Goal: Information Seeking & Learning: Learn about a topic

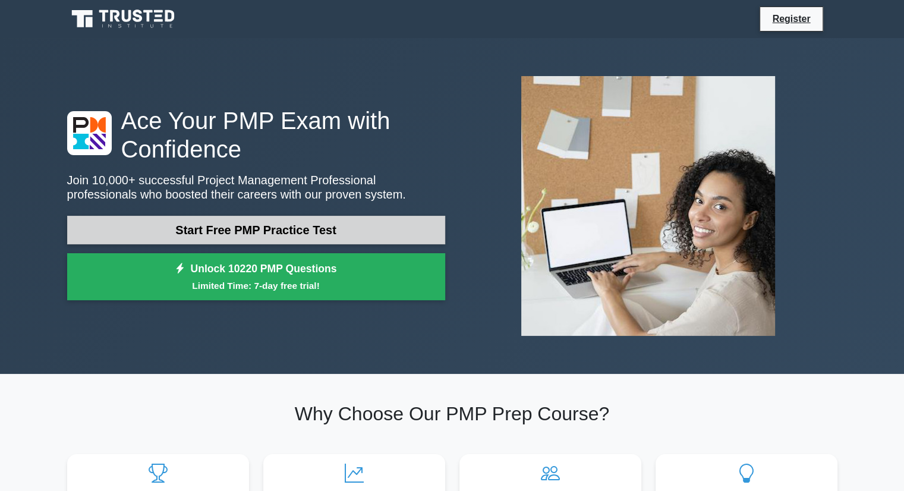
click at [351, 243] on link "Start Free PMP Practice Test" at bounding box center [256, 230] width 378 height 29
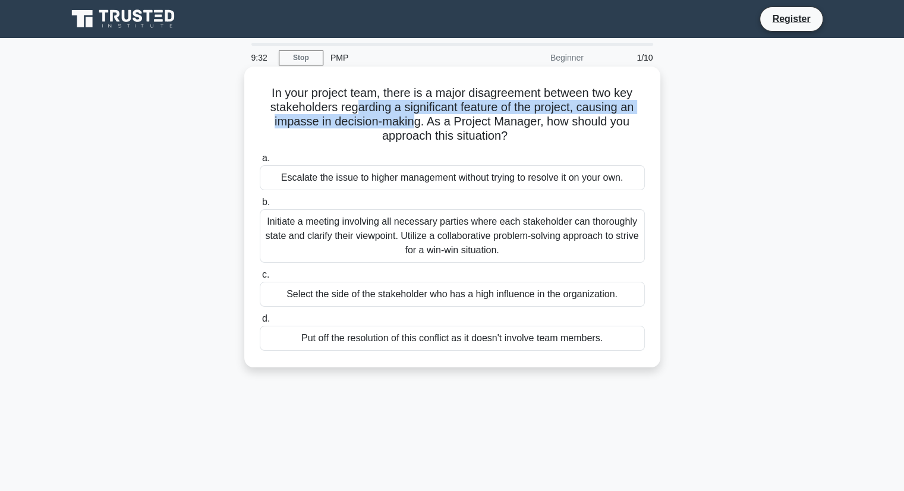
drag, startPoint x: 355, startPoint y: 108, endPoint x: 413, endPoint y: 122, distance: 60.0
click at [413, 122] on h5 "In your project team, there is a major disagreement between two key stakeholder…" at bounding box center [453, 115] width 388 height 58
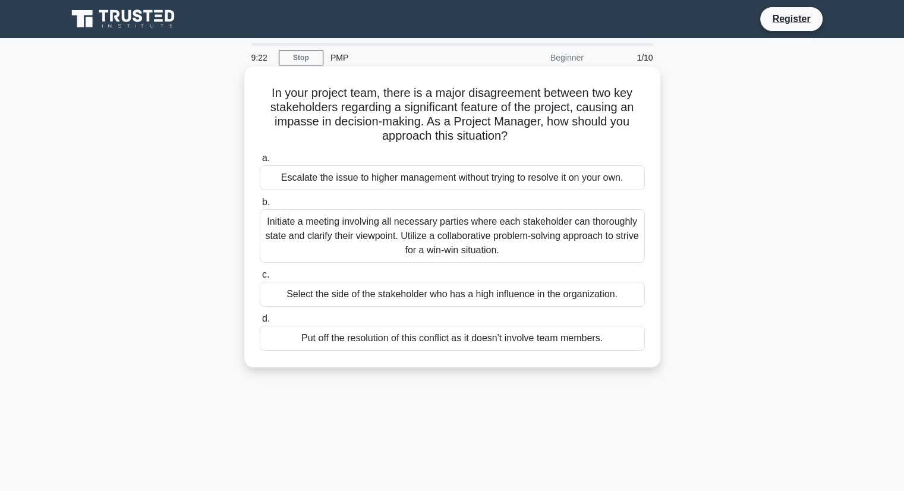
click at [437, 240] on div "Initiate a meeting involving all necessary parties where each stakeholder can t…" at bounding box center [452, 235] width 385 height 53
click at [260, 206] on input "b. Initiate a meeting involving all necessary parties where each stakeholder ca…" at bounding box center [260, 203] width 0 height 8
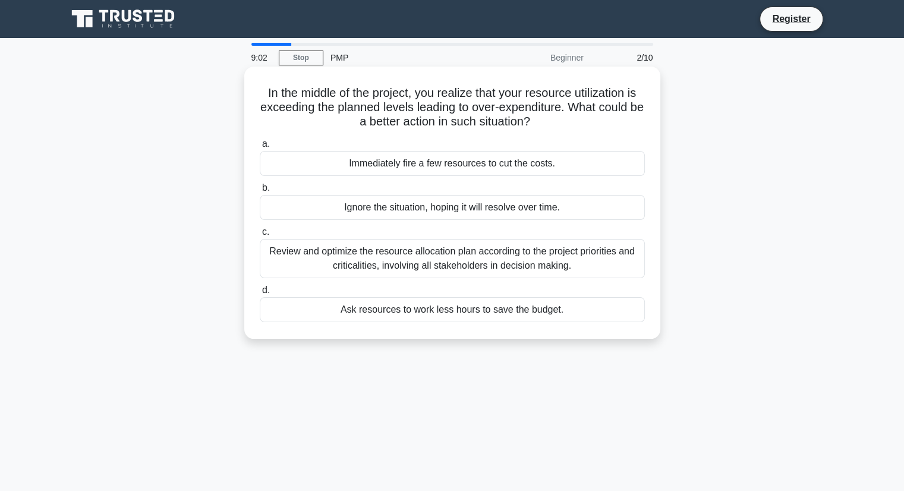
click at [442, 255] on div "Review and optimize the resource allocation plan according to the project prior…" at bounding box center [452, 258] width 385 height 39
click at [260, 236] on input "c. Review and optimize the resource allocation plan according to the project pr…" at bounding box center [260, 232] width 0 height 8
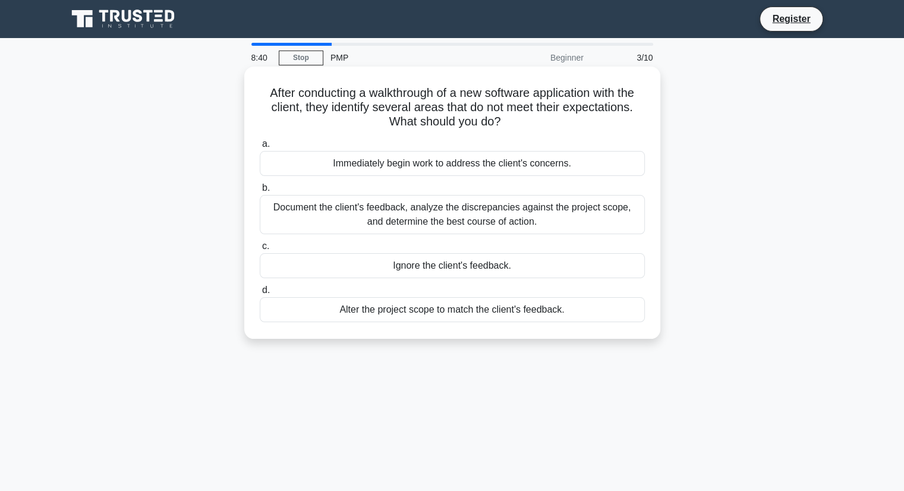
click at [389, 218] on div "Document the client's feedback, analyze the discrepancies against the project s…" at bounding box center [452, 214] width 385 height 39
click at [260, 192] on input "b. Document the client's feedback, analyze the discrepancies against the projec…" at bounding box center [260, 188] width 0 height 8
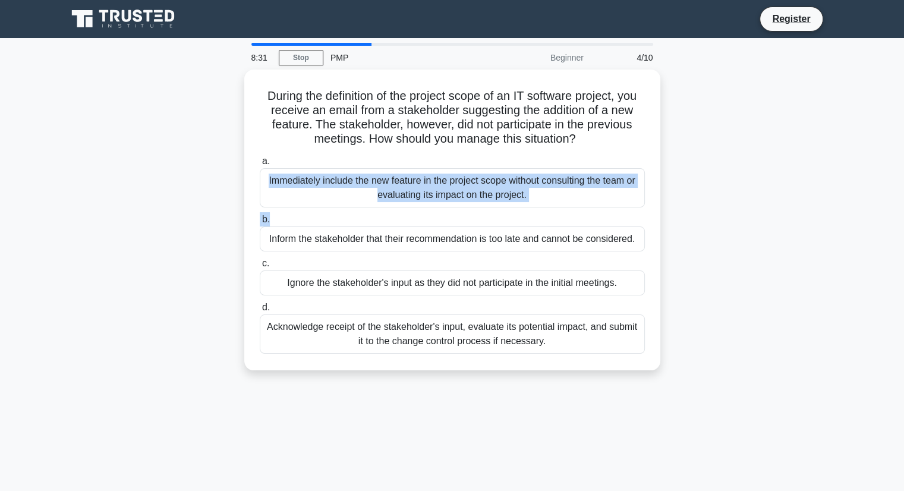
drag, startPoint x: 389, startPoint y: 218, endPoint x: 665, endPoint y: 156, distance: 282.1
click at [665, 156] on div "During the definition of the project scope of an IT software project, you recei…" at bounding box center [452, 227] width 785 height 315
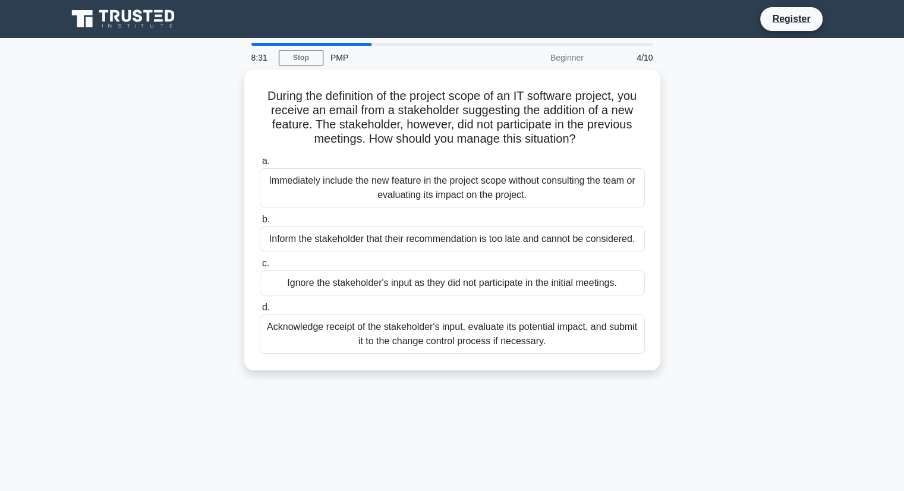
click at [779, 147] on div "During the definition of the project scope of an IT software project, you recei…" at bounding box center [452, 227] width 785 height 315
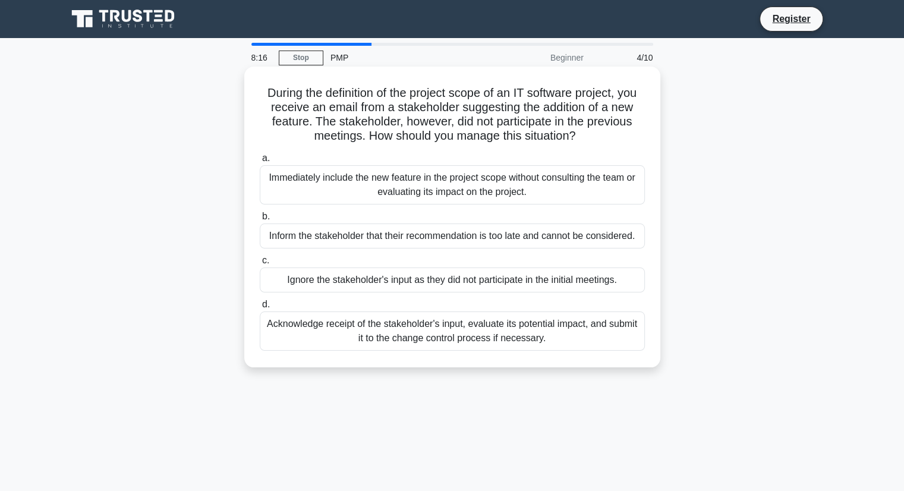
click at [544, 340] on div "Acknowledge receipt of the stakeholder's input, evaluate its potential impact, …" at bounding box center [452, 330] width 385 height 39
click at [260, 308] on input "d. Acknowledge receipt of the stakeholder's input, evaluate its potential impac…" at bounding box center [260, 305] width 0 height 8
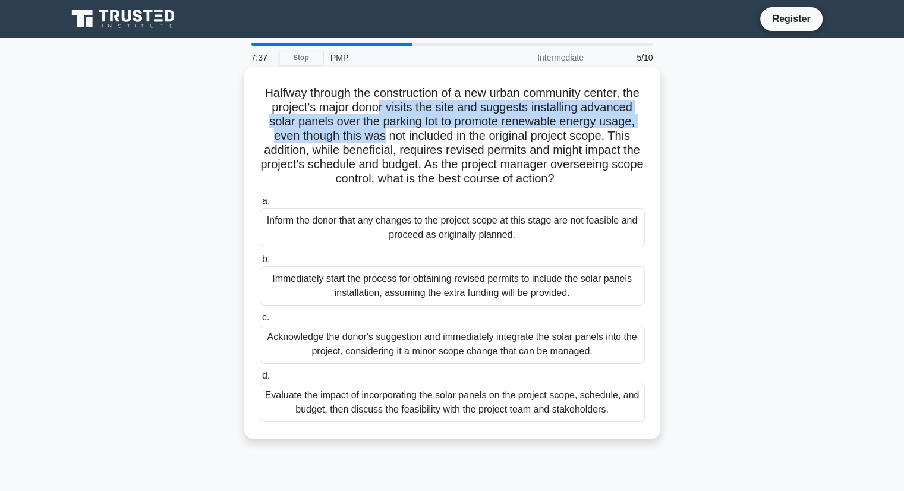
drag, startPoint x: 414, startPoint y: 105, endPoint x: 452, endPoint y: 138, distance: 50.6
click at [452, 138] on h5 "Halfway through the construction of a new urban community center, the project's…" at bounding box center [453, 136] width 388 height 101
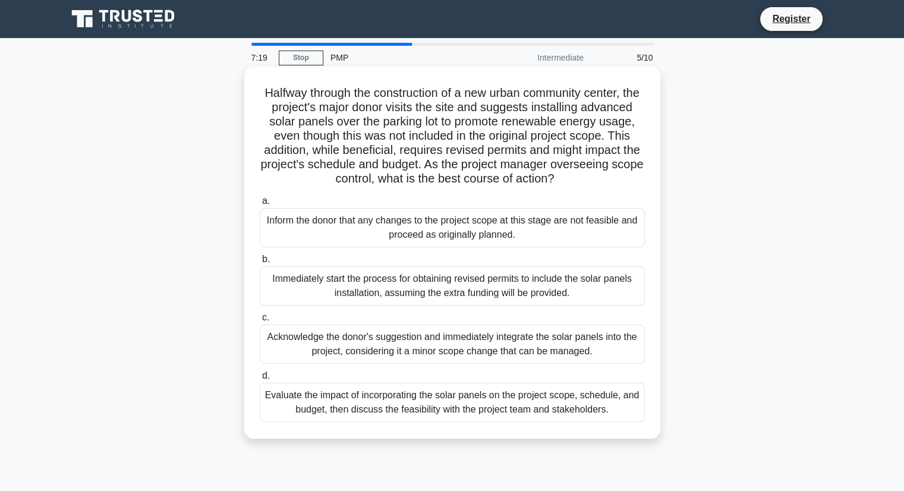
click at [547, 422] on div "Evaluate the impact of incorporating the solar panels on the project scope, sch…" at bounding box center [452, 402] width 385 height 39
click at [260, 380] on input "d. Evaluate the impact of incorporating the solar panels on the project scope, …" at bounding box center [260, 376] width 0 height 8
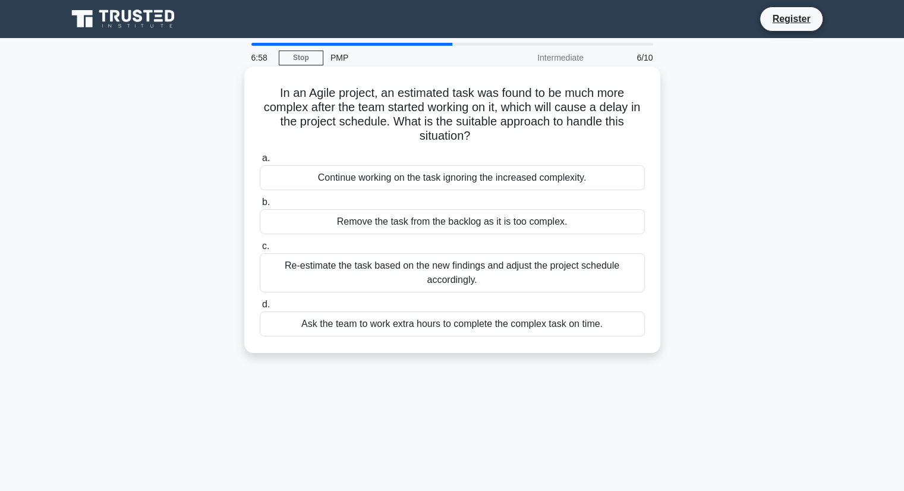
click at [505, 281] on div "Re-estimate the task based on the new findings and adjust the project schedule …" at bounding box center [452, 272] width 385 height 39
click at [260, 250] on input "c. Re-estimate the task based on the new findings and adjust the project schedu…" at bounding box center [260, 247] width 0 height 8
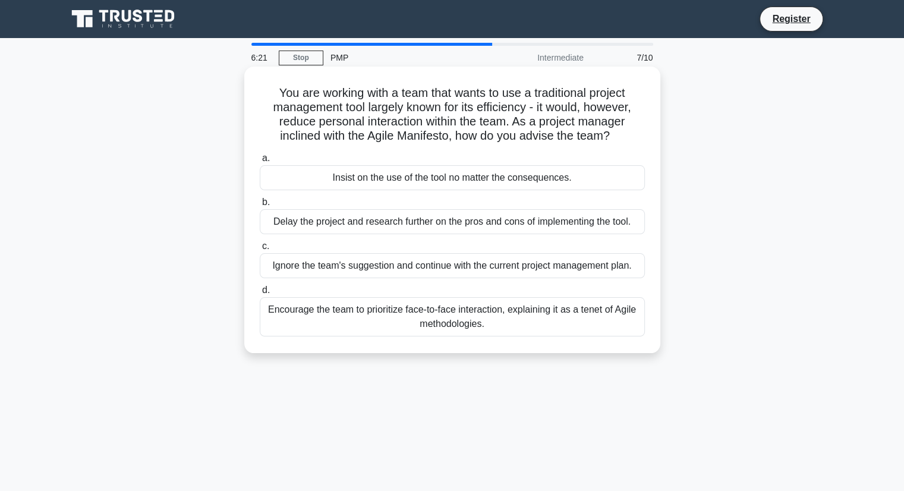
click at [515, 316] on div "Encourage the team to prioritize face-to-face interaction, explaining it as a t…" at bounding box center [452, 316] width 385 height 39
click at [260, 294] on input "d. Encourage the team to prioritize face-to-face interaction, explaining it as …" at bounding box center [260, 290] width 0 height 8
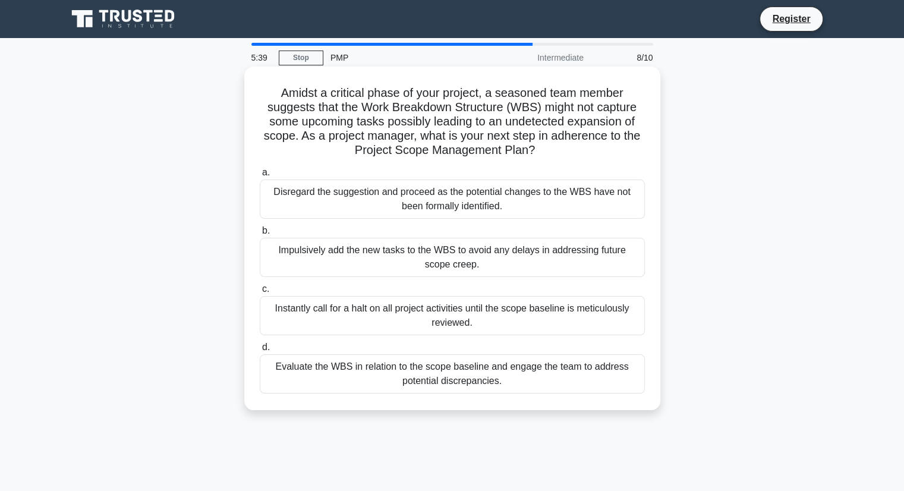
click at [512, 381] on div "Evaluate the WBS in relation to the scope baseline and engage the team to addre…" at bounding box center [452, 373] width 385 height 39
click at [260, 351] on input "d. Evaluate the WBS in relation to the scope baseline and engage the team to ad…" at bounding box center [260, 348] width 0 height 8
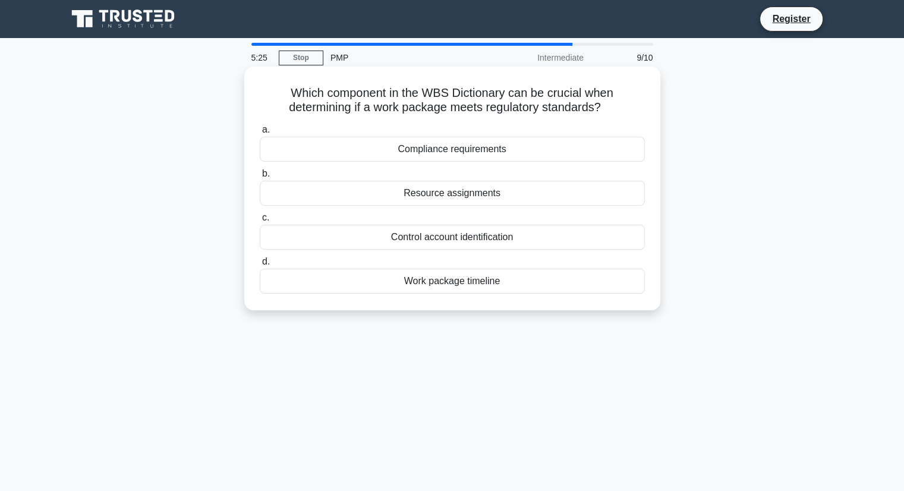
click at [509, 160] on div "Compliance requirements" at bounding box center [452, 149] width 385 height 25
click at [260, 134] on input "a. Compliance requirements" at bounding box center [260, 130] width 0 height 8
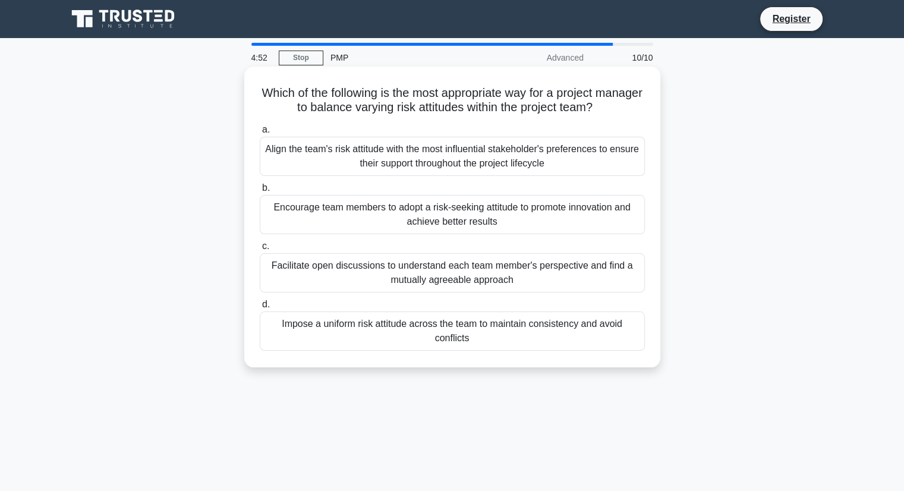
click at [495, 225] on div "Encourage team members to adopt a risk-seeking attitude to promote innovation a…" at bounding box center [452, 214] width 385 height 39
click at [260, 192] on input "b. Encourage team members to adopt a risk-seeking attitude to promote innovatio…" at bounding box center [260, 188] width 0 height 8
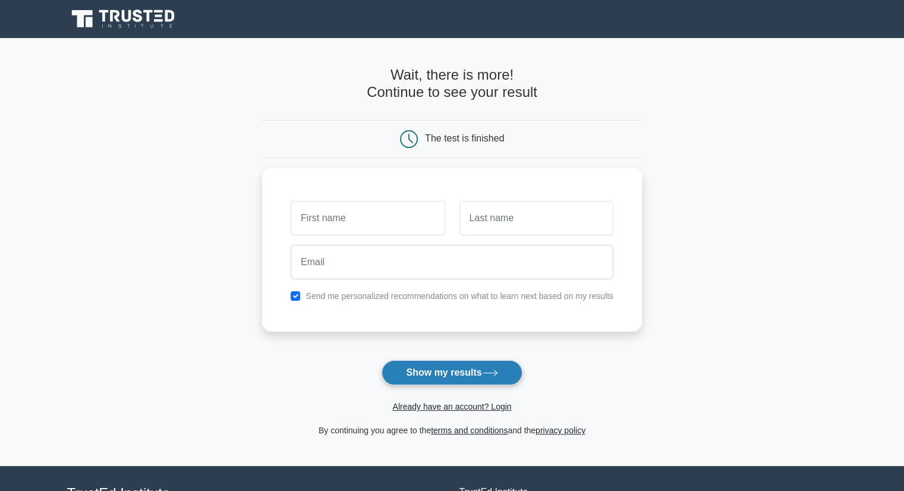
click at [471, 371] on button "Show my results" at bounding box center [452, 372] width 140 height 25
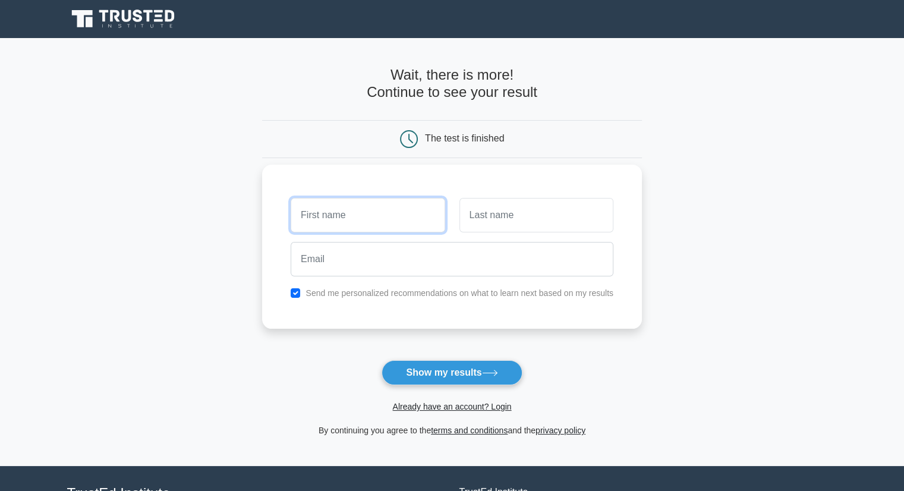
click at [349, 224] on input "text" at bounding box center [368, 215] width 154 height 34
click at [294, 295] on input "checkbox" at bounding box center [296, 293] width 10 height 10
checkbox input "false"
click at [320, 217] on input "text" at bounding box center [368, 215] width 154 height 34
type input "Patrizia"
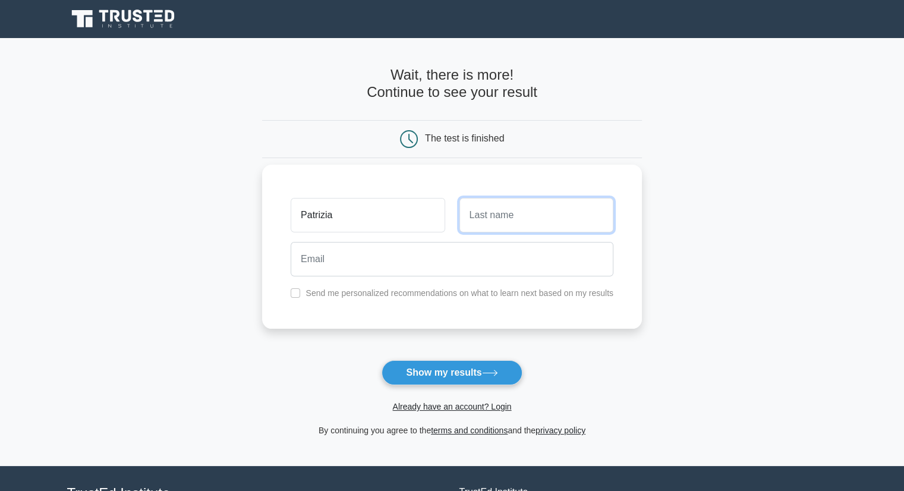
click at [514, 225] on input "text" at bounding box center [536, 215] width 154 height 34
type input "Parmigiani"
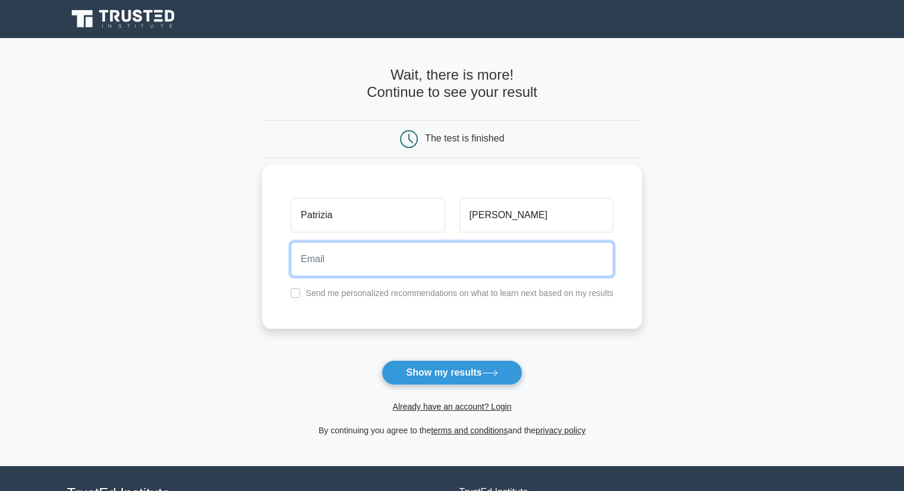
click at [475, 270] on input "email" at bounding box center [452, 259] width 323 height 34
type input "patrizia.parmigiani@hotmail.it"
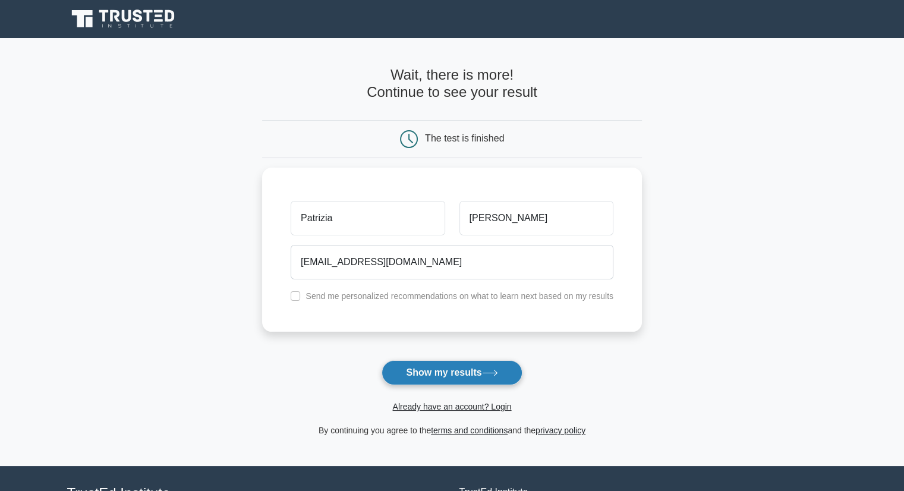
click at [456, 364] on button "Show my results" at bounding box center [452, 372] width 140 height 25
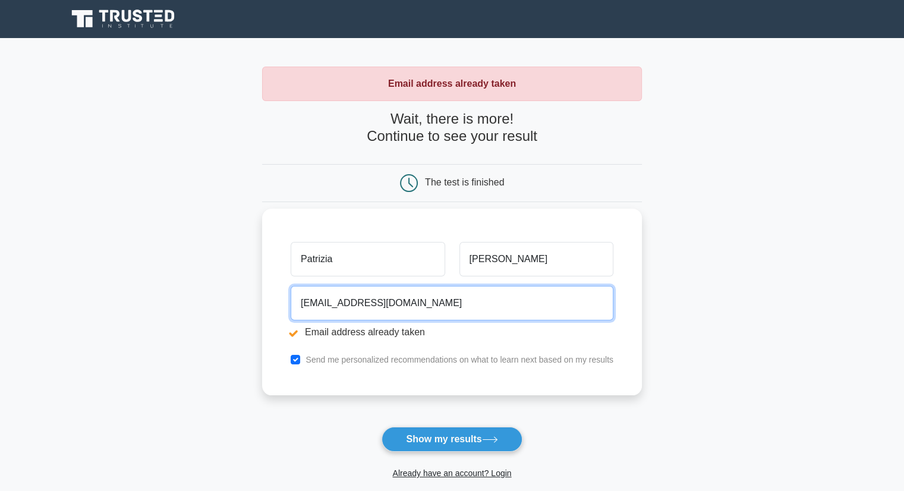
click at [437, 310] on input "[EMAIL_ADDRESS][DOMAIN_NAME]" at bounding box center [452, 303] width 323 height 34
type input "patrizia.parmigiani@horsa.it"
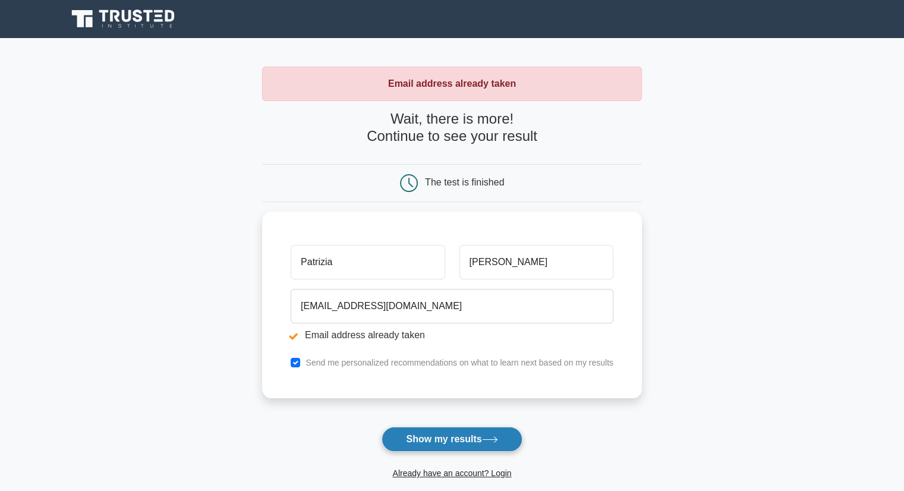
click at [471, 437] on button "Show my results" at bounding box center [452, 439] width 140 height 25
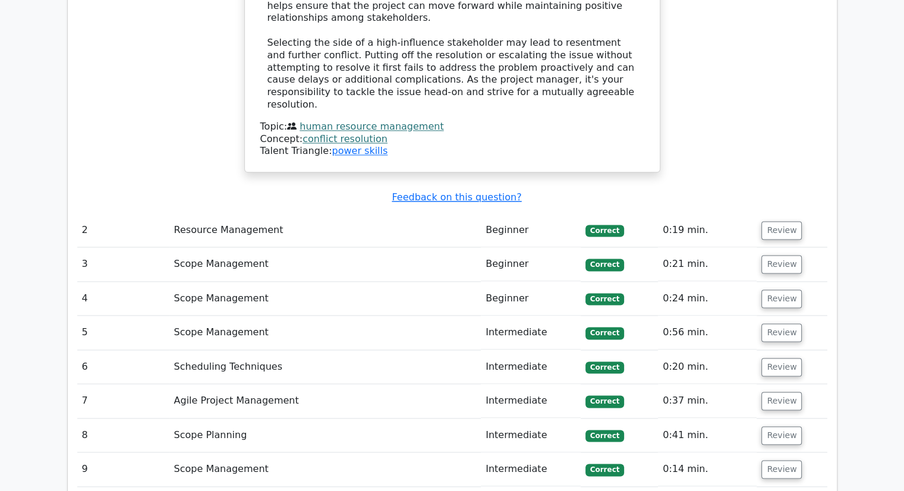
scroll to position [1540, 0]
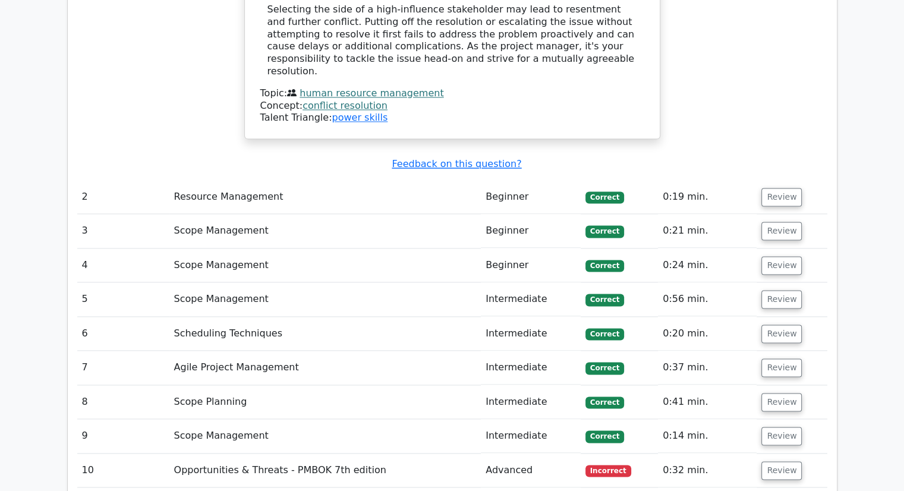
click at [747, 454] on td "0:32 min." at bounding box center [707, 471] width 99 height 34
click at [776, 461] on button "Review" at bounding box center [781, 470] width 40 height 18
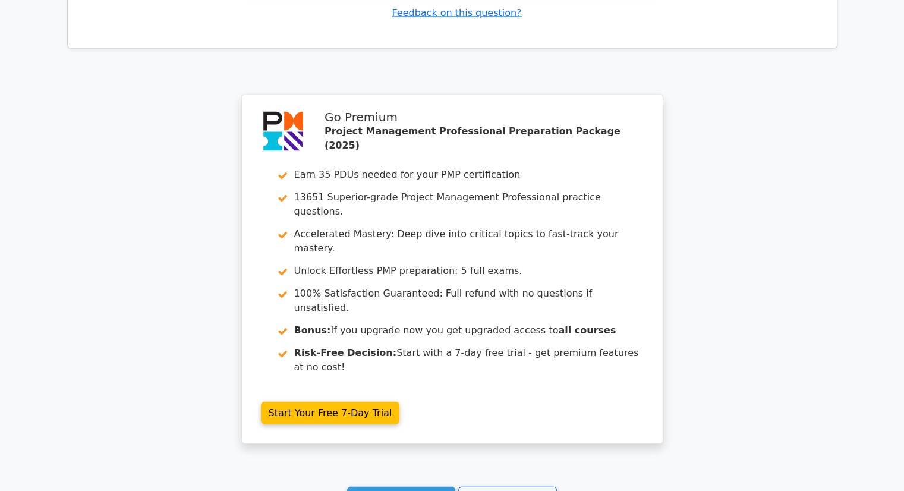
scroll to position [2582, 0]
click at [435, 487] on link "Continue practicing" at bounding box center [401, 498] width 109 height 23
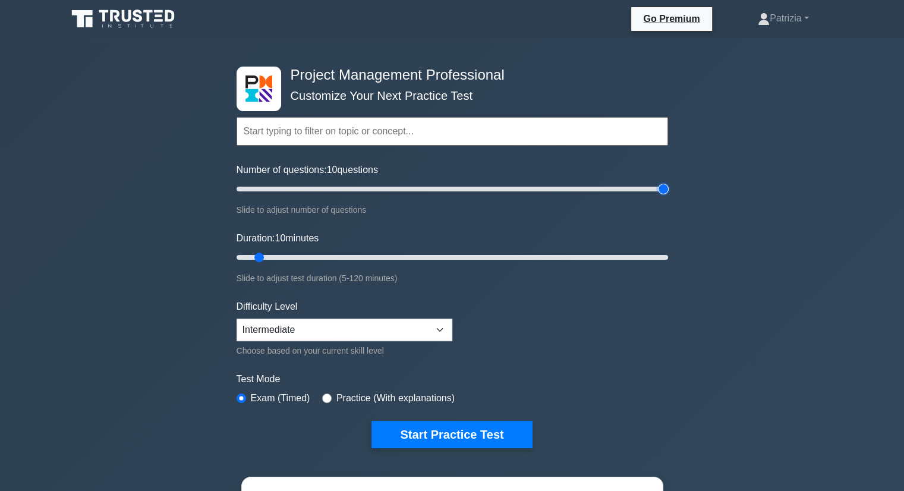
click at [664, 193] on input "Number of questions: 10 questions" at bounding box center [453, 189] width 432 height 14
click at [582, 191] on input "Number of questions: 200 questions" at bounding box center [453, 189] width 432 height 14
type input "200"
click at [663, 188] on input "Number of questions: 200 questions" at bounding box center [453, 189] width 432 height 14
type input "120"
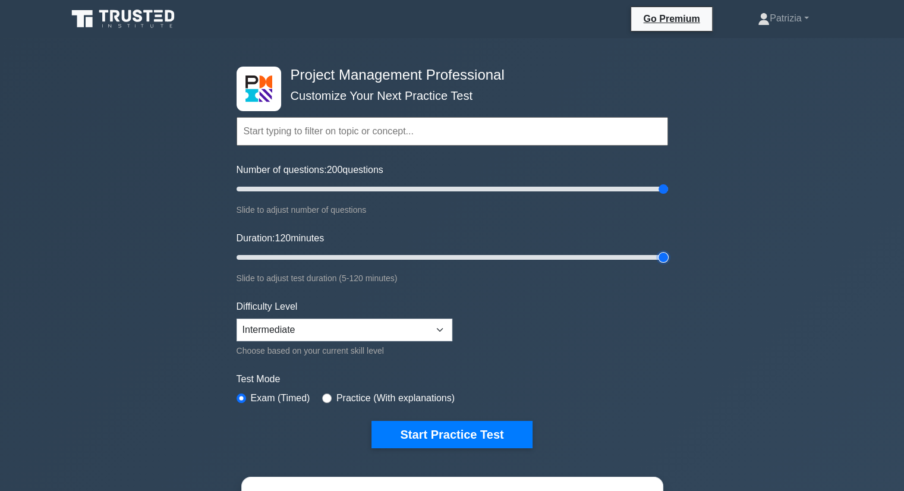
click at [667, 262] on input "Duration: 120 minutes" at bounding box center [453, 257] width 432 height 14
click at [411, 334] on select "Beginner Intermediate Expert" at bounding box center [345, 330] width 216 height 23
select select "expert"
click at [237, 319] on select "Beginner Intermediate Expert" at bounding box center [345, 330] width 216 height 23
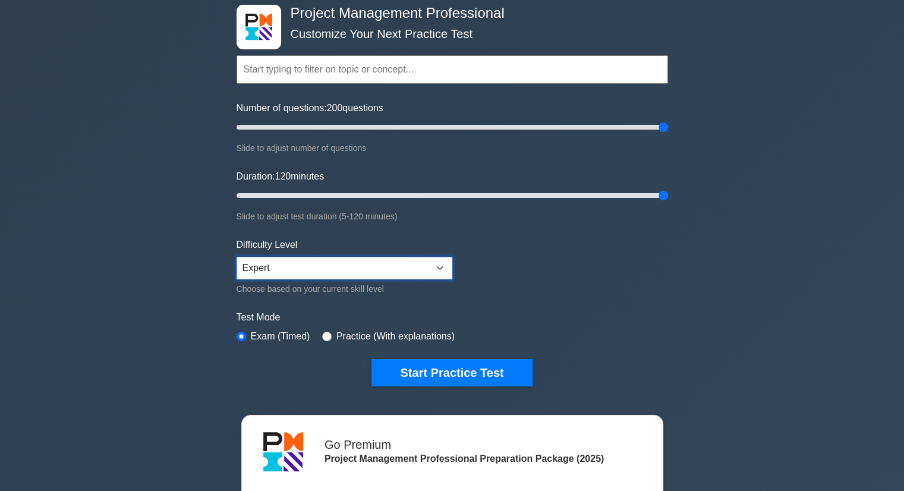
scroll to position [57, 0]
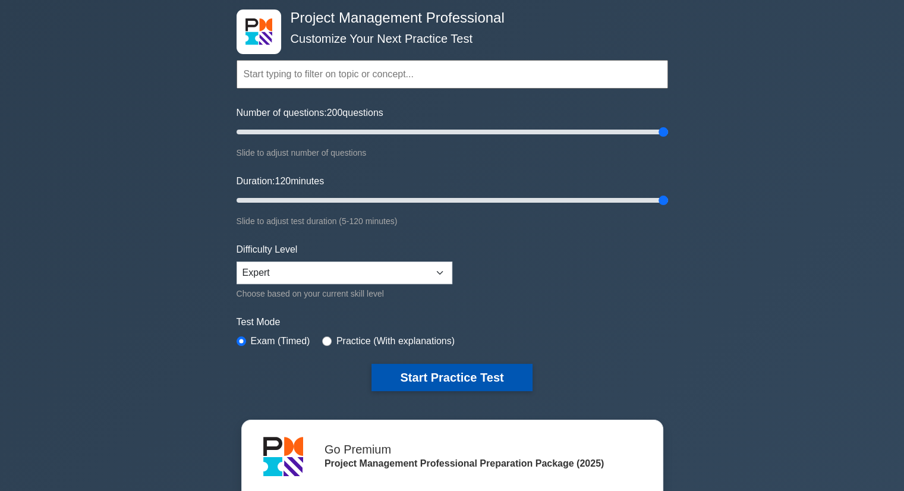
click at [412, 370] on button "Start Practice Test" at bounding box center [451, 377] width 160 height 27
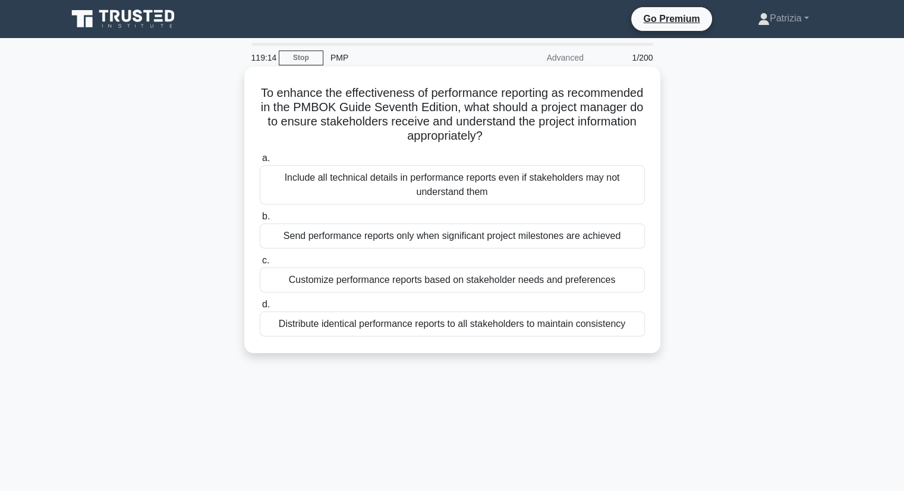
click at [489, 286] on div "Customize performance reports based on stakeholder needs and preferences" at bounding box center [452, 279] width 385 height 25
click at [260, 264] on input "c. Customize performance reports based on stakeholder needs and preferences" at bounding box center [260, 261] width 0 height 8
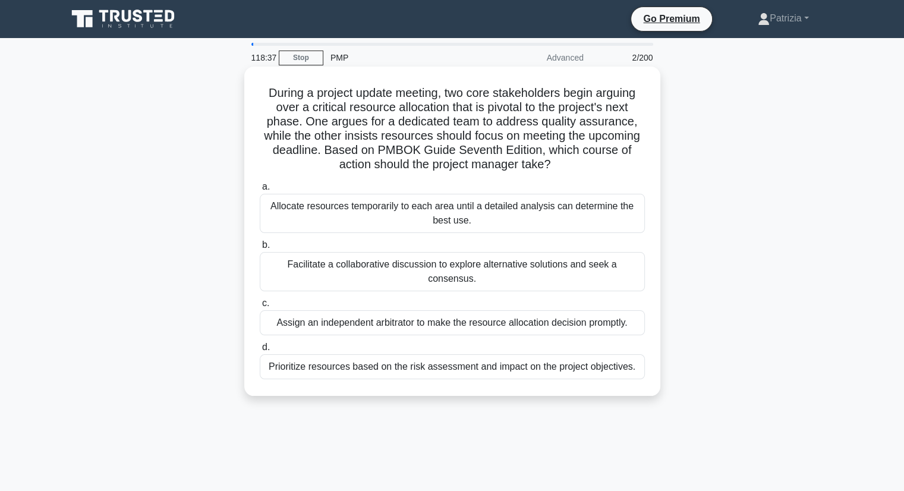
click at [383, 265] on div "Facilitate a collaborative discussion to explore alternative solutions and seek…" at bounding box center [452, 271] width 385 height 39
click at [260, 249] on input "b. Facilitate a collaborative discussion to explore alternative solutions and s…" at bounding box center [260, 245] width 0 height 8
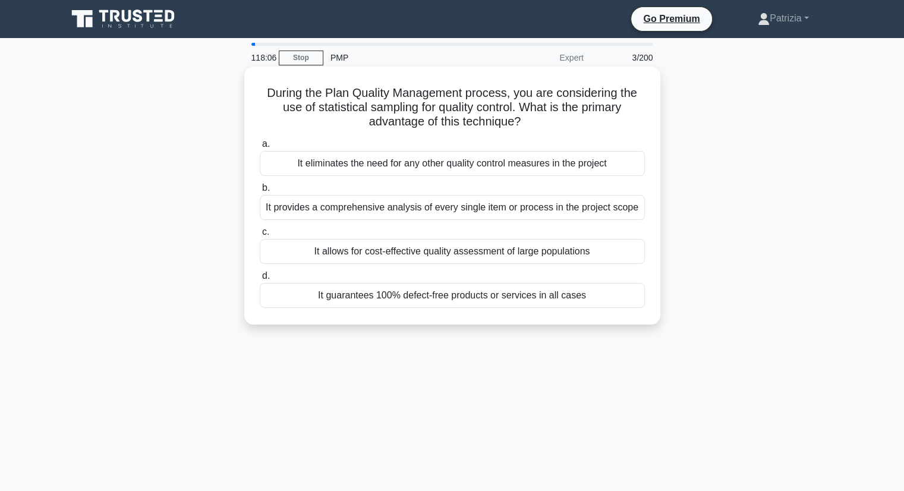
click at [447, 257] on div "It allows for cost-effective quality assessment of large populations" at bounding box center [452, 251] width 385 height 25
click at [260, 236] on input "c. It allows for cost-effective quality assessment of large populations" at bounding box center [260, 232] width 0 height 8
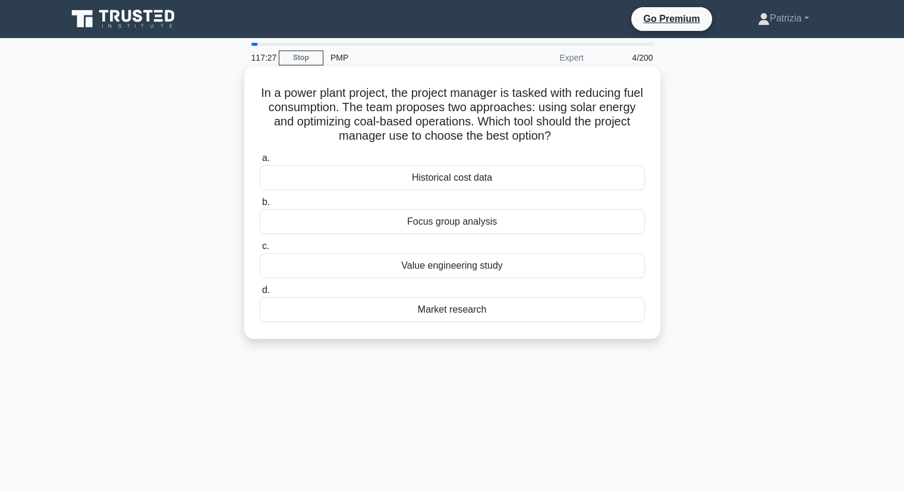
click at [519, 263] on div "Value engineering study" at bounding box center [452, 265] width 385 height 25
click at [260, 250] on input "c. Value engineering study" at bounding box center [260, 247] width 0 height 8
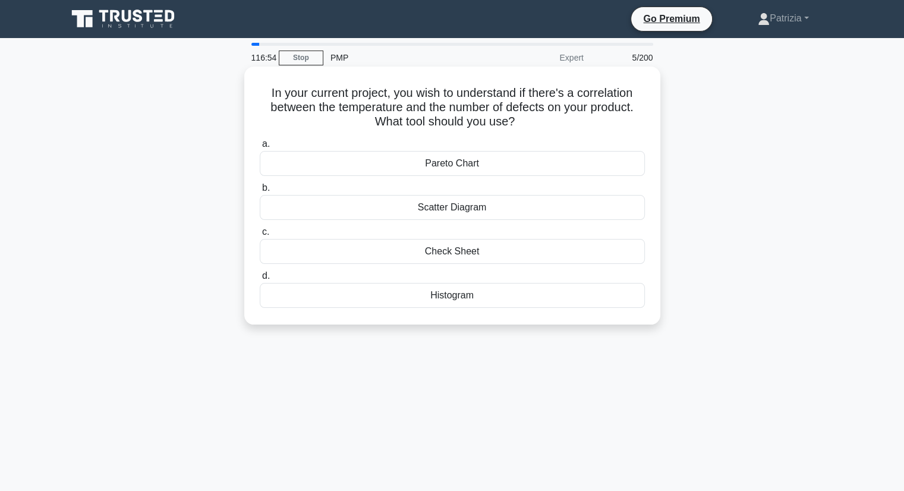
click at [485, 297] on div "Histogram" at bounding box center [452, 295] width 385 height 25
click at [260, 280] on input "d. Histogram" at bounding box center [260, 276] width 0 height 8
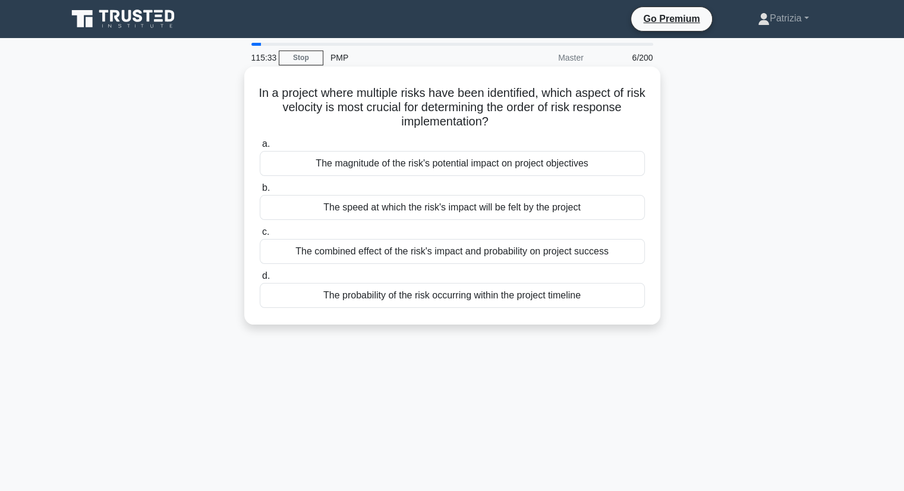
click at [428, 256] on div "The combined effect of the risk's impact and probability on project success" at bounding box center [452, 251] width 385 height 25
click at [260, 236] on input "c. The combined effect of the risk's impact and probability on project success" at bounding box center [260, 232] width 0 height 8
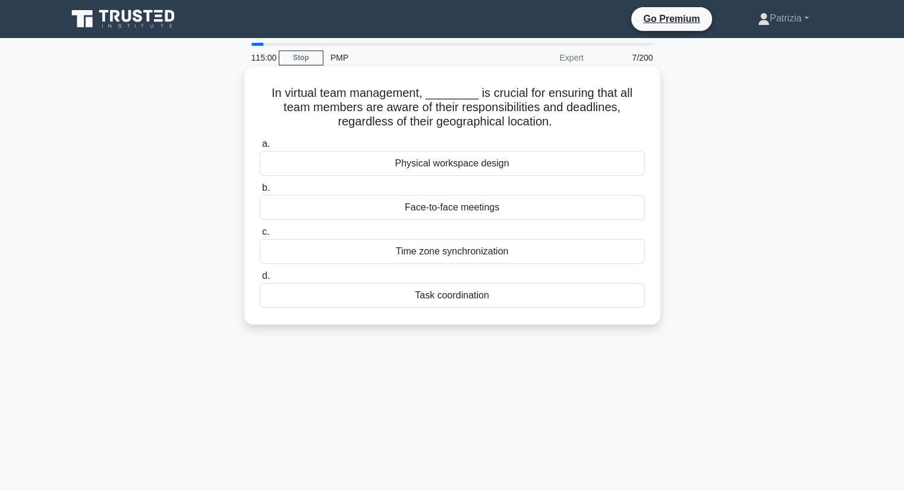
click at [449, 303] on div "Task coordination" at bounding box center [452, 295] width 385 height 25
click at [260, 280] on input "d. Task coordination" at bounding box center [260, 276] width 0 height 8
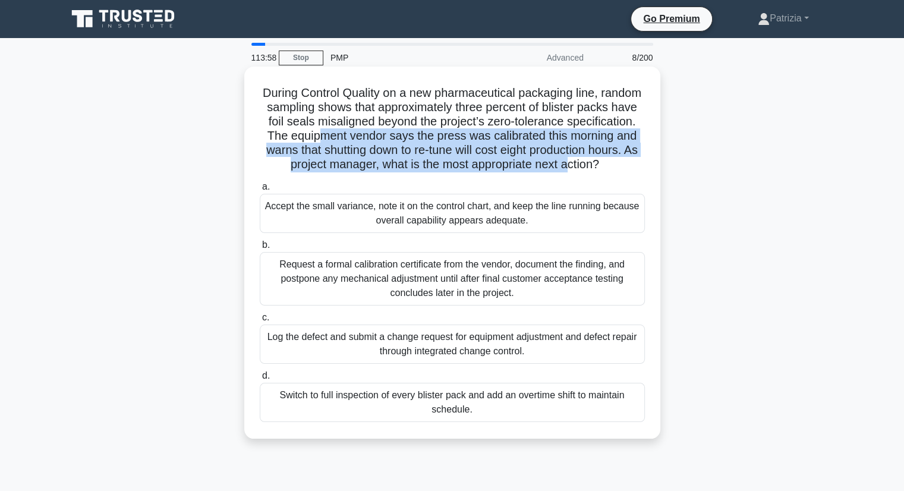
drag, startPoint x: 395, startPoint y: 134, endPoint x: 445, endPoint y: 178, distance: 66.1
click at [445, 172] on h5 "During Control Quality on a new pharmaceutical packaging line, random sampling …" at bounding box center [453, 129] width 388 height 87
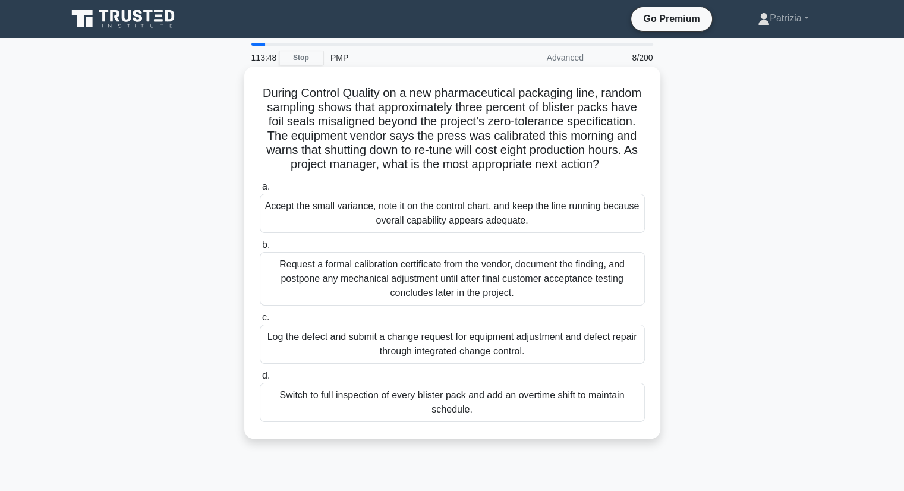
click at [604, 362] on div "Log the defect and submit a change request for equipment adjustment and defect …" at bounding box center [452, 344] width 385 height 39
click at [260, 322] on input "c. Log the defect and submit a change request for equipment adjustment and defe…" at bounding box center [260, 318] width 0 height 8
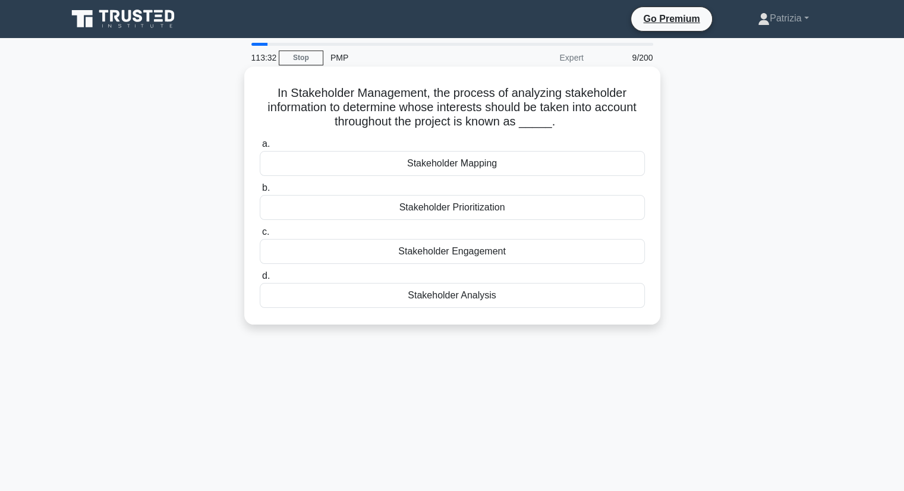
click at [497, 300] on div "Stakeholder Analysis" at bounding box center [452, 295] width 385 height 25
click at [260, 280] on input "d. Stakeholder Analysis" at bounding box center [260, 276] width 0 height 8
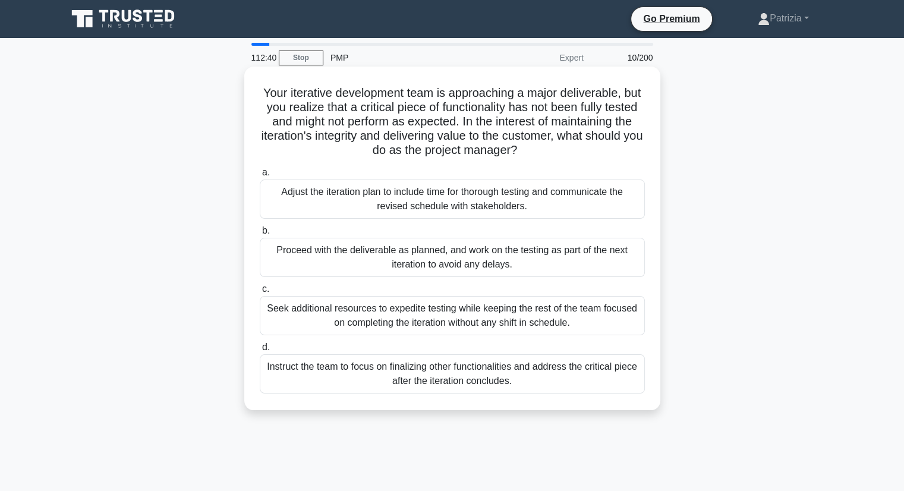
click at [476, 200] on div "Adjust the iteration plan to include time for thorough testing and communicate …" at bounding box center [452, 199] width 385 height 39
click at [260, 177] on input "a. Adjust the iteration plan to include time for thorough testing and communica…" at bounding box center [260, 173] width 0 height 8
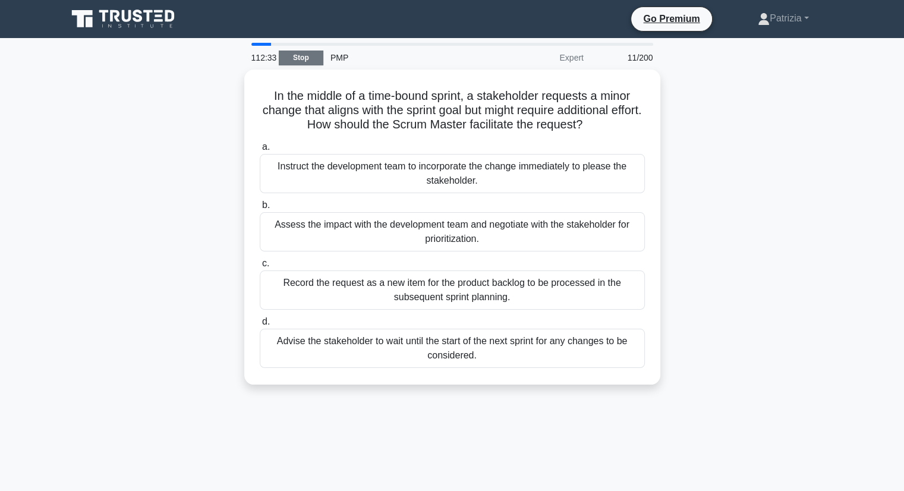
click at [315, 55] on link "Stop" at bounding box center [301, 58] width 45 height 15
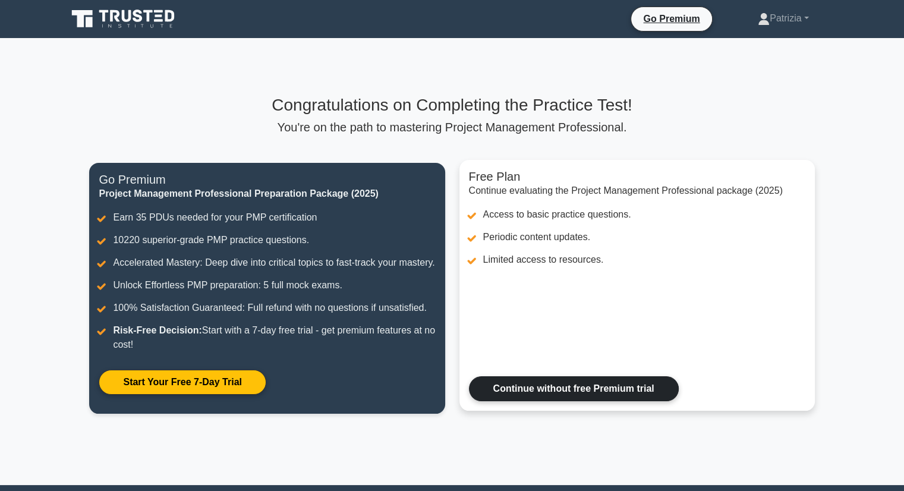
click at [614, 398] on link "Continue without free Premium trial" at bounding box center [574, 388] width 210 height 25
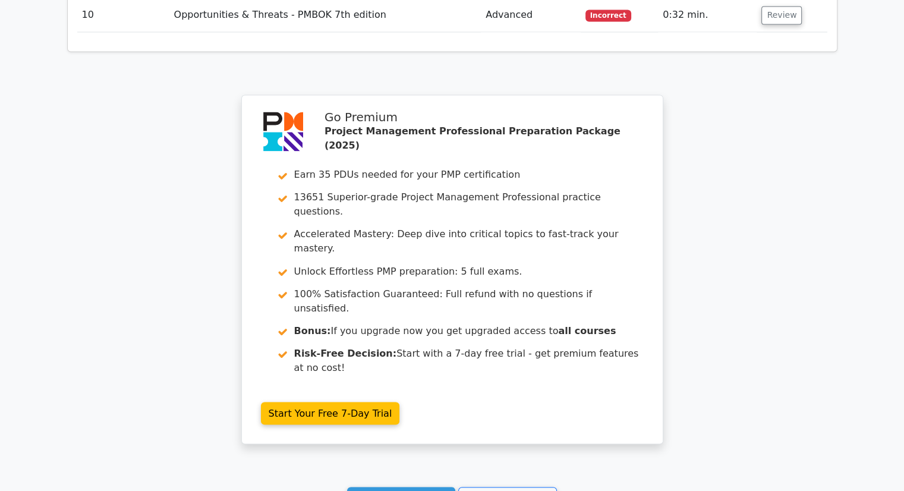
scroll to position [2026, 0]
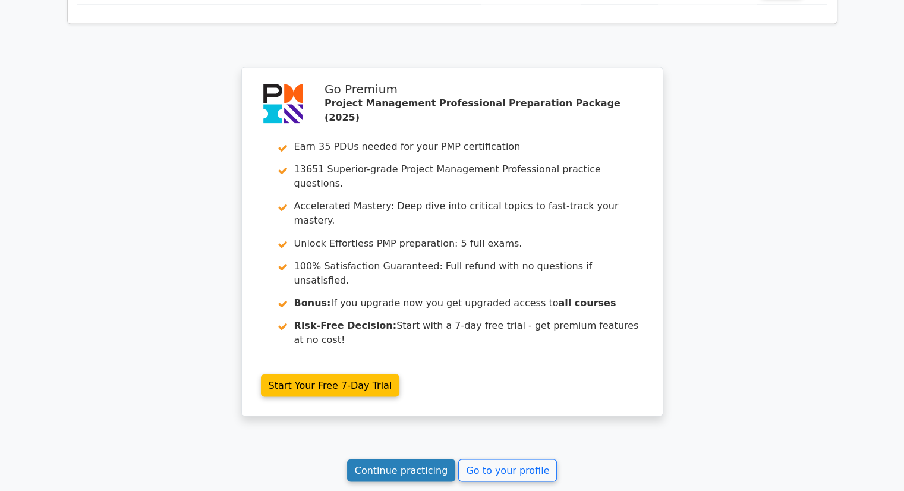
click at [387, 459] on link "Continue practicing" at bounding box center [401, 470] width 109 height 23
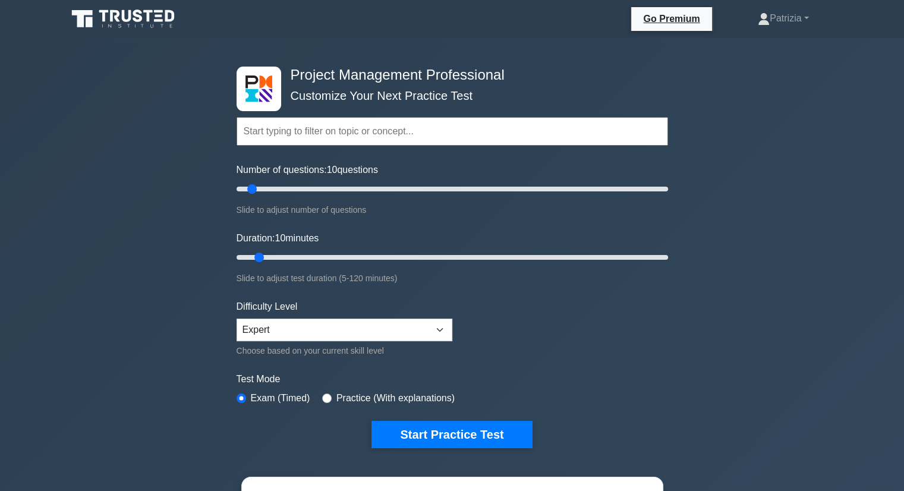
click at [360, 397] on label "Practice (With explanations)" at bounding box center [395, 398] width 118 height 14
click at [325, 396] on input "radio" at bounding box center [327, 398] width 10 height 10
radio input "true"
type input "70"
click at [385, 187] on input "Number of questions: 10 questions" at bounding box center [453, 189] width 432 height 14
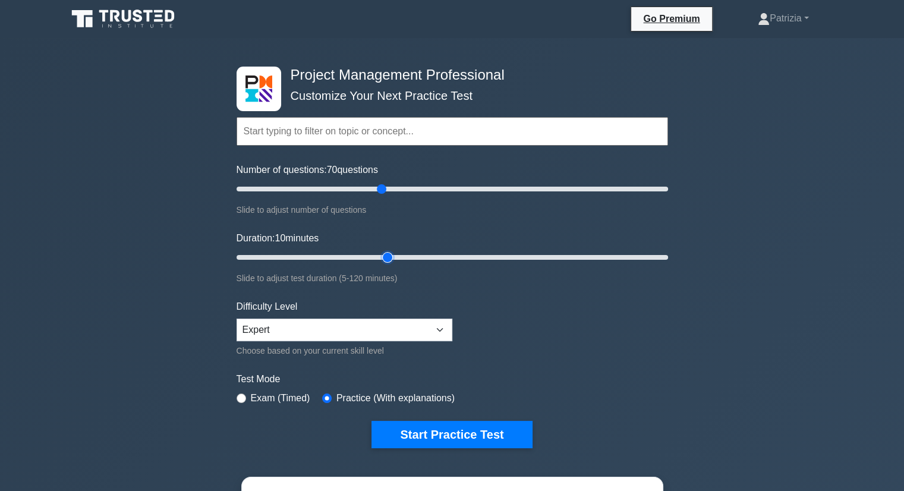
type input "45"
click at [386, 257] on input "Duration: 10 minutes" at bounding box center [453, 257] width 432 height 14
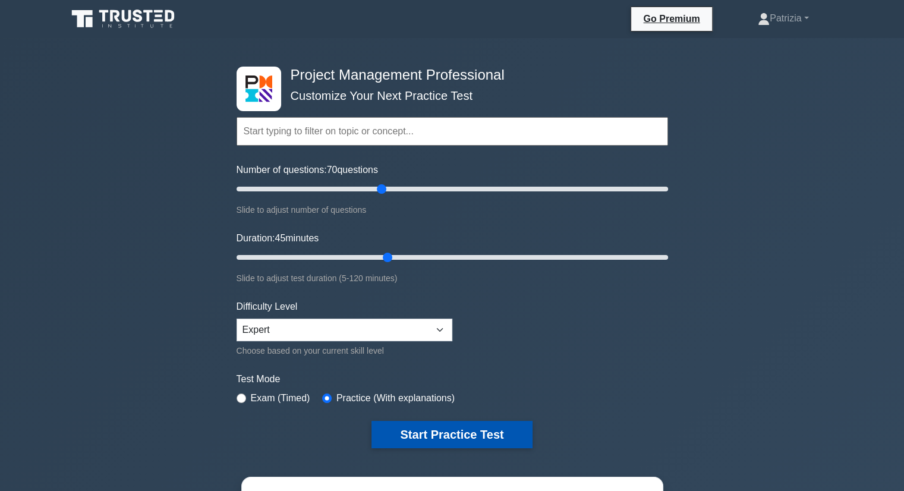
click at [440, 433] on button "Start Practice Test" at bounding box center [451, 434] width 160 height 27
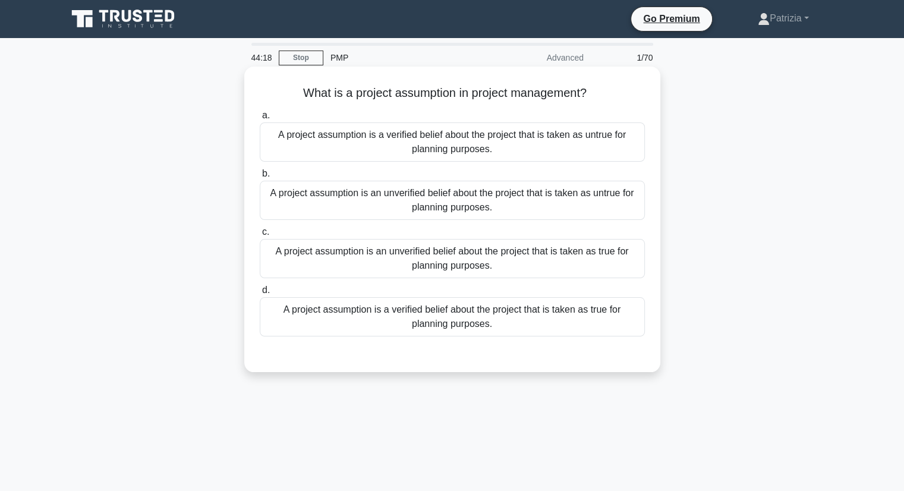
click at [558, 310] on div "A project assumption is a verified belief about the project that is taken as tr…" at bounding box center [452, 316] width 385 height 39
click at [260, 294] on input "d. A project assumption is a verified belief about the project that is taken as…" at bounding box center [260, 290] width 0 height 8
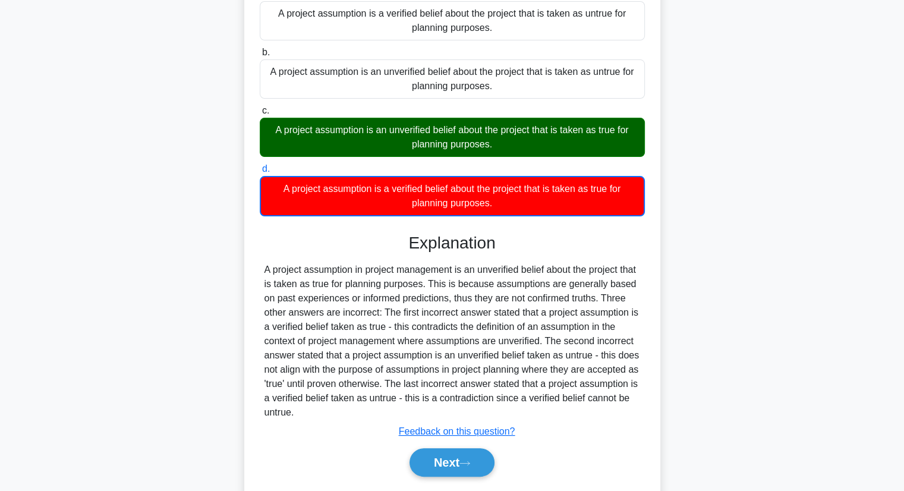
scroll to position [122, 0]
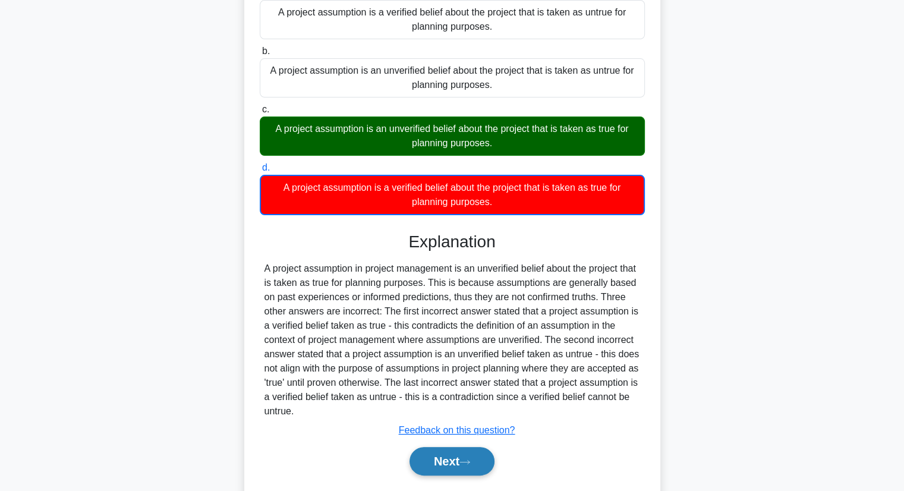
click at [459, 468] on button "Next" at bounding box center [452, 461] width 85 height 29
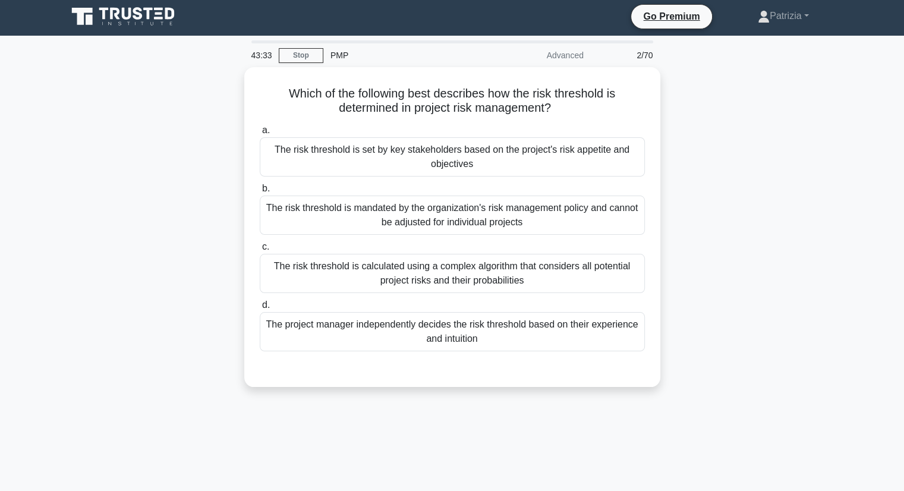
scroll to position [2, 0]
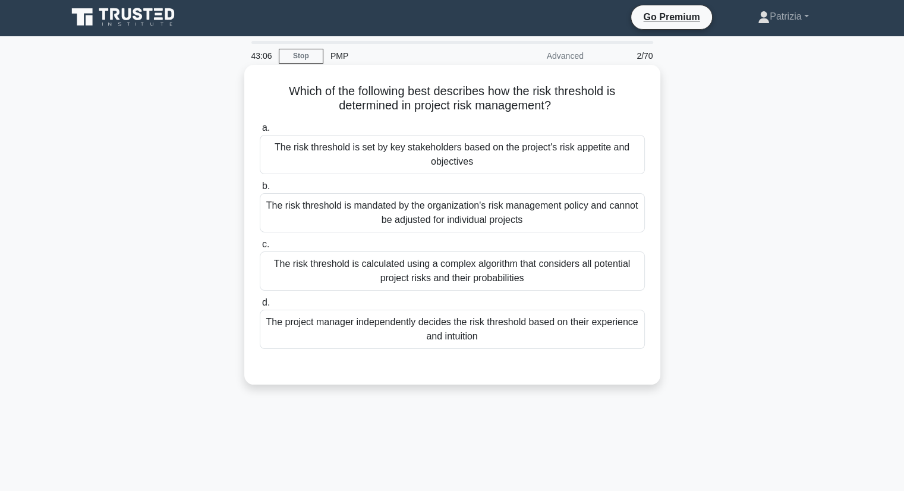
click at [427, 281] on div "The risk threshold is calculated using a complex algorithm that considers all p…" at bounding box center [452, 270] width 385 height 39
click at [260, 248] on input "c. The risk threshold is calculated using a complex algorithm that considers al…" at bounding box center [260, 245] width 0 height 8
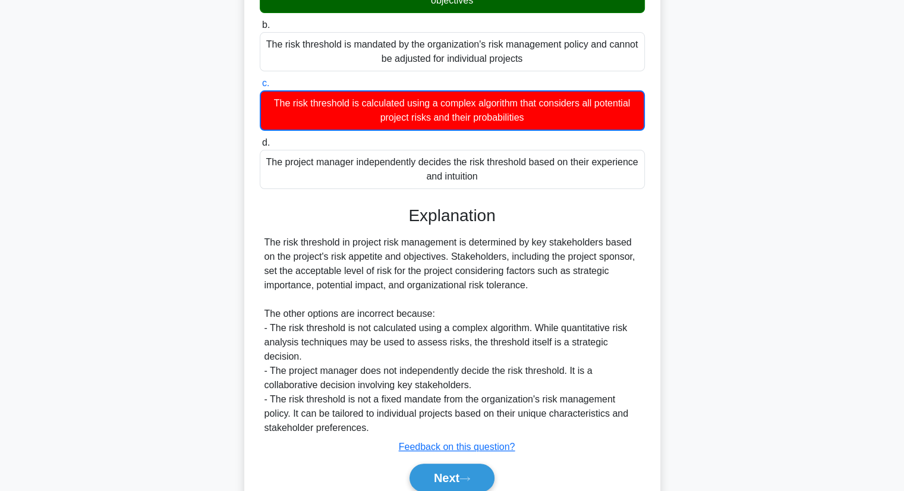
scroll to position [200, 0]
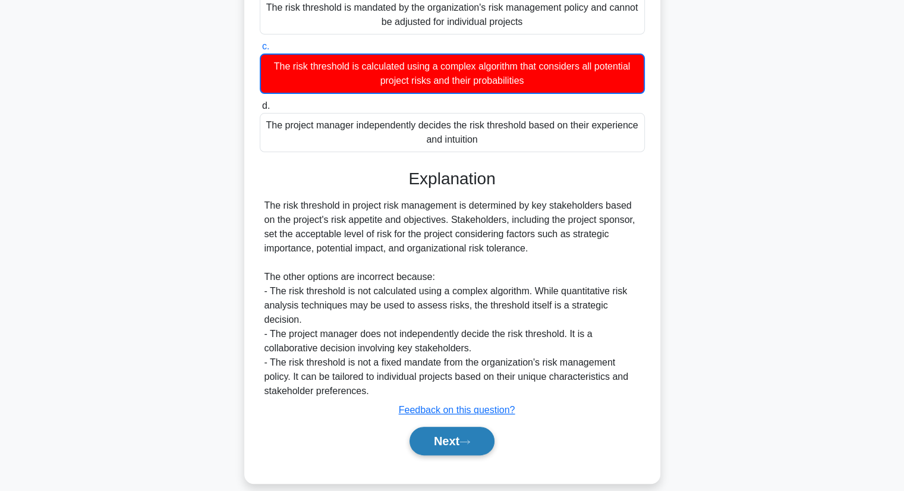
click at [444, 427] on button "Next" at bounding box center [452, 441] width 85 height 29
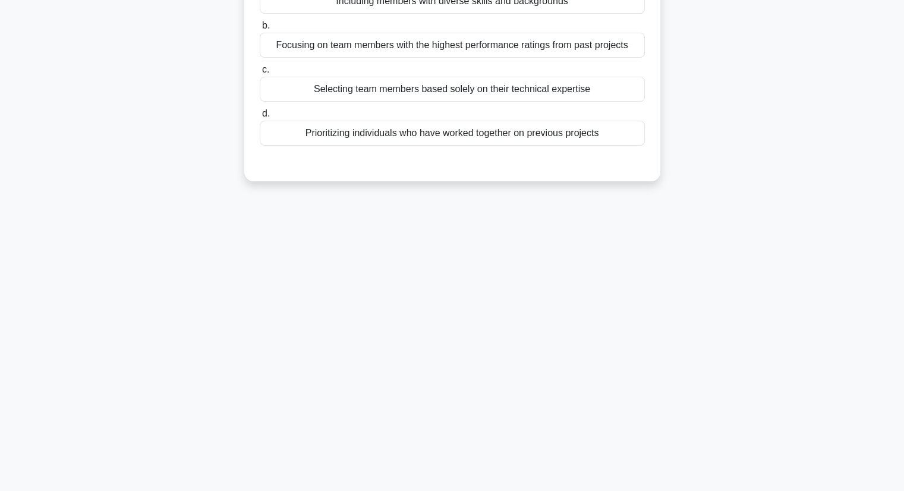
scroll to position [0, 0]
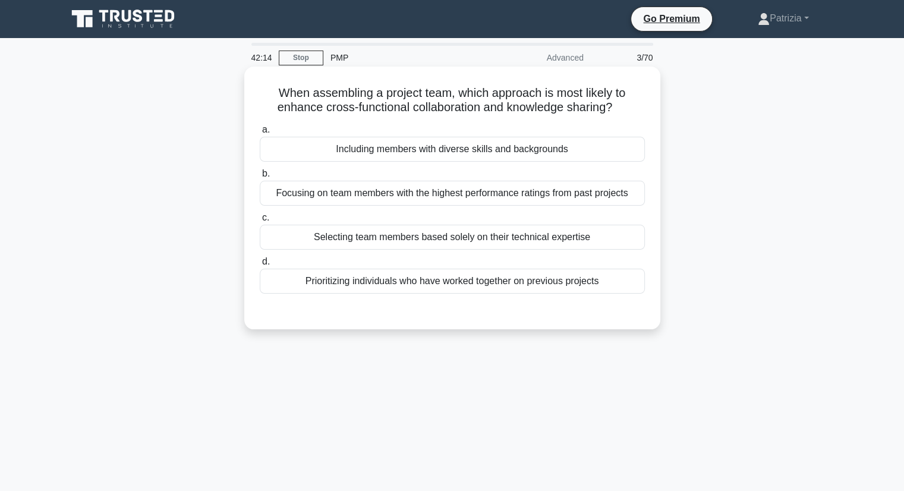
click at [477, 156] on div "Including members with diverse skills and backgrounds" at bounding box center [452, 149] width 385 height 25
click at [260, 134] on input "a. Including members with diverse skills and backgrounds" at bounding box center [260, 130] width 0 height 8
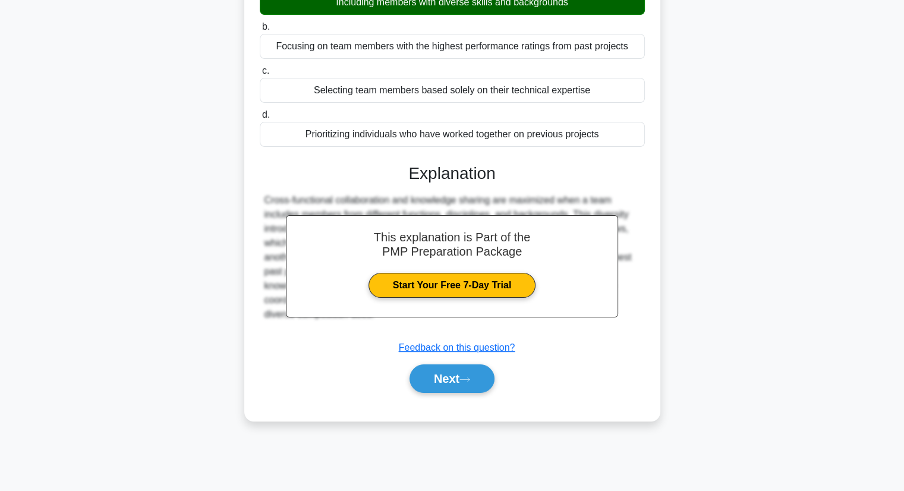
scroll to position [152, 0]
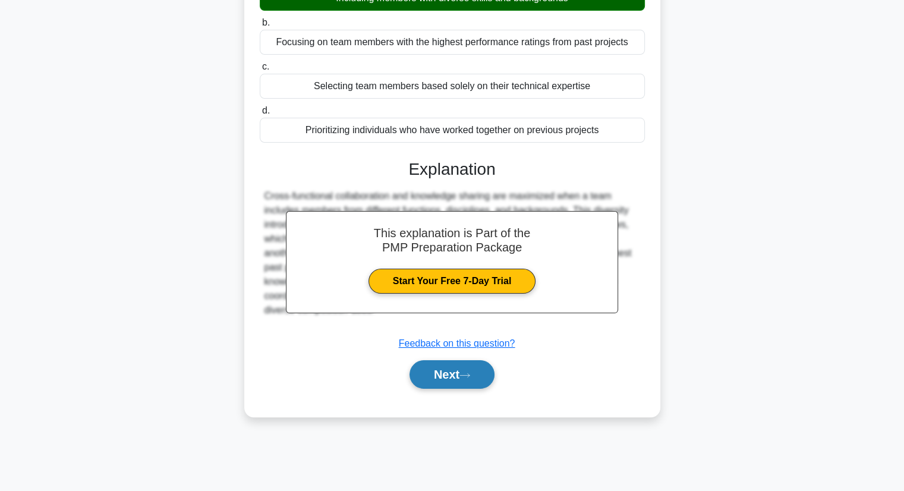
click at [470, 367] on button "Next" at bounding box center [452, 374] width 85 height 29
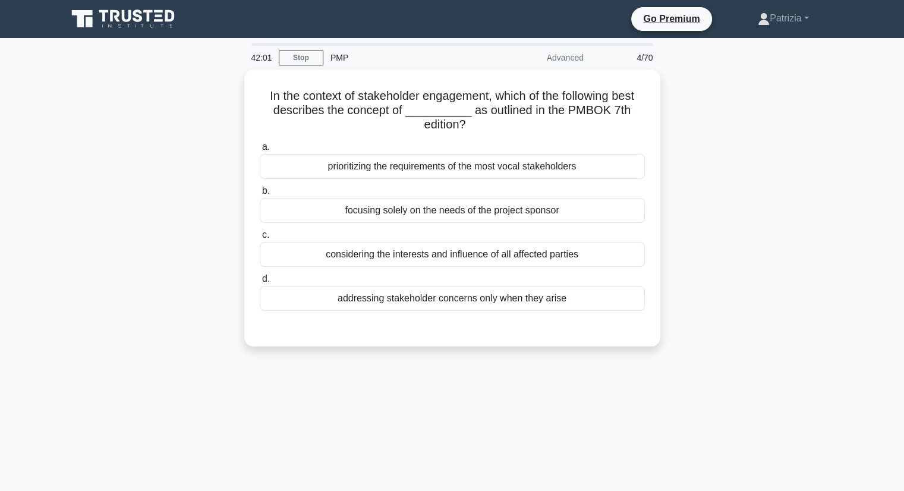
scroll to position [0, 0]
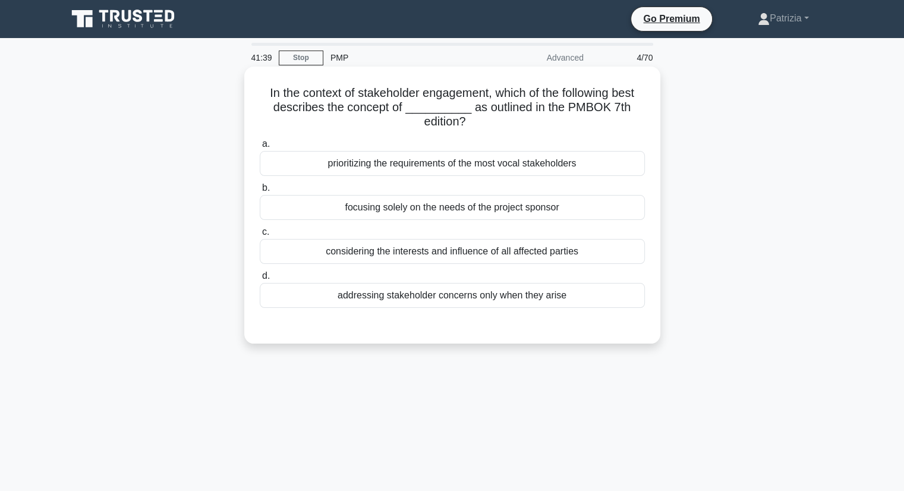
click at [434, 253] on div "considering the interests and influence of all affected parties" at bounding box center [452, 251] width 385 height 25
click at [260, 236] on input "c. considering the interests and influence of all affected parties" at bounding box center [260, 232] width 0 height 8
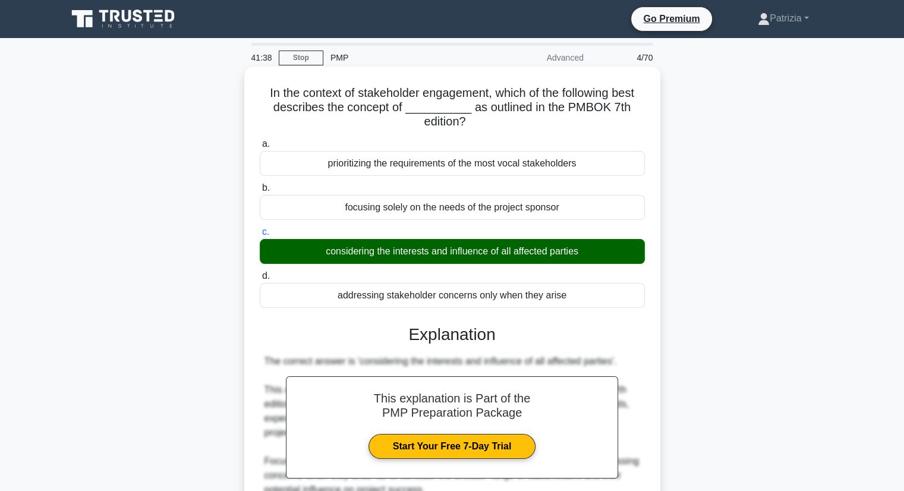
scroll to position [152, 0]
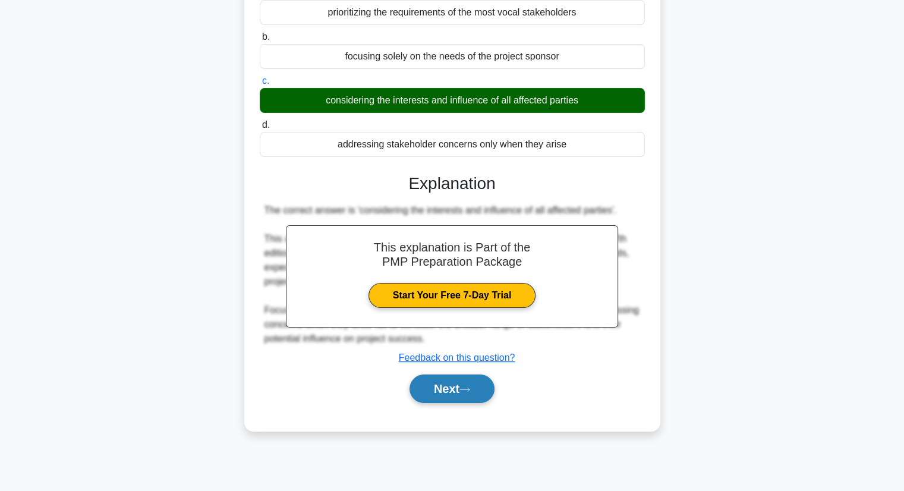
click at [466, 393] on button "Next" at bounding box center [452, 388] width 85 height 29
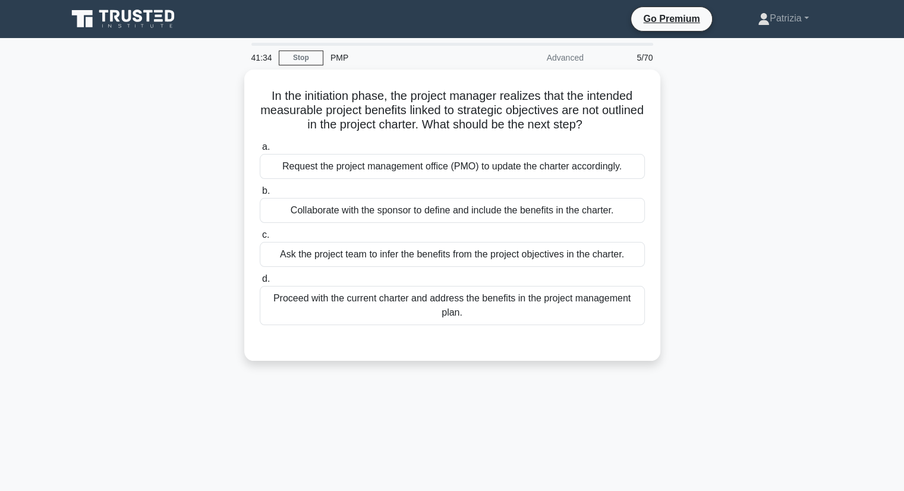
scroll to position [0, 0]
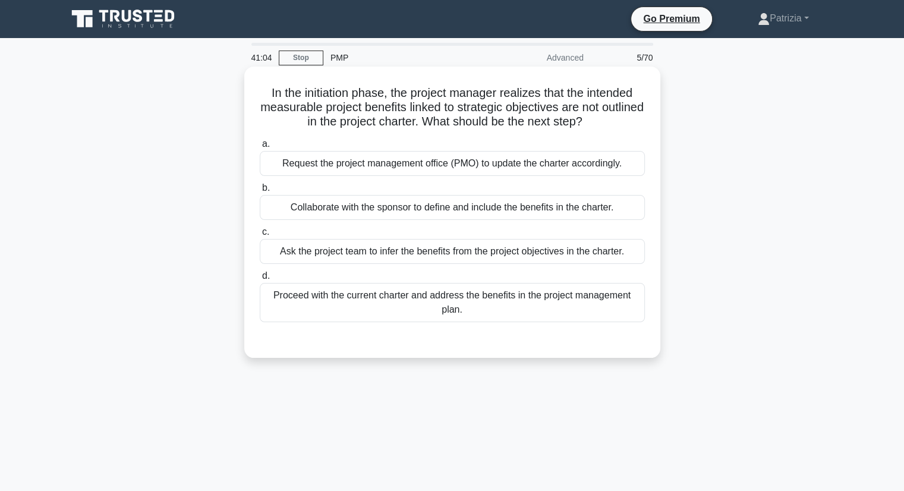
click at [524, 206] on div "Collaborate with the sponsor to define and include the benefits in the charter." at bounding box center [452, 207] width 385 height 25
click at [260, 192] on input "b. Collaborate with the sponsor to define and include the benefits in the chart…" at bounding box center [260, 188] width 0 height 8
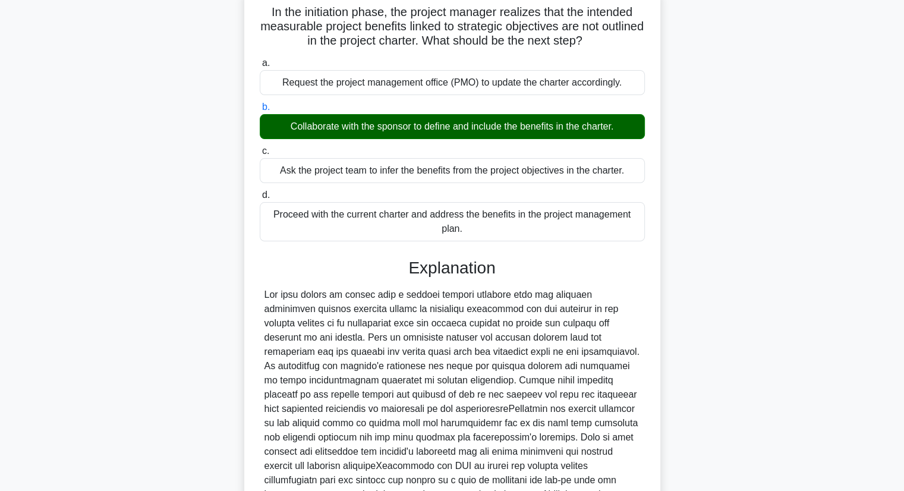
scroll to position [256, 0]
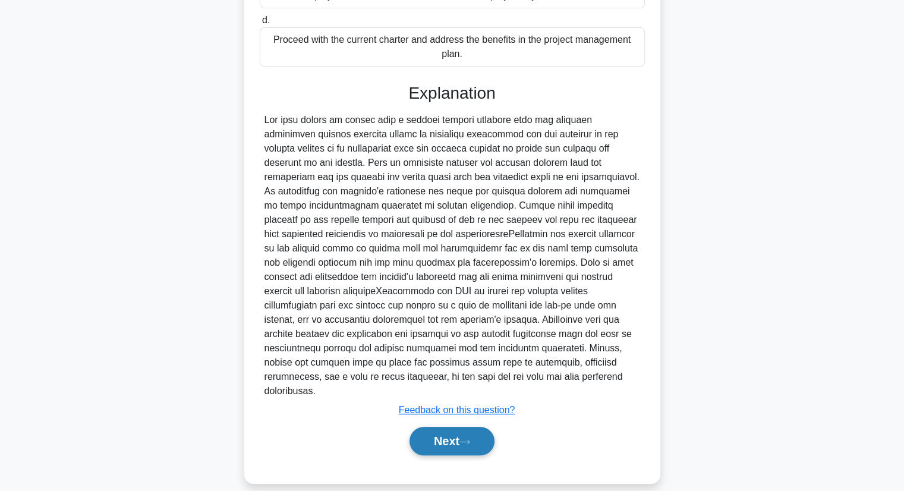
click at [441, 427] on button "Next" at bounding box center [452, 441] width 85 height 29
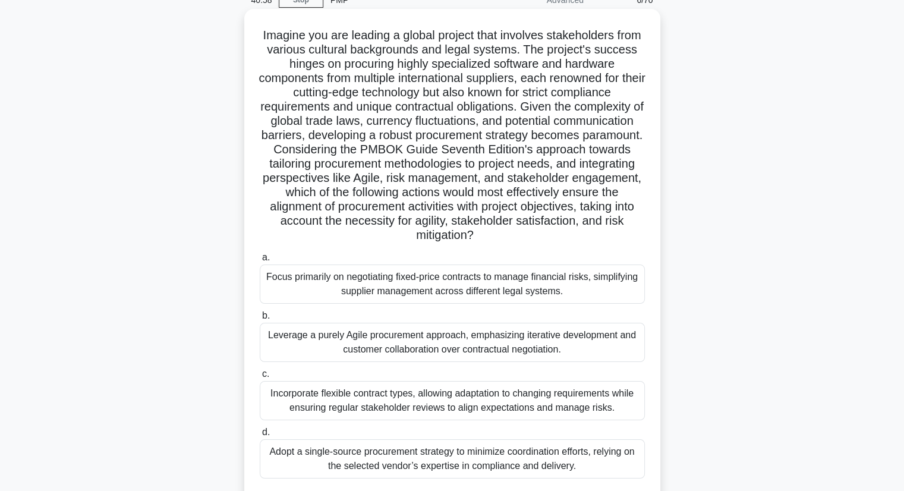
scroll to position [57, 0]
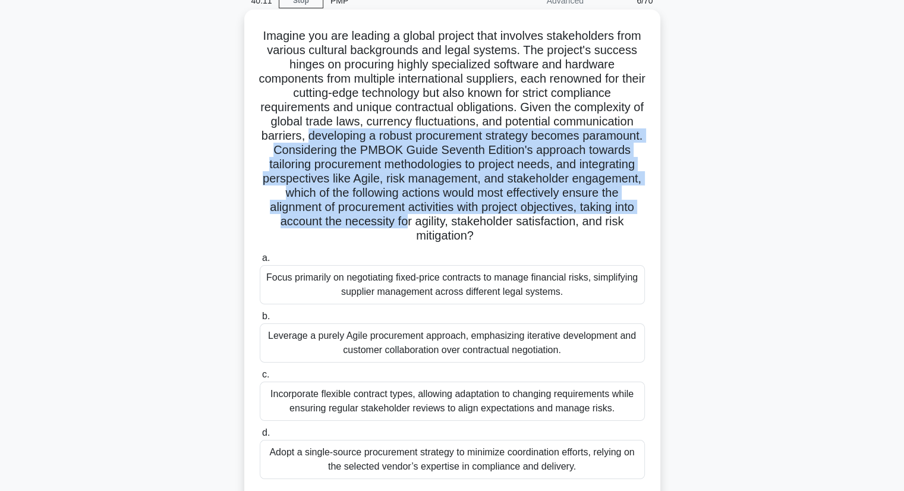
drag, startPoint x: 407, startPoint y: 134, endPoint x: 523, endPoint y: 218, distance: 143.0
click at [523, 218] on h5 "Imagine you are leading a global project that involves stakeholders from variou…" at bounding box center [453, 136] width 388 height 215
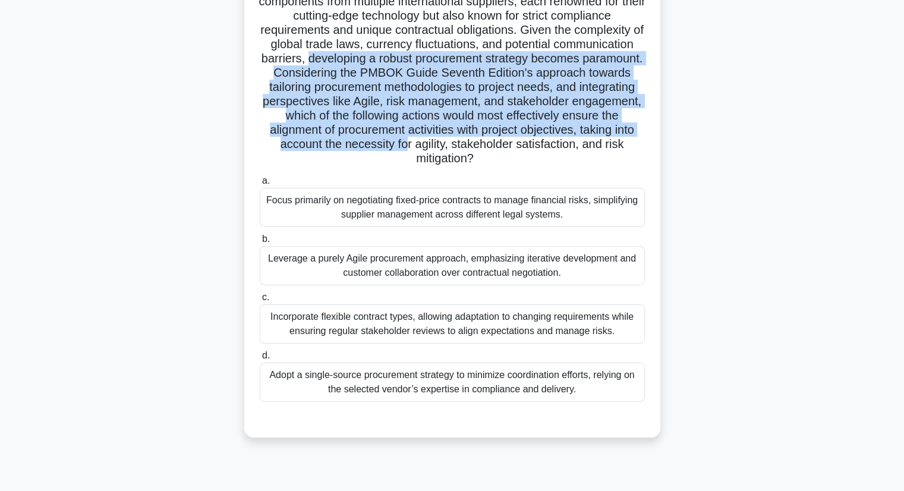
scroll to position [135, 0]
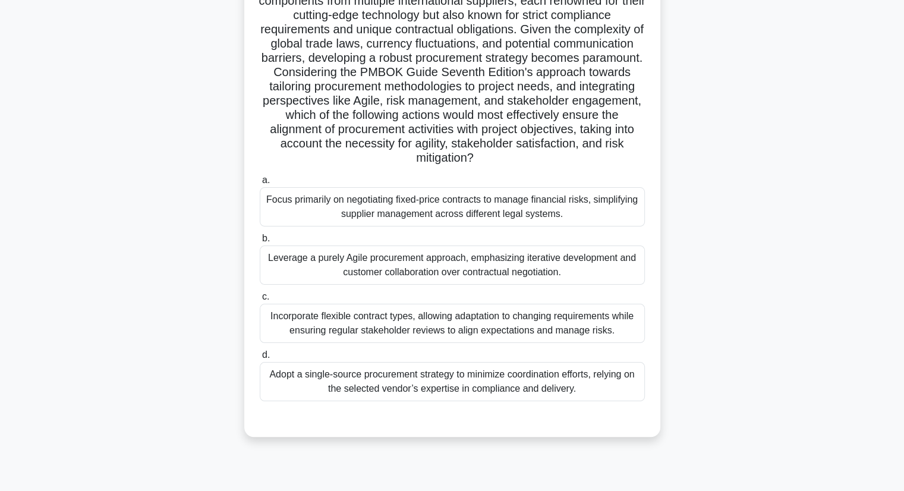
click at [573, 329] on div "Incorporate flexible contract types, allowing adaptation to changing requiremen…" at bounding box center [452, 323] width 385 height 39
click at [260, 301] on input "c. Incorporate flexible contract types, allowing adaptation to changing require…" at bounding box center [260, 297] width 0 height 8
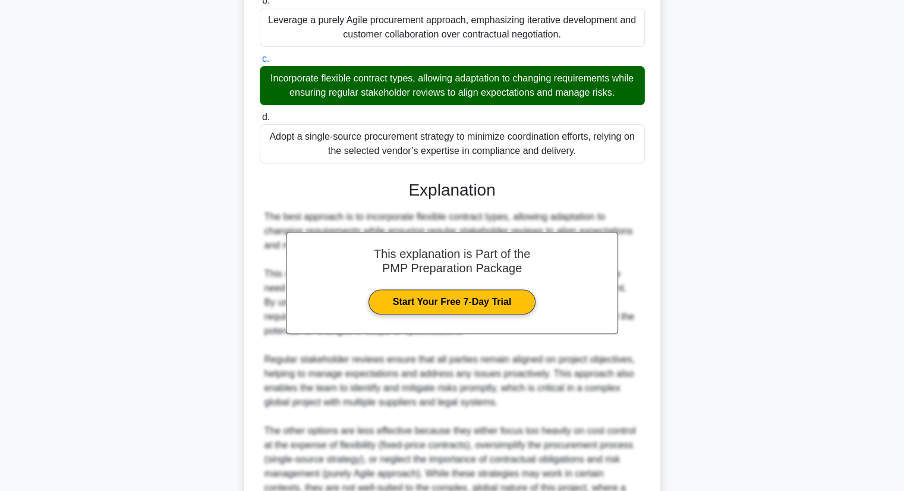
scroll to position [498, 0]
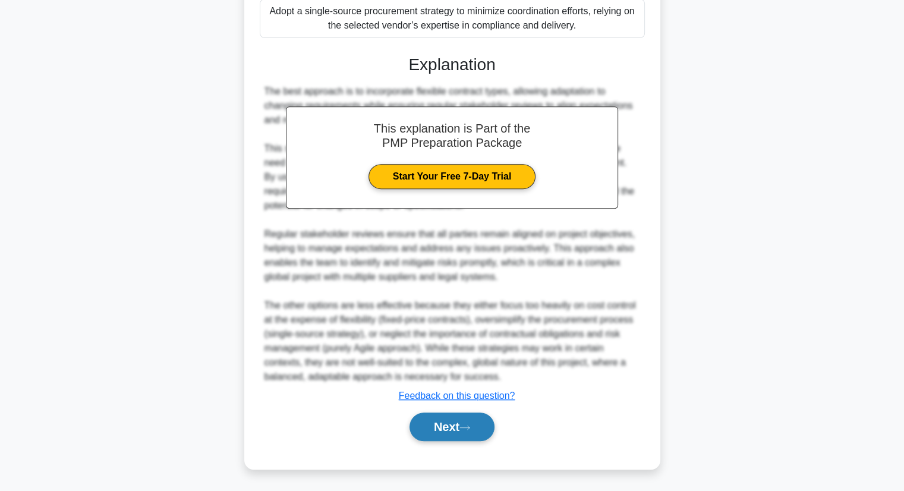
click at [437, 427] on button "Next" at bounding box center [452, 426] width 85 height 29
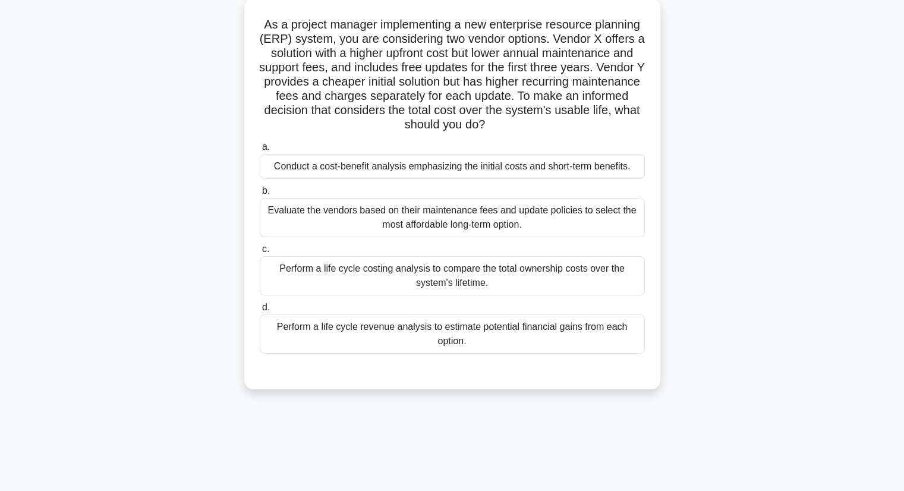
scroll to position [71, 0]
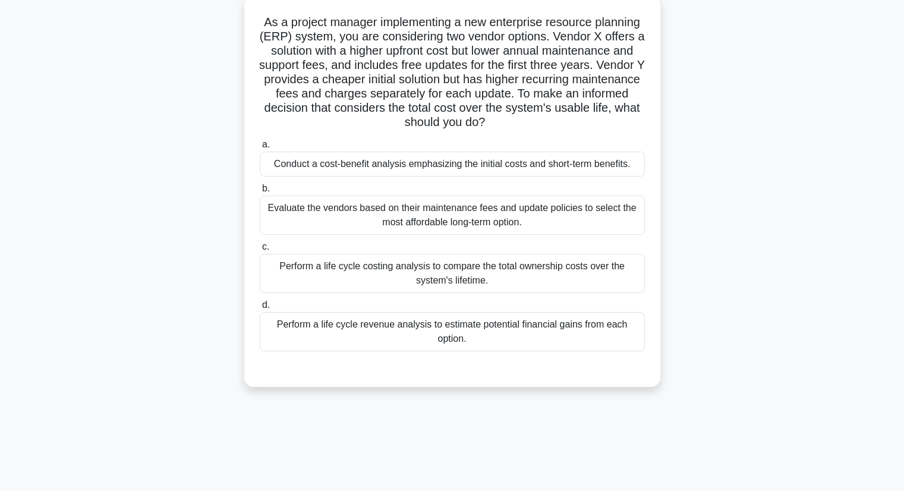
click at [519, 276] on div "Perform a life cycle costing analysis to compare the total ownership costs over…" at bounding box center [452, 273] width 385 height 39
click at [260, 251] on input "c. Perform a life cycle costing analysis to compare the total ownership costs o…" at bounding box center [260, 247] width 0 height 8
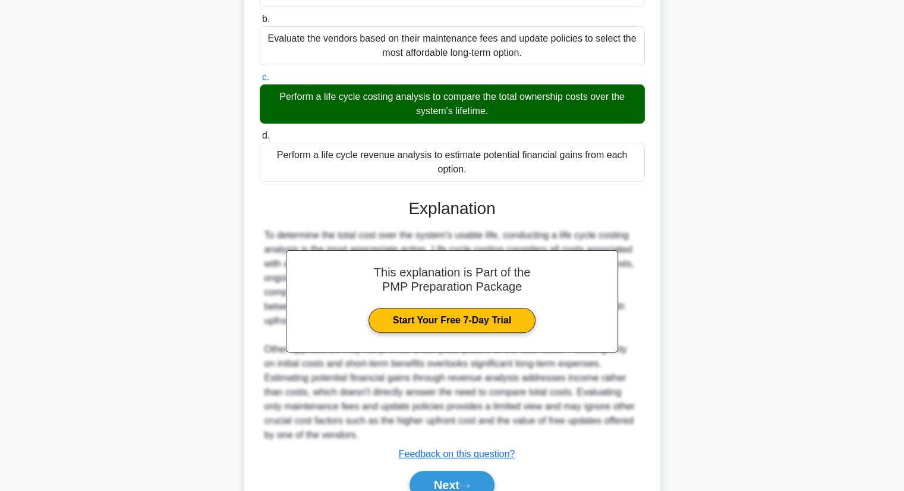
scroll to position [298, 0]
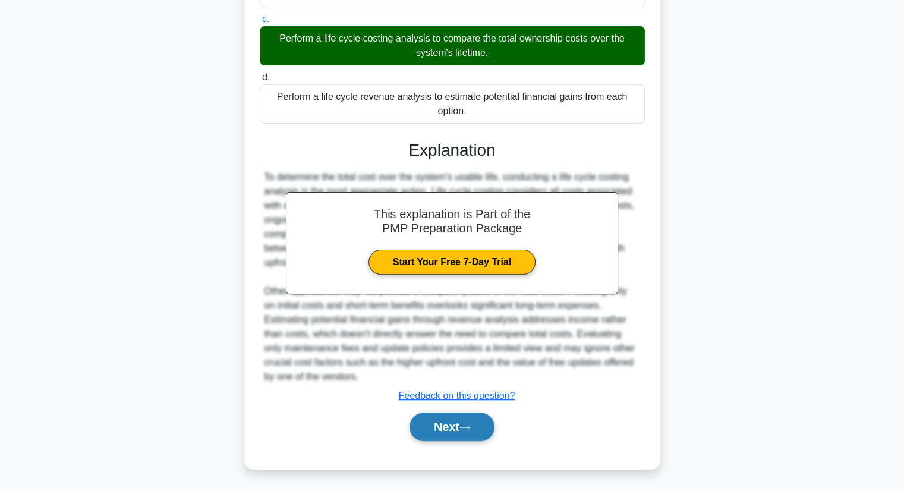
click at [459, 429] on button "Next" at bounding box center [452, 426] width 85 height 29
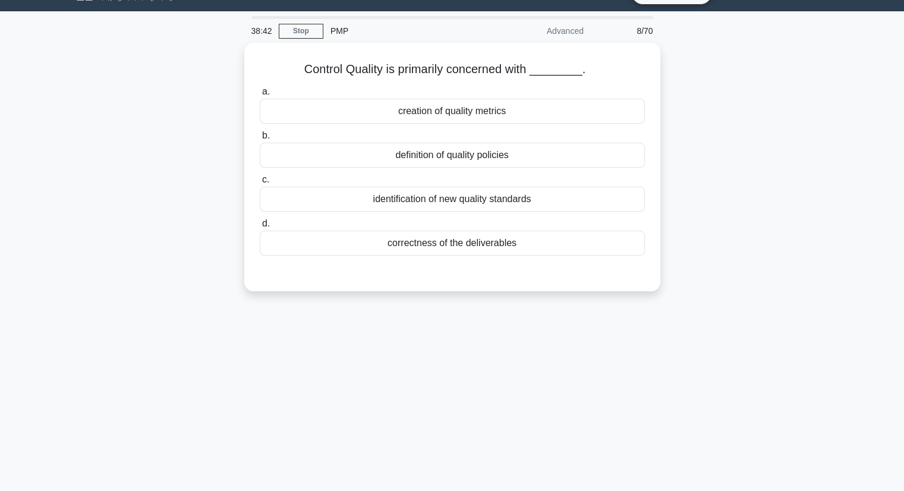
scroll to position [26, 0]
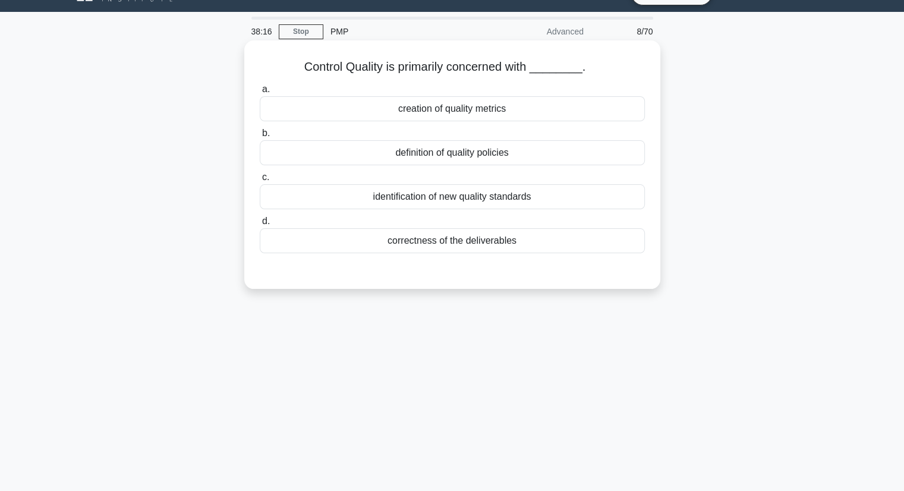
click at [489, 155] on div "definition of quality policies" at bounding box center [452, 152] width 385 height 25
click at [260, 137] on input "b. definition of quality policies" at bounding box center [260, 134] width 0 height 8
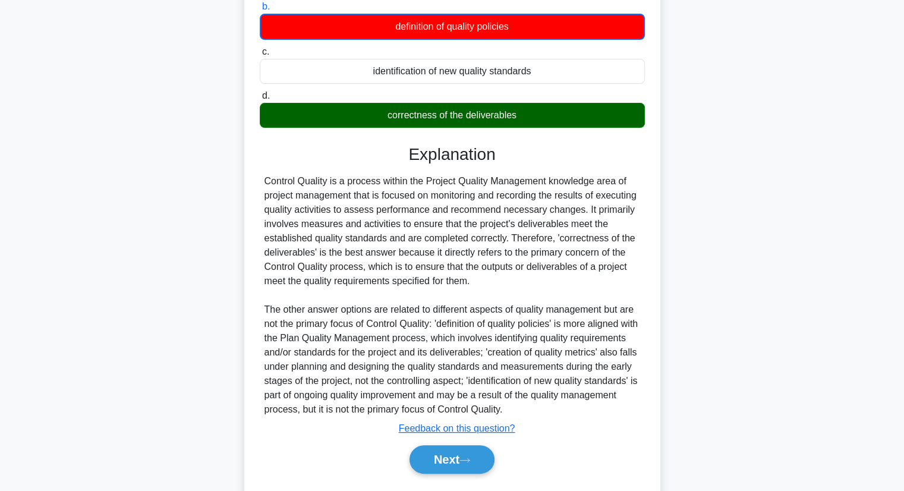
scroll to position [165, 0]
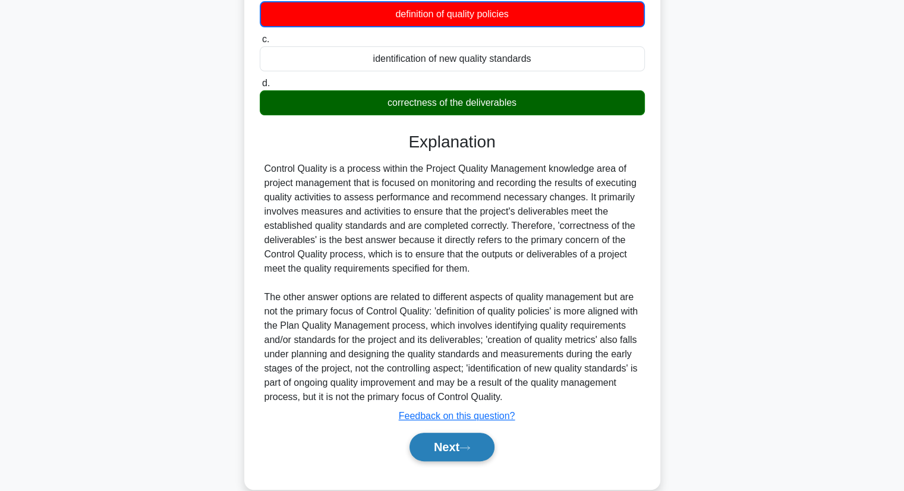
click at [455, 438] on button "Next" at bounding box center [452, 447] width 85 height 29
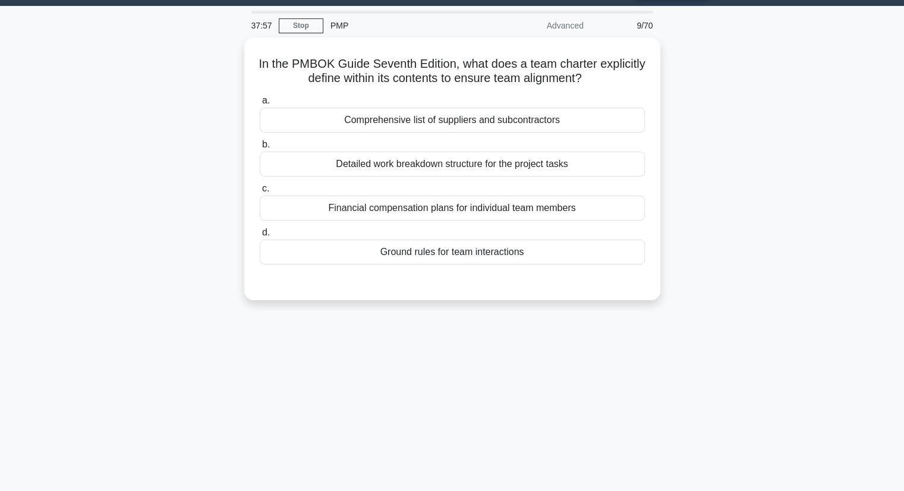
scroll to position [31, 0]
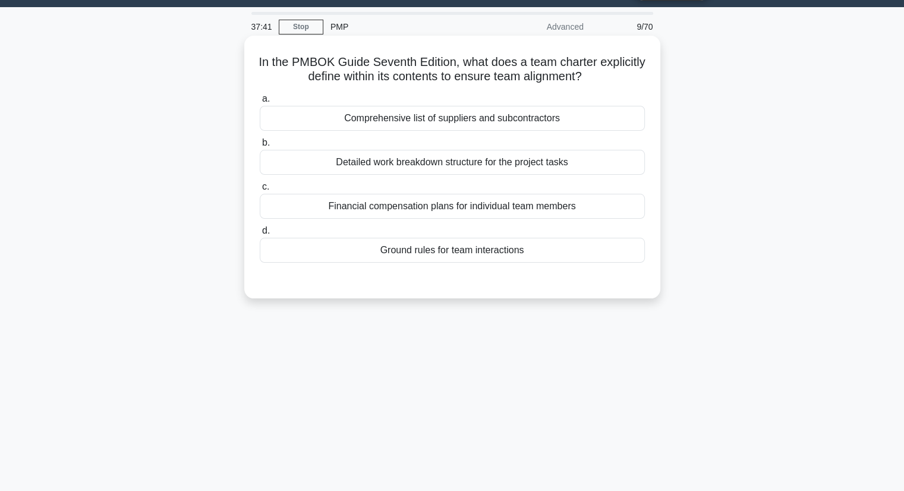
click at [555, 253] on div "Ground rules for team interactions" at bounding box center [452, 250] width 385 height 25
click at [260, 235] on input "d. Ground rules for team interactions" at bounding box center [260, 231] width 0 height 8
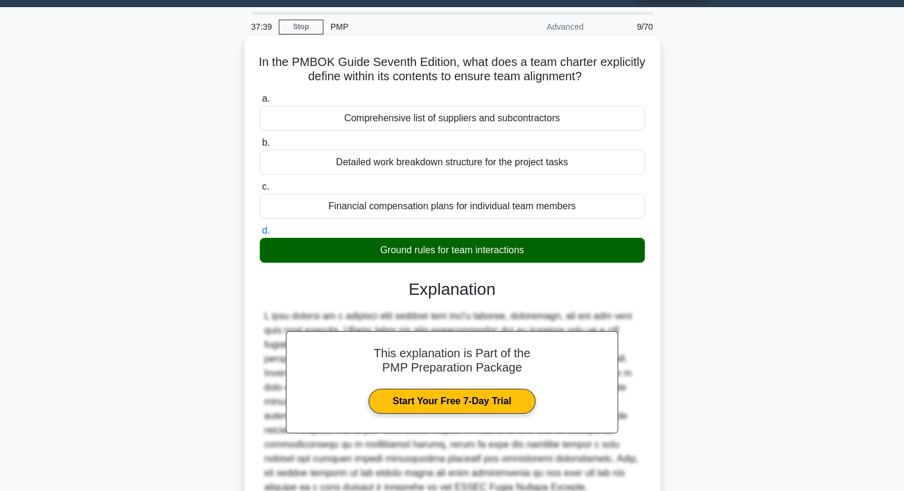
scroll to position [152, 0]
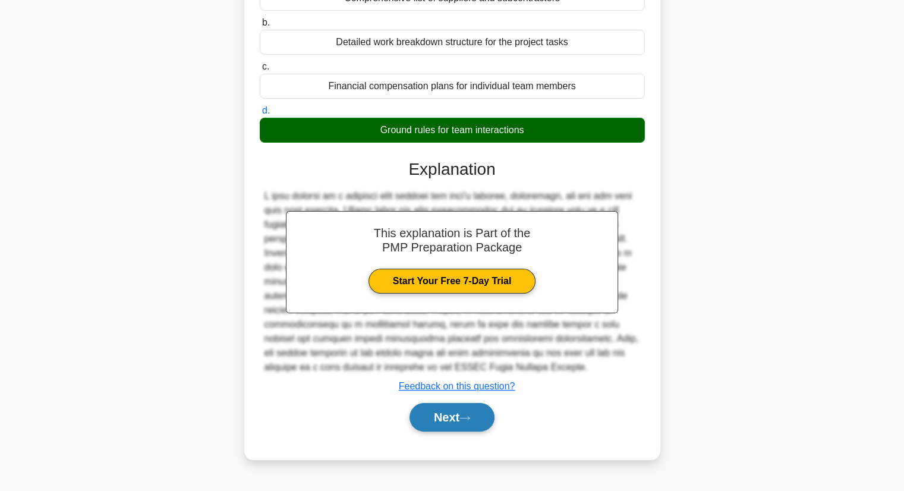
click at [448, 429] on button "Next" at bounding box center [452, 417] width 85 height 29
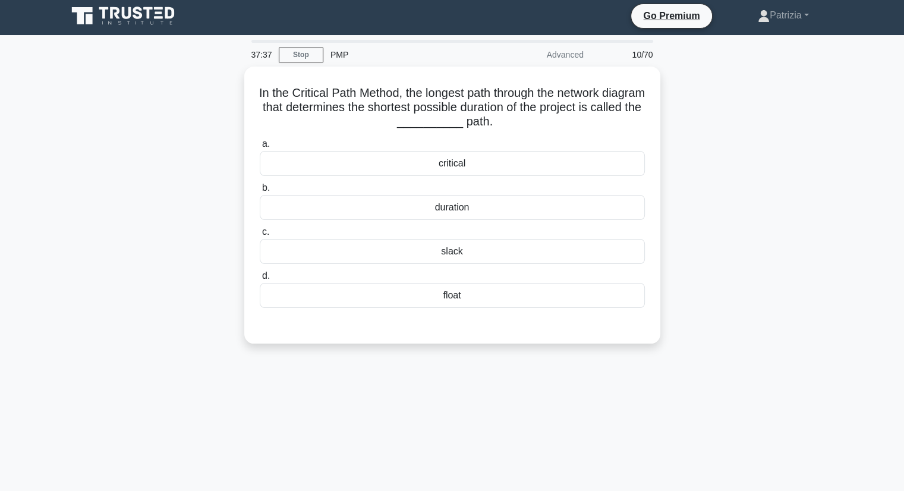
scroll to position [0, 0]
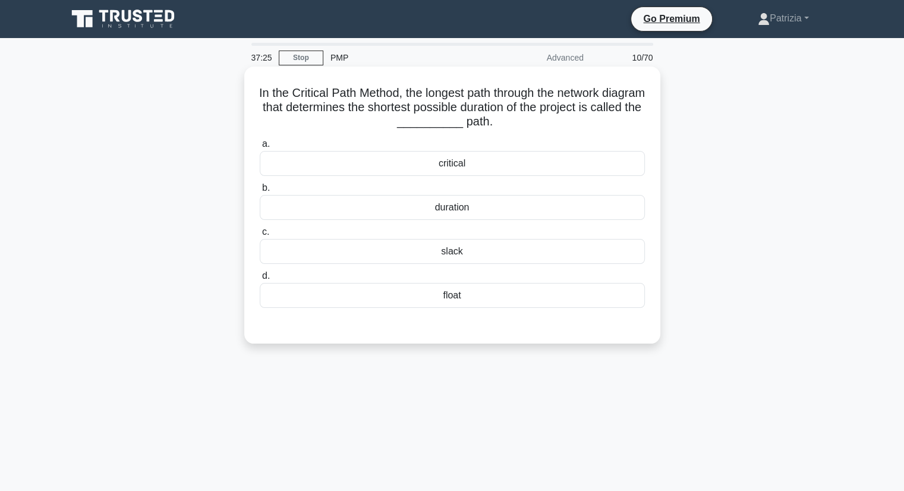
click at [490, 163] on div "critical" at bounding box center [452, 163] width 385 height 25
click at [260, 148] on input "a. critical" at bounding box center [260, 144] width 0 height 8
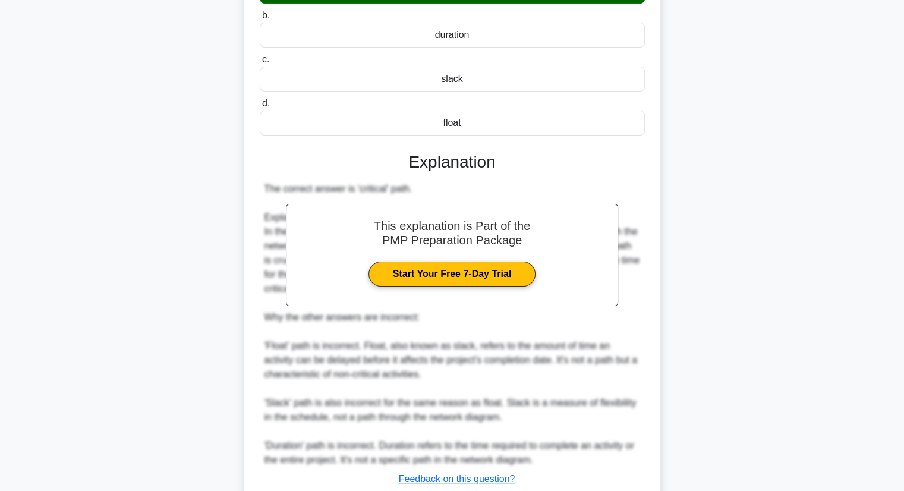
scroll to position [256, 0]
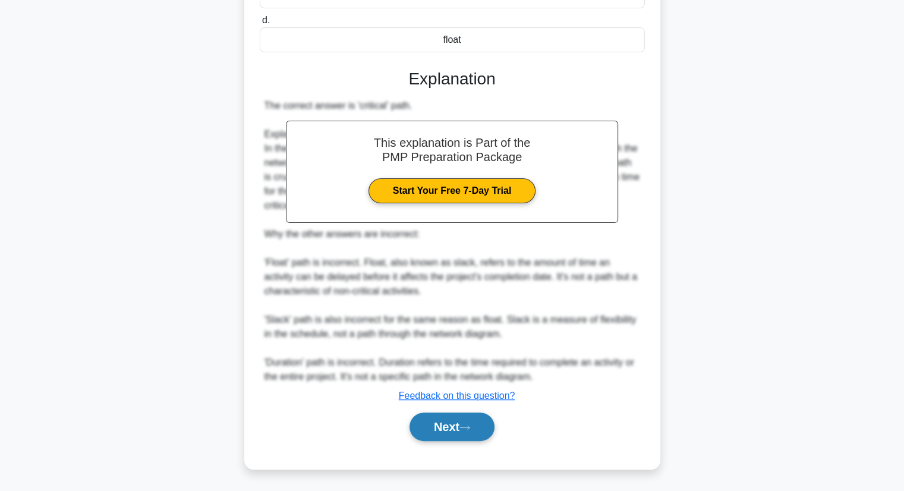
click at [469, 429] on icon at bounding box center [464, 427] width 11 height 7
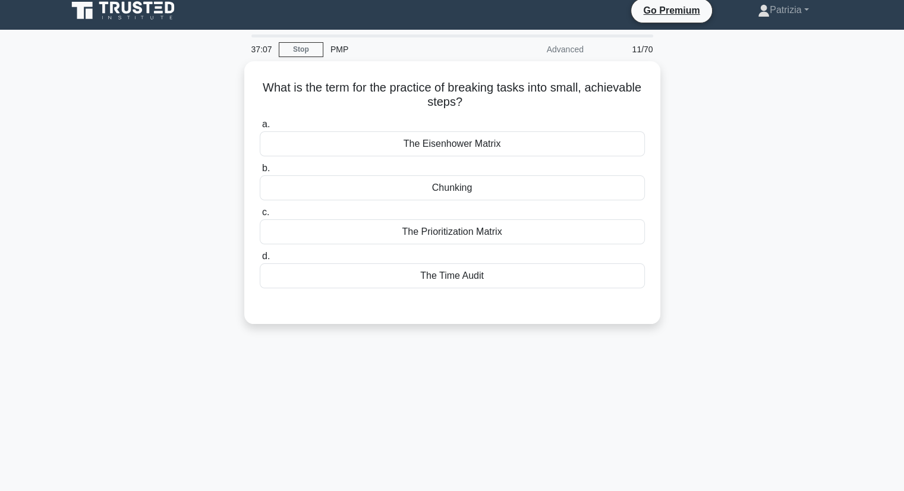
scroll to position [9, 0]
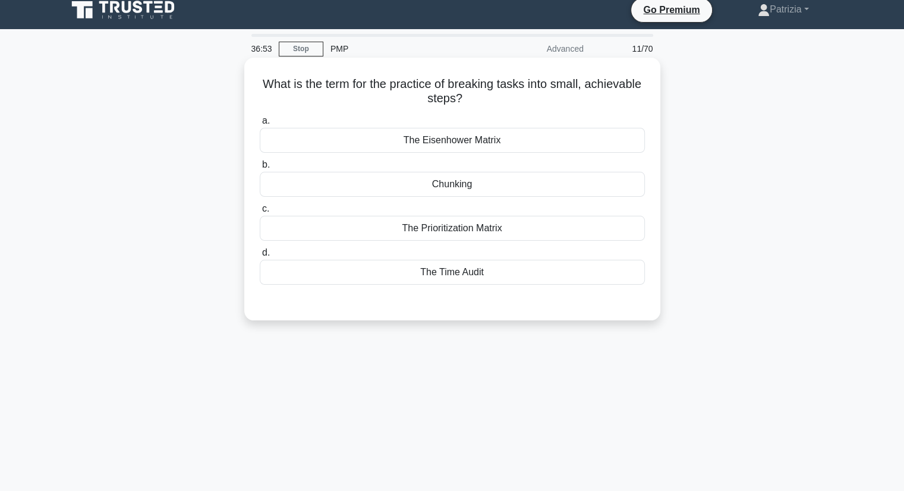
click at [478, 188] on div "Chunking" at bounding box center [452, 184] width 385 height 25
click at [260, 169] on input "b. Chunking" at bounding box center [260, 165] width 0 height 8
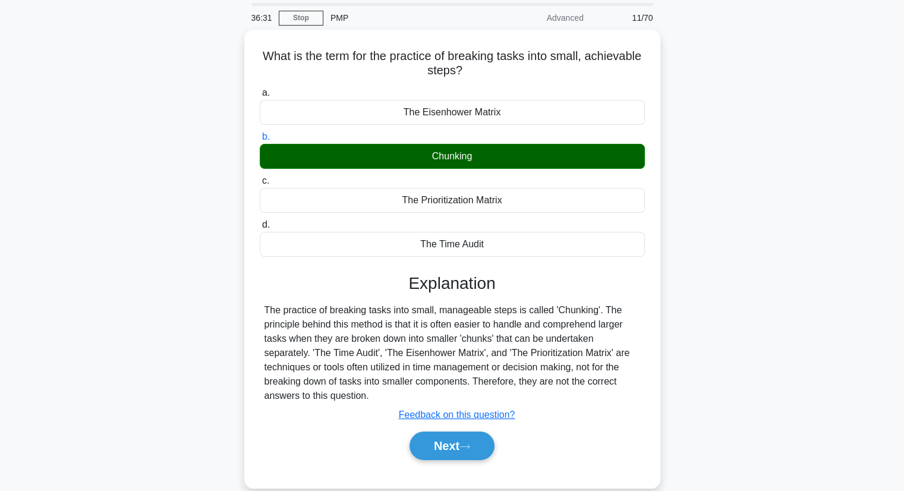
scroll to position [40, 0]
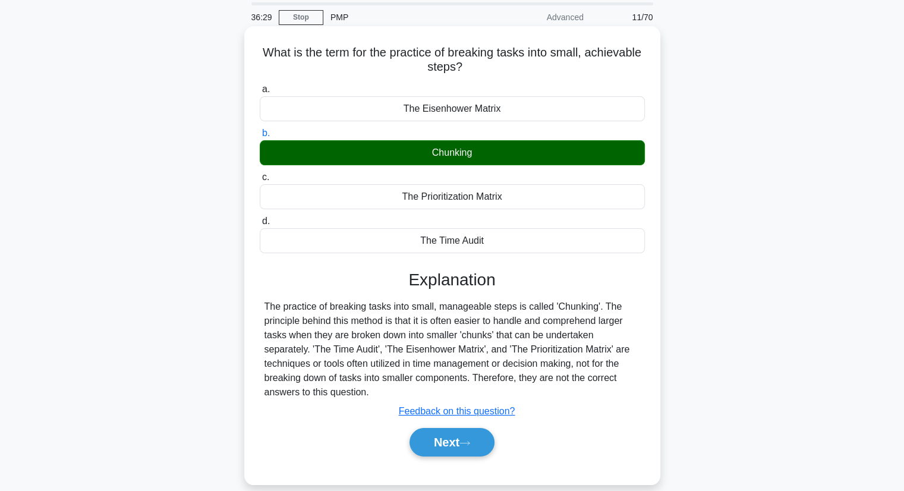
click at [474, 335] on div "The practice of breaking tasks into small, manageable steps is called 'Chunking…" at bounding box center [452, 350] width 376 height 100
copy div "chunks"
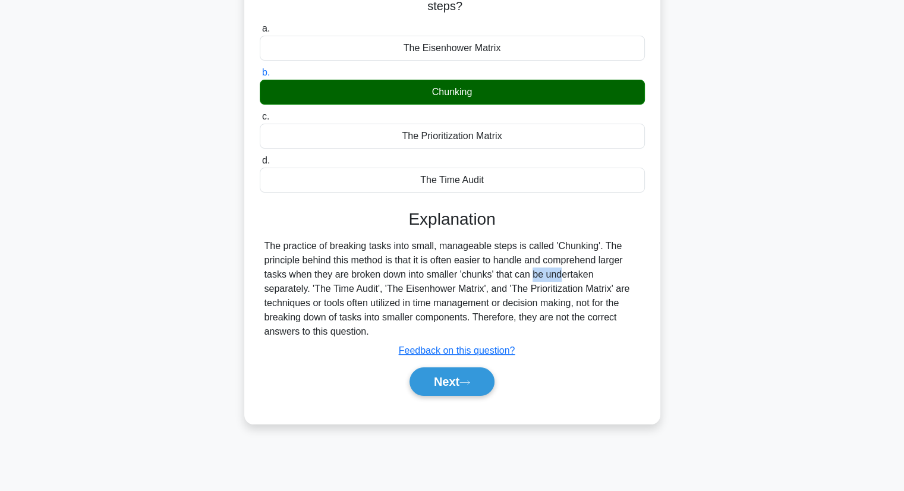
scroll to position [102, 0]
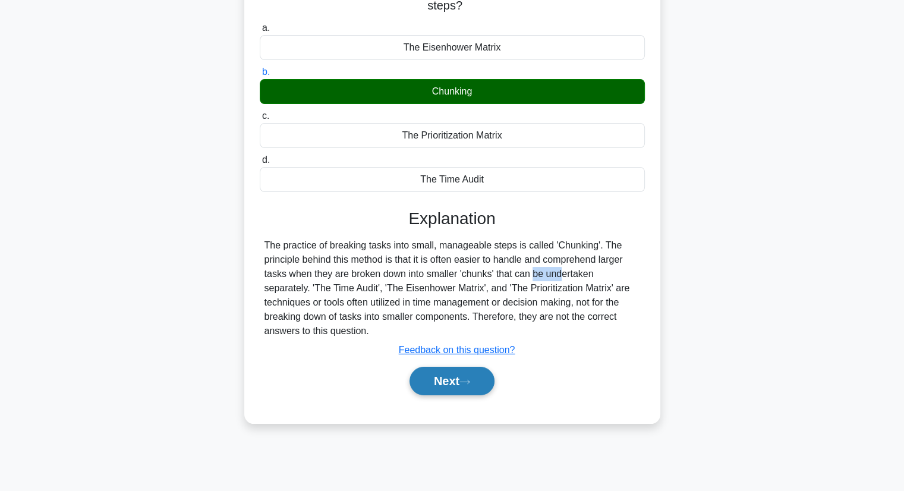
click at [456, 377] on button "Next" at bounding box center [452, 381] width 85 height 29
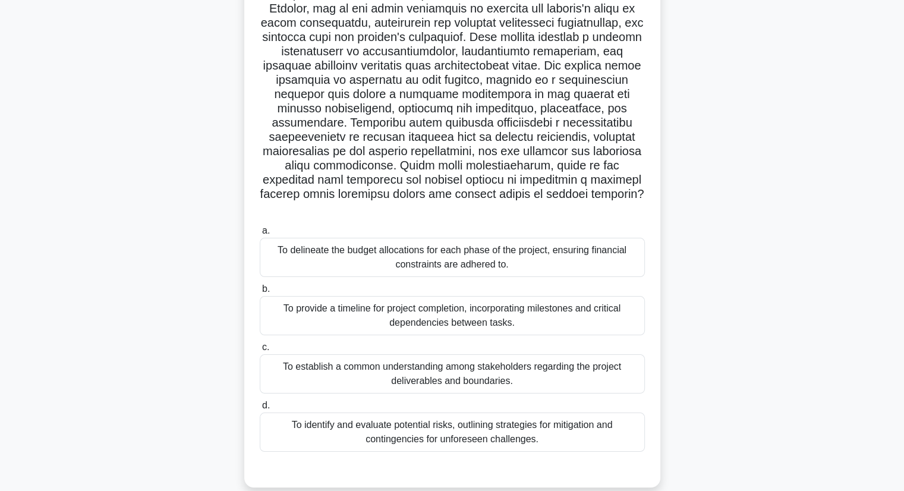
scroll to position [0, 0]
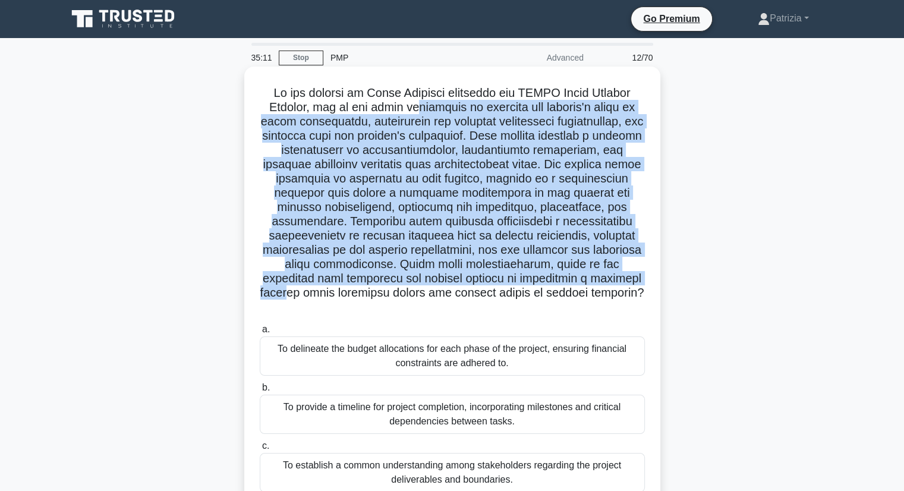
drag, startPoint x: 411, startPoint y: 108, endPoint x: 530, endPoint y: 282, distance: 210.4
click at [530, 282] on h5 ".spinner_0XTQ{transform-origin:center;animation:spinner_y6GP .75s linear infini…" at bounding box center [453, 200] width 388 height 229
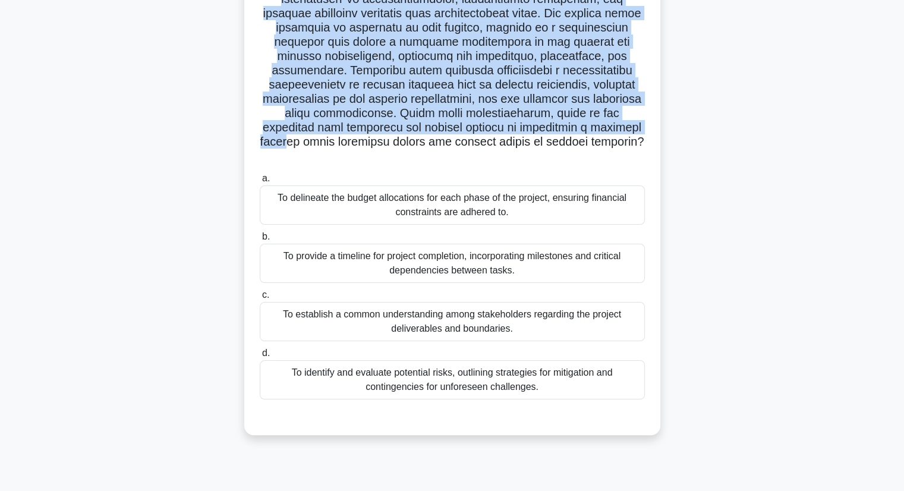
scroll to position [150, 0]
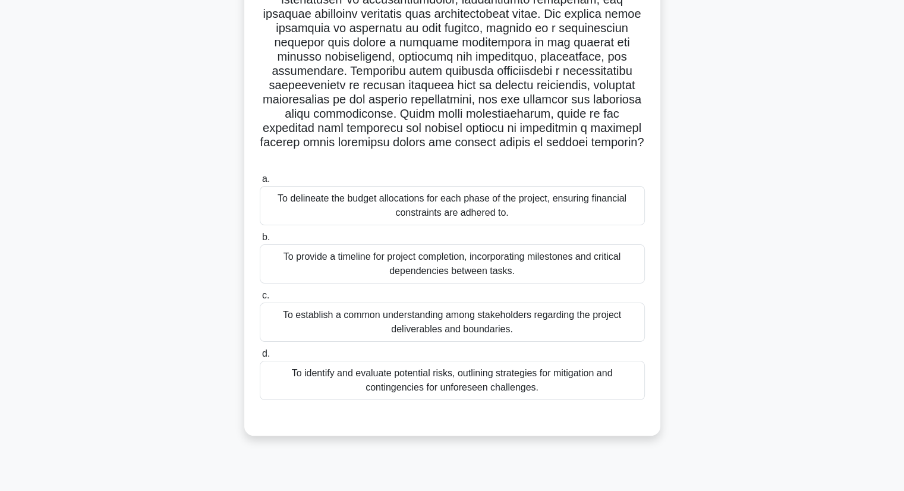
click at [547, 309] on div "To establish a common understanding among stakeholders regarding the project de…" at bounding box center [452, 322] width 385 height 39
click at [260, 300] on input "c. To establish a common understanding among stakeholders regarding the project…" at bounding box center [260, 296] width 0 height 8
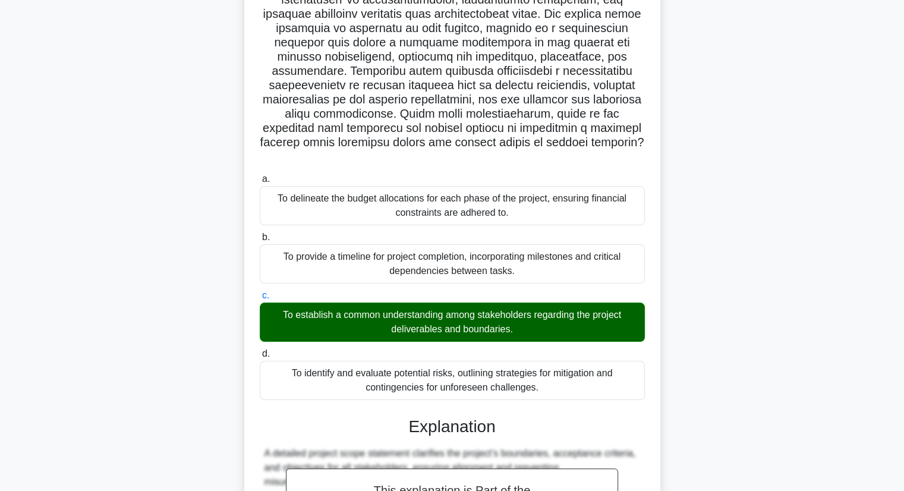
scroll to position [341, 0]
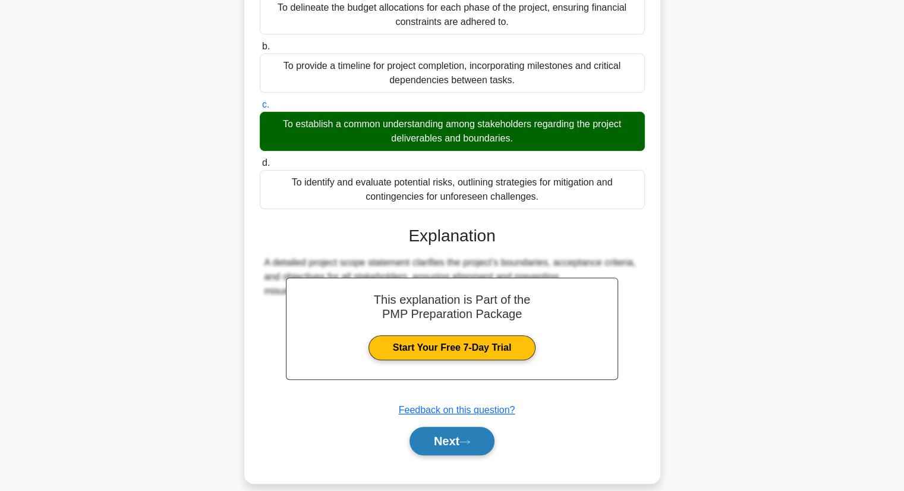
click at [463, 427] on button "Next" at bounding box center [452, 441] width 85 height 29
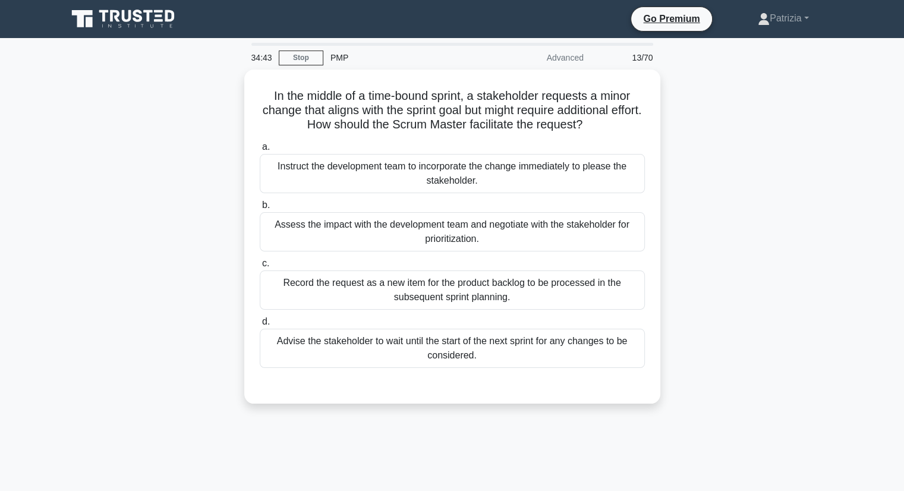
scroll to position [1, 0]
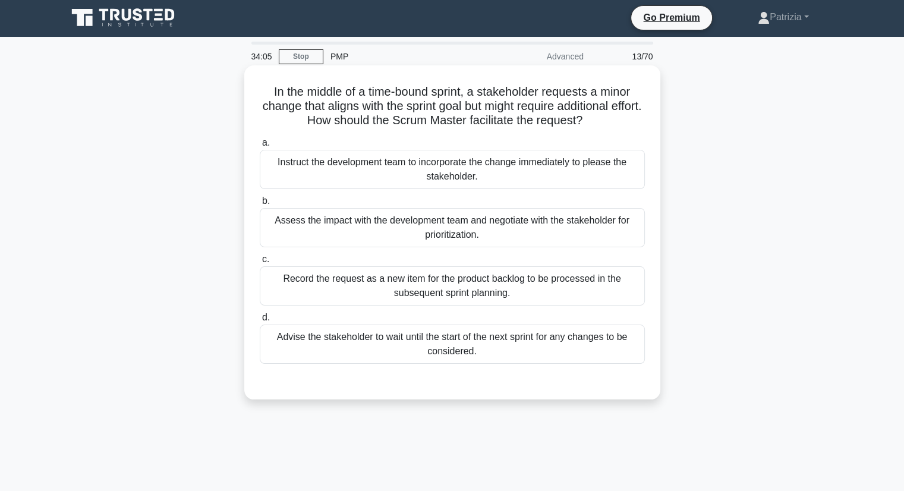
click at [495, 232] on div "Assess the impact with the development team and negotiate with the stakeholder …" at bounding box center [452, 227] width 385 height 39
click at [260, 205] on input "b. Assess the impact with the development team and negotiate with the stakehold…" at bounding box center [260, 201] width 0 height 8
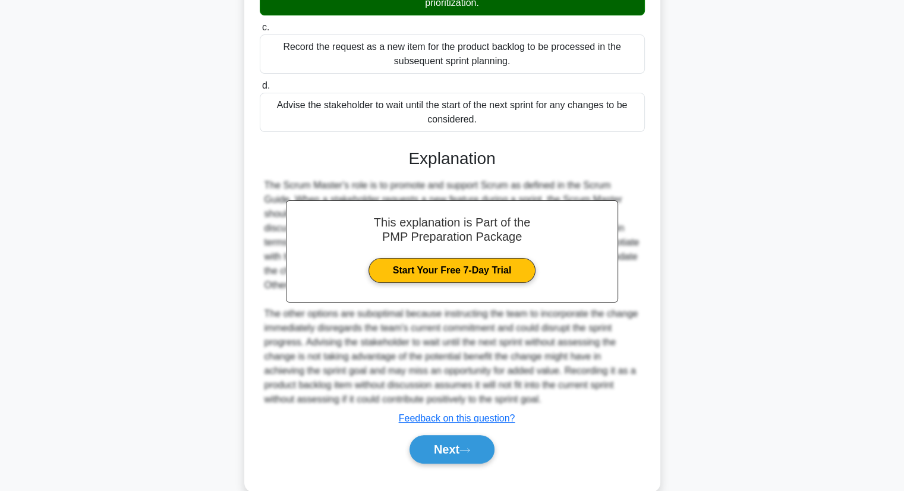
scroll to position [256, 0]
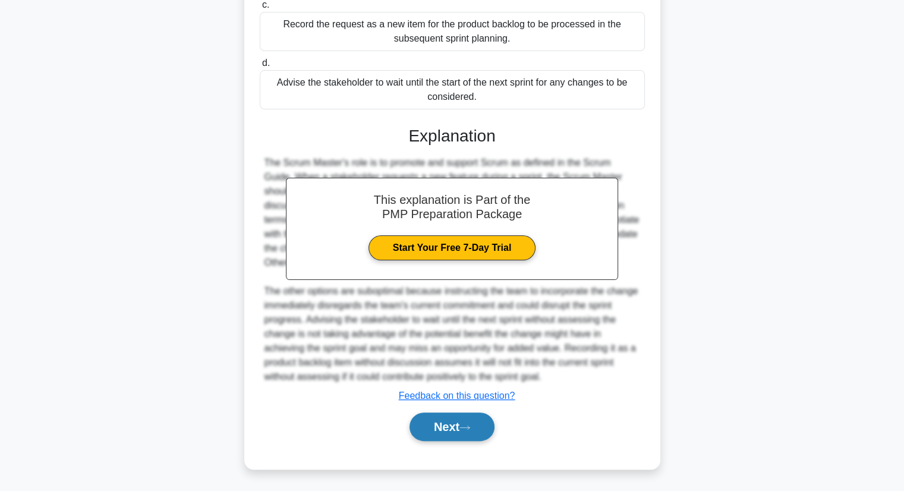
click at [462, 429] on button "Next" at bounding box center [452, 426] width 85 height 29
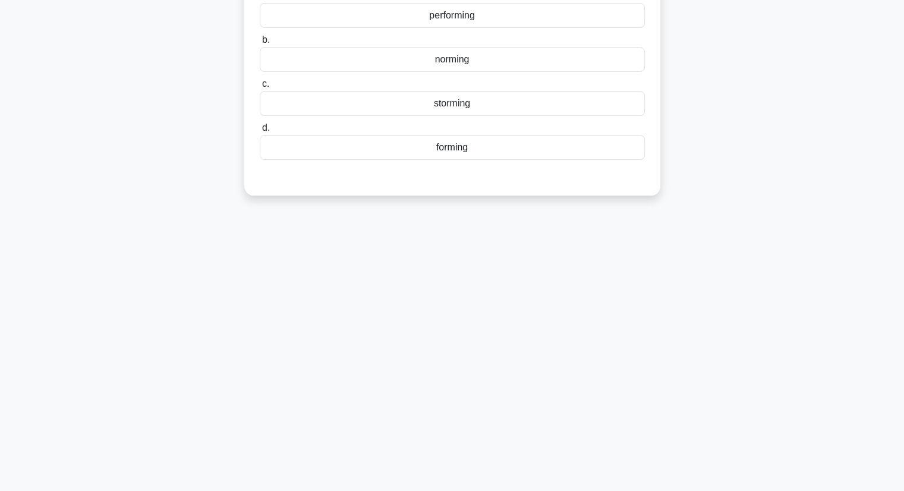
scroll to position [0, 0]
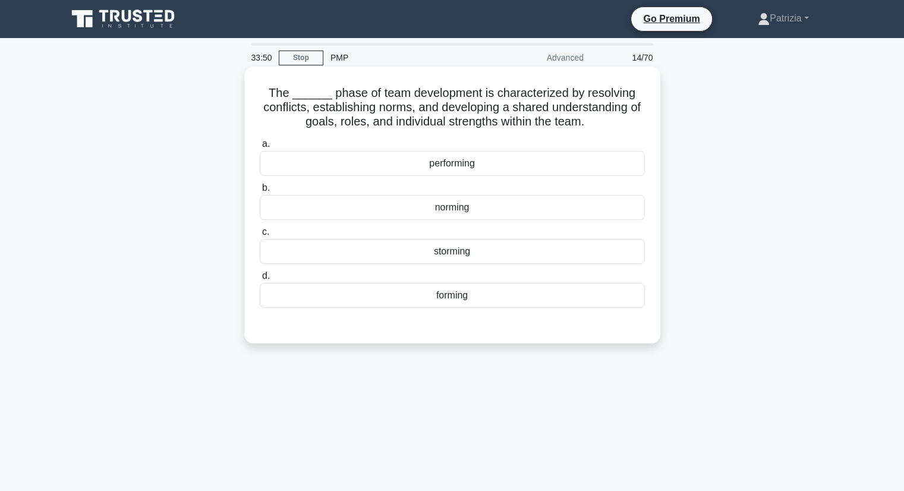
click at [473, 205] on div "norming" at bounding box center [452, 207] width 385 height 25
click at [260, 192] on input "b. norming" at bounding box center [260, 188] width 0 height 8
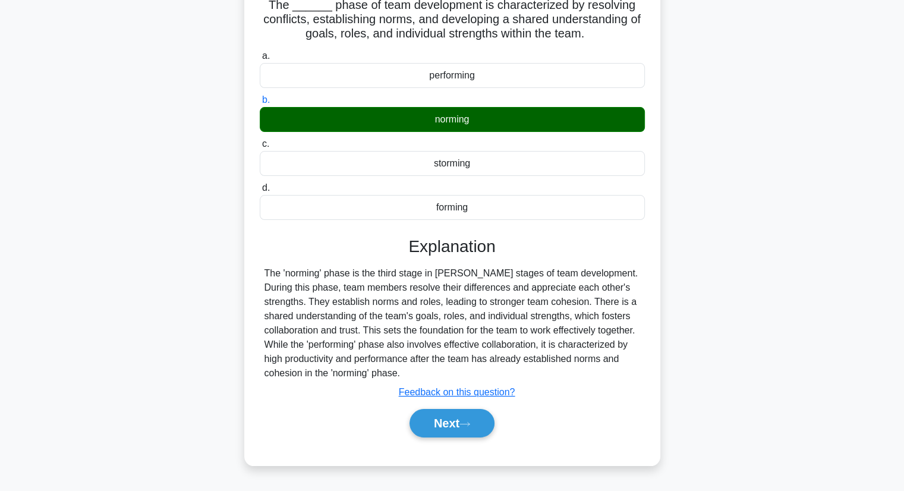
scroll to position [152, 0]
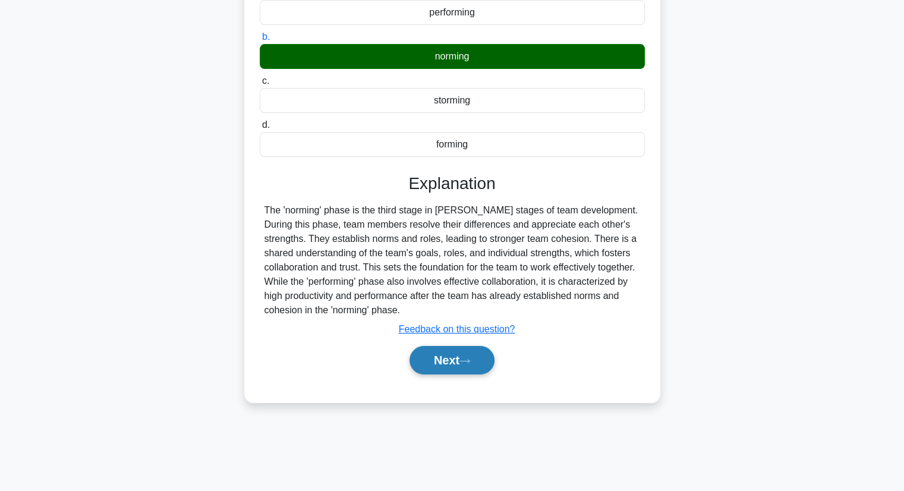
click at [445, 364] on button "Next" at bounding box center [452, 360] width 85 height 29
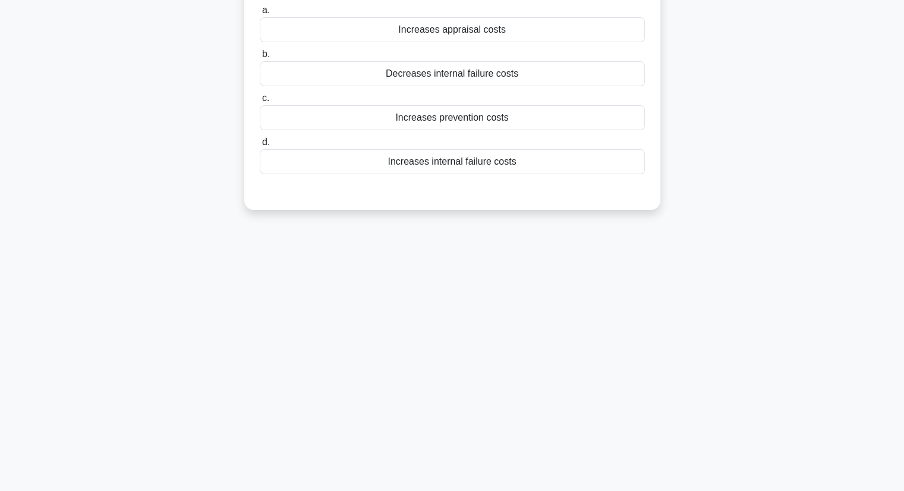
scroll to position [0, 0]
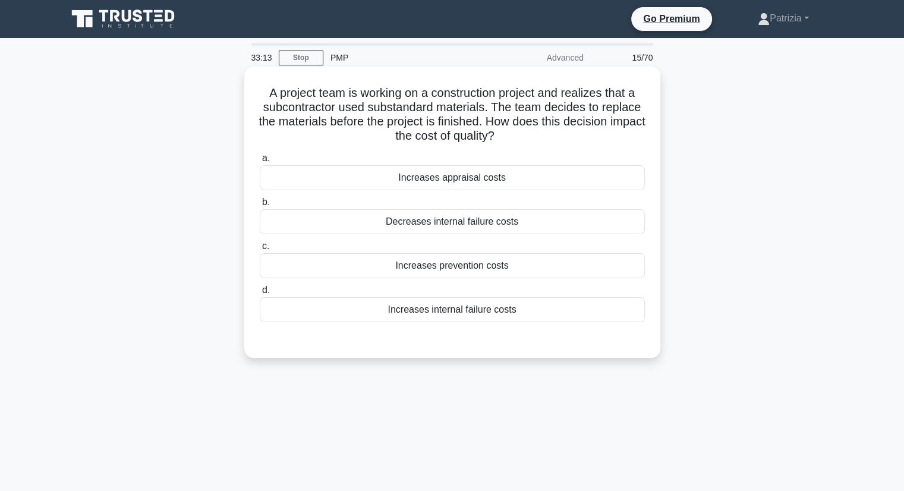
click at [481, 185] on div "Increases appraisal costs" at bounding box center [452, 177] width 385 height 25
click at [260, 162] on input "a. Increases appraisal costs" at bounding box center [260, 159] width 0 height 8
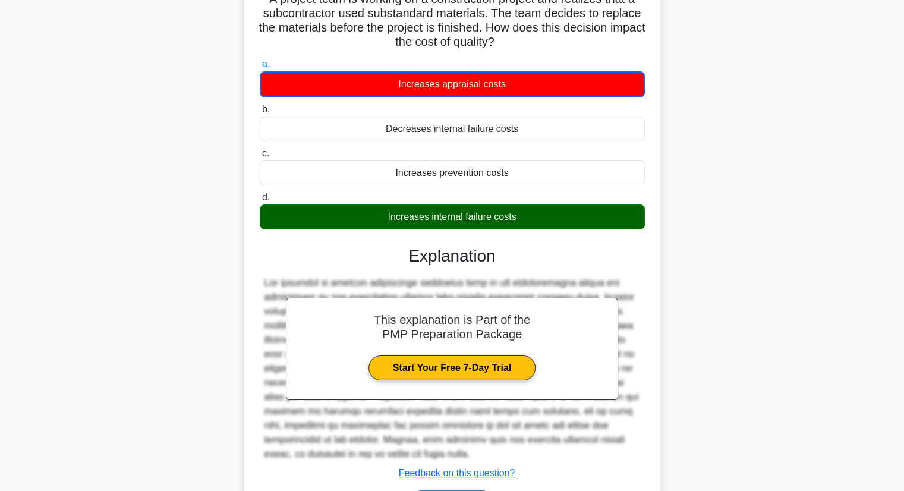
scroll to position [171, 0]
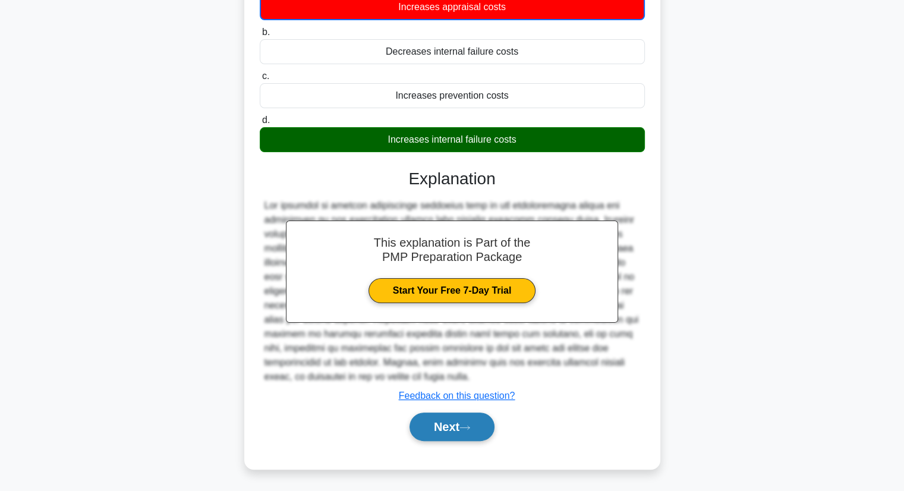
click at [467, 424] on icon at bounding box center [464, 427] width 11 height 7
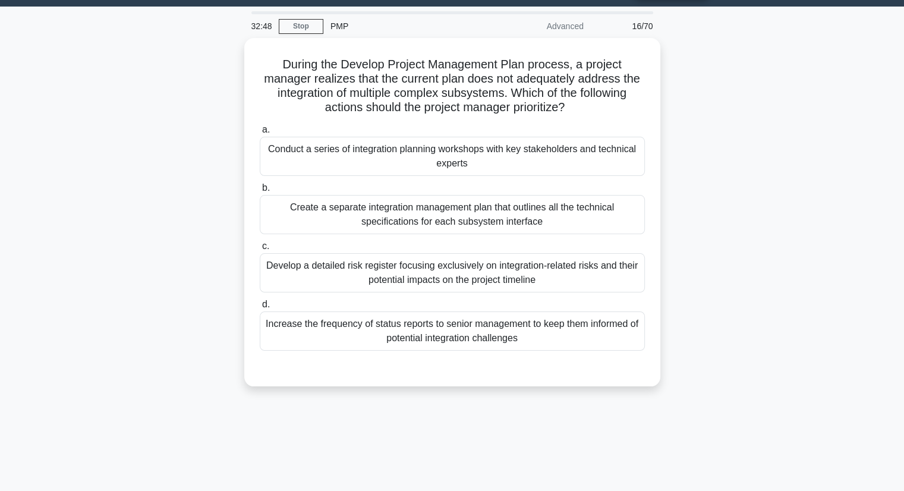
scroll to position [31, 0]
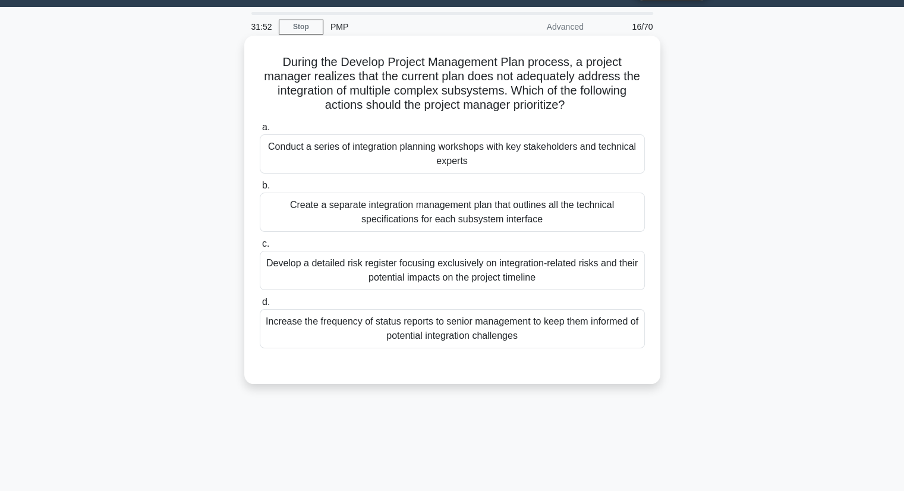
click at [519, 163] on div "Conduct a series of integration planning workshops with key stakeholders and te…" at bounding box center [452, 153] width 385 height 39
click at [260, 131] on input "a. Conduct a series of integration planning workshops with key stakeholders and…" at bounding box center [260, 128] width 0 height 8
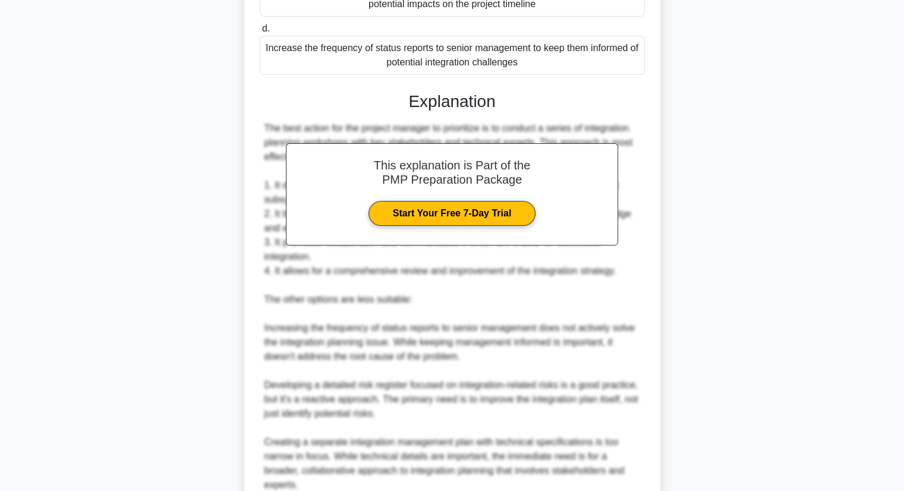
scroll to position [455, 0]
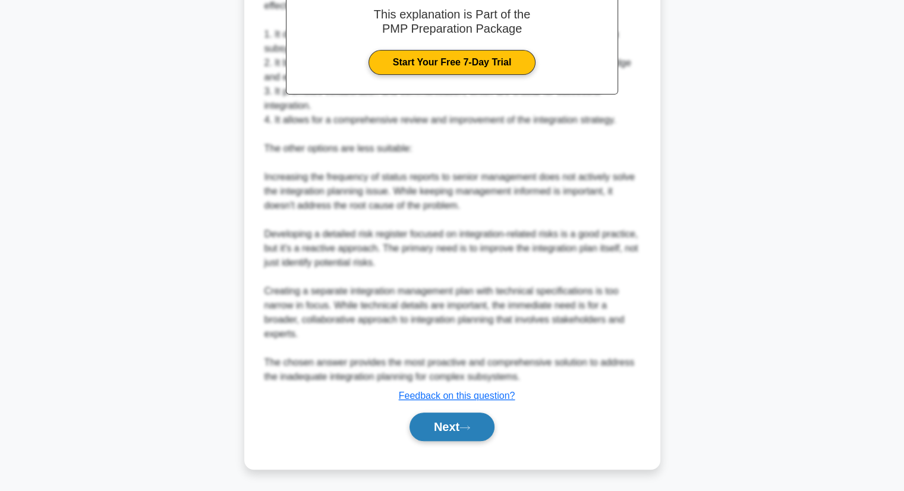
click at [451, 427] on button "Next" at bounding box center [452, 426] width 85 height 29
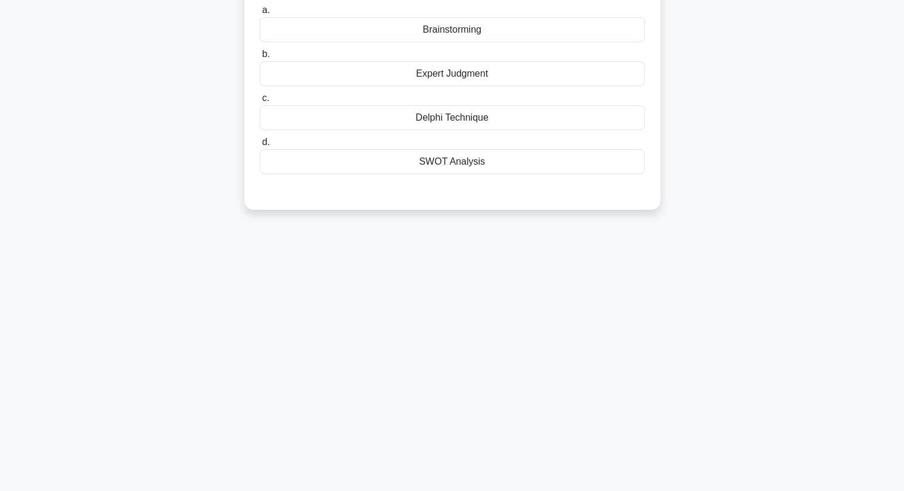
scroll to position [0, 0]
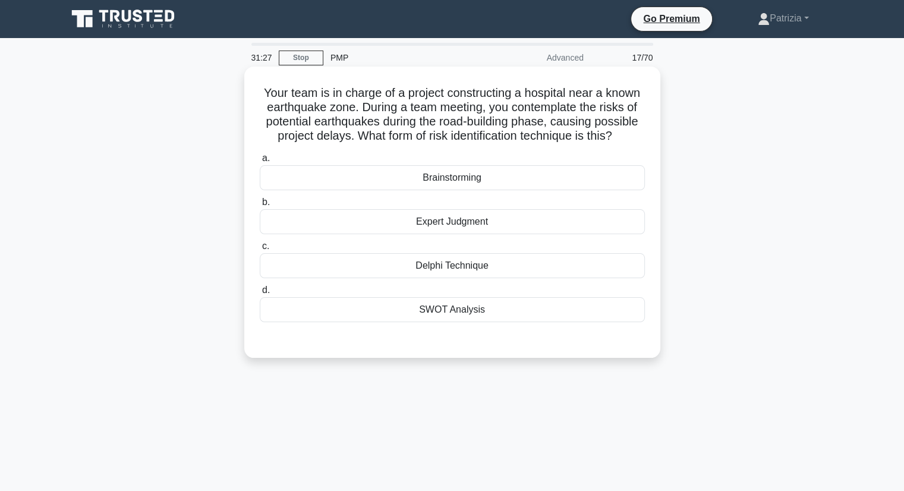
click at [515, 177] on div "Brainstorming" at bounding box center [452, 177] width 385 height 25
click at [260, 162] on input "a. Brainstorming" at bounding box center [260, 159] width 0 height 8
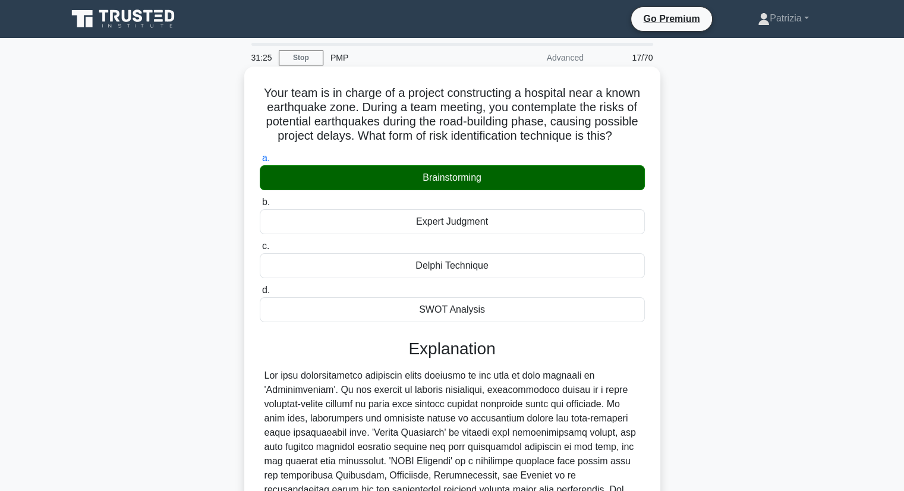
scroll to position [184, 0]
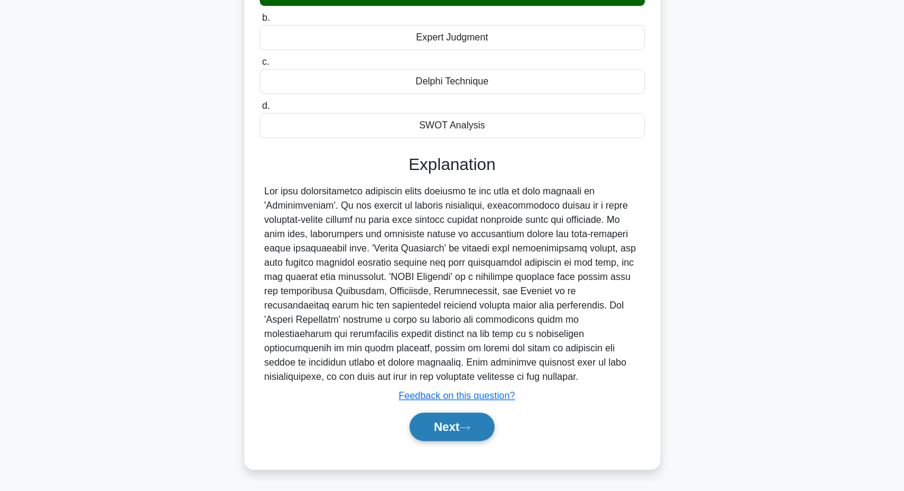
click at [436, 431] on button "Next" at bounding box center [452, 426] width 85 height 29
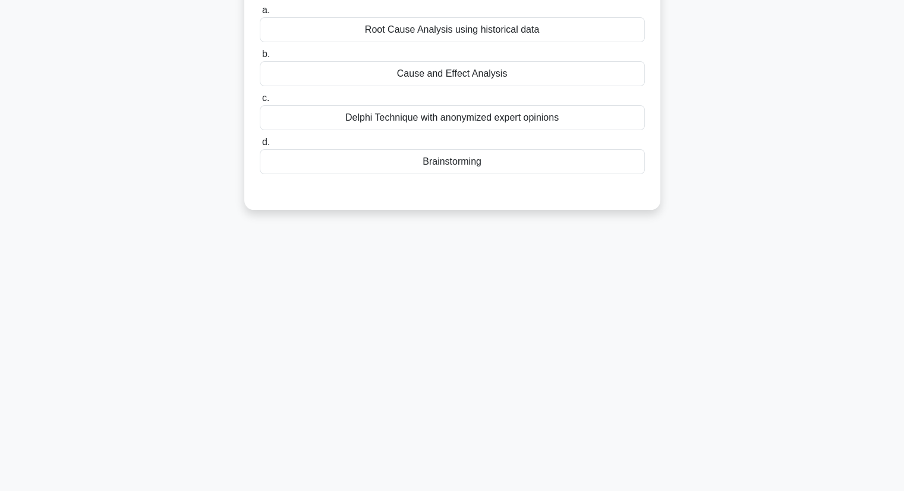
scroll to position [0, 0]
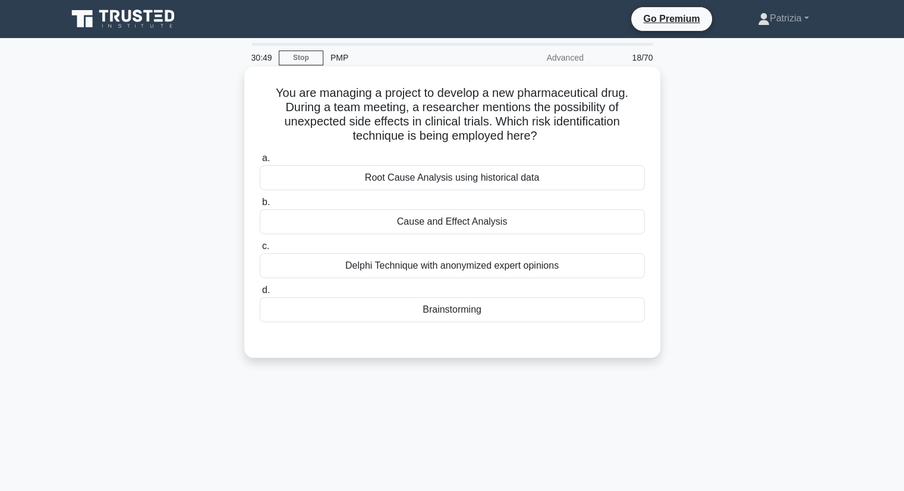
click at [578, 178] on div "Root Cause Analysis using historical data" at bounding box center [452, 177] width 385 height 25
click at [260, 162] on input "a. Root Cause Analysis using historical data" at bounding box center [260, 159] width 0 height 8
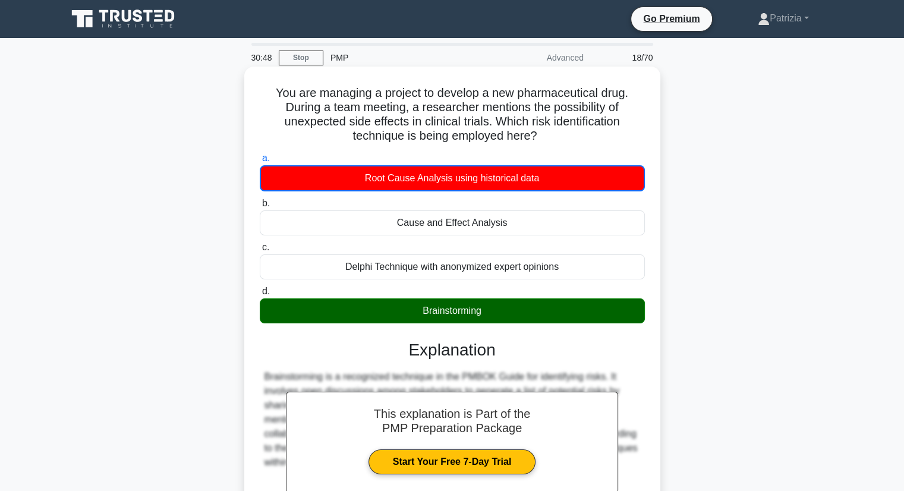
scroll to position [152, 0]
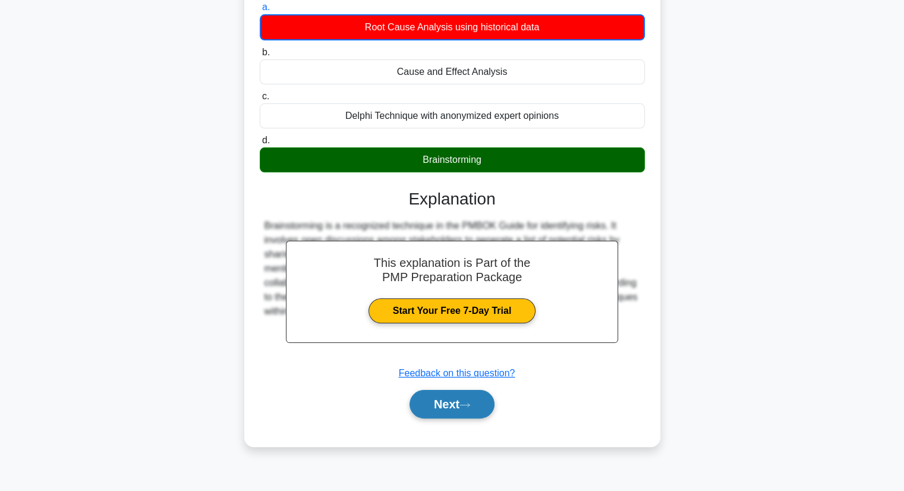
click at [441, 399] on button "Next" at bounding box center [452, 404] width 85 height 29
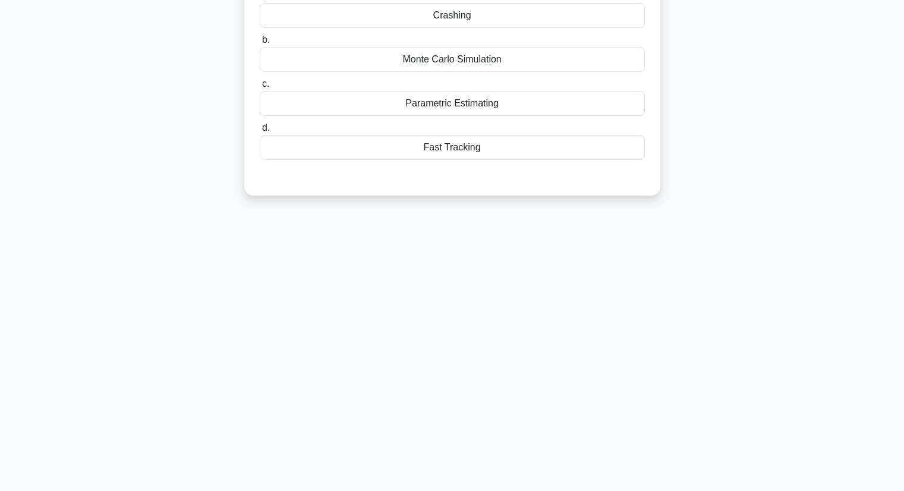
scroll to position [0, 0]
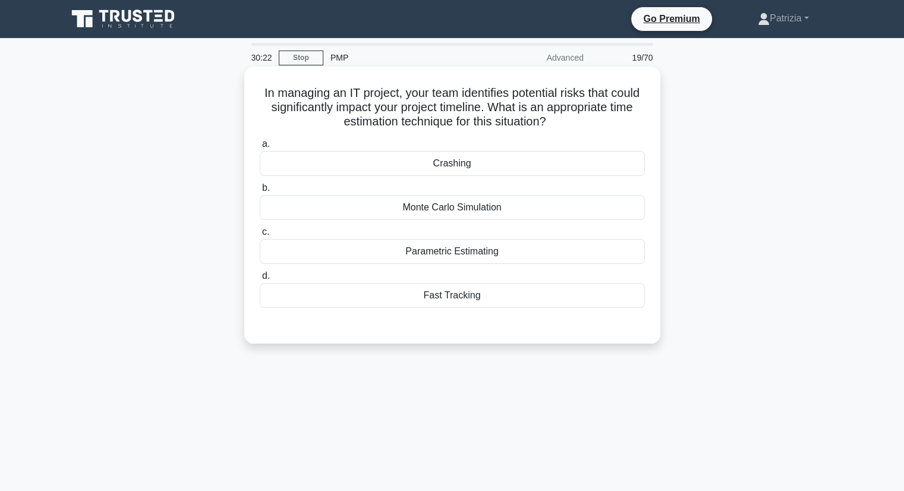
click at [456, 305] on div "Fast Tracking" at bounding box center [452, 295] width 385 height 25
click at [260, 280] on input "d. Fast Tracking" at bounding box center [260, 276] width 0 height 8
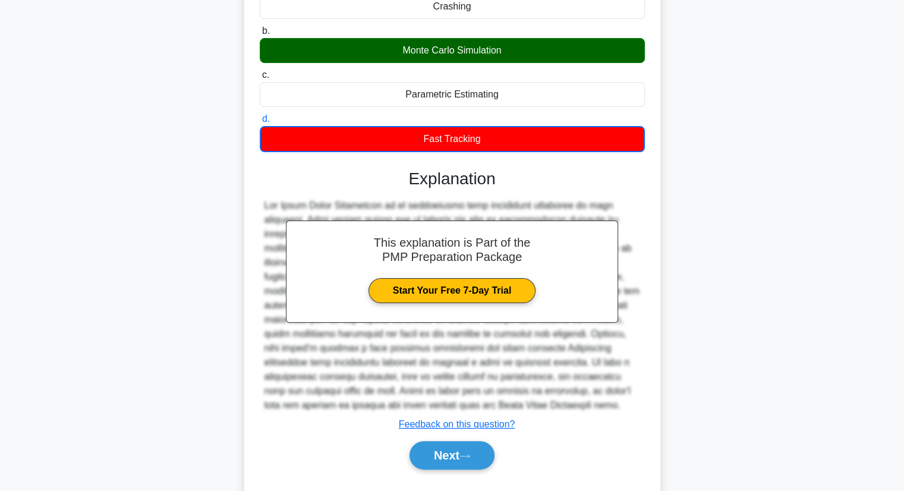
scroll to position [185, 0]
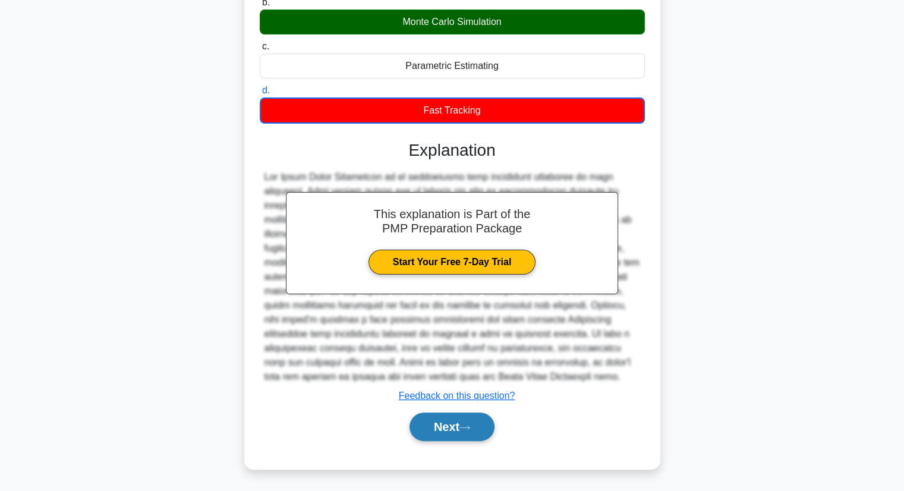
click at [444, 430] on button "Next" at bounding box center [452, 426] width 85 height 29
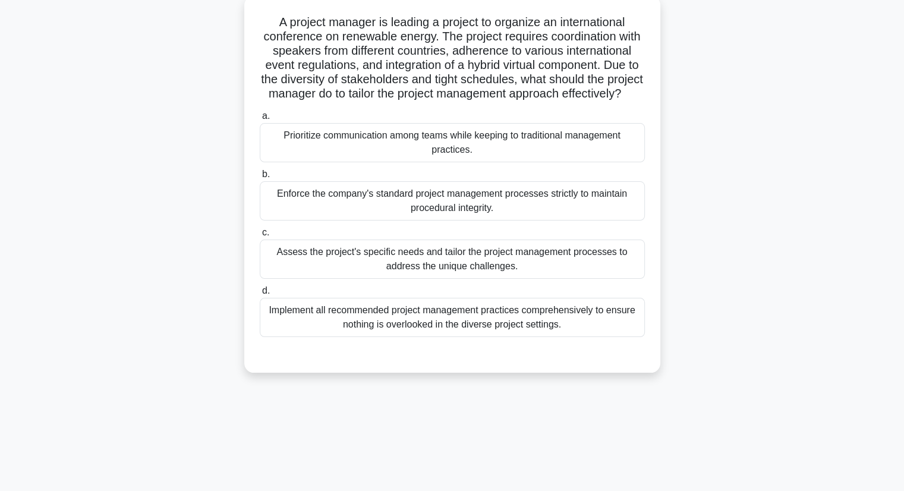
scroll to position [75, 0]
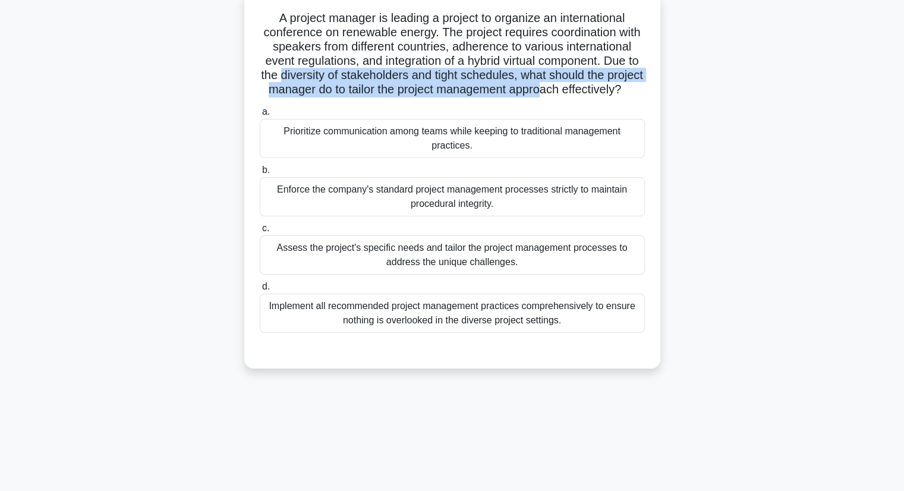
drag, startPoint x: 397, startPoint y: 78, endPoint x: 418, endPoint y: 105, distance: 34.3
click at [418, 97] on h5 "A project manager is leading a project to organize an international conference …" at bounding box center [453, 54] width 388 height 87
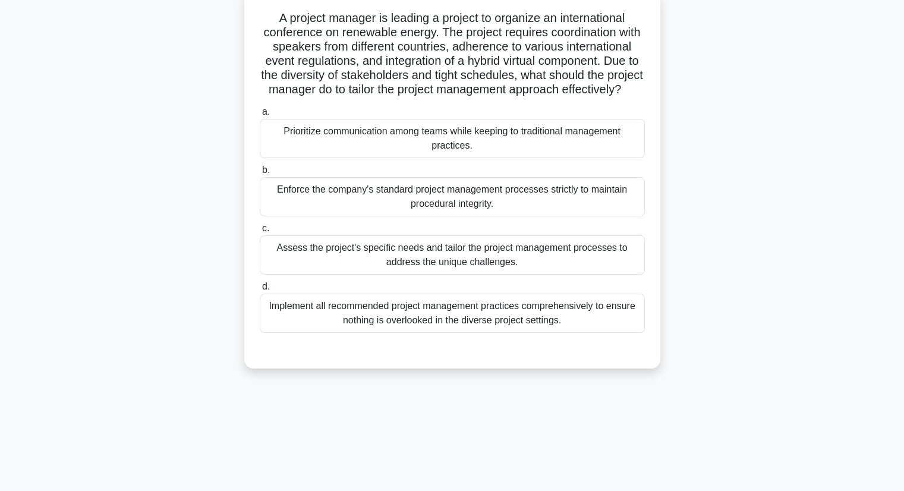
click at [603, 262] on div "Assess the project's specific needs and tailor the project management processes…" at bounding box center [452, 254] width 385 height 39
click at [260, 232] on input "c. Assess the project's specific needs and tailor the project management proces…" at bounding box center [260, 229] width 0 height 8
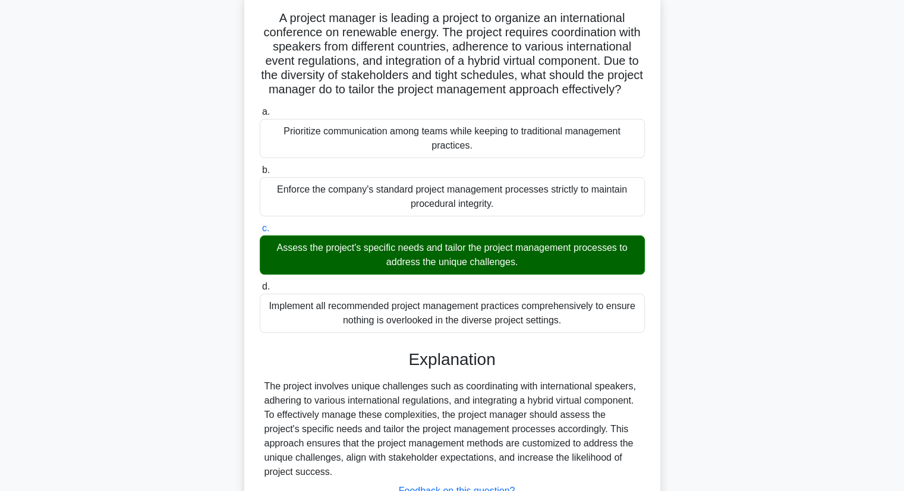
scroll to position [184, 0]
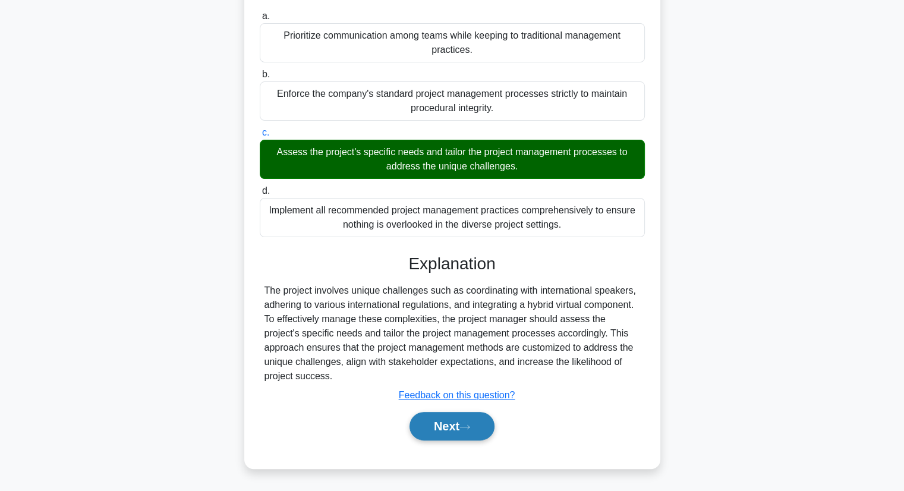
click at [453, 426] on button "Next" at bounding box center [452, 426] width 85 height 29
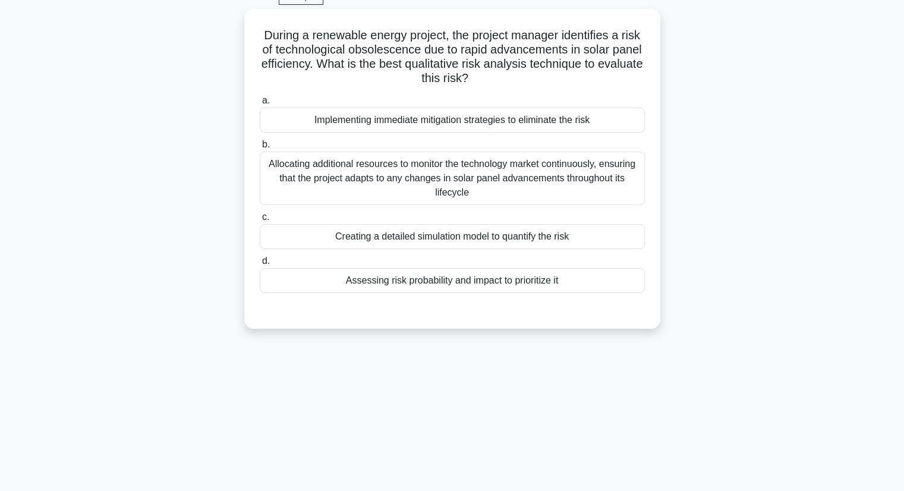
scroll to position [61, 0]
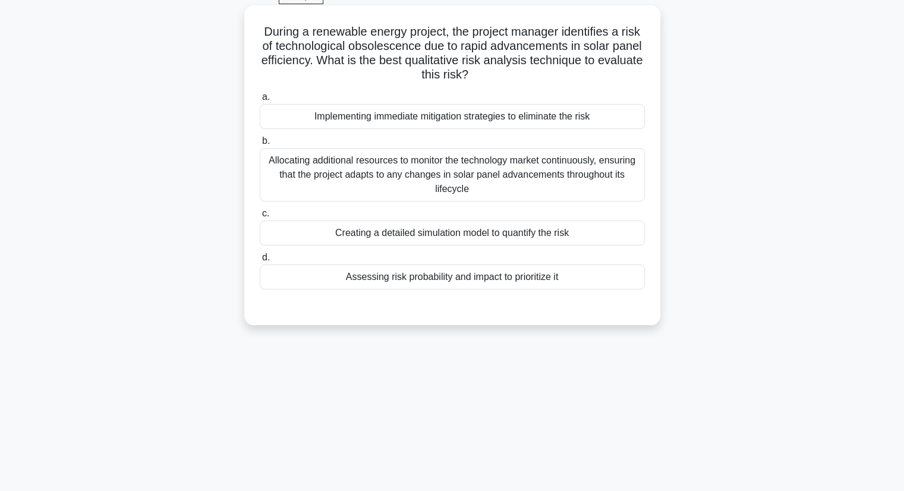
click at [471, 279] on div "Assessing risk probability and impact to prioritize it" at bounding box center [452, 276] width 385 height 25
click at [260, 262] on input "d. Assessing risk probability and impact to prioritize it" at bounding box center [260, 258] width 0 height 8
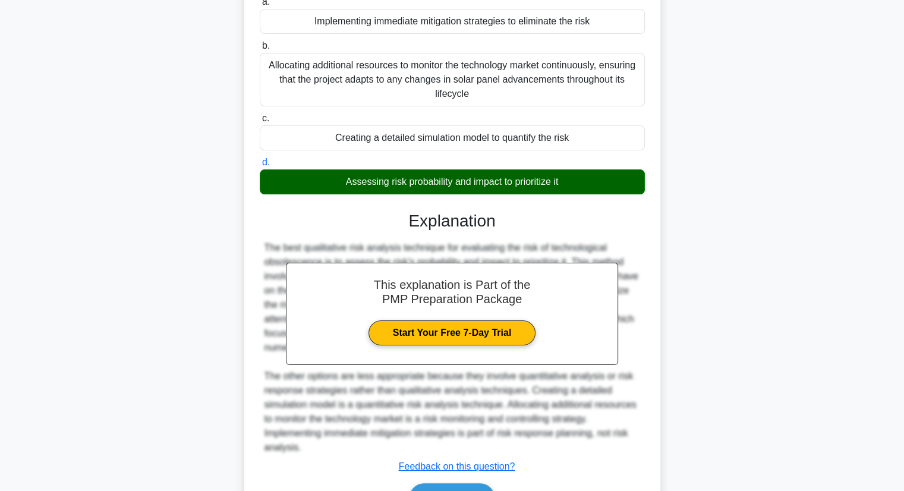
scroll to position [227, 0]
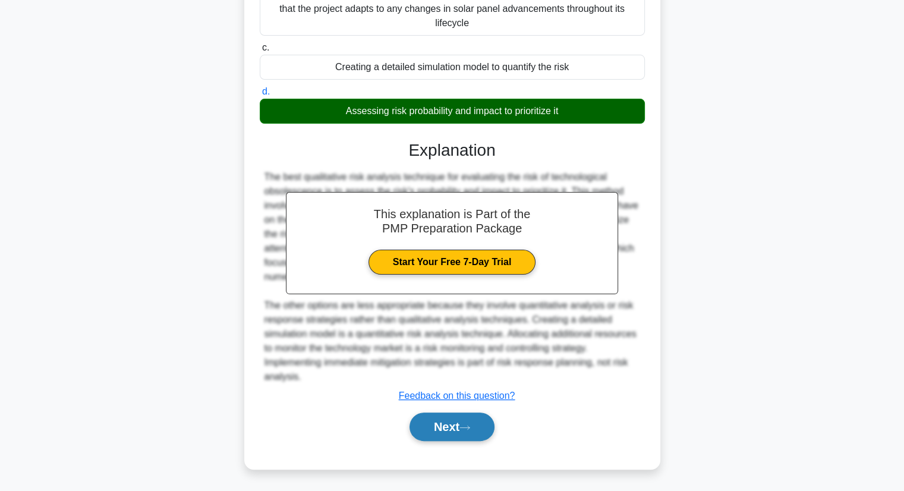
click at [451, 422] on button "Next" at bounding box center [452, 426] width 85 height 29
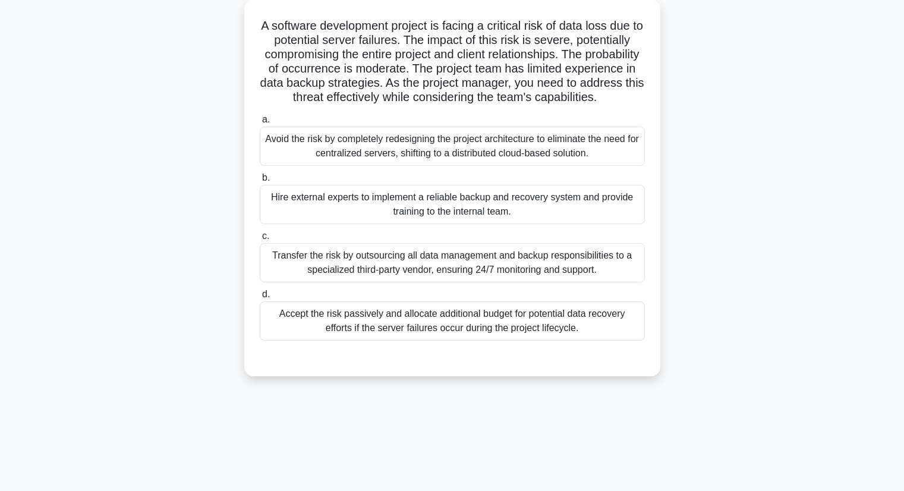
scroll to position [71, 0]
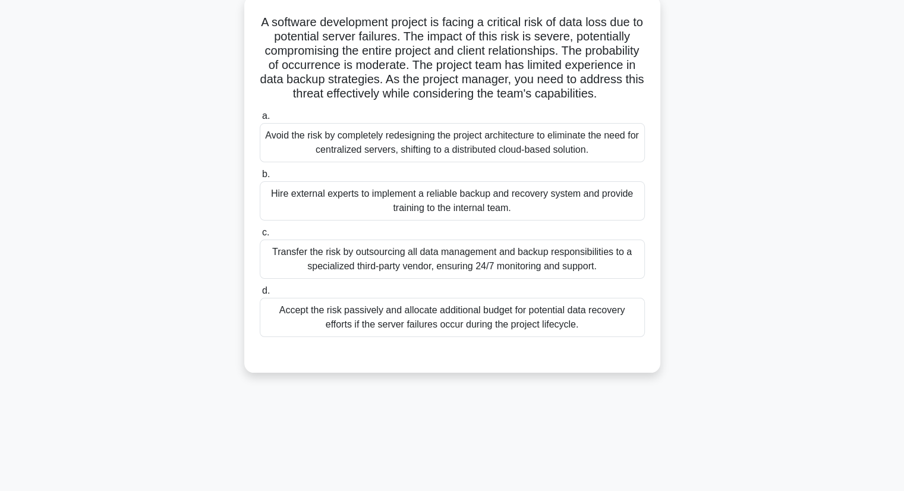
click at [513, 220] on div "Hire external experts to implement a reliable backup and recovery system and pr…" at bounding box center [452, 200] width 385 height 39
click at [260, 178] on input "b. Hire external experts to implement a reliable backup and recovery system and…" at bounding box center [260, 175] width 0 height 8
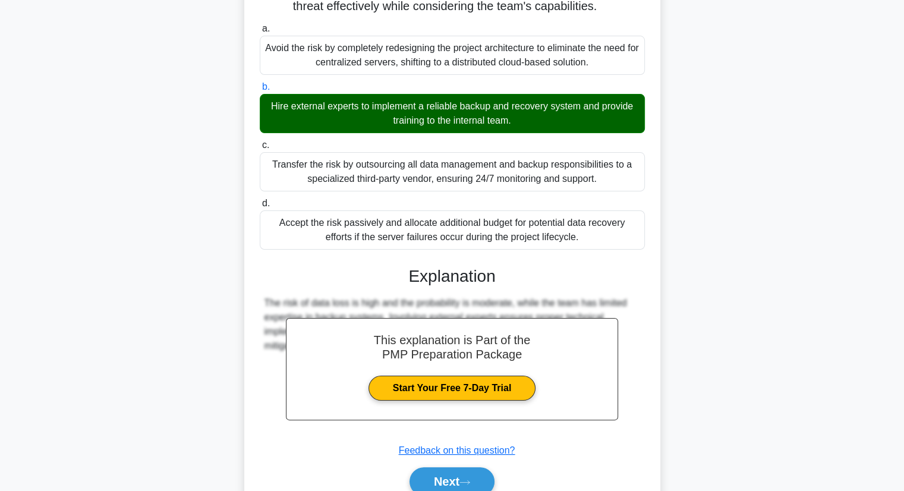
scroll to position [227, 0]
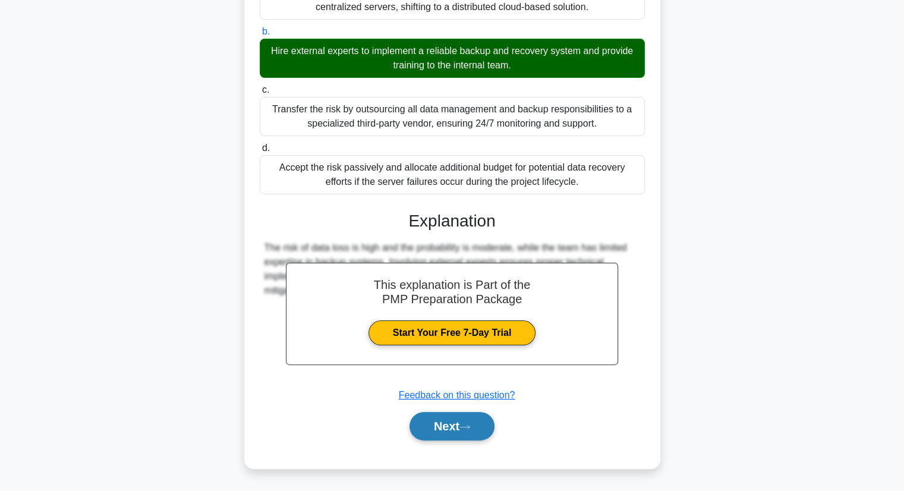
click at [468, 428] on icon at bounding box center [464, 427] width 11 height 7
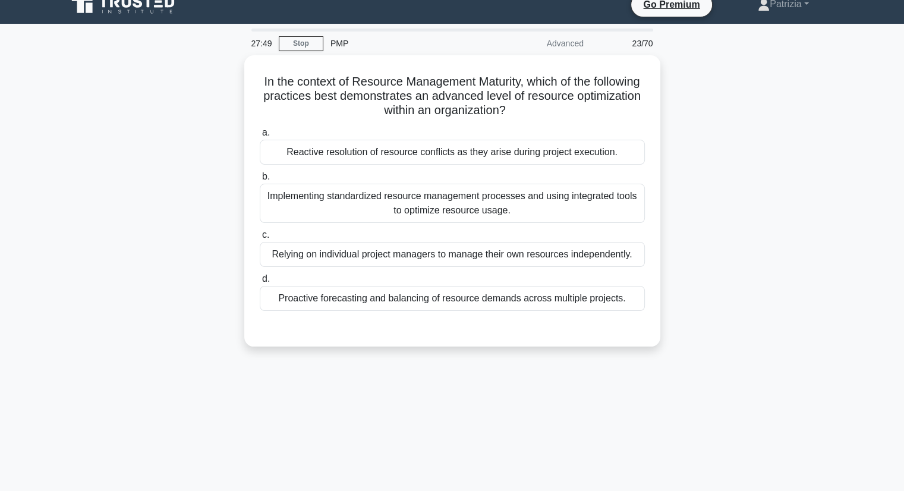
scroll to position [15, 0]
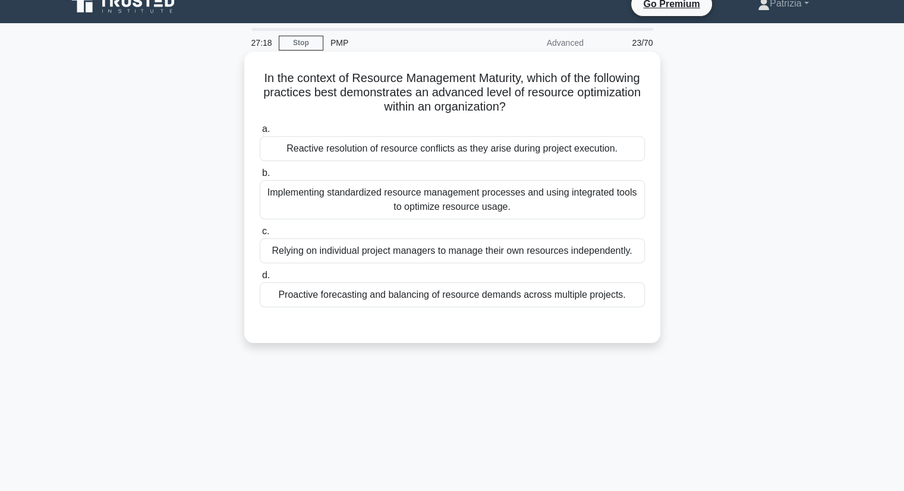
click at [490, 296] on div "Proactive forecasting and balancing of resource demands across multiple project…" at bounding box center [452, 294] width 385 height 25
click at [260, 279] on input "d. Proactive forecasting and balancing of resource demands across multiple proj…" at bounding box center [260, 276] width 0 height 8
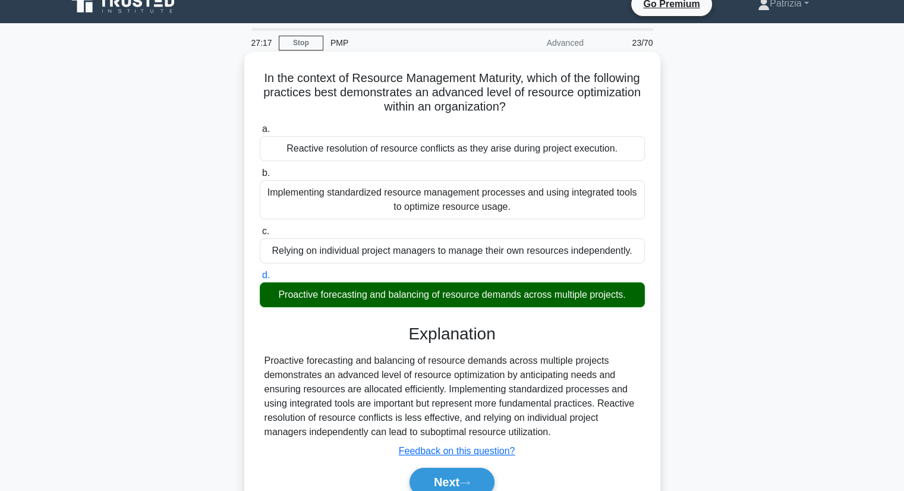
scroll to position [152, 0]
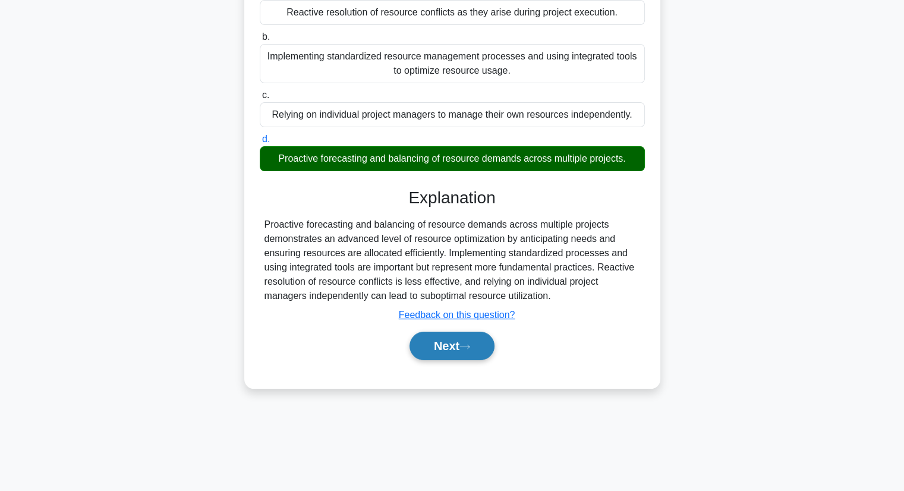
click at [451, 349] on button "Next" at bounding box center [452, 346] width 85 height 29
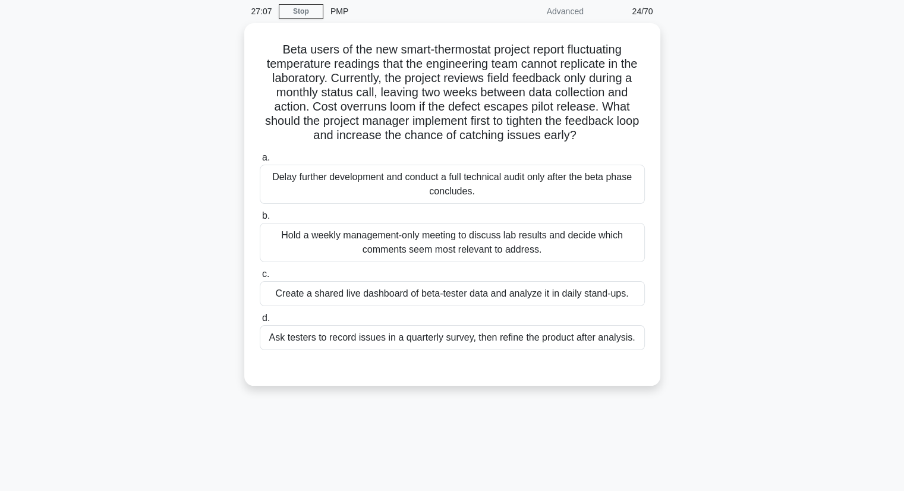
scroll to position [47, 0]
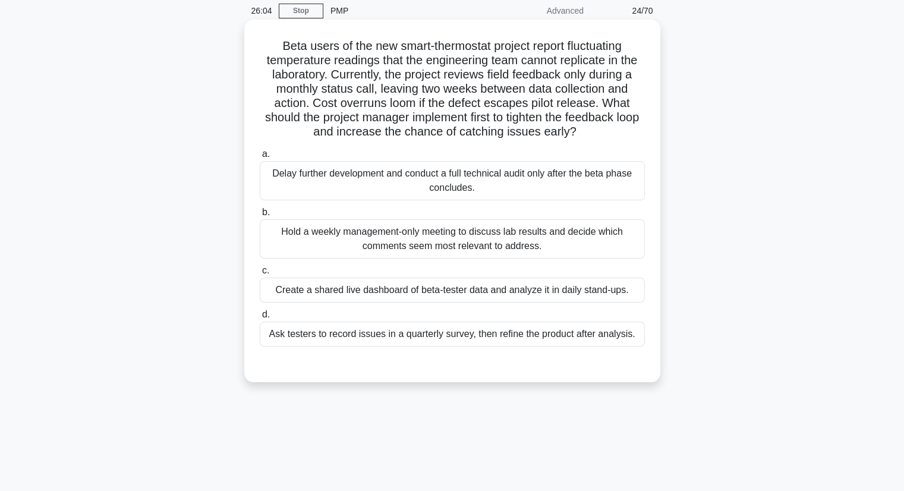
drag, startPoint x: 357, startPoint y: 41, endPoint x: 637, endPoint y: 125, distance: 293.0
click at [637, 125] on h5 "Beta users of the new smart-thermostat project report fluctuating temperature r…" at bounding box center [453, 89] width 388 height 101
click at [611, 284] on div "Create a shared live dashboard of beta-tester data and analyze it in daily stan…" at bounding box center [452, 290] width 385 height 25
click at [260, 275] on input "c. Create a shared live dashboard of beta-tester data and analyze it in daily s…" at bounding box center [260, 271] width 0 height 8
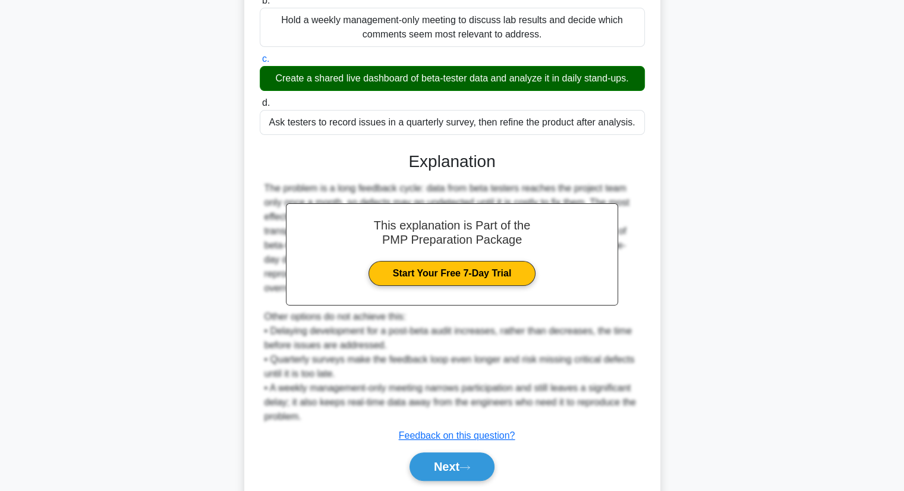
scroll to position [298, 0]
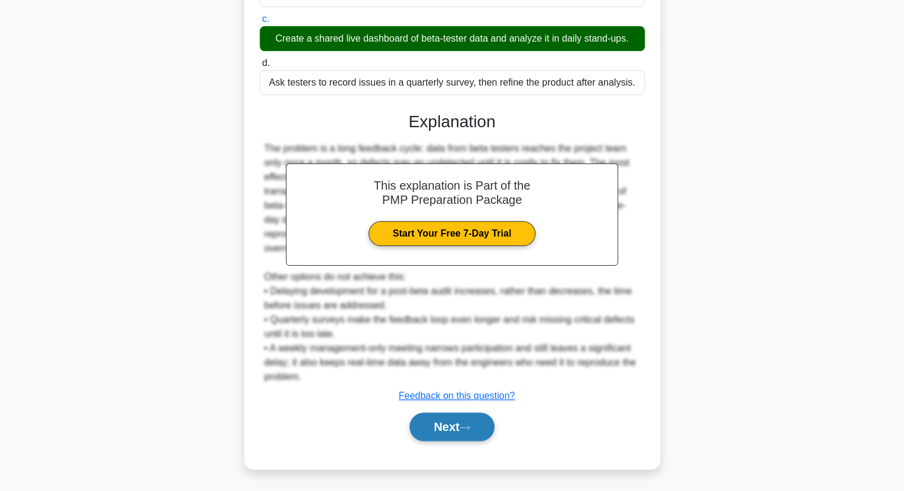
click at [476, 429] on button "Next" at bounding box center [452, 426] width 85 height 29
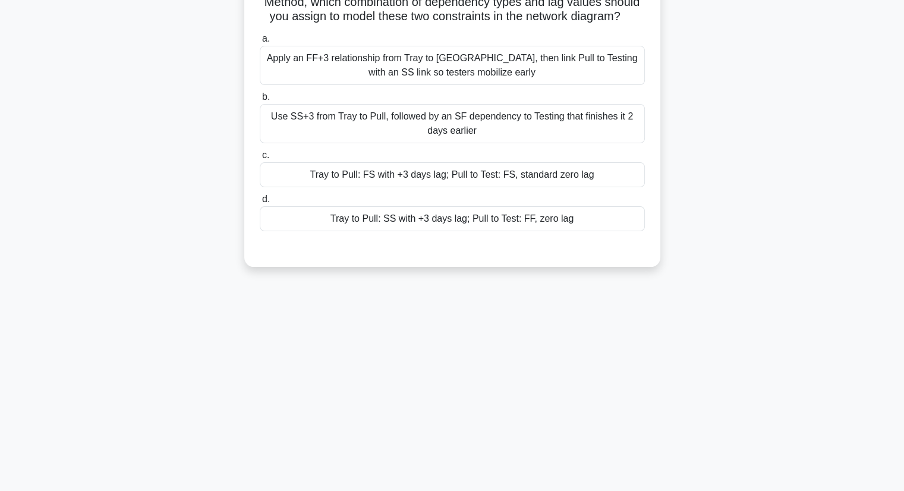
scroll to position [0, 0]
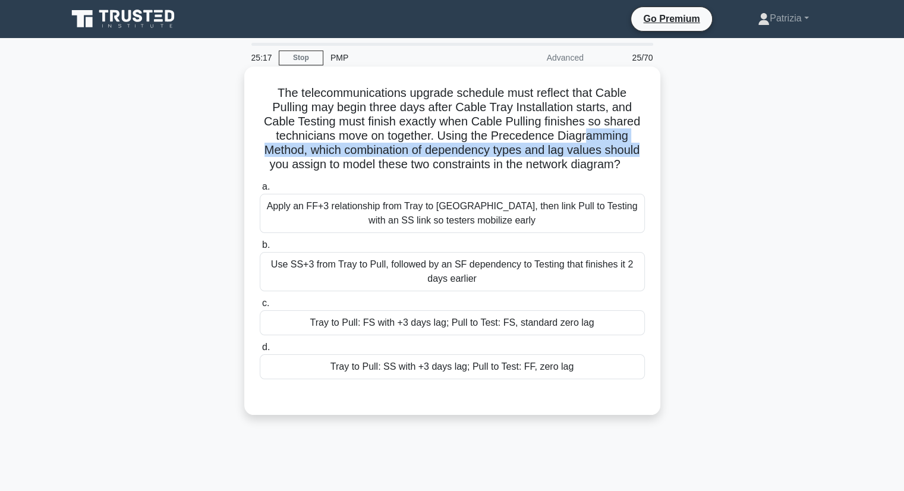
drag, startPoint x: 587, startPoint y: 136, endPoint x: 654, endPoint y: 154, distance: 70.1
click at [654, 154] on div "The telecommunications upgrade schedule must reflect that Cable Pulling may beg…" at bounding box center [452, 240] width 407 height 339
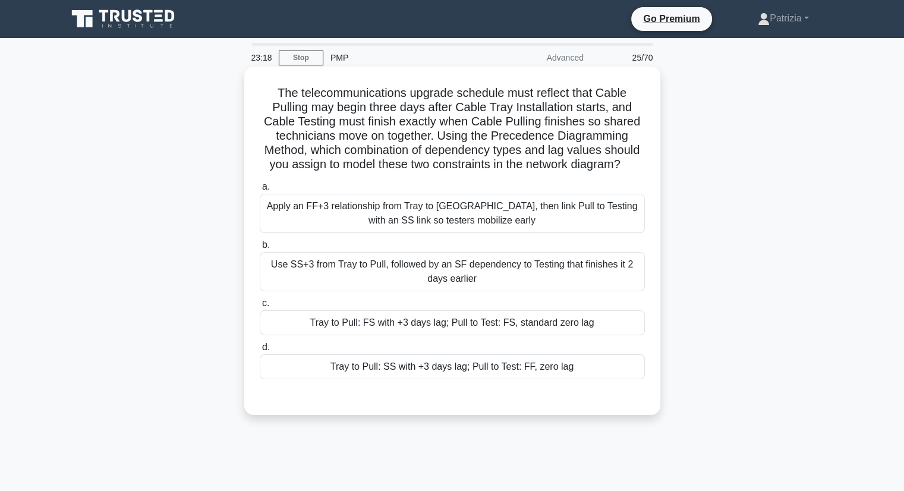
click at [532, 320] on div "Tray to Pull: FS with +3 days lag; Pull to Test: FS, standard zero lag" at bounding box center [452, 322] width 385 height 25
click at [260, 307] on input "c. Tray to Pull: FS with +3 days lag; Pull to Test: FS, standard zero lag" at bounding box center [260, 304] width 0 height 8
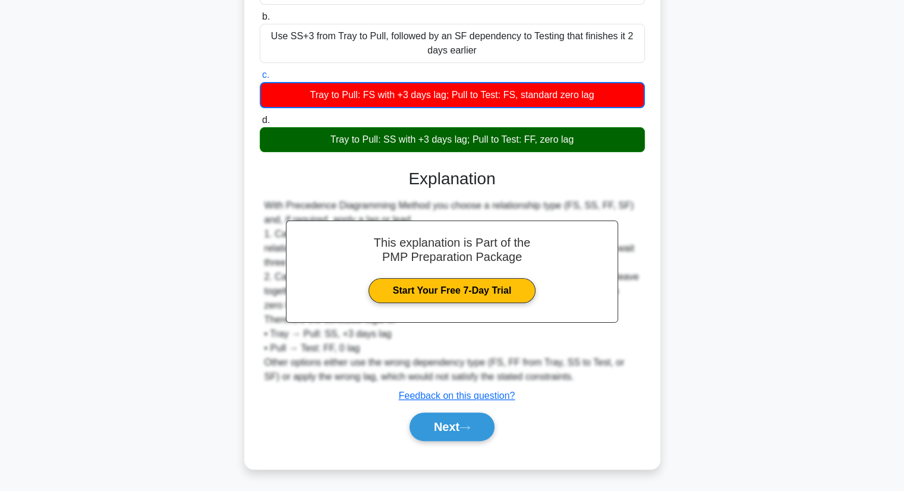
scroll to position [228, 0]
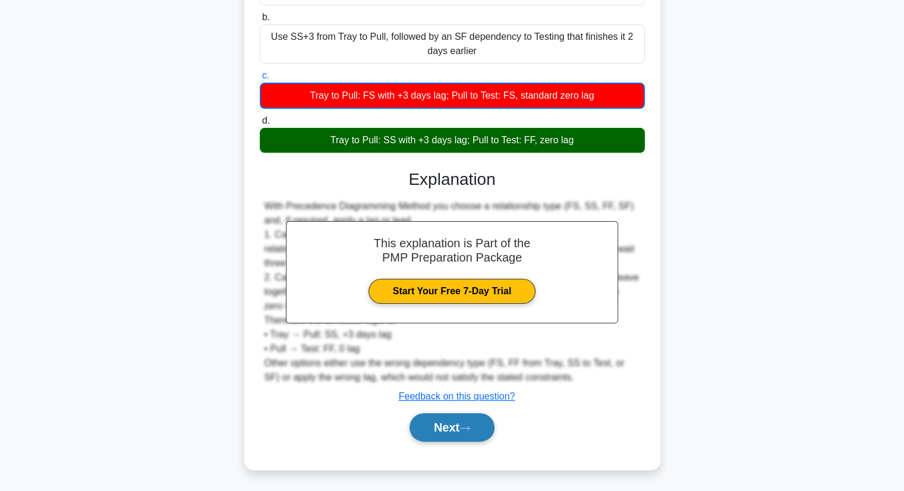
click at [446, 430] on button "Next" at bounding box center [452, 427] width 85 height 29
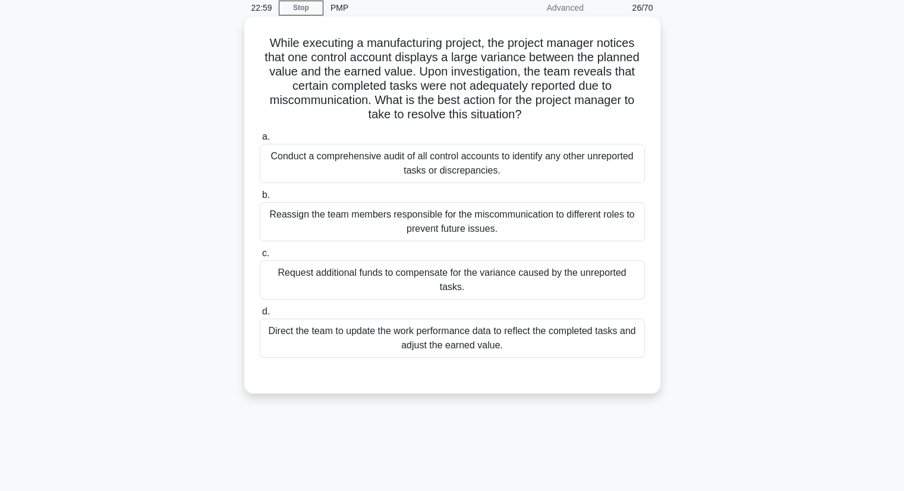
scroll to position [51, 0]
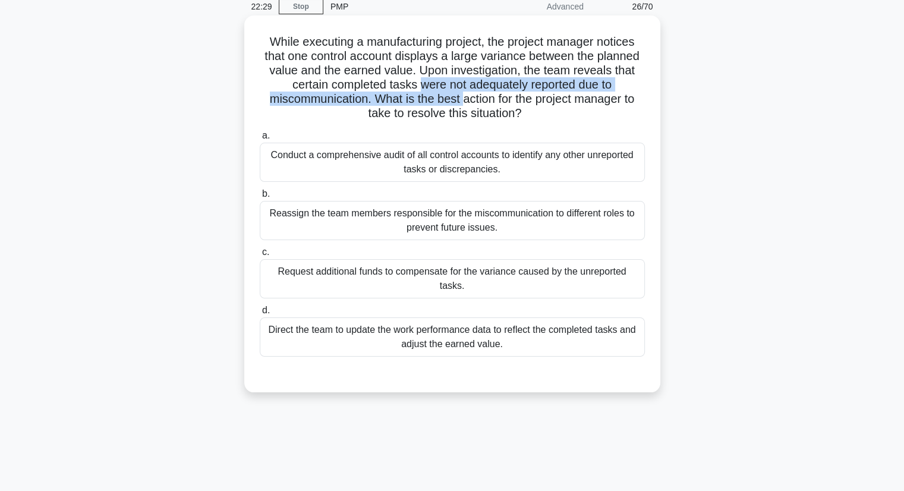
drag, startPoint x: 420, startPoint y: 85, endPoint x: 464, endPoint y: 99, distance: 46.1
click at [464, 99] on h5 "While executing a manufacturing project, the project manager notices that one c…" at bounding box center [453, 77] width 388 height 87
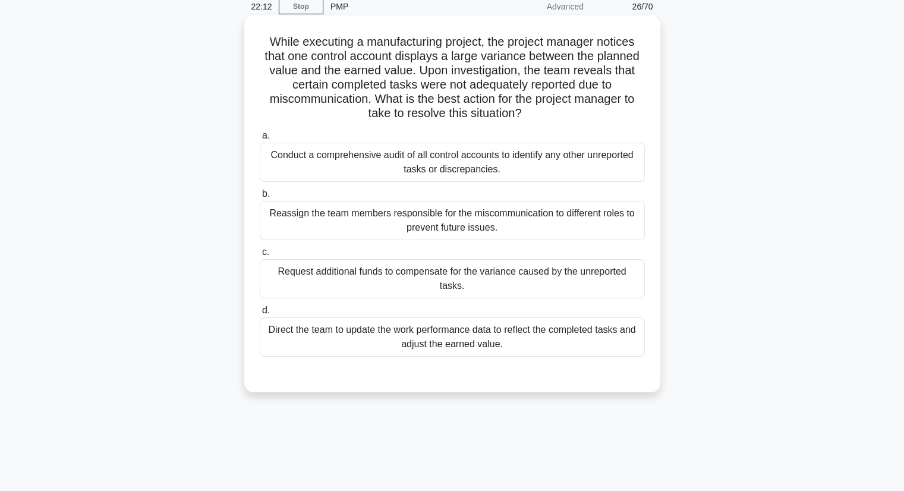
click at [524, 330] on div "Direct the team to update the work performance data to reflect the completed ta…" at bounding box center [452, 336] width 385 height 39
click at [260, 314] on input "d. Direct the team to update the work performance data to reflect the completed…" at bounding box center [260, 311] width 0 height 8
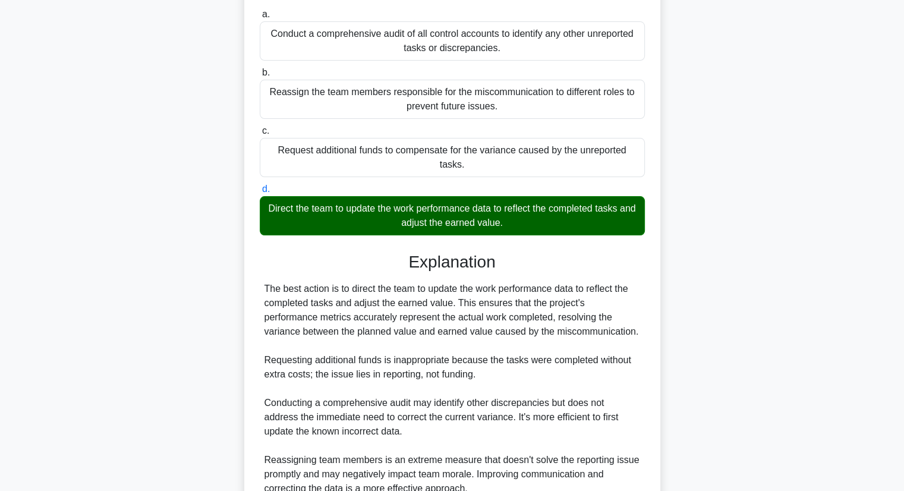
scroll to position [270, 0]
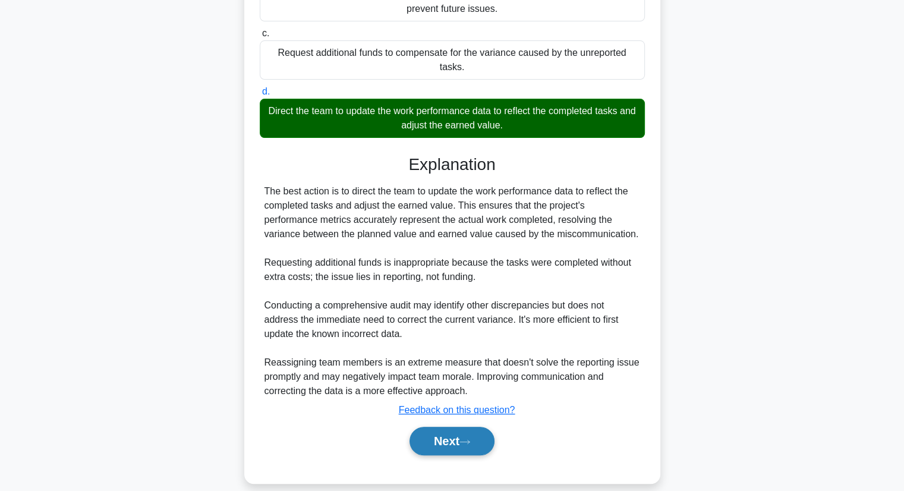
click at [464, 427] on button "Next" at bounding box center [452, 441] width 85 height 29
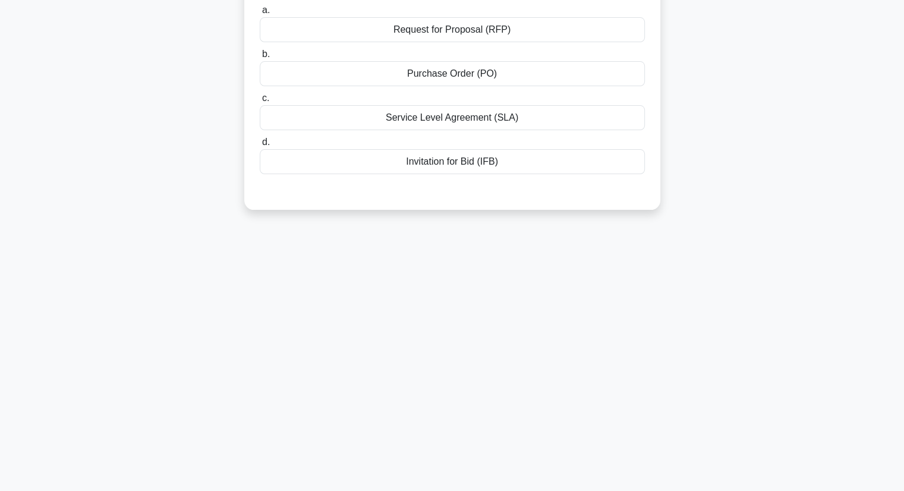
scroll to position [0, 0]
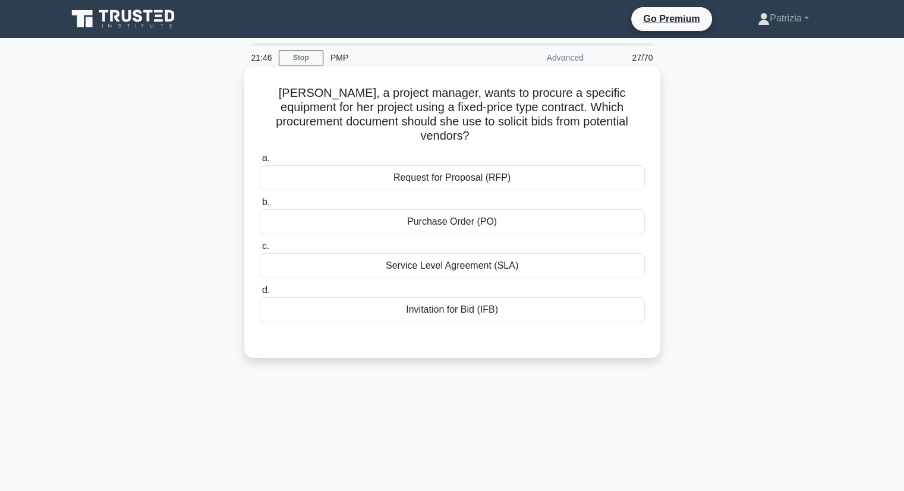
click at [454, 166] on div "Request for Proposal (RFP)" at bounding box center [452, 177] width 385 height 25
click at [260, 162] on input "a. Request for Proposal (RFP)" at bounding box center [260, 159] width 0 height 8
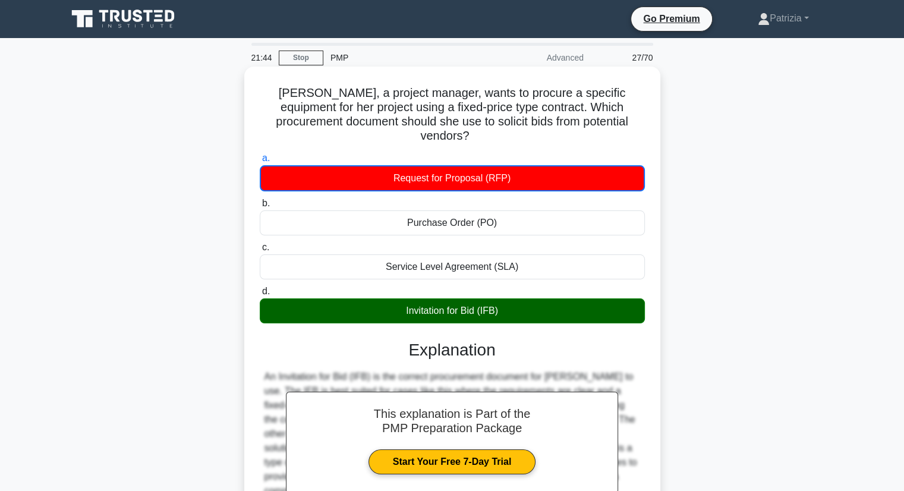
scroll to position [152, 0]
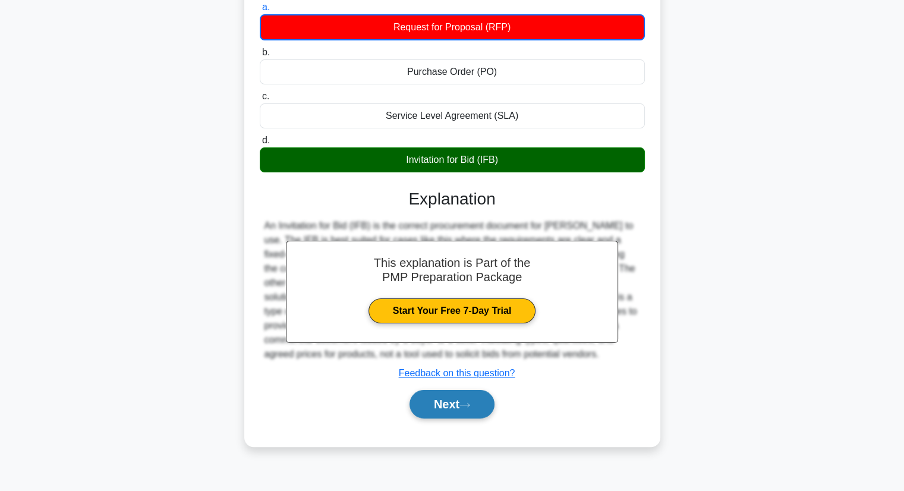
click at [442, 390] on button "Next" at bounding box center [452, 404] width 85 height 29
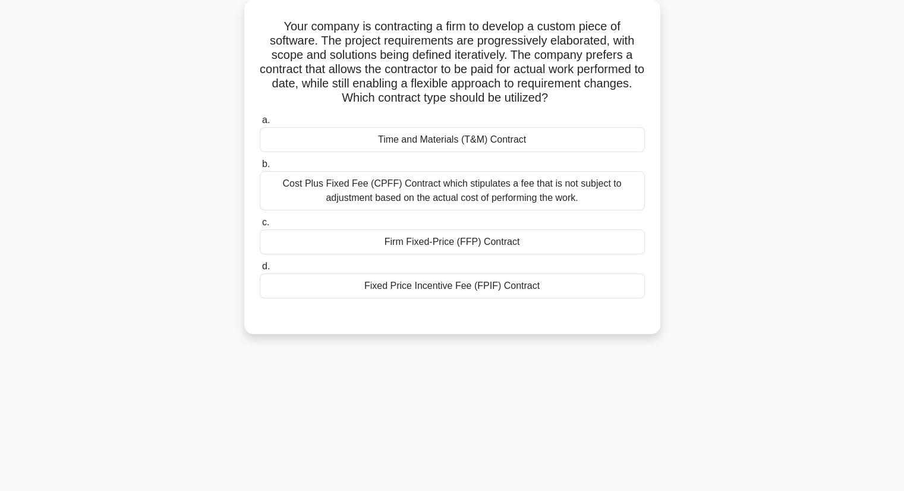
scroll to position [69, 0]
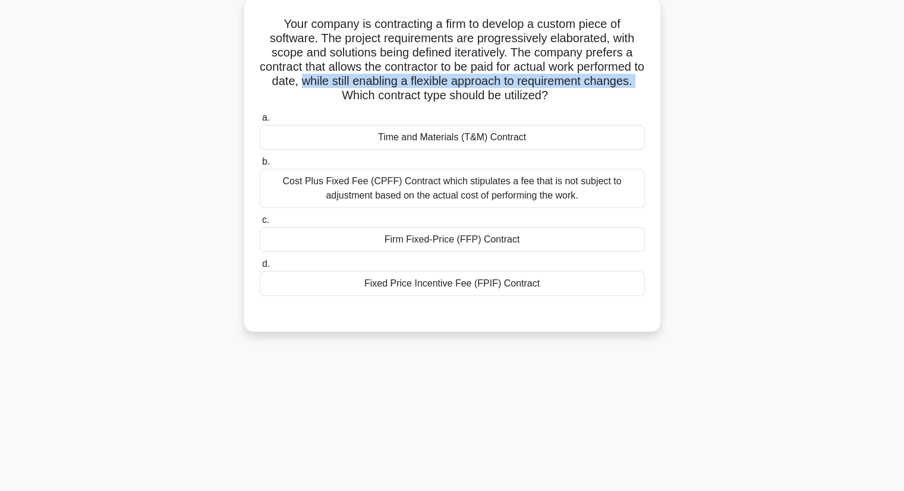
drag, startPoint x: 394, startPoint y: 83, endPoint x: 398, endPoint y: 92, distance: 10.2
click at [398, 92] on h5 "Your company is contracting a firm to develop a custom piece of software. The p…" at bounding box center [453, 60] width 388 height 87
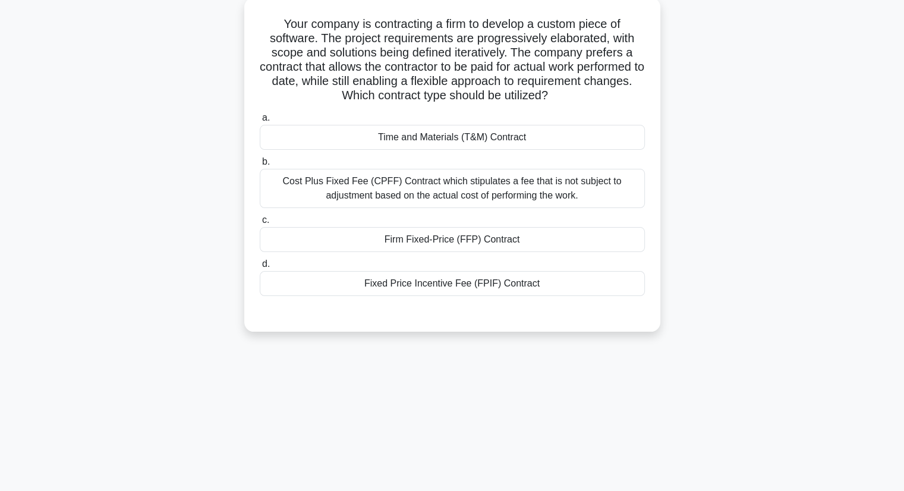
click at [473, 139] on div "Time and Materials (T&M) Contract" at bounding box center [452, 137] width 385 height 25
click at [260, 122] on input "a. Time and Materials (T&M) Contract" at bounding box center [260, 118] width 0 height 8
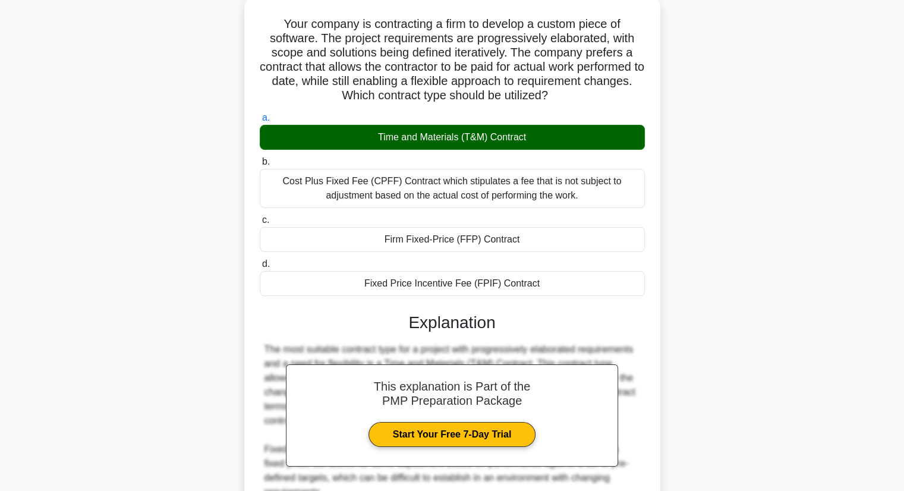
scroll to position [298, 0]
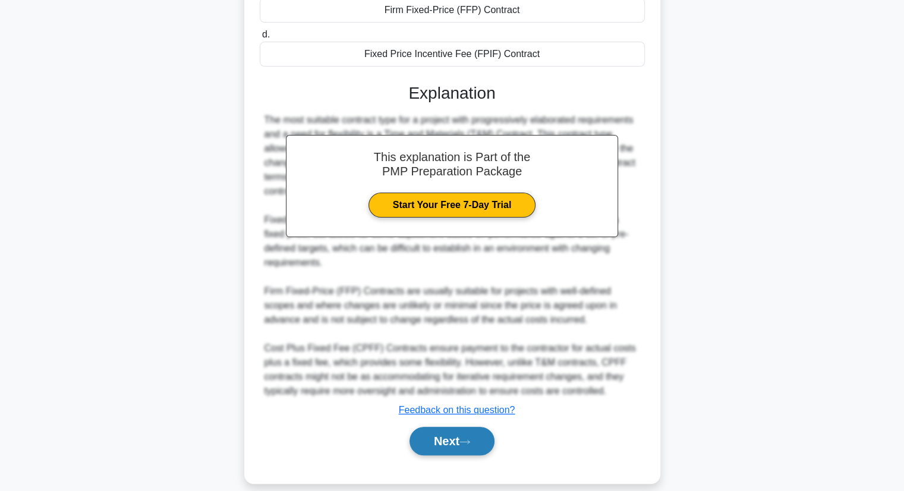
click at [449, 427] on button "Next" at bounding box center [452, 441] width 85 height 29
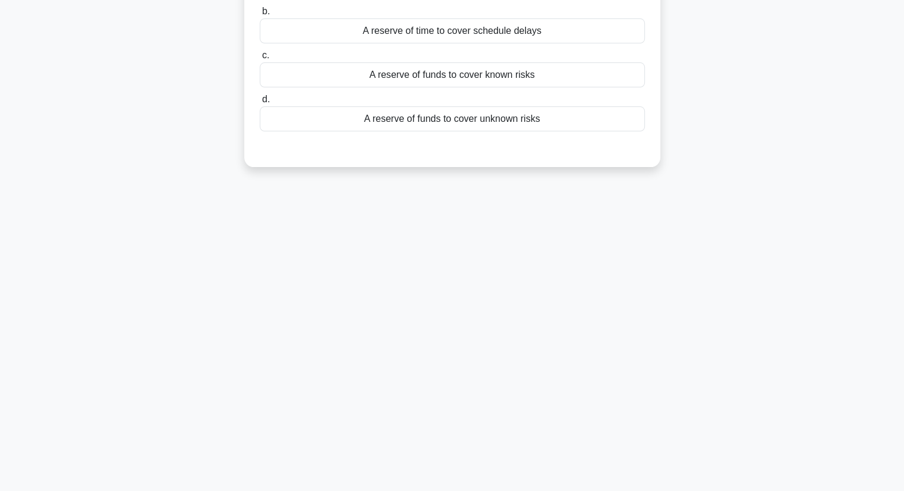
scroll to position [0, 0]
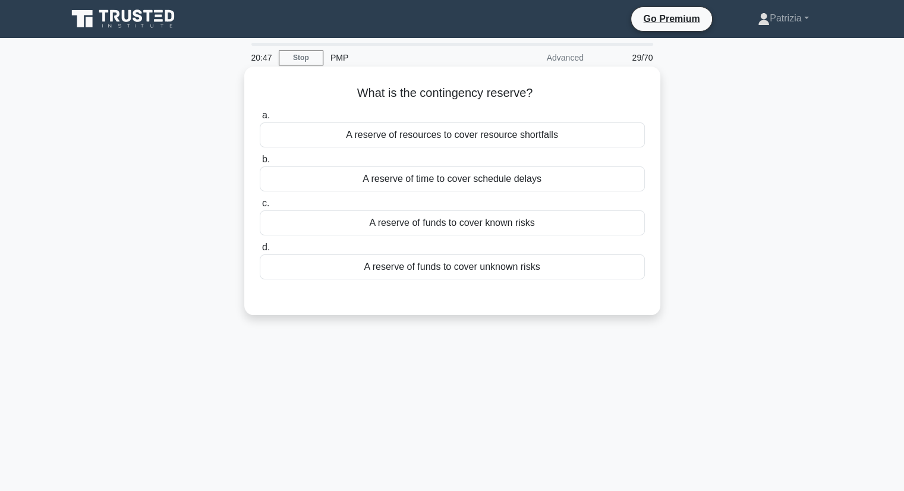
click at [552, 222] on div "A reserve of funds to cover known risks" at bounding box center [452, 222] width 385 height 25
click at [260, 207] on input "c. A reserve of funds to cover known risks" at bounding box center [260, 204] width 0 height 8
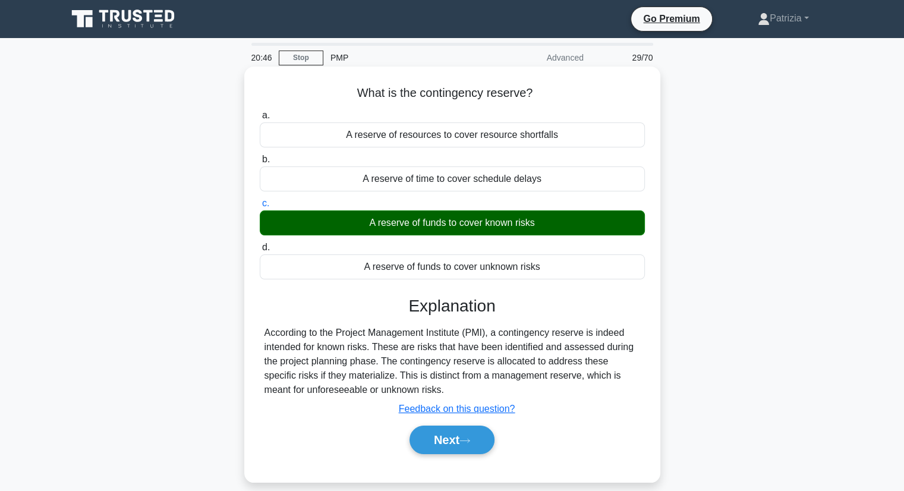
scroll to position [152, 0]
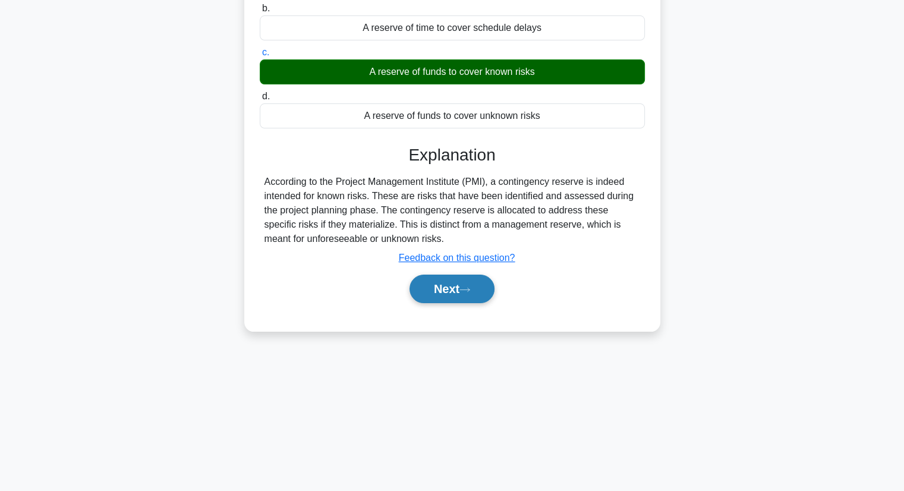
click at [449, 294] on button "Next" at bounding box center [452, 289] width 85 height 29
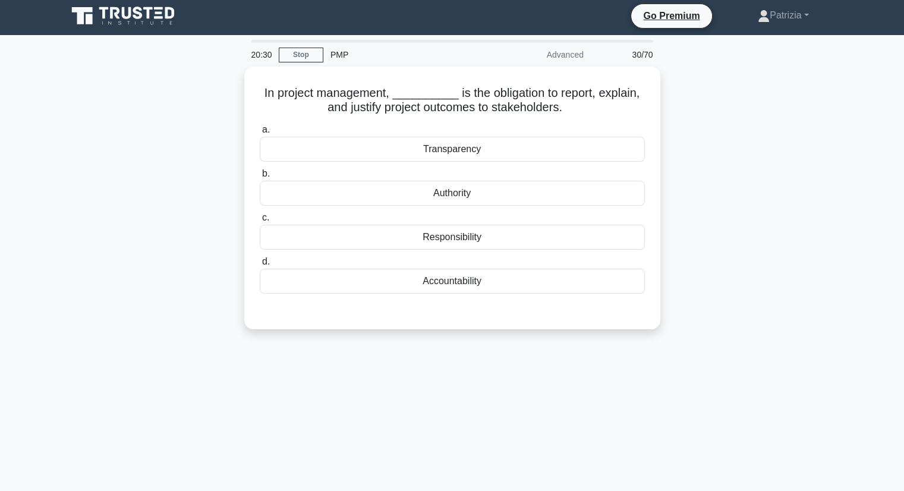
scroll to position [0, 0]
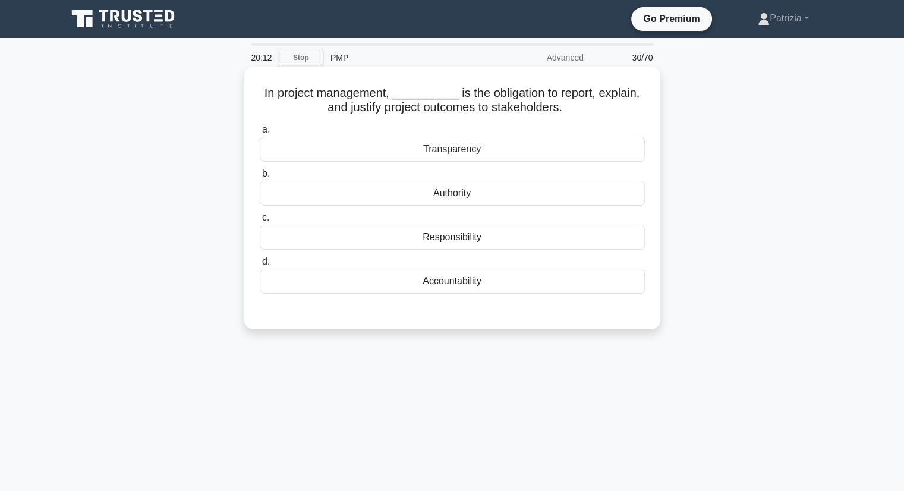
click at [490, 280] on div "Accountability" at bounding box center [452, 281] width 385 height 25
click at [260, 266] on input "d. Accountability" at bounding box center [260, 262] width 0 height 8
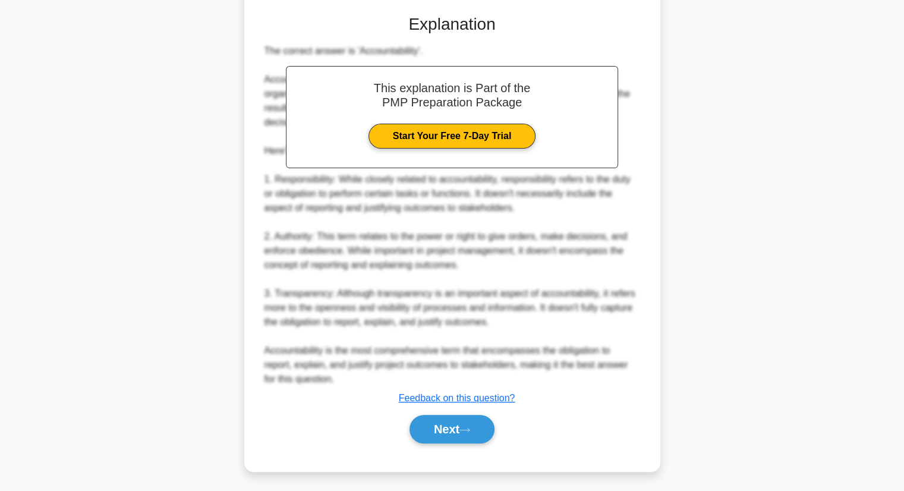
scroll to position [297, 0]
click at [480, 431] on button "Next" at bounding box center [452, 428] width 85 height 29
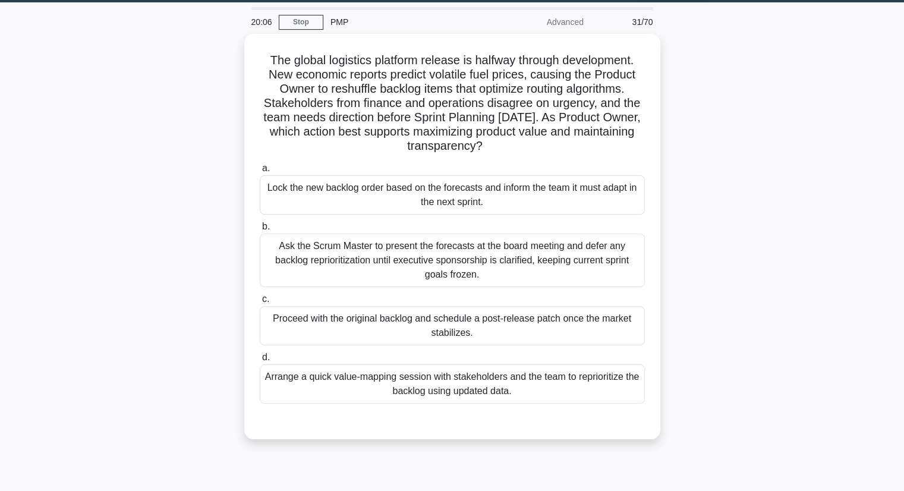
scroll to position [36, 0]
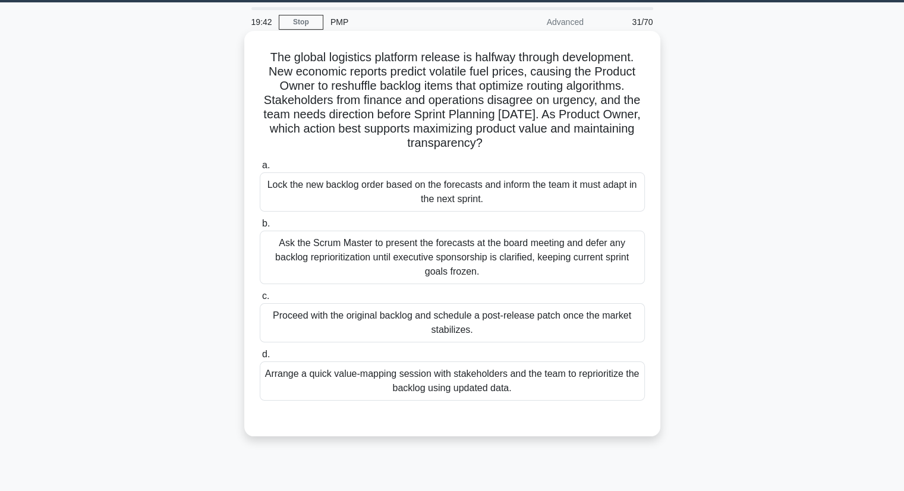
drag, startPoint x: 574, startPoint y: 124, endPoint x: 594, endPoint y: 141, distance: 26.2
click at [594, 141] on h5 "The global logistics platform release is halfway through development. New econo…" at bounding box center [453, 100] width 388 height 101
click at [534, 392] on div "Arrange a quick value-mapping session with stakeholders and the team to reprior…" at bounding box center [452, 380] width 385 height 39
click at [260, 358] on input "d. Arrange a quick value-mapping session with stakeholders and the team to repr…" at bounding box center [260, 355] width 0 height 8
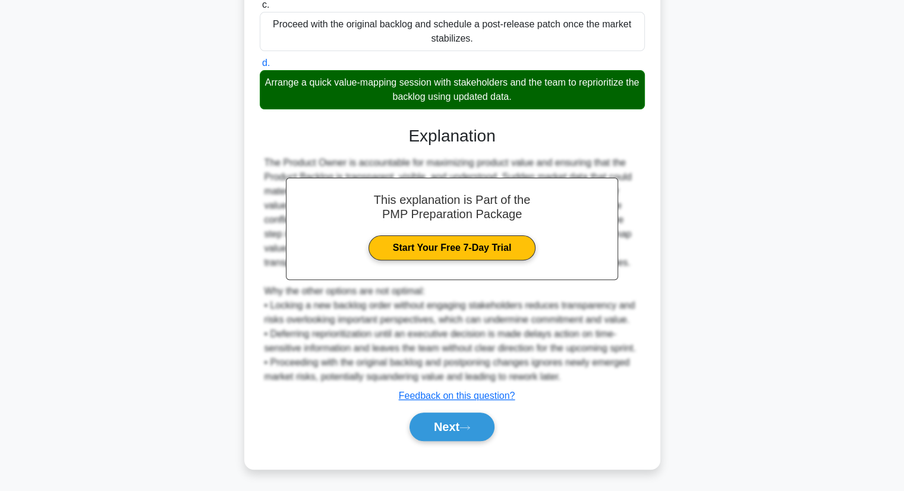
scroll to position [326, 0]
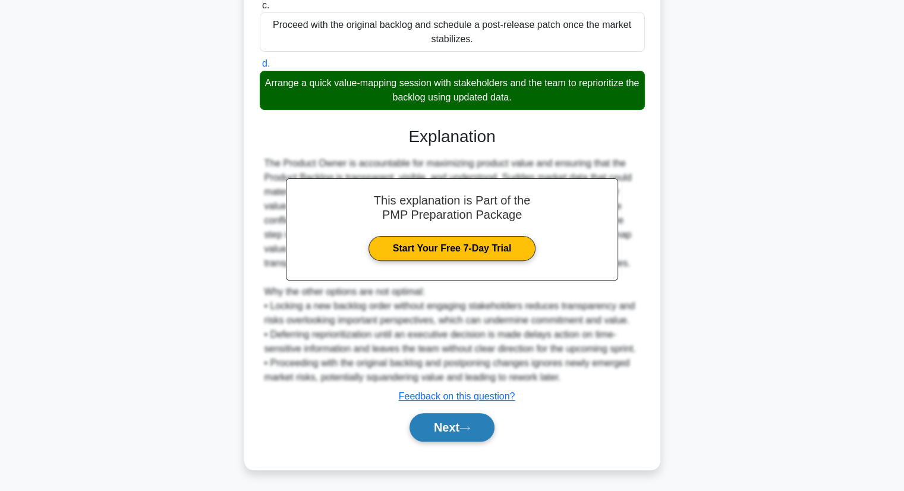
click at [432, 430] on button "Next" at bounding box center [452, 427] width 85 height 29
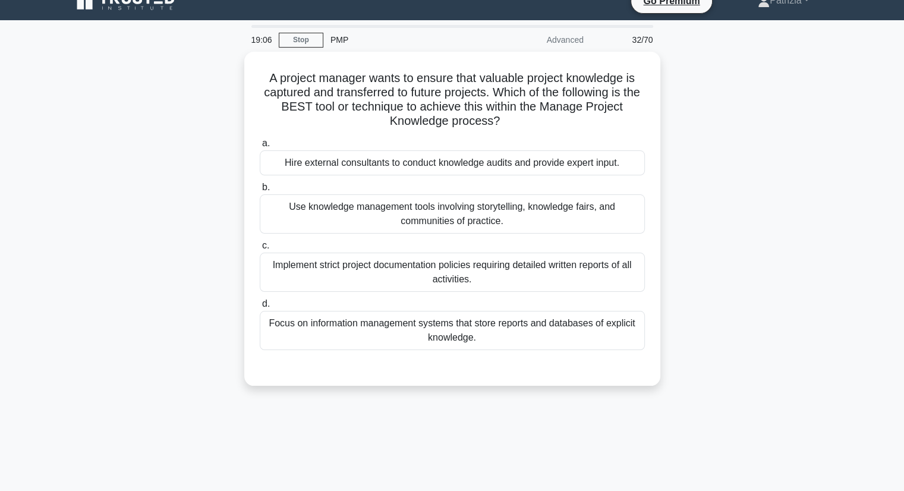
scroll to position [17, 0]
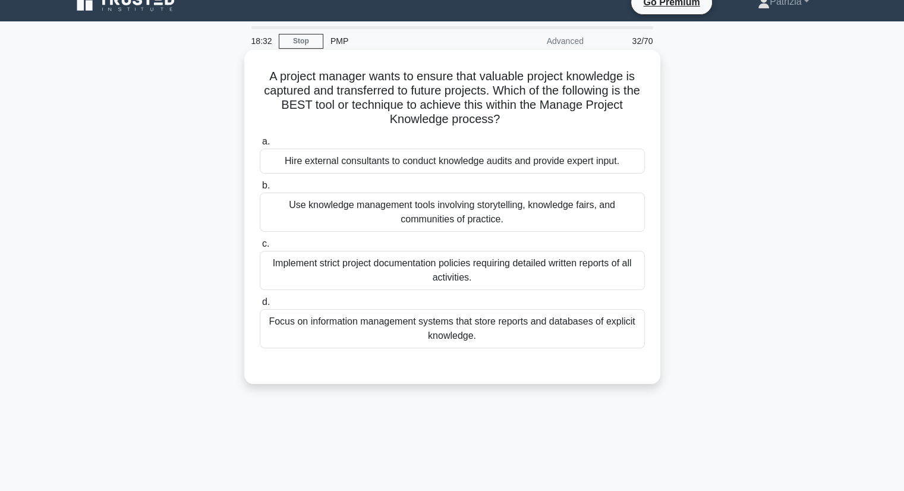
click at [548, 203] on div "Use knowledge management tools involving storytelling, knowledge fairs, and com…" at bounding box center [452, 212] width 385 height 39
click at [260, 190] on input "b. Use knowledge management tools involving storytelling, knowledge fairs, and …" at bounding box center [260, 186] width 0 height 8
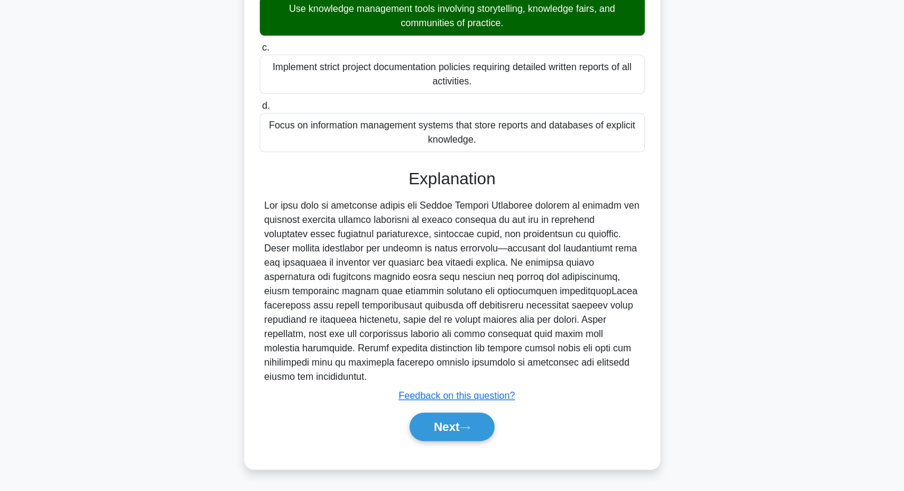
scroll to position [212, 0]
click at [442, 429] on button "Next" at bounding box center [452, 427] width 85 height 29
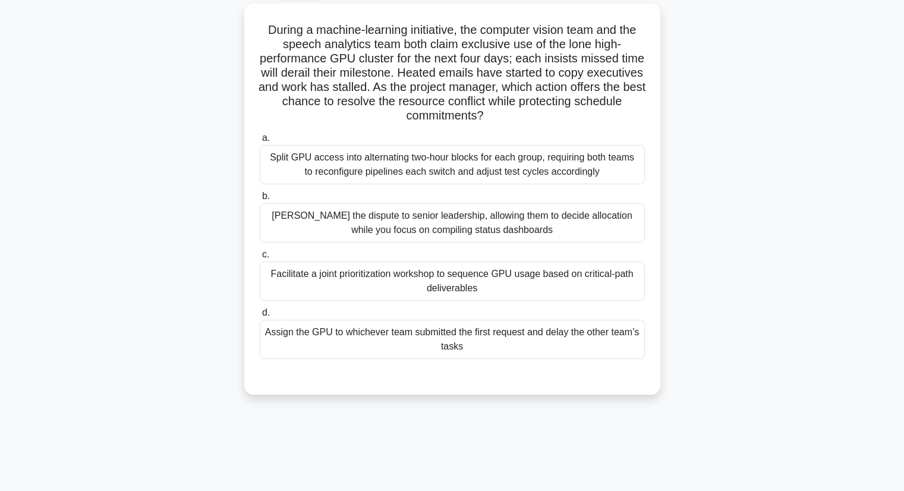
scroll to position [65, 0]
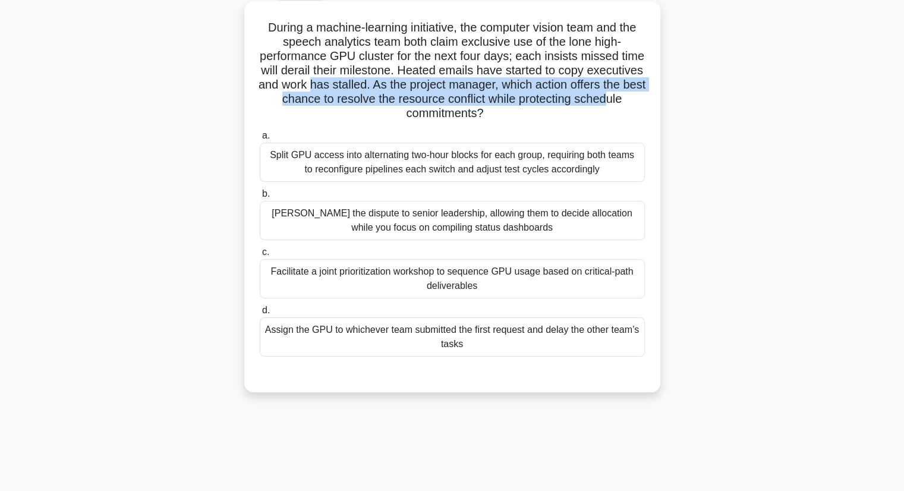
drag, startPoint x: 377, startPoint y: 80, endPoint x: 409, endPoint y: 111, distance: 43.7
click at [409, 111] on h5 "During a machine-learning initiative, the computer vision team and the speech a…" at bounding box center [453, 70] width 388 height 101
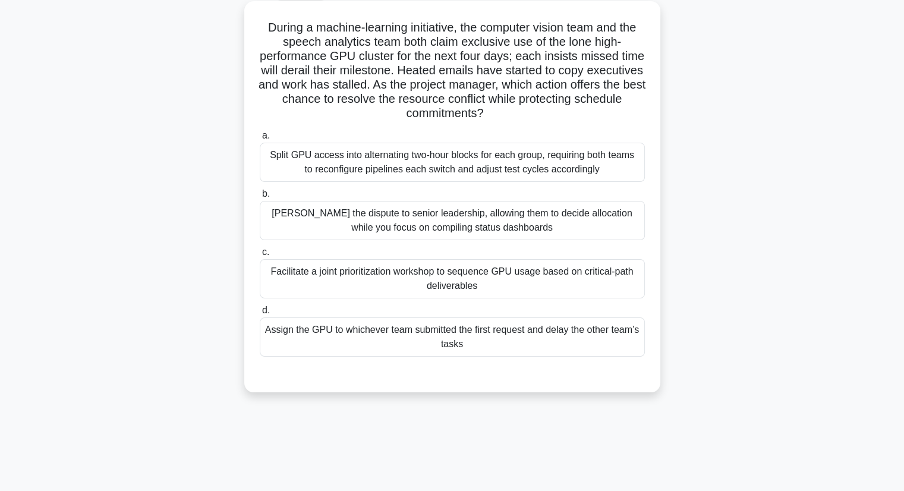
click at [589, 284] on div "Facilitate a joint prioritization workshop to sequence GPU usage based on criti…" at bounding box center [452, 278] width 385 height 39
click at [260, 256] on input "c. Facilitate a joint prioritization workshop to sequence GPU usage based on cr…" at bounding box center [260, 252] width 0 height 8
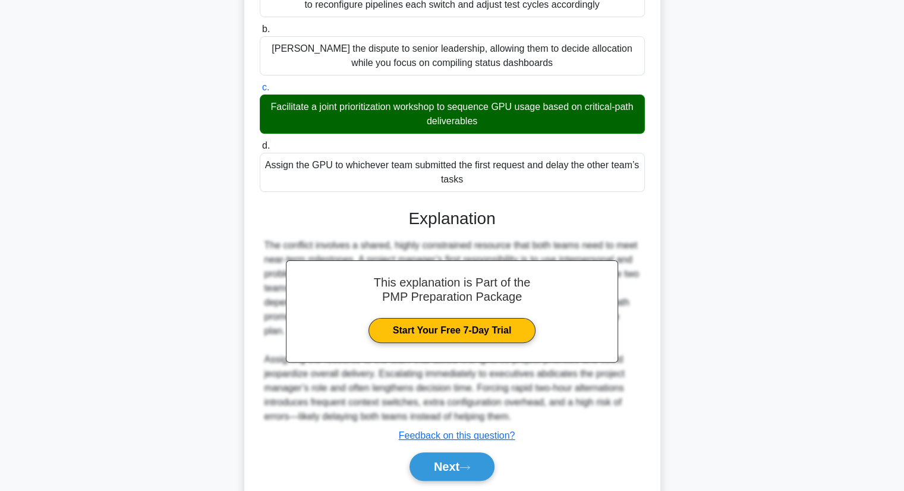
scroll to position [270, 0]
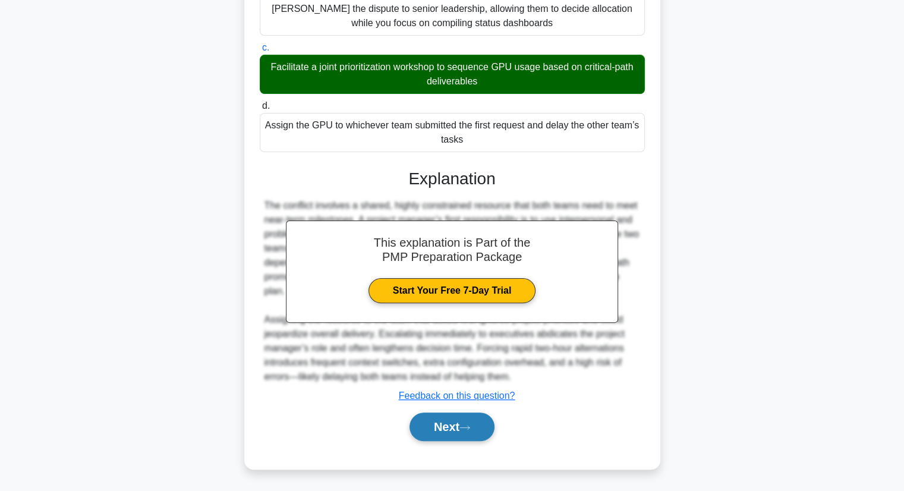
click at [472, 415] on button "Next" at bounding box center [452, 426] width 85 height 29
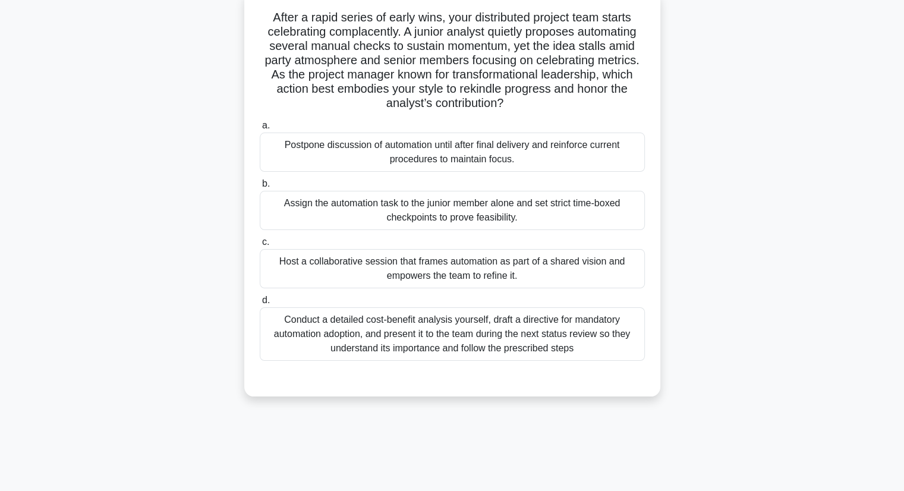
scroll to position [78, 0]
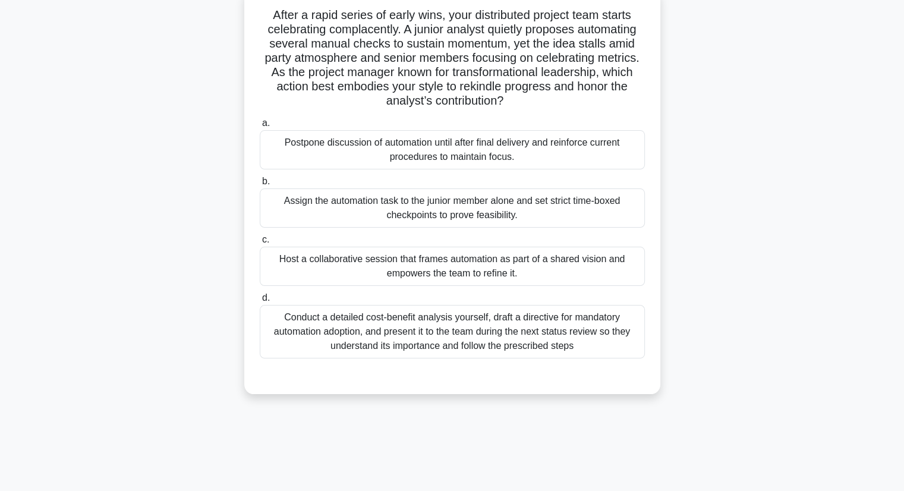
click at [483, 257] on div "Host a collaborative session that frames automation as part of a shared vision …" at bounding box center [452, 266] width 385 height 39
click at [260, 244] on input "c. Host a collaborative session that frames automation as part of a shared visi…" at bounding box center [260, 240] width 0 height 8
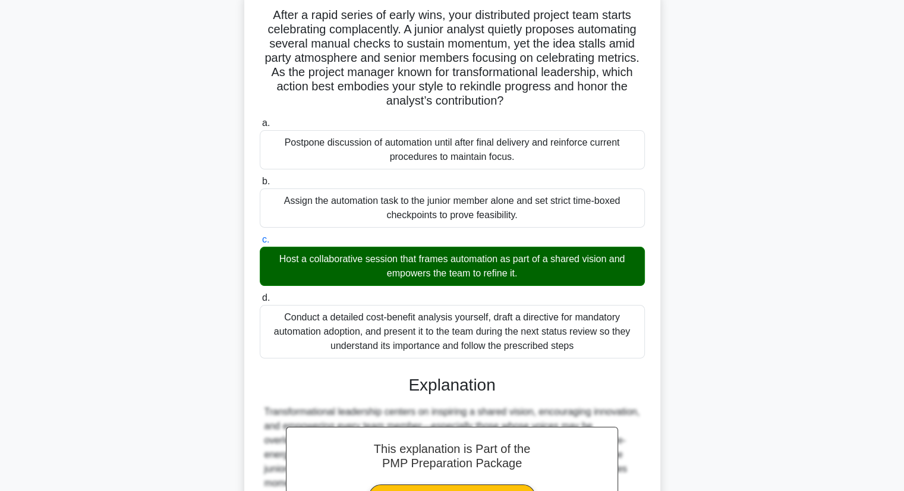
scroll to position [270, 0]
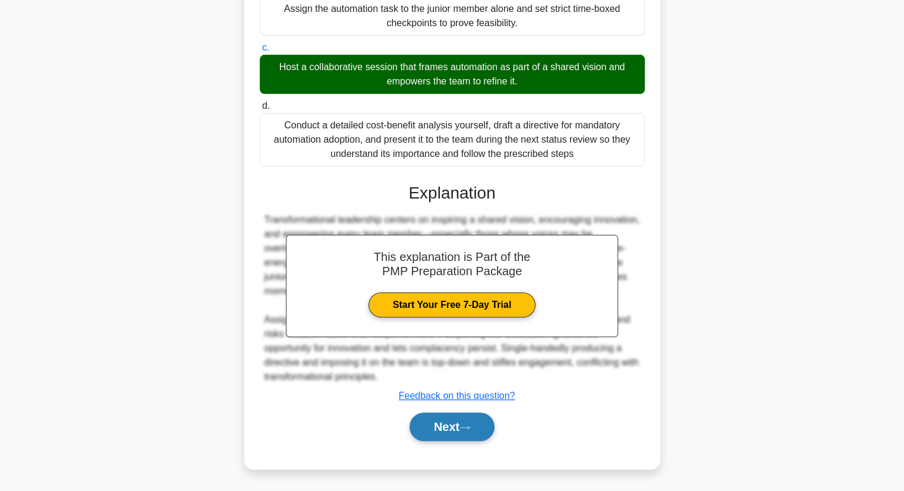
click at [423, 427] on button "Next" at bounding box center [452, 426] width 85 height 29
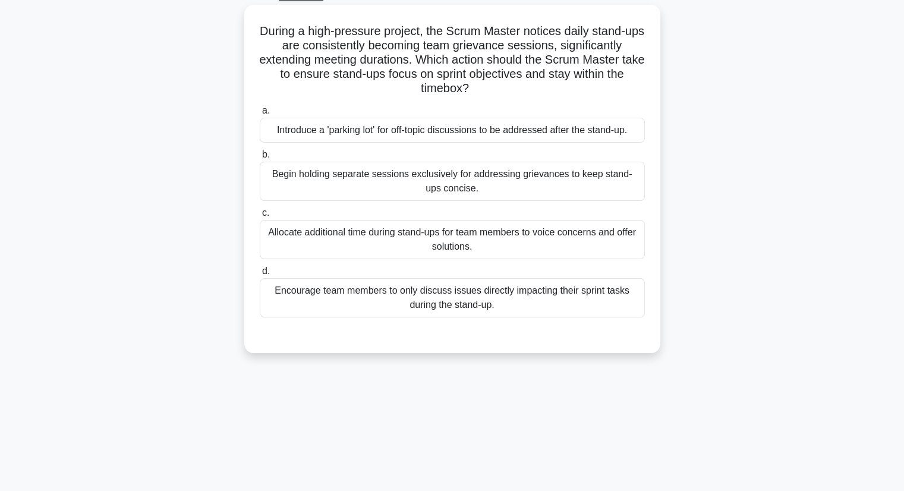
scroll to position [64, 0]
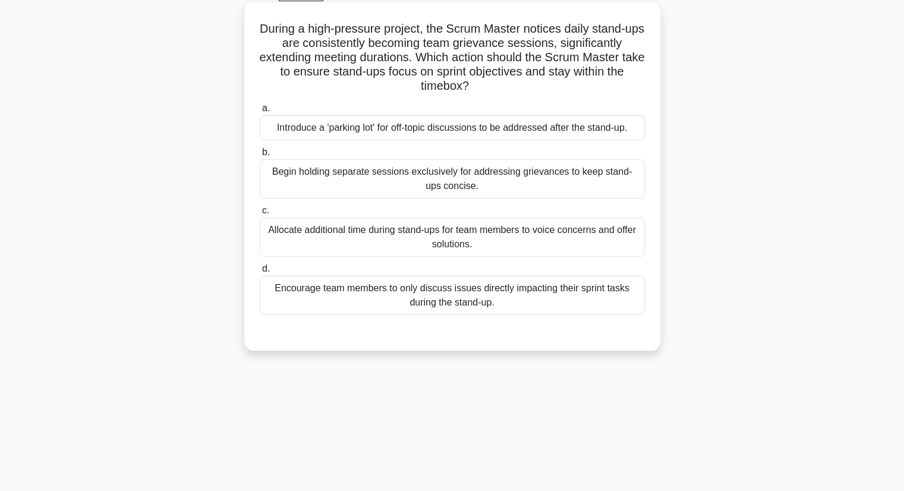
click at [444, 124] on div "Introduce a 'parking lot' for off-topic discussions to be addressed after the s…" at bounding box center [452, 127] width 385 height 25
click at [260, 112] on input "a. Introduce a 'parking lot' for off-topic discussions to be addressed after th…" at bounding box center [260, 109] width 0 height 8
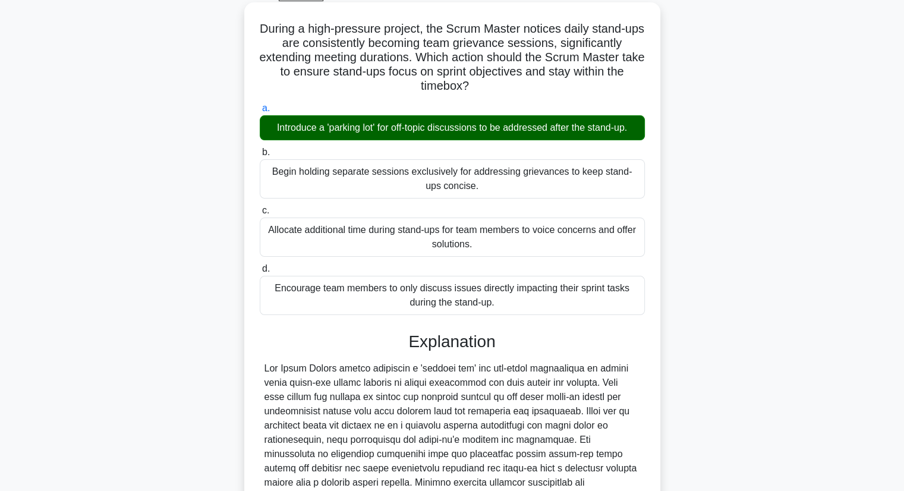
scroll to position [241, 0]
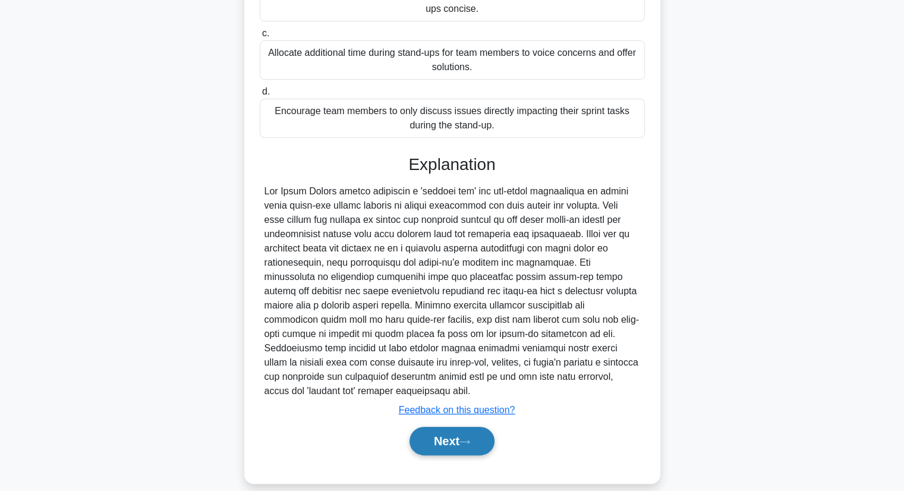
click at [439, 429] on button "Next" at bounding box center [452, 441] width 85 height 29
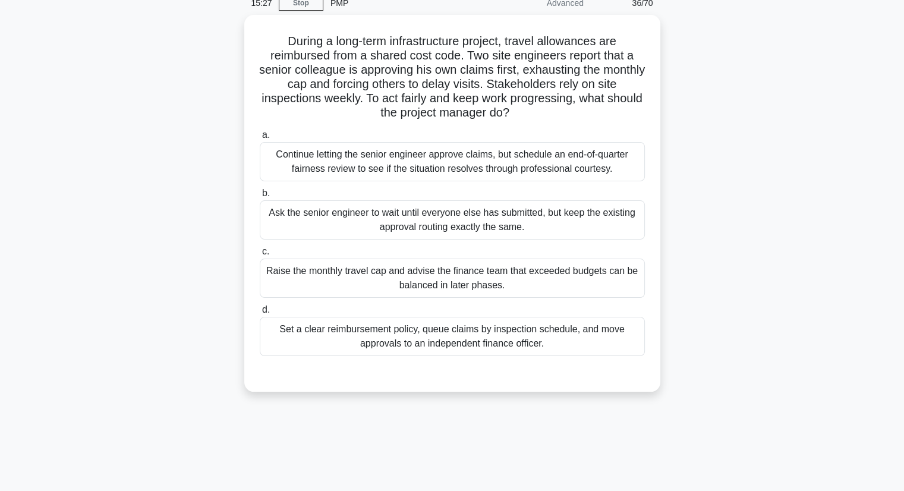
scroll to position [54, 0]
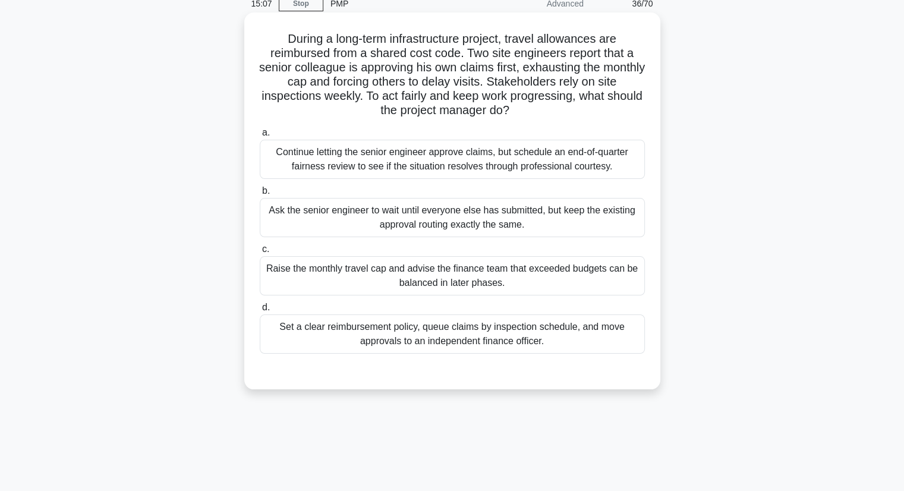
click at [585, 329] on div "Set a clear reimbursement policy, queue claims by inspection schedule, and move…" at bounding box center [452, 333] width 385 height 39
click at [260, 311] on input "d. Set a clear reimbursement policy, queue claims by inspection schedule, and m…" at bounding box center [260, 308] width 0 height 8
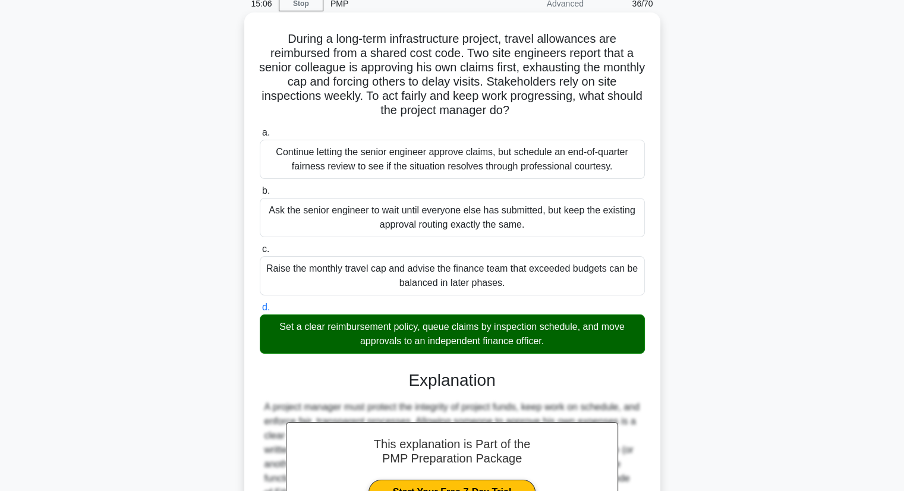
scroll to position [256, 0]
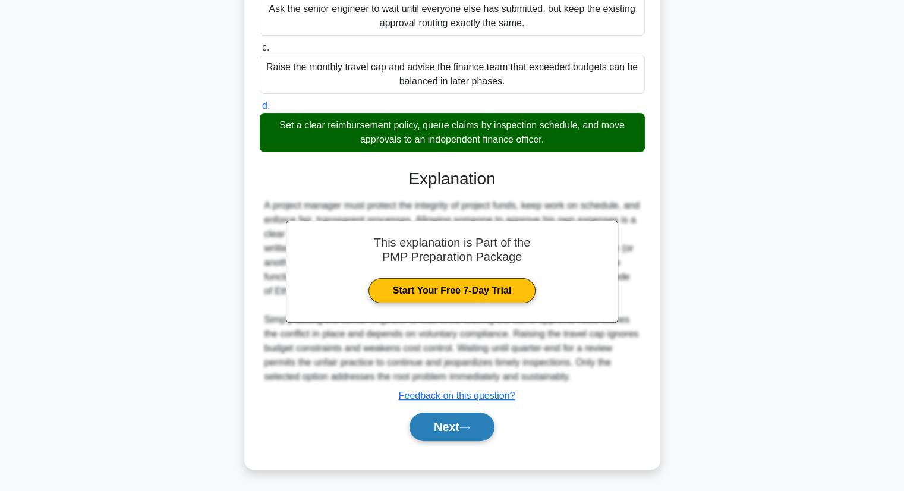
click at [456, 425] on button "Next" at bounding box center [452, 426] width 85 height 29
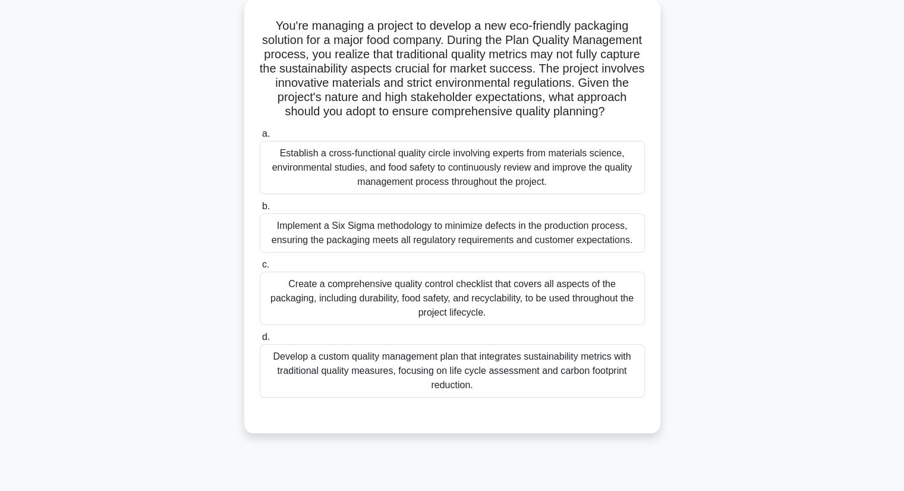
scroll to position [70, 0]
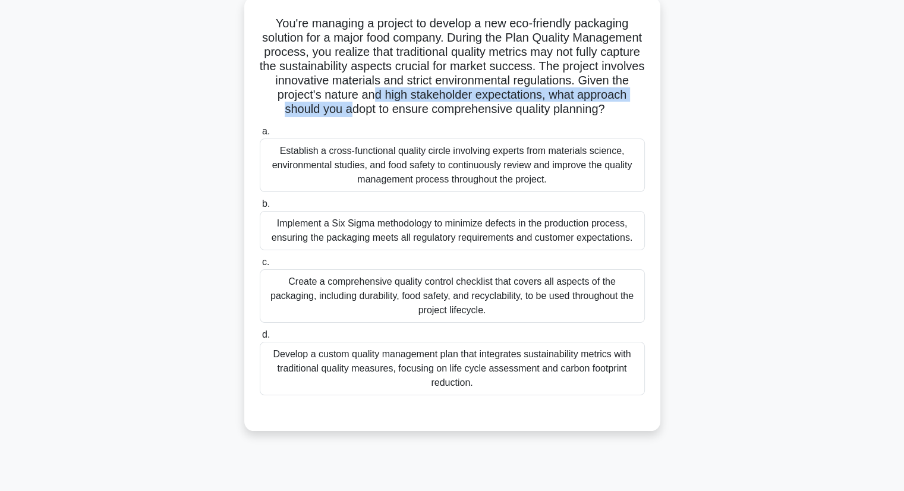
drag, startPoint x: 514, startPoint y: 96, endPoint x: 523, endPoint y: 105, distance: 13.0
click at [523, 105] on h5 "You're managing a project to develop a new eco-friendly packaging solution for …" at bounding box center [453, 66] width 388 height 101
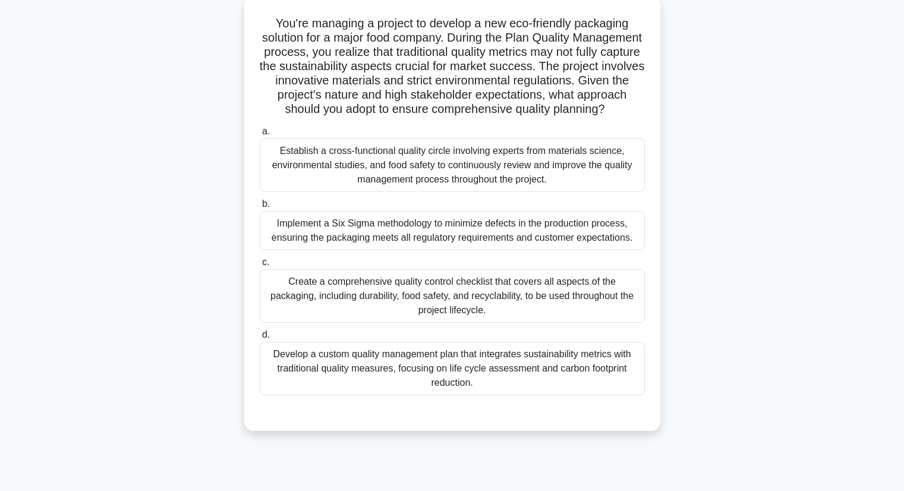
click at [610, 386] on div "Develop a custom quality management plan that integrates sustainability metrics…" at bounding box center [452, 368] width 385 height 53
click at [260, 339] on input "d. Develop a custom quality management plan that integrates sustainability metr…" at bounding box center [260, 335] width 0 height 8
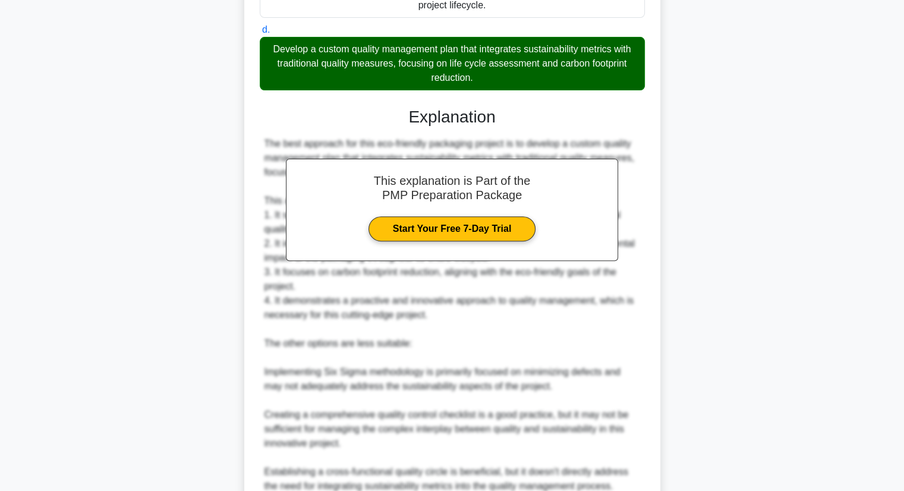
scroll to position [555, 0]
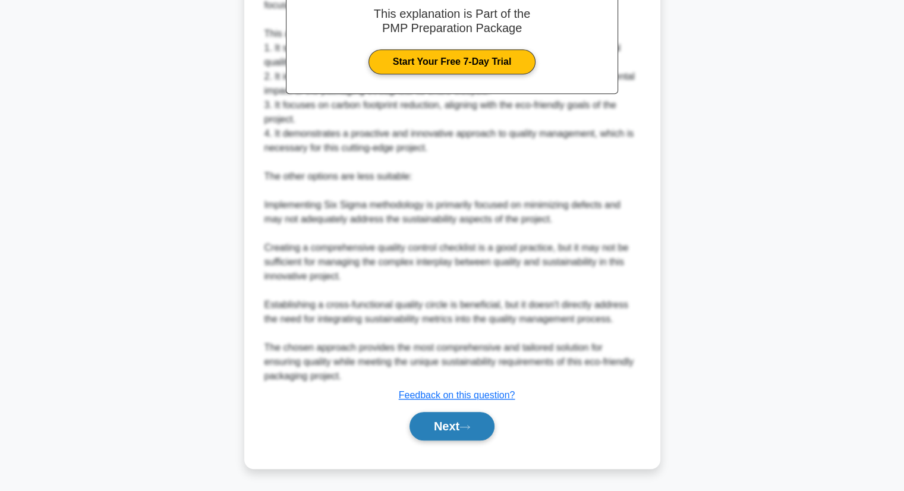
click at [452, 426] on button "Next" at bounding box center [452, 426] width 85 height 29
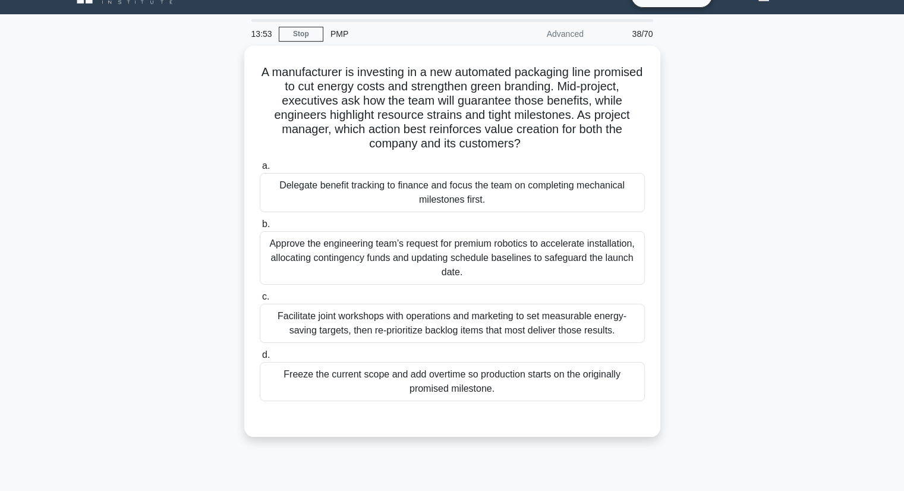
scroll to position [25, 0]
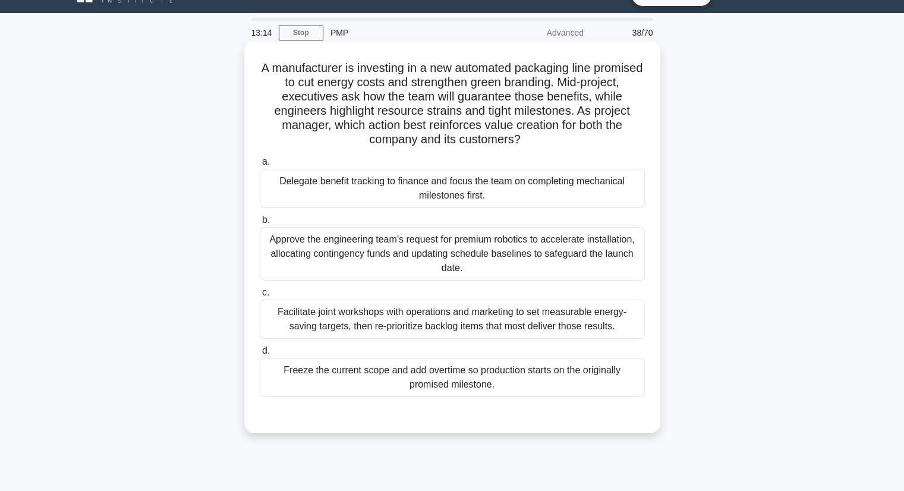
click at [480, 326] on div "Facilitate joint workshops with operations and marketing to set measurable ener…" at bounding box center [452, 319] width 385 height 39
click at [260, 297] on input "c. Facilitate joint workshops with operations and marketing to set measurable e…" at bounding box center [260, 293] width 0 height 8
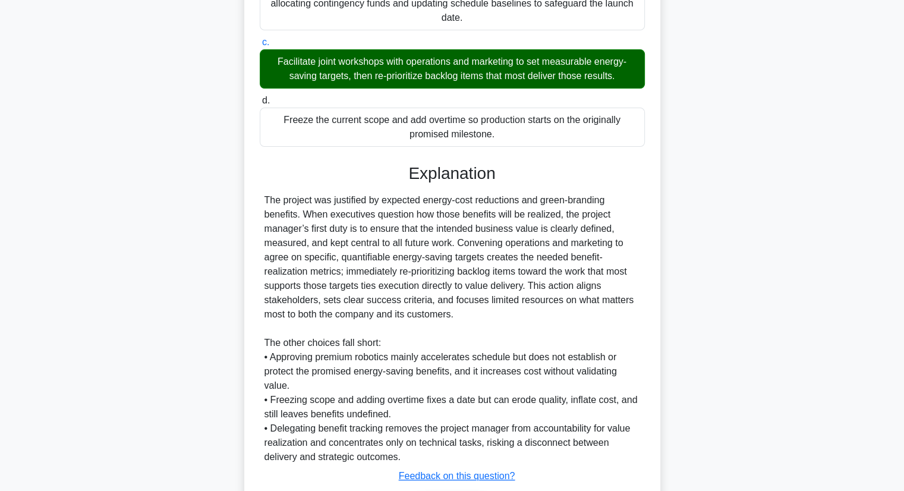
scroll to position [316, 0]
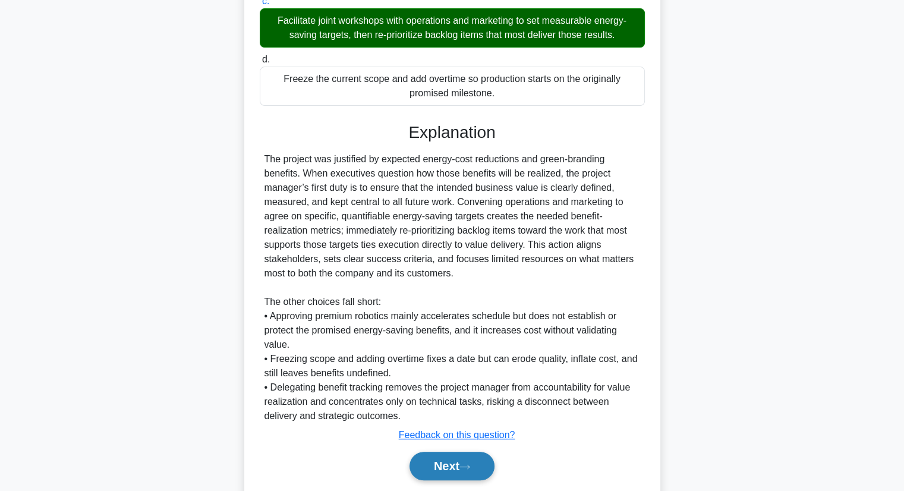
click at [461, 468] on button "Next" at bounding box center [452, 466] width 85 height 29
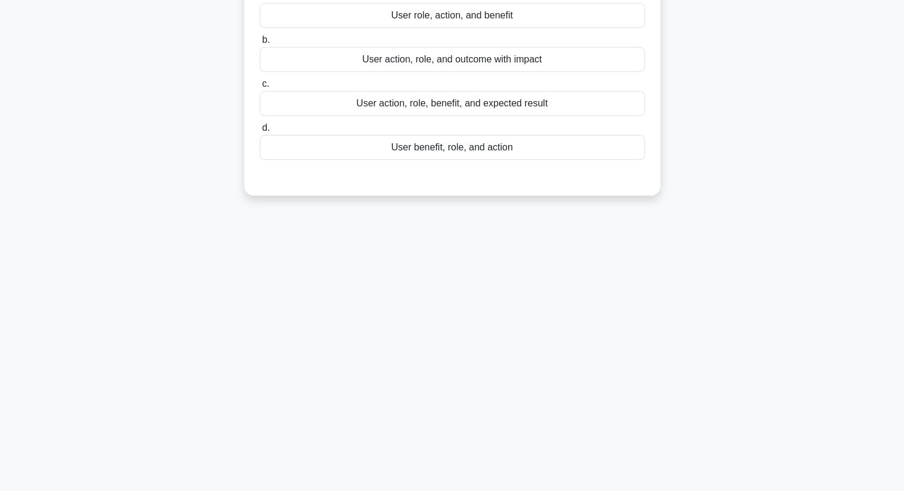
scroll to position [0, 0]
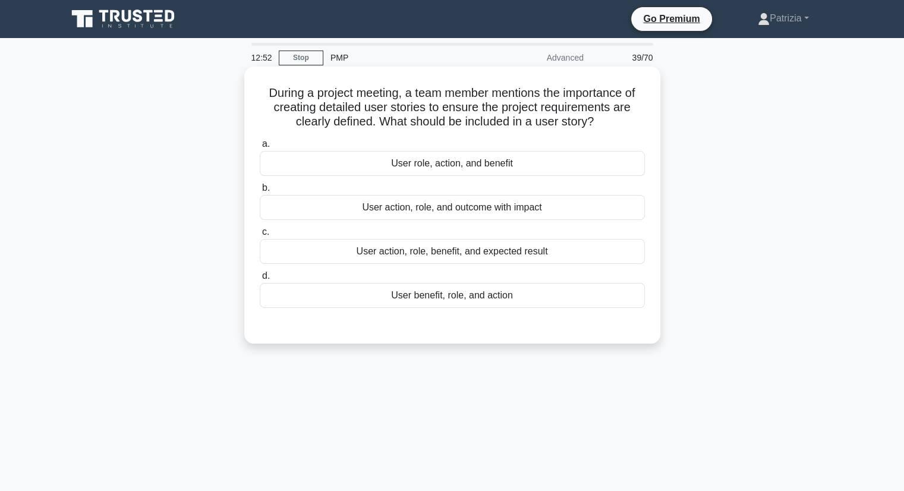
click at [561, 259] on div "User action, role, benefit, and expected result" at bounding box center [452, 251] width 385 height 25
click at [260, 236] on input "c. User action, role, benefit, and expected result" at bounding box center [260, 232] width 0 height 8
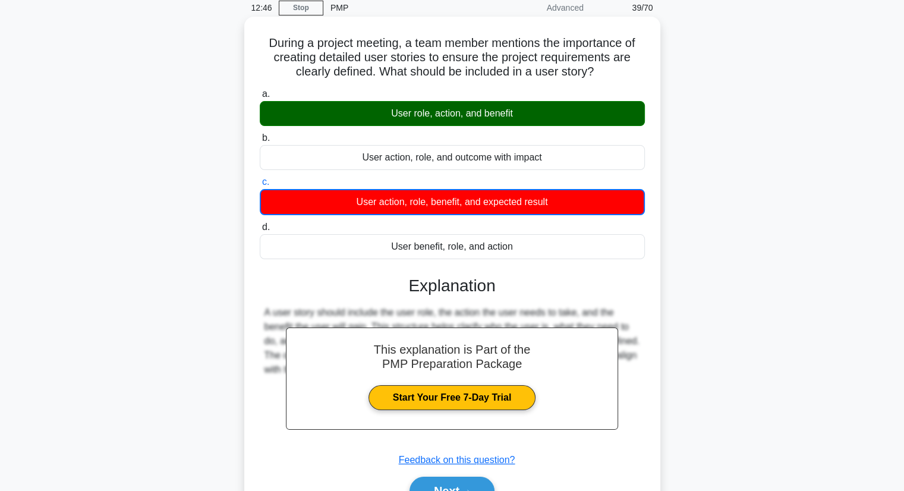
scroll to position [152, 0]
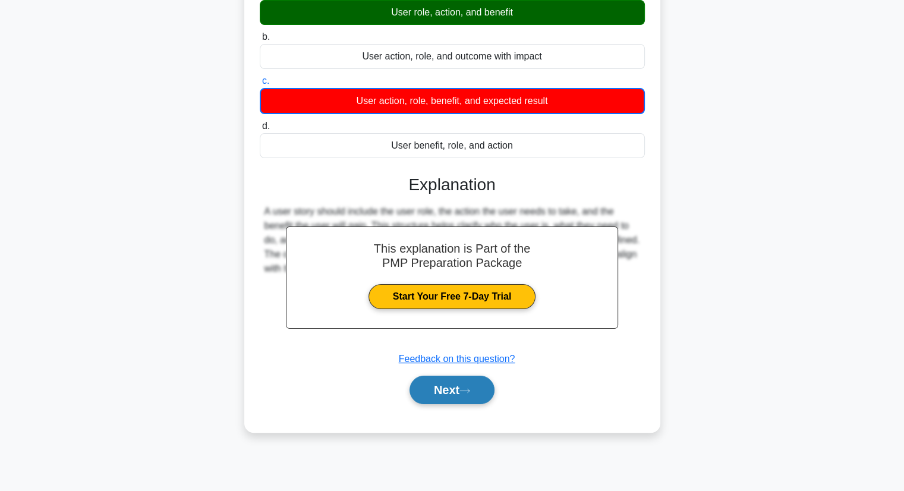
click at [474, 393] on button "Next" at bounding box center [452, 390] width 85 height 29
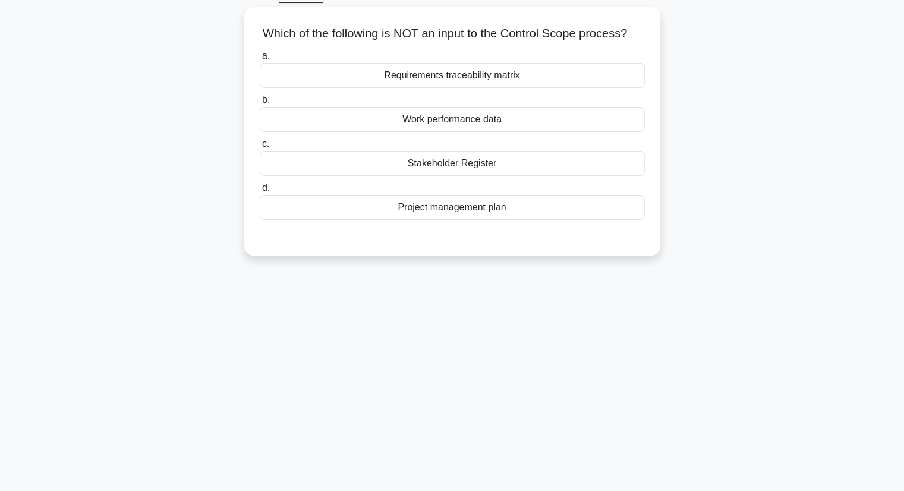
scroll to position [63, 0]
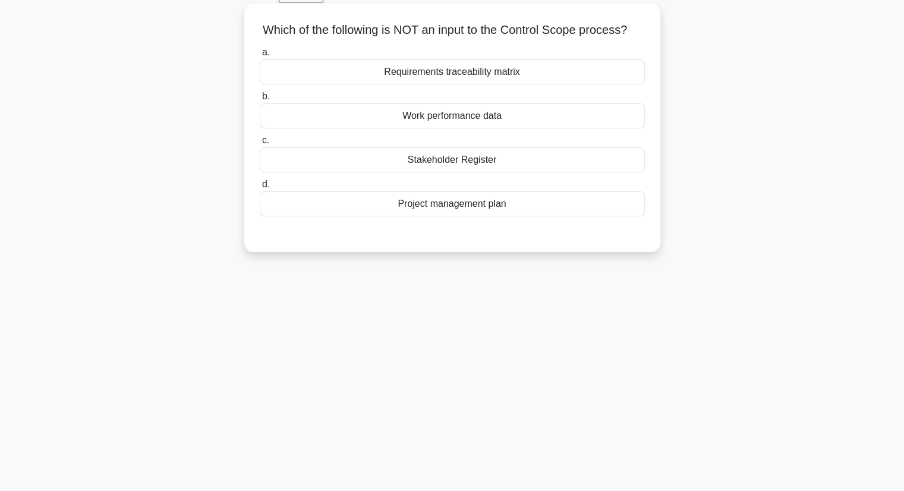
click at [500, 172] on div "Stakeholder Register" at bounding box center [452, 159] width 385 height 25
click at [260, 144] on input "c. Stakeholder Register" at bounding box center [260, 141] width 0 height 8
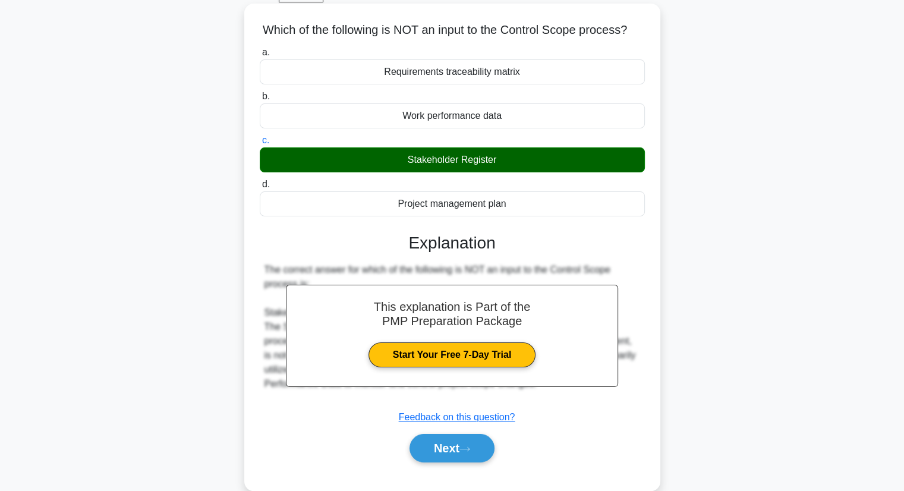
scroll to position [152, 0]
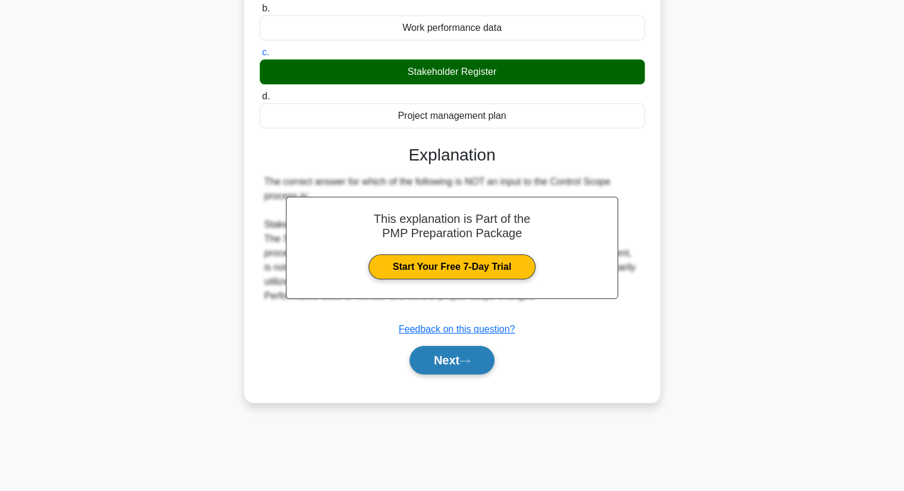
click at [446, 368] on button "Next" at bounding box center [452, 360] width 85 height 29
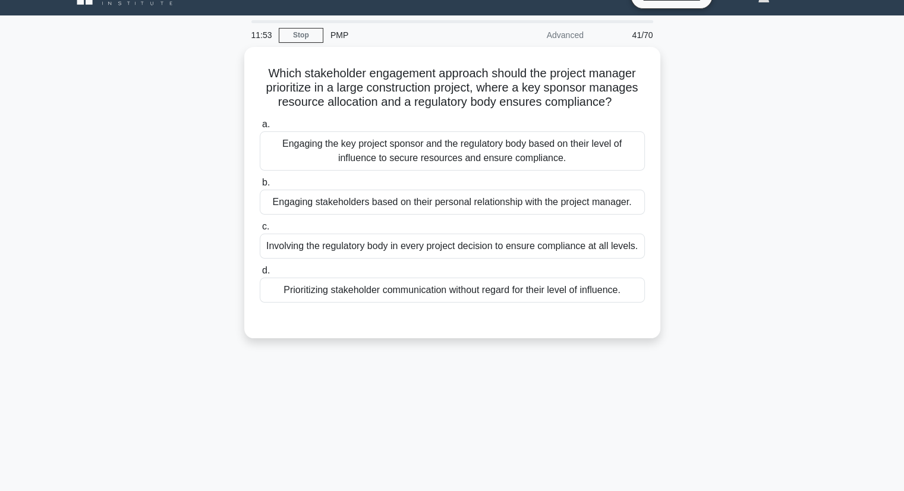
scroll to position [23, 0]
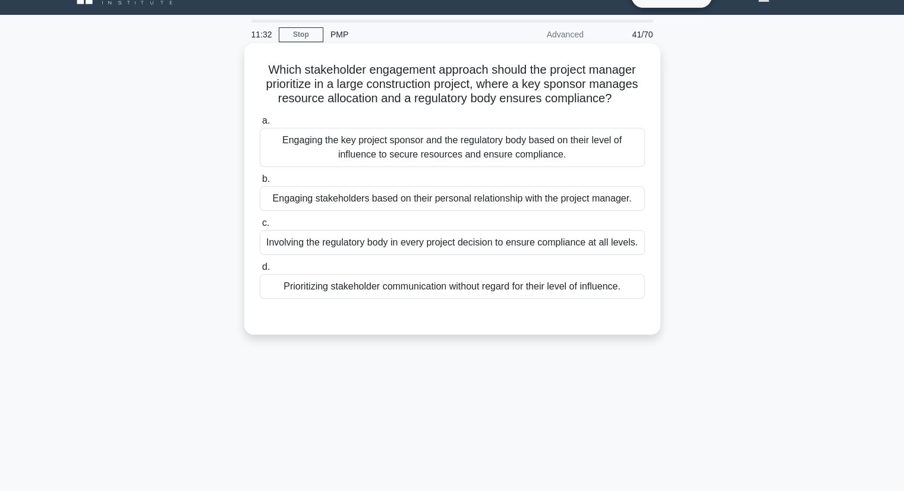
click at [429, 160] on div "Engaging the key project sponsor and the regulatory body based on their level o…" at bounding box center [452, 147] width 385 height 39
click at [260, 125] on input "a. Engaging the key project sponsor and the regulatory body based on their leve…" at bounding box center [260, 121] width 0 height 8
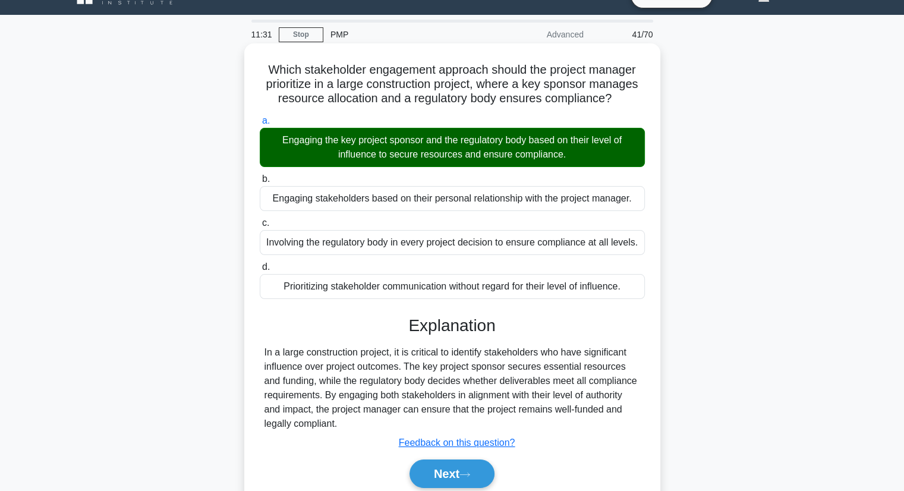
scroll to position [152, 0]
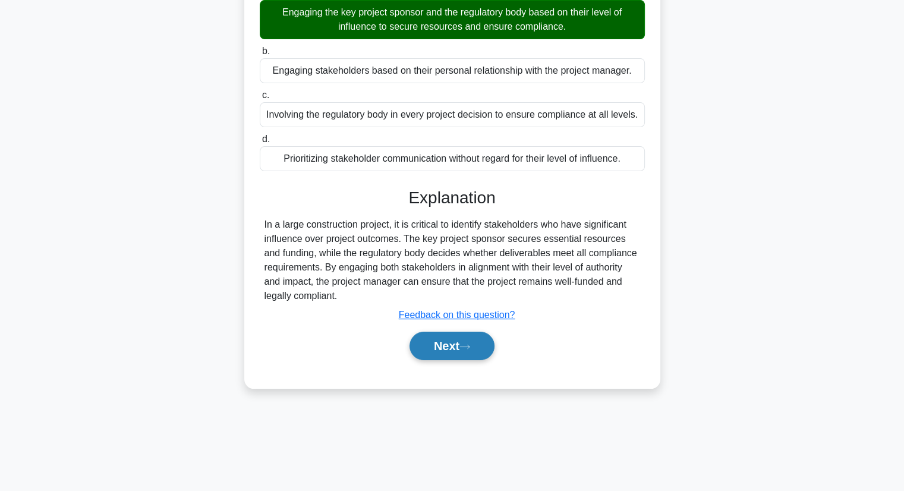
click at [447, 342] on button "Next" at bounding box center [452, 346] width 85 height 29
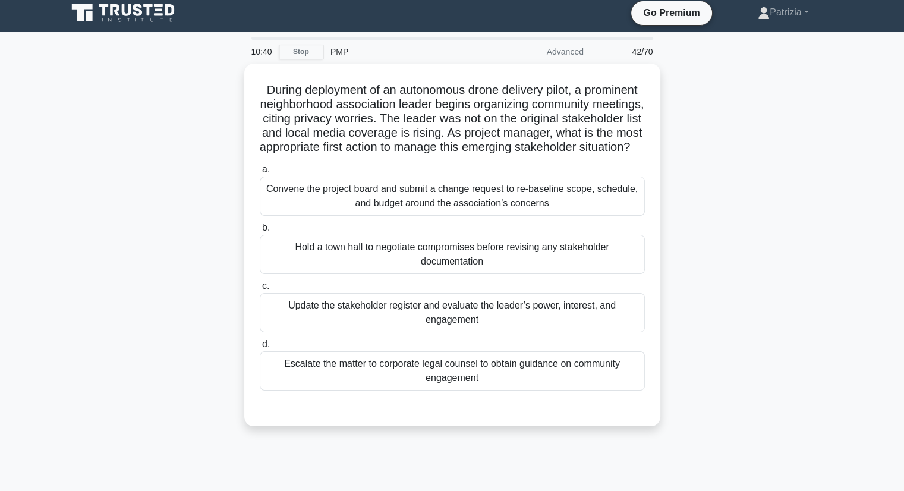
scroll to position [7, 0]
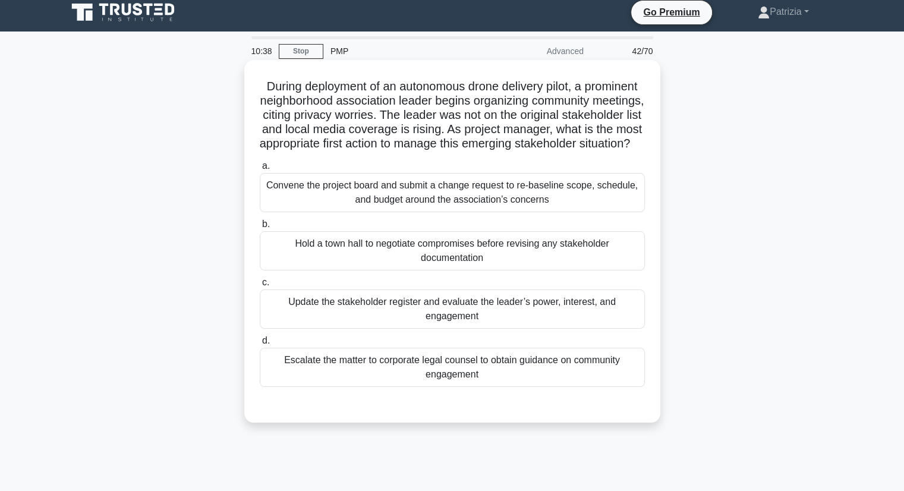
click at [360, 329] on div "Update the stakeholder register and evaluate the leader’s power, interest, and …" at bounding box center [452, 308] width 385 height 39
click at [260, 286] on input "c. Update the stakeholder register and evaluate the leader’s power, interest, a…" at bounding box center [260, 283] width 0 height 8
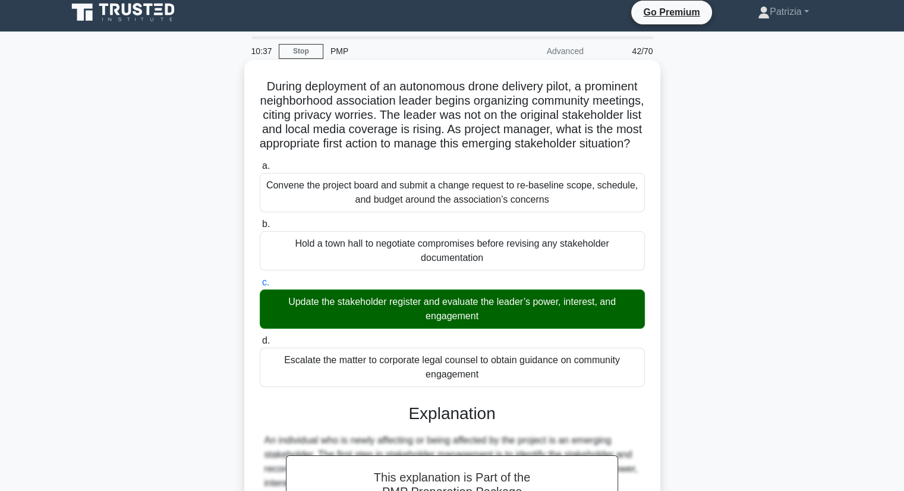
scroll to position [270, 0]
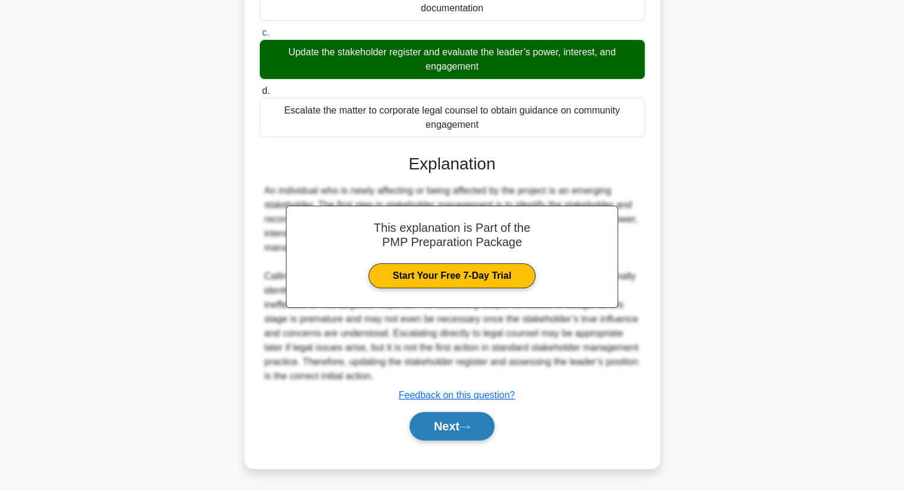
click at [437, 423] on button "Next" at bounding box center [452, 426] width 85 height 29
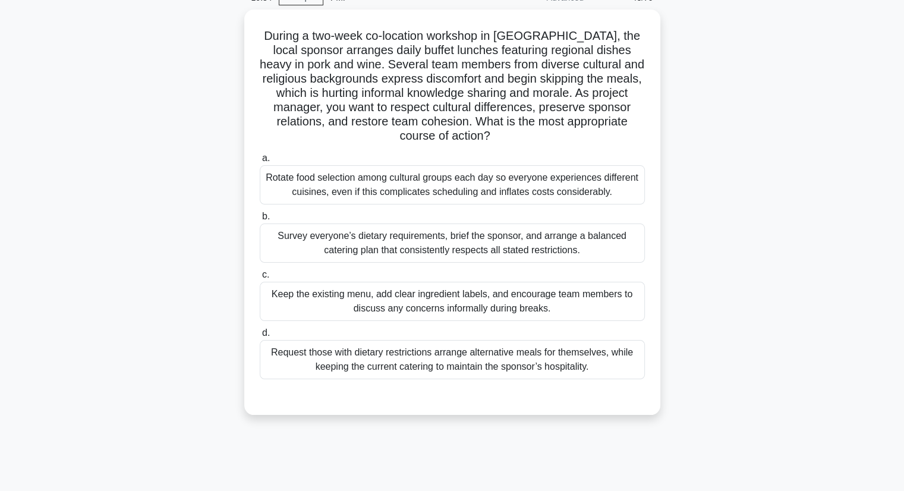
scroll to position [48, 0]
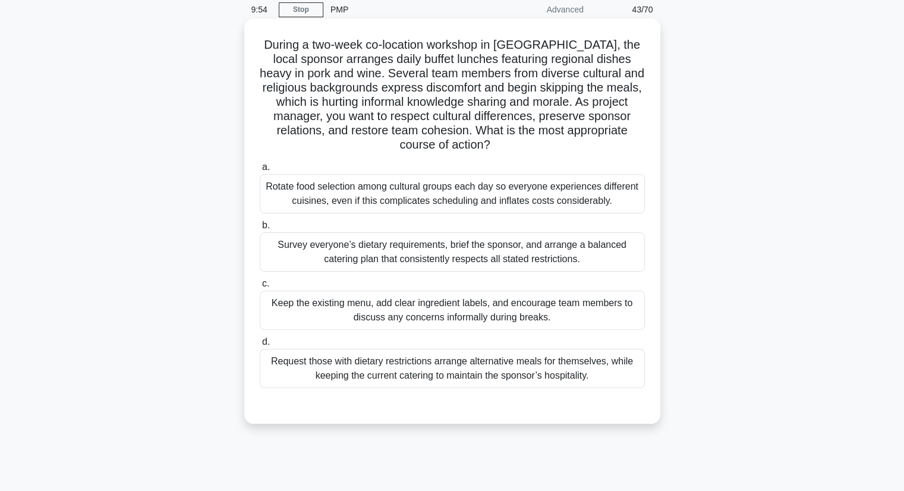
click at [461, 258] on div "Survey everyone’s dietary requirements, brief the sponsor, and arrange a balanc…" at bounding box center [452, 251] width 385 height 39
click at [260, 229] on input "b. Survey everyone’s dietary requirements, brief the sponsor, and arrange a bal…" at bounding box center [260, 226] width 0 height 8
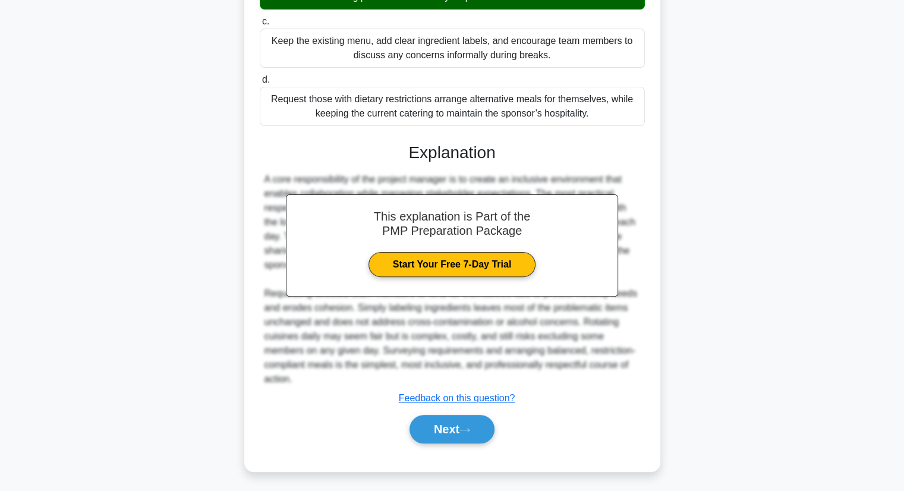
scroll to position [313, 0]
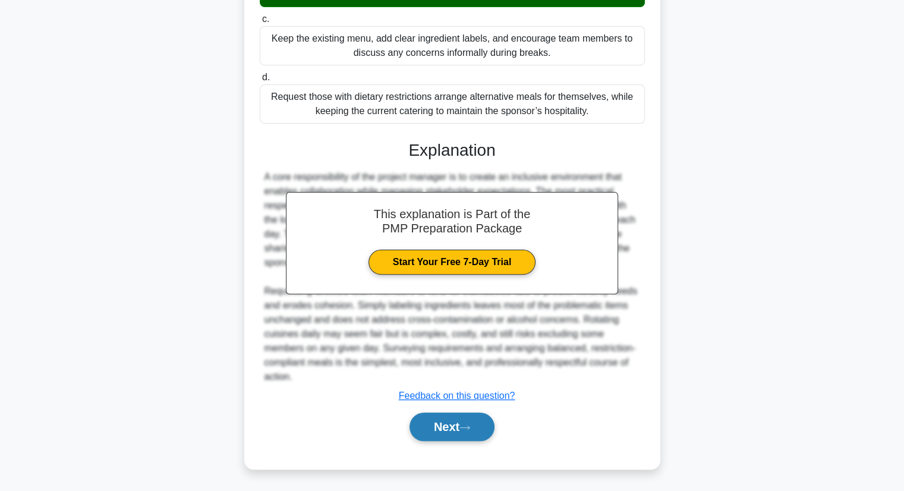
click at [456, 434] on button "Next" at bounding box center [452, 426] width 85 height 29
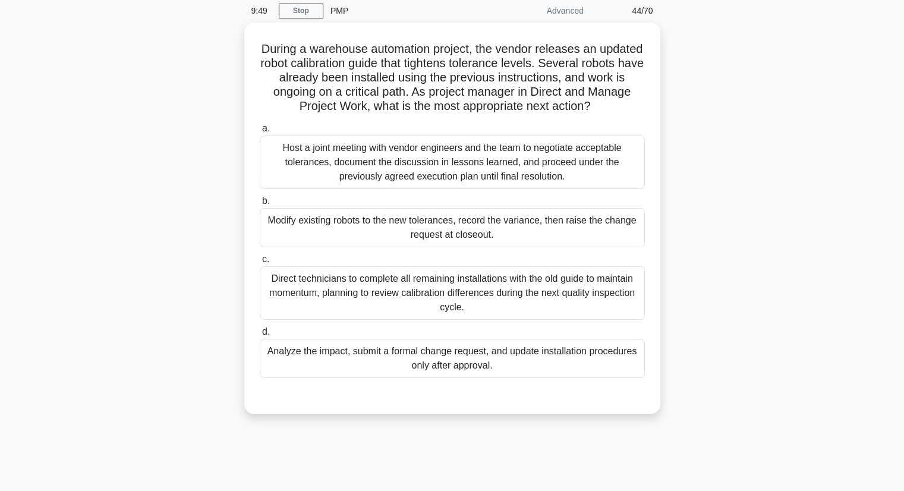
scroll to position [44, 0]
click at [503, 364] on div "Analyze the impact, submit a formal change request, and update installation pro…" at bounding box center [452, 358] width 385 height 39
click at [260, 336] on input "d. Analyze the impact, submit a formal change request, and update installation …" at bounding box center [260, 332] width 0 height 8
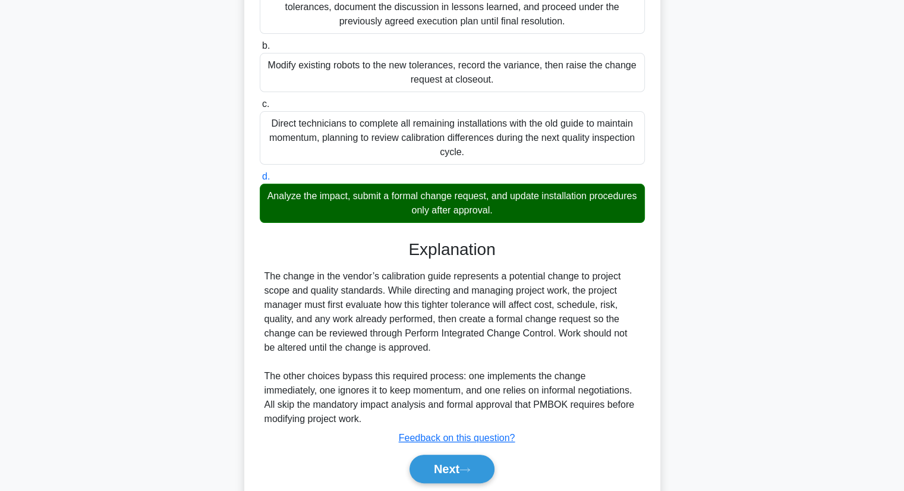
scroll to position [241, 0]
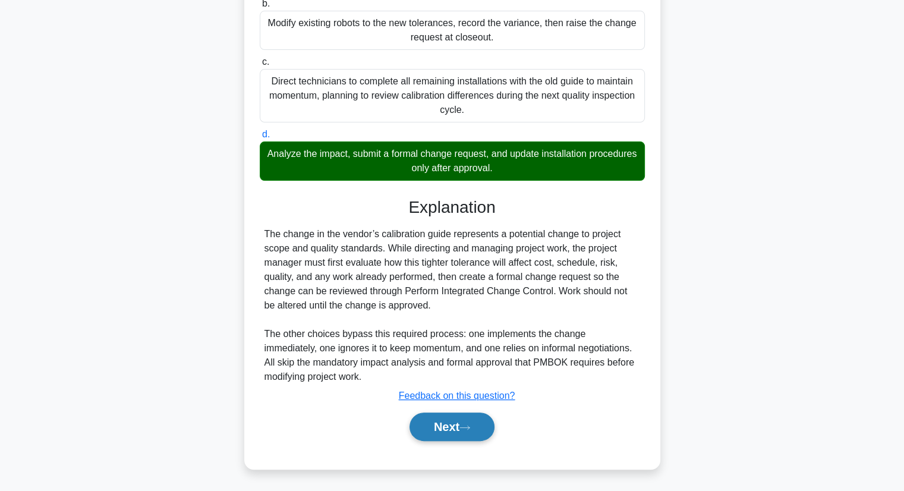
click at [446, 426] on button "Next" at bounding box center [452, 426] width 85 height 29
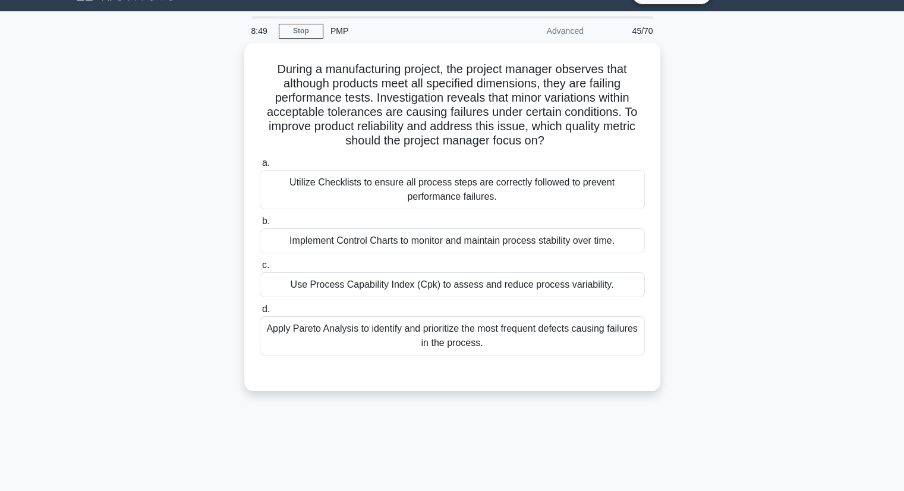
scroll to position [27, 0]
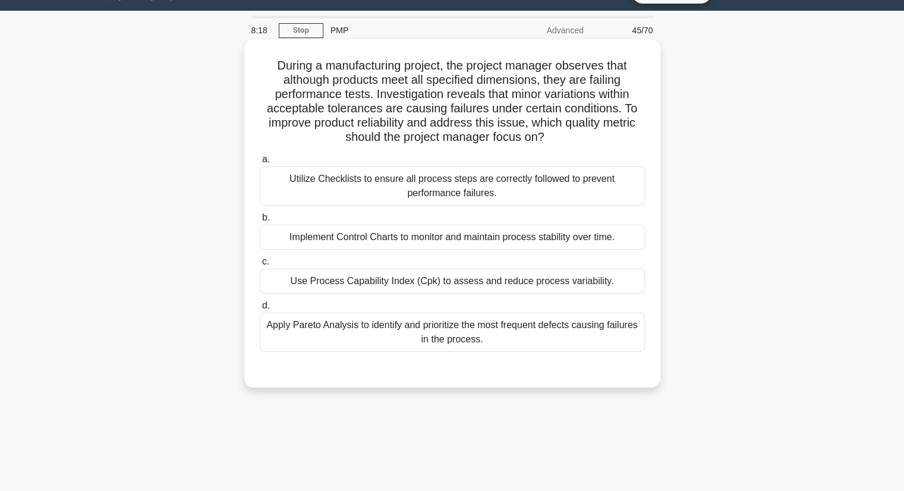
click at [529, 281] on div "Use Process Capability Index (Cpk) to assess and reduce process variability." at bounding box center [452, 281] width 385 height 25
click at [260, 266] on input "c. Use Process Capability Index (Cpk) to assess and reduce process variability." at bounding box center [260, 262] width 0 height 8
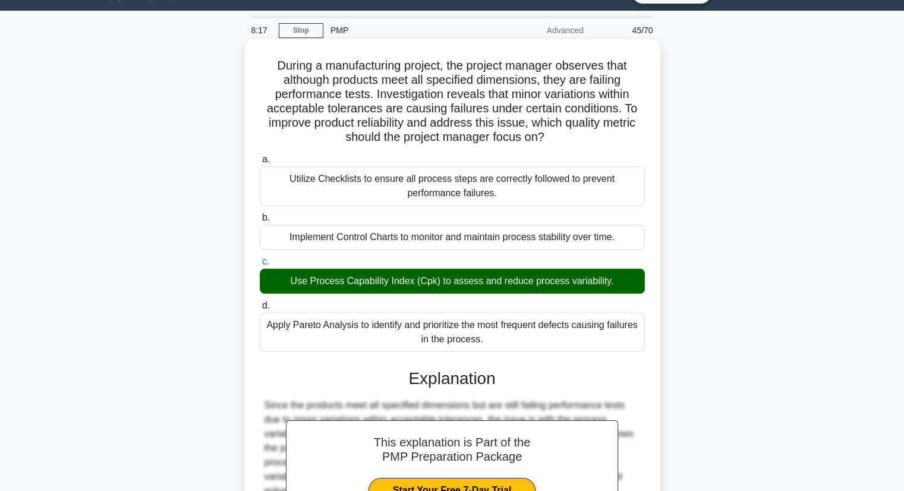
scroll to position [241, 0]
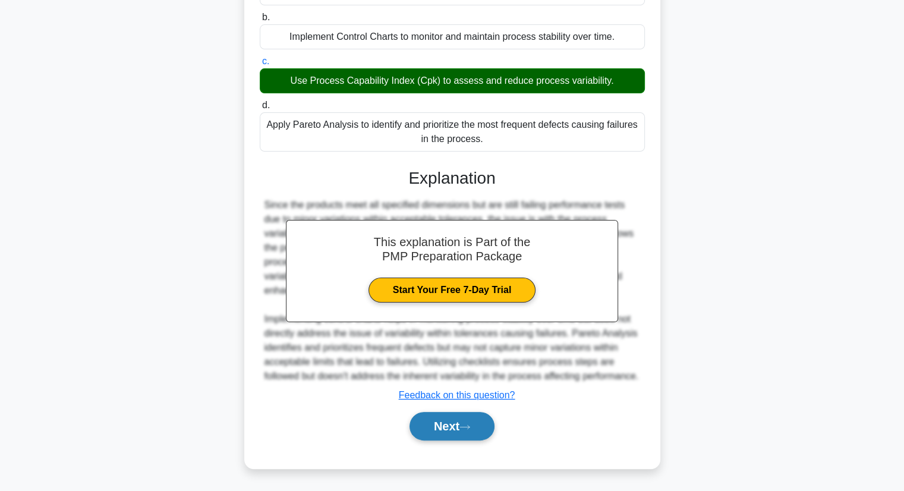
click at [473, 433] on button "Next" at bounding box center [452, 426] width 85 height 29
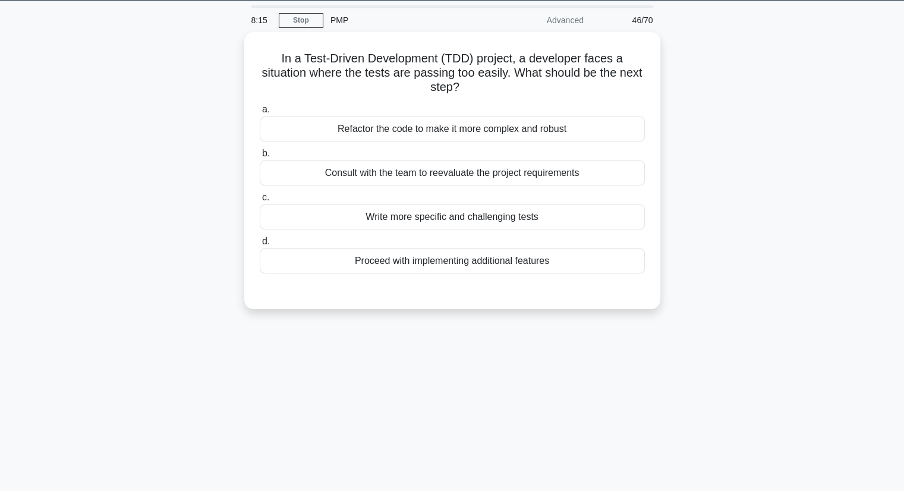
scroll to position [38, 0]
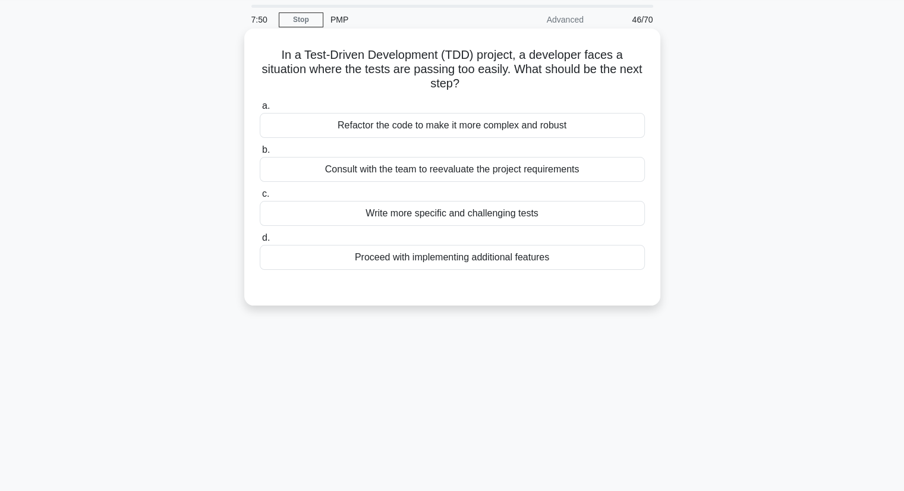
click at [495, 221] on div "Write more specific and challenging tests" at bounding box center [452, 213] width 385 height 25
click at [260, 198] on input "c. Write more specific and challenging tests" at bounding box center [260, 194] width 0 height 8
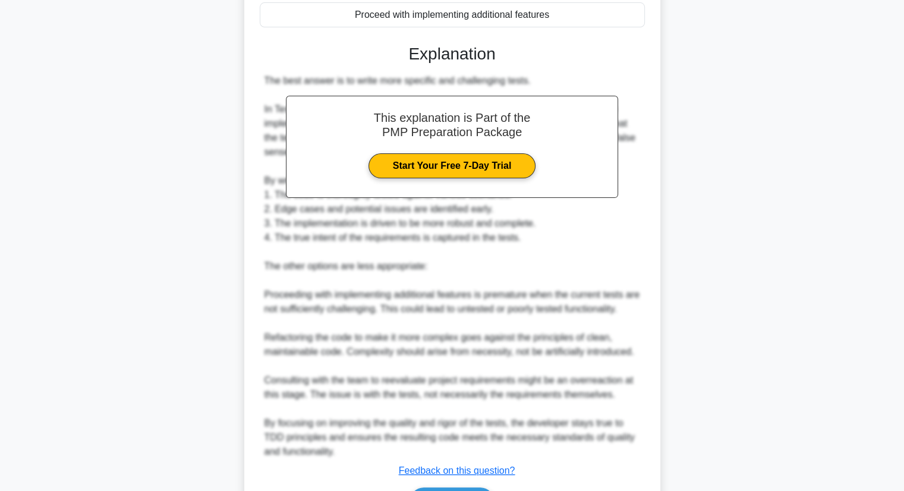
scroll to position [355, 0]
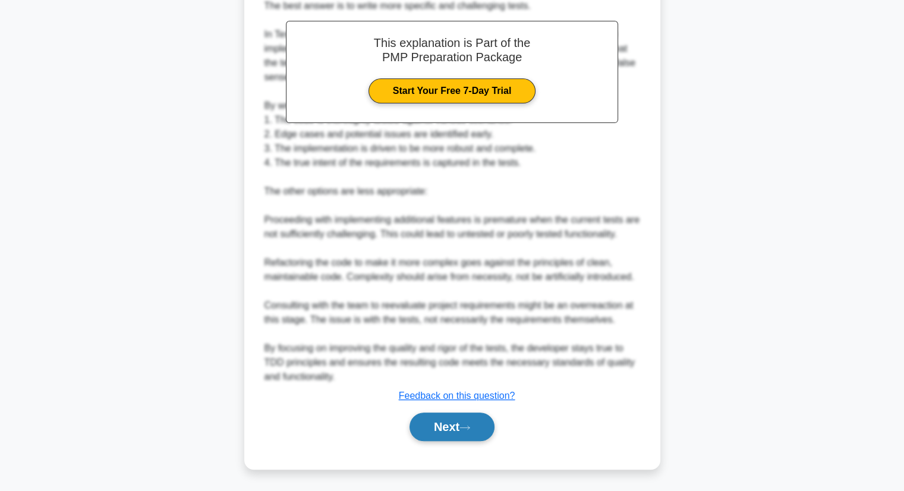
click at [459, 421] on button "Next" at bounding box center [452, 426] width 85 height 29
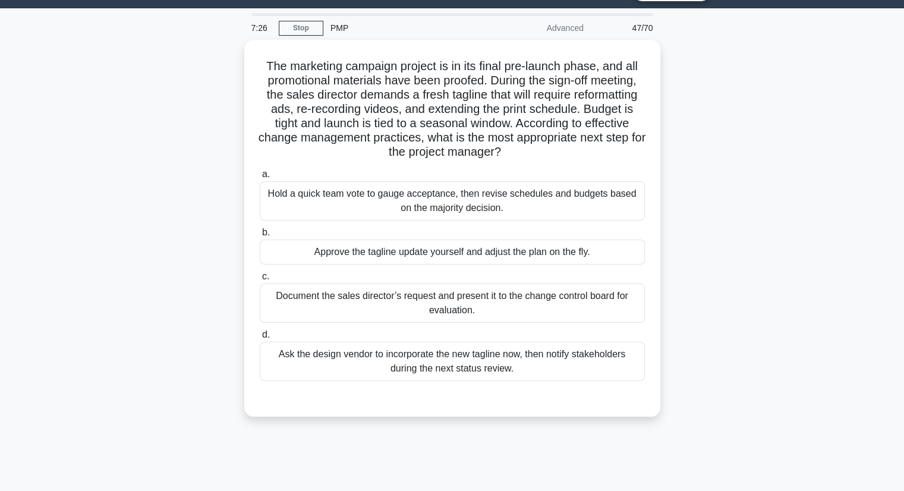
scroll to position [30, 0]
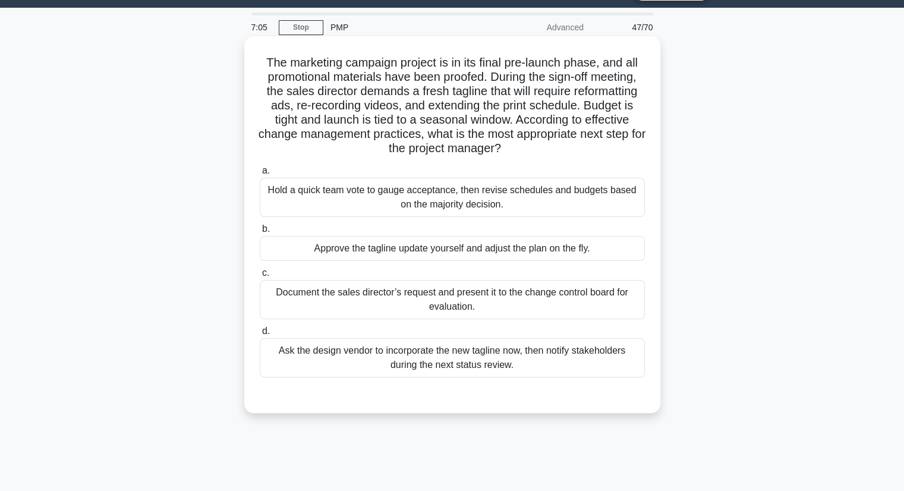
click at [590, 300] on div "Document the sales director’s request and present it to the change control boar…" at bounding box center [452, 299] width 385 height 39
click at [260, 277] on input "c. Document the sales director’s request and present it to the change control b…" at bounding box center [260, 273] width 0 height 8
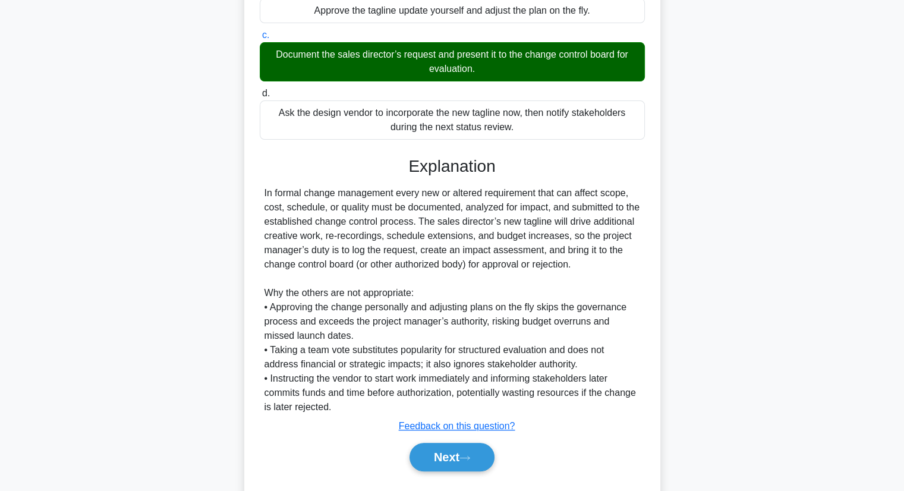
scroll to position [270, 0]
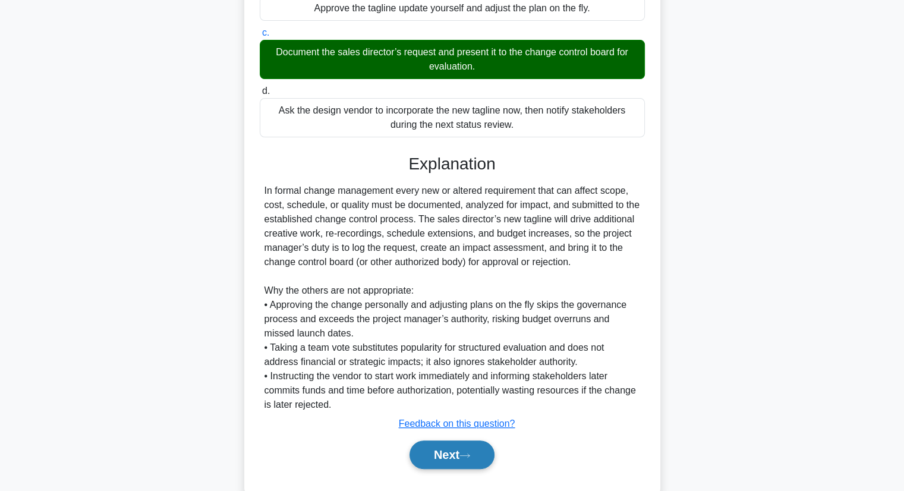
click at [454, 456] on button "Next" at bounding box center [452, 454] width 85 height 29
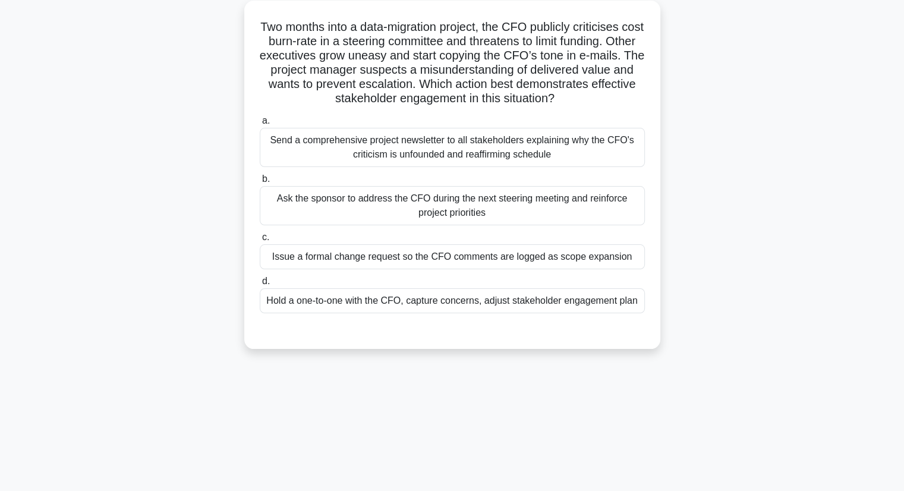
scroll to position [70, 0]
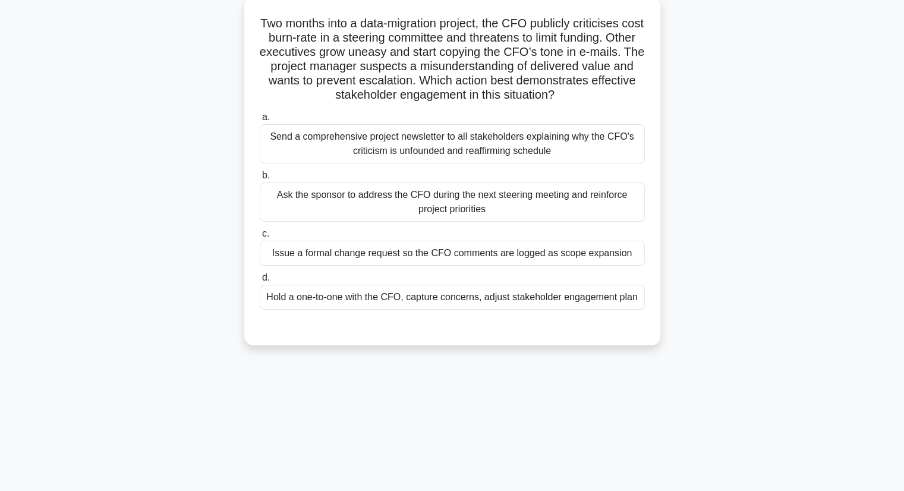
click at [520, 307] on div "Hold a one-to-one with the CFO, capture concerns, adjust stakeholder engagement…" at bounding box center [452, 297] width 385 height 25
click at [260, 282] on input "d. Hold a one-to-one with the CFO, capture concerns, adjust stakeholder engagem…" at bounding box center [260, 278] width 0 height 8
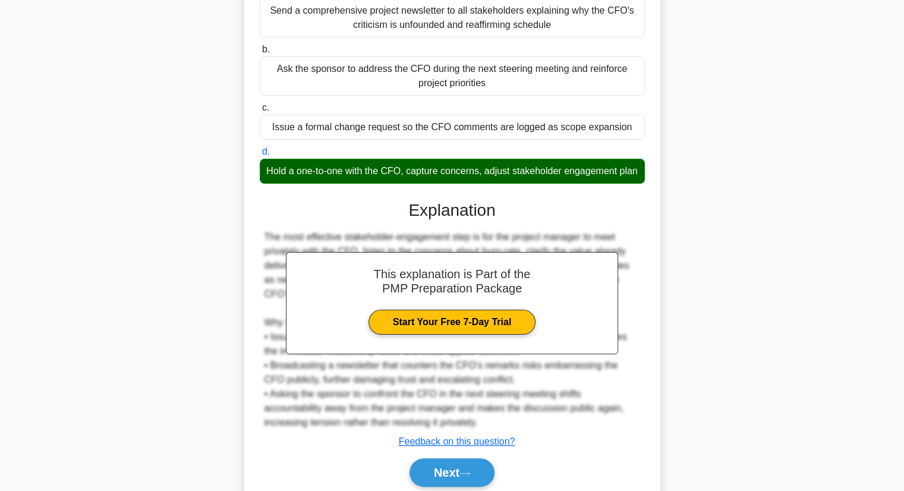
scroll to position [256, 0]
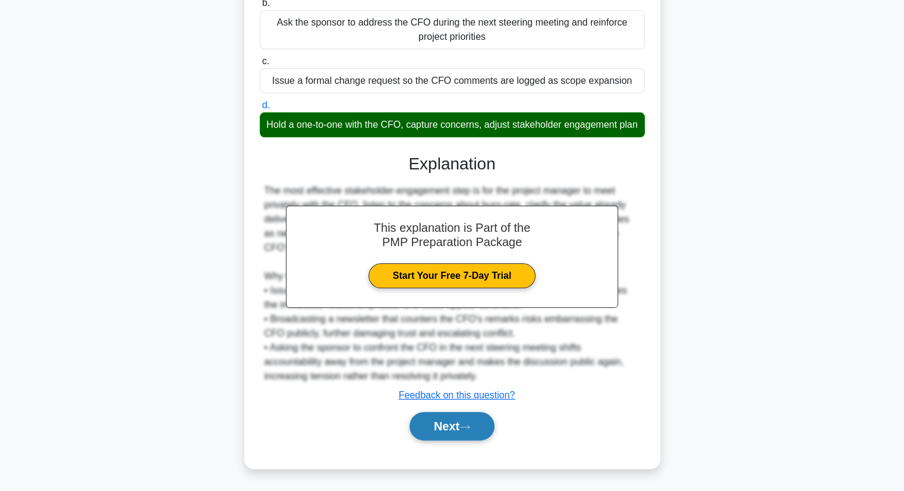
click at [476, 424] on button "Next" at bounding box center [452, 426] width 85 height 29
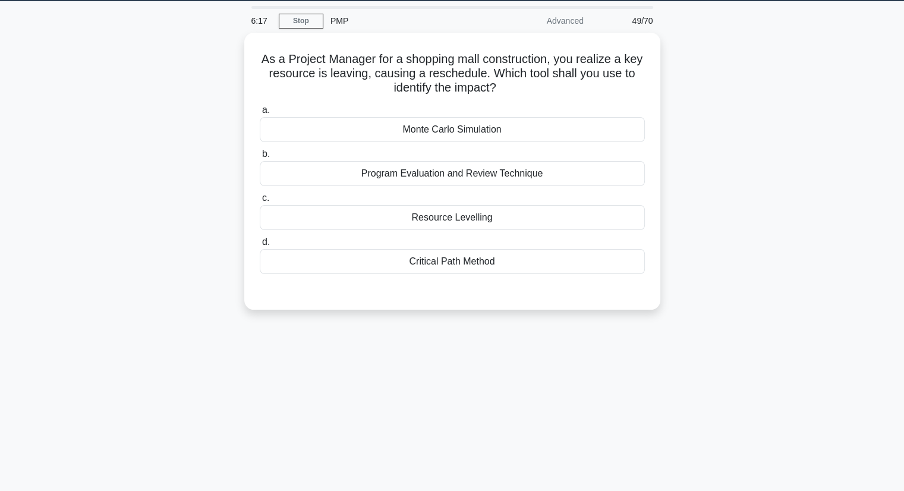
scroll to position [36, 0]
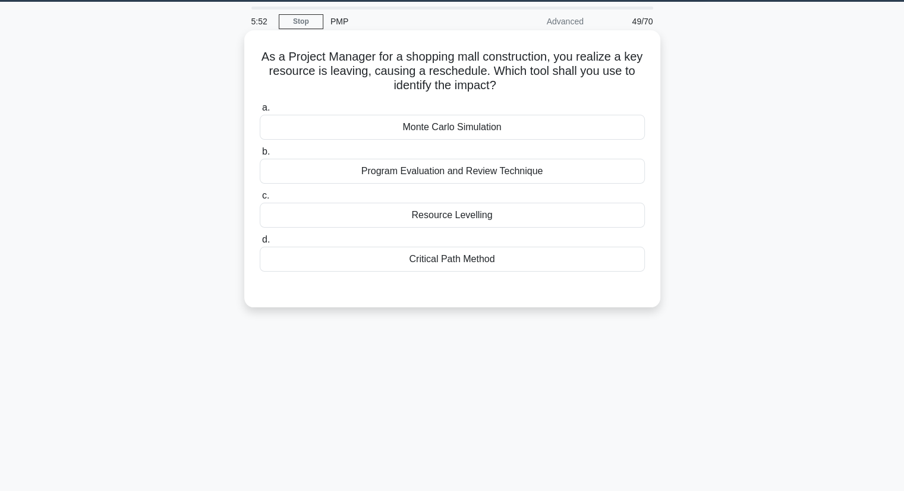
click at [429, 133] on div "Monte Carlo Simulation" at bounding box center [452, 127] width 385 height 25
click at [260, 112] on input "a. Monte Carlo Simulation" at bounding box center [260, 108] width 0 height 8
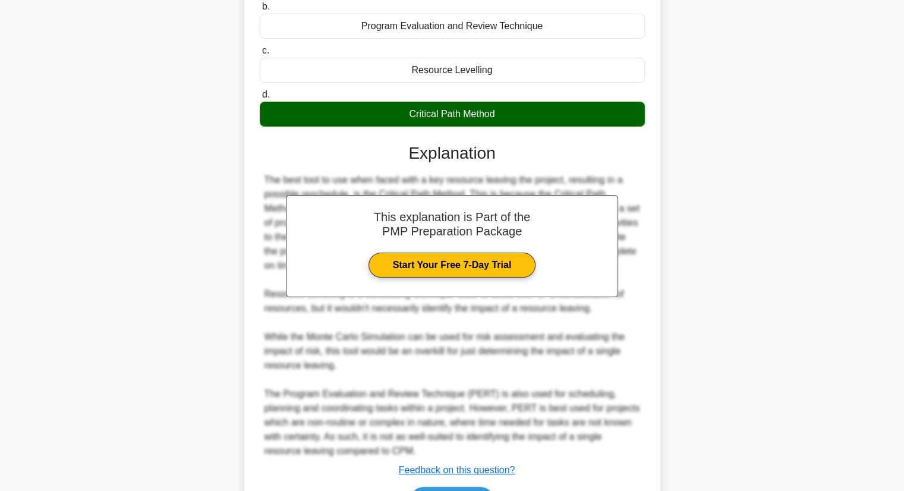
scroll to position [245, 0]
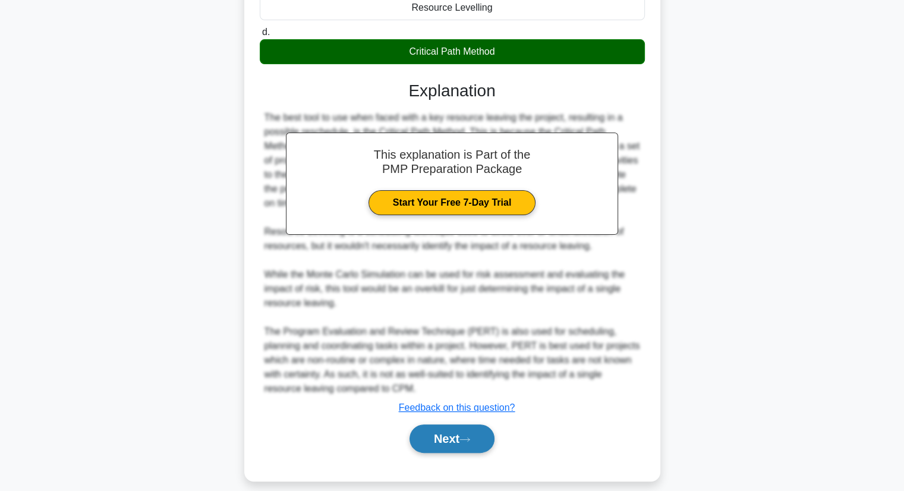
click at [466, 439] on icon at bounding box center [464, 439] width 11 height 7
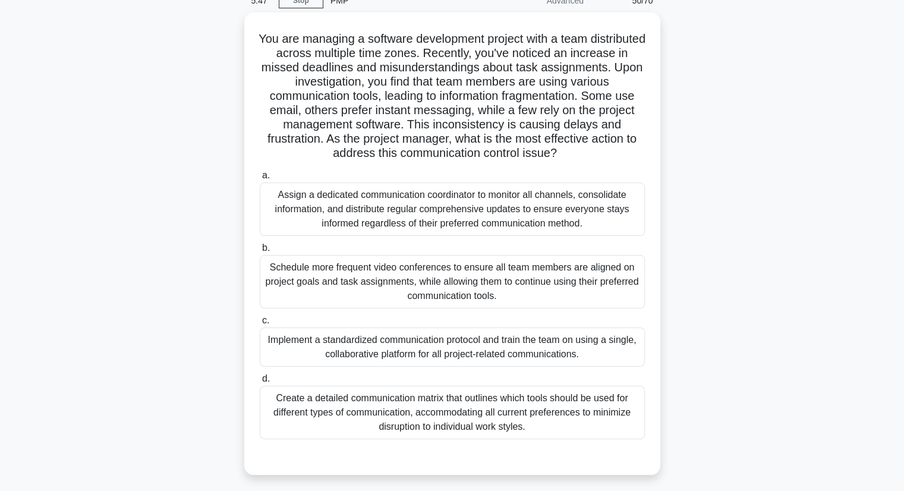
scroll to position [53, 0]
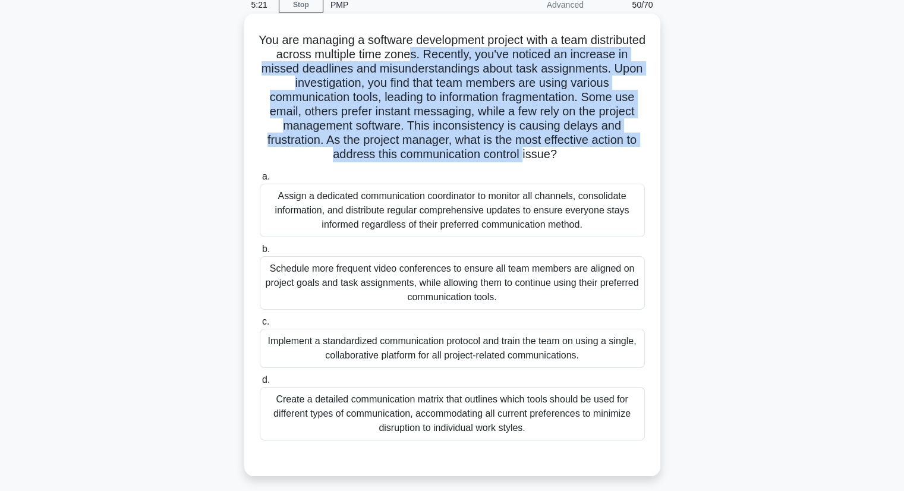
drag, startPoint x: 473, startPoint y: 52, endPoint x: 590, endPoint y: 155, distance: 155.8
click at [590, 155] on h5 "You are managing a software development project with a team distributed across …" at bounding box center [453, 98] width 388 height 130
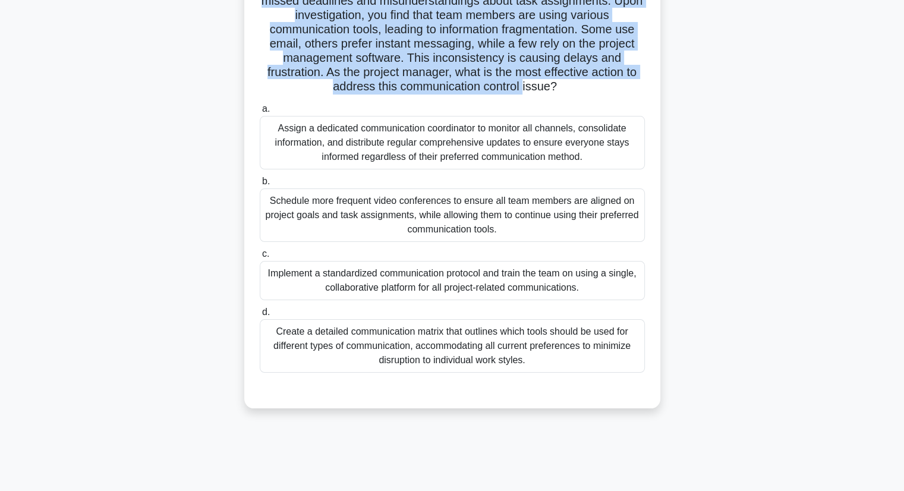
scroll to position [124, 0]
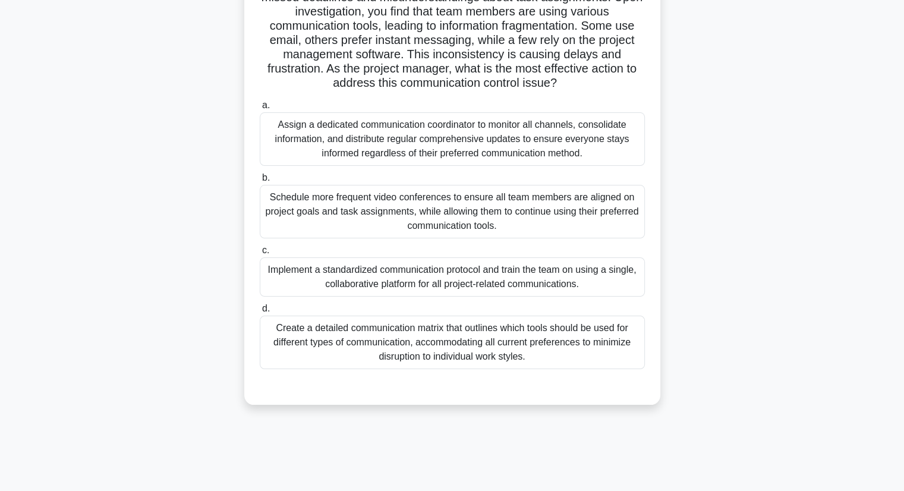
click at [622, 274] on div "Implement a standardized communication protocol and train the team on using a s…" at bounding box center [452, 276] width 385 height 39
click at [260, 254] on input "c. Implement a standardized communication protocol and train the team on using …" at bounding box center [260, 251] width 0 height 8
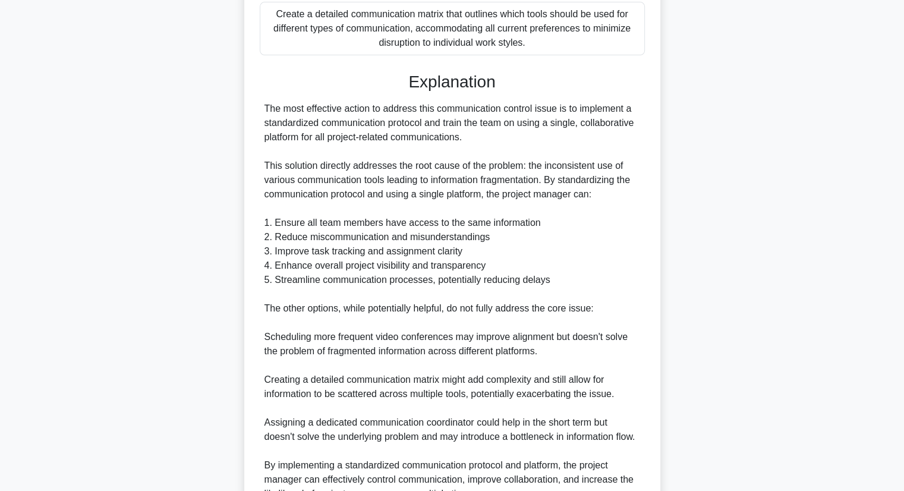
scroll to position [569, 0]
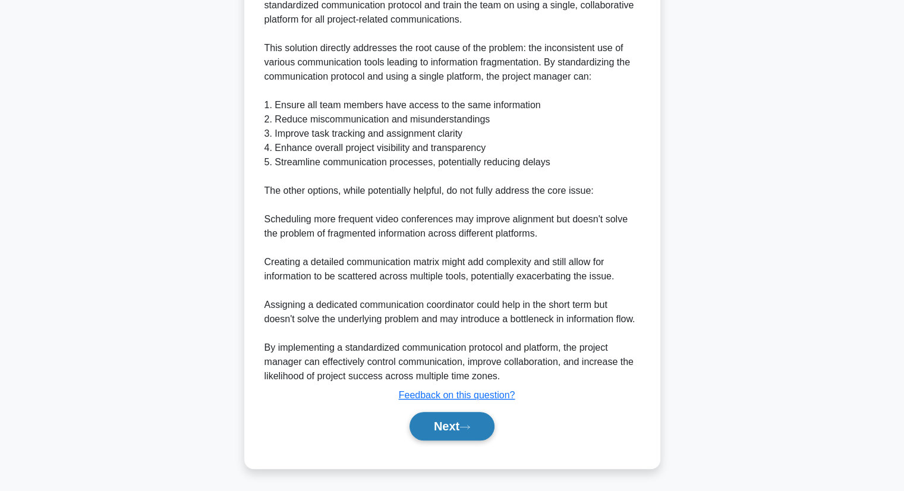
click at [473, 421] on button "Next" at bounding box center [452, 426] width 85 height 29
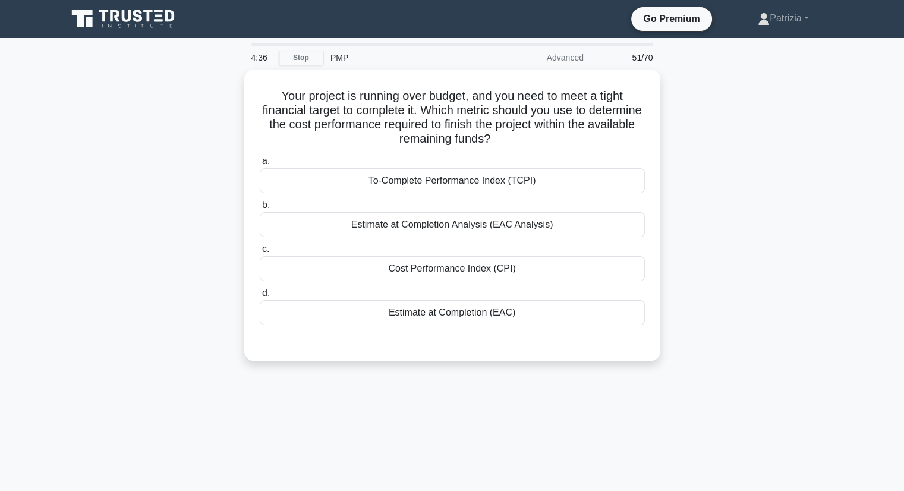
scroll to position [0, 0]
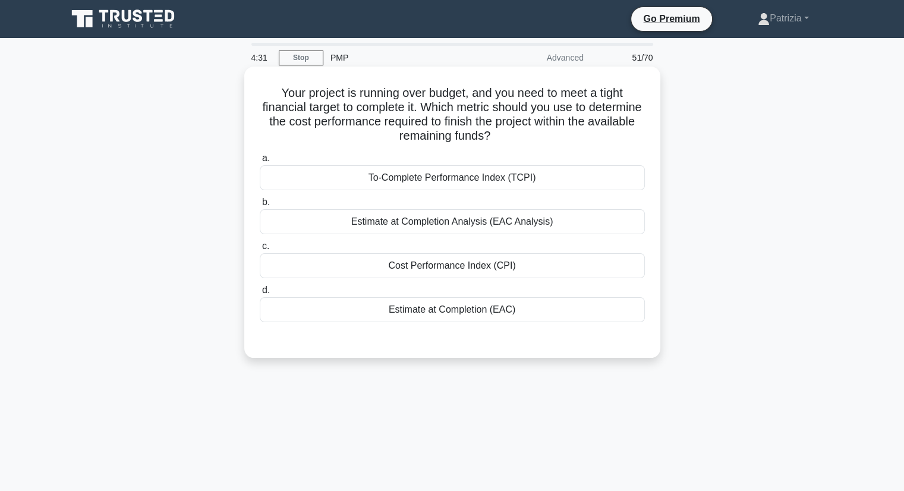
click at [541, 222] on div "Estimate at Completion Analysis (EAC Analysis)" at bounding box center [452, 221] width 385 height 25
click at [260, 206] on input "b. Estimate at Completion Analysis (EAC Analysis)" at bounding box center [260, 203] width 0 height 8
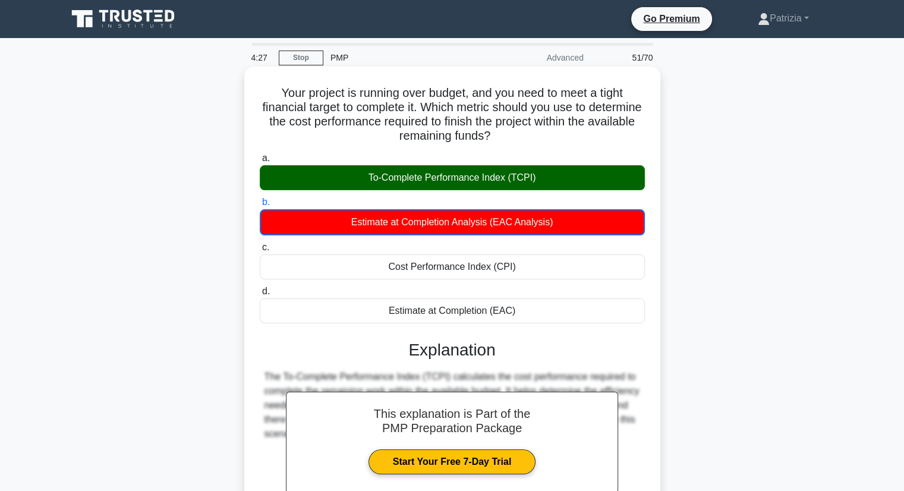
scroll to position [152, 0]
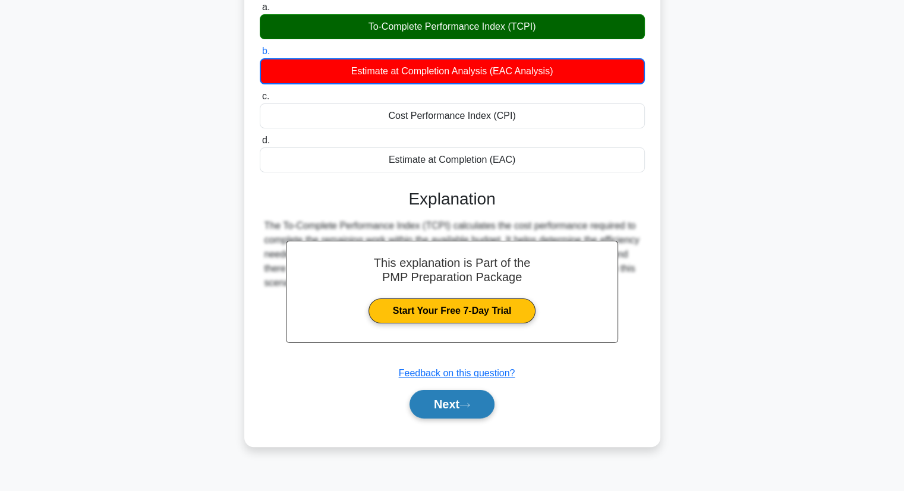
click at [465, 403] on icon at bounding box center [464, 405] width 11 height 7
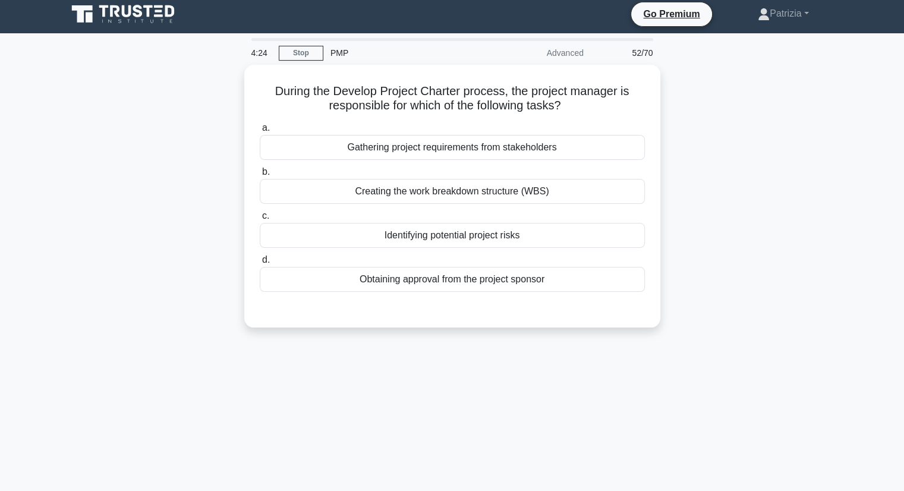
scroll to position [4, 0]
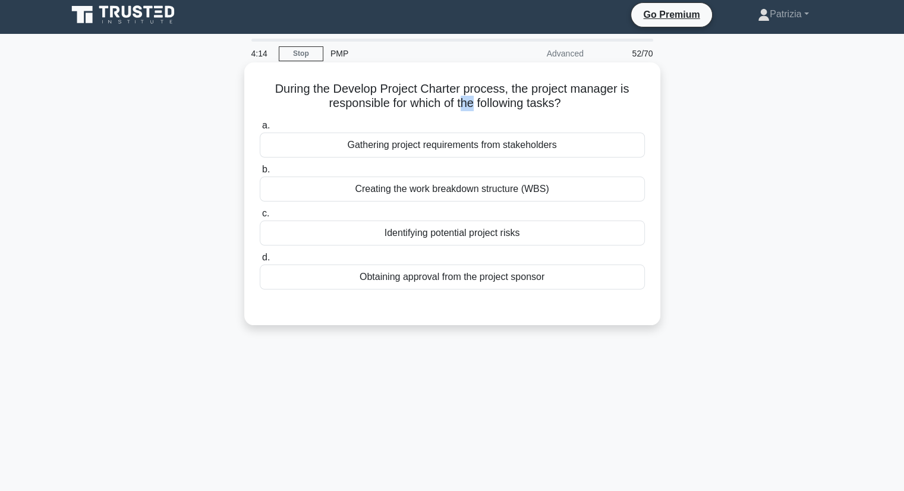
click at [464, 100] on h5 "During the Develop Project Charter process, the project manager is responsible …" at bounding box center [453, 96] width 388 height 30
click at [468, 155] on div "Gathering project requirements from stakeholders" at bounding box center [452, 145] width 385 height 25
click at [260, 130] on input "a. Gathering project requirements from stakeholders" at bounding box center [260, 126] width 0 height 8
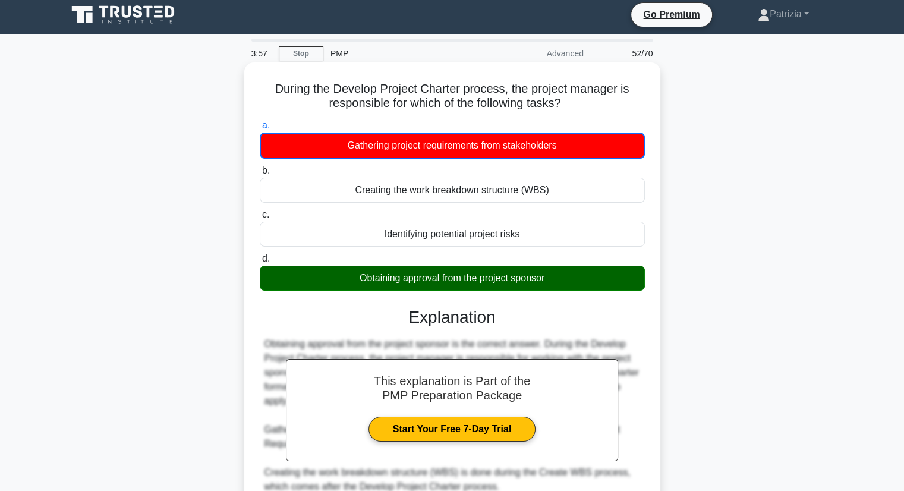
scroll to position [157, 0]
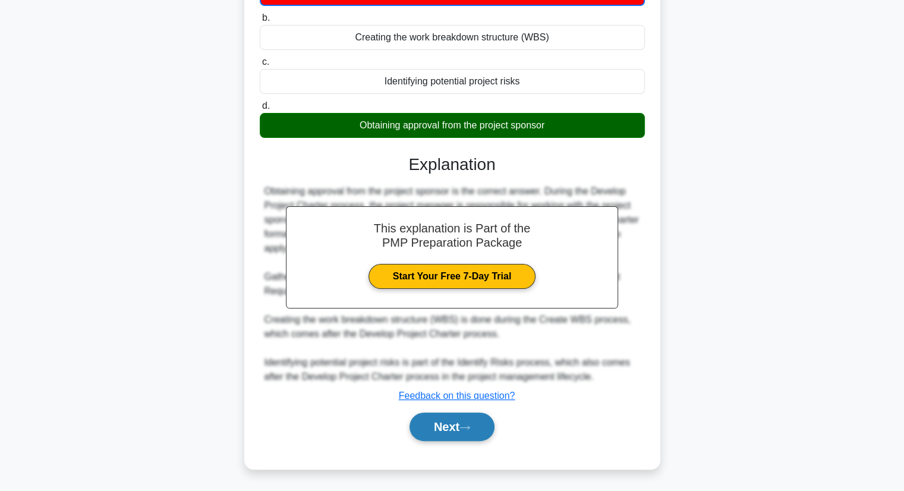
click at [460, 431] on button "Next" at bounding box center [452, 426] width 85 height 29
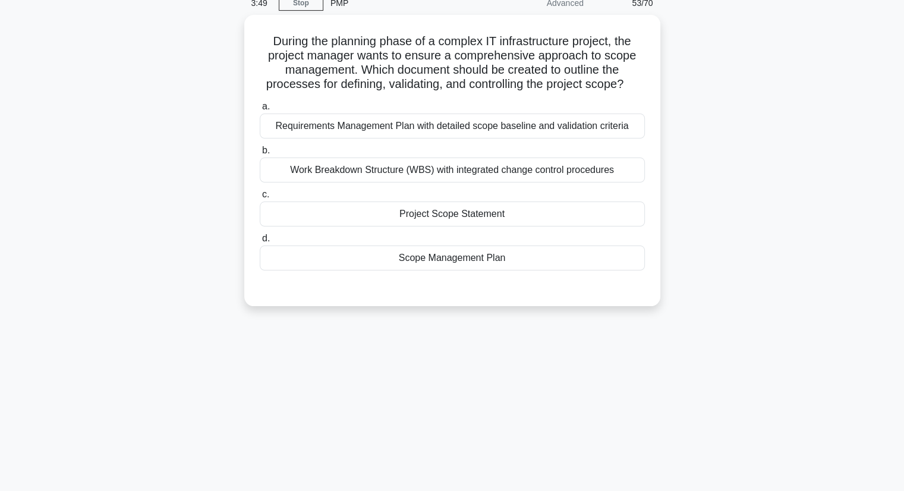
scroll to position [54, 0]
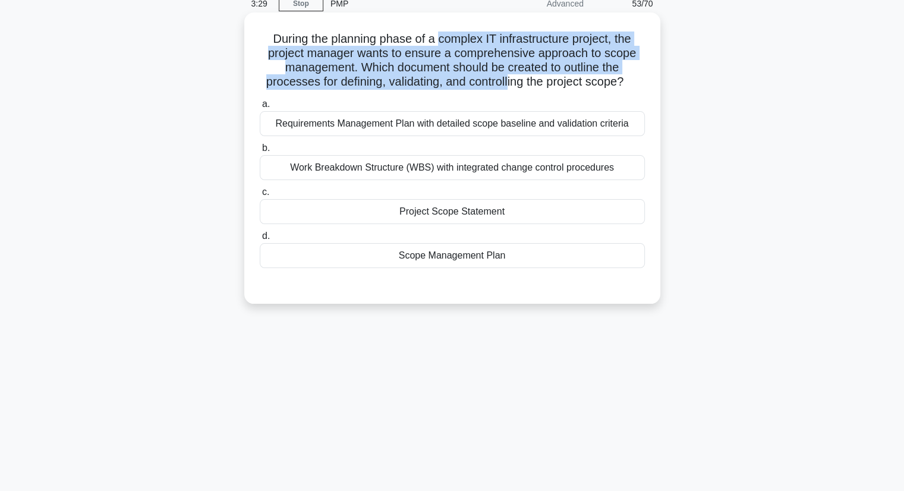
drag, startPoint x: 439, startPoint y: 46, endPoint x: 507, endPoint y: 85, distance: 78.8
click at [507, 85] on h5 "During the planning phase of a complex IT infrastructure project, the project m…" at bounding box center [453, 61] width 388 height 58
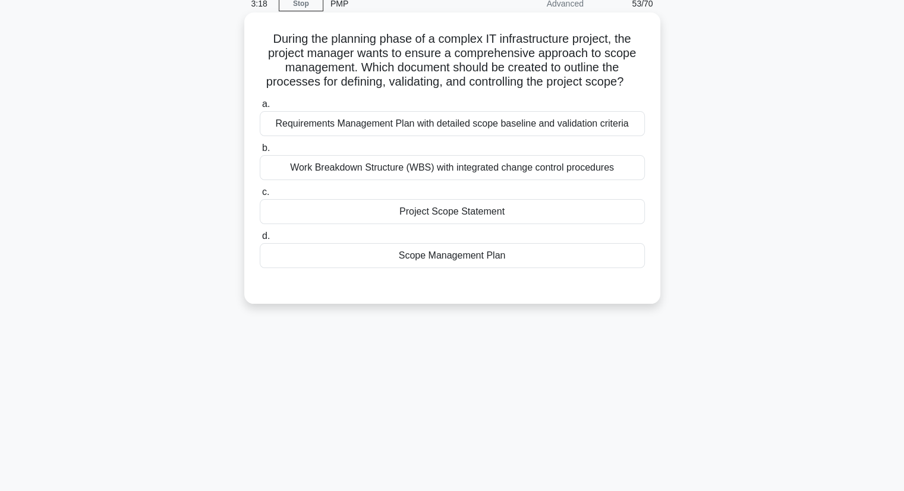
click at [528, 218] on div "Project Scope Statement" at bounding box center [452, 211] width 385 height 25
click at [260, 196] on input "c. Project Scope Statement" at bounding box center [260, 192] width 0 height 8
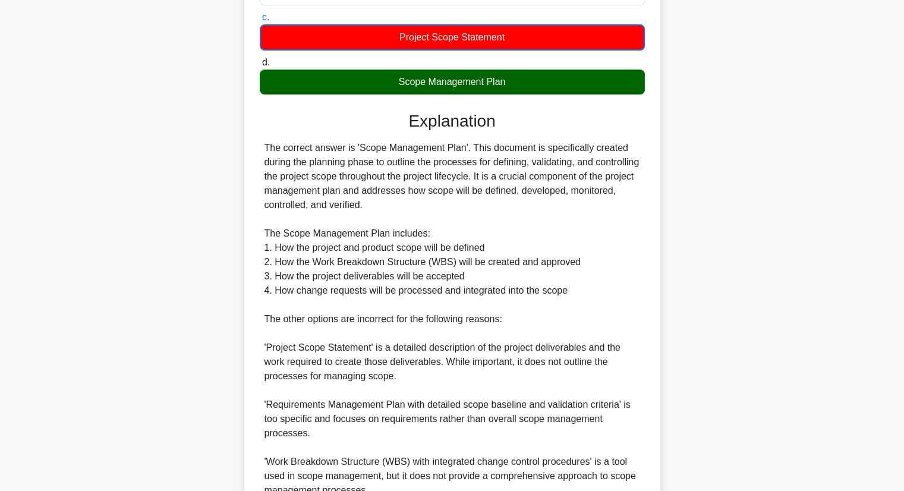
scroll to position [228, 0]
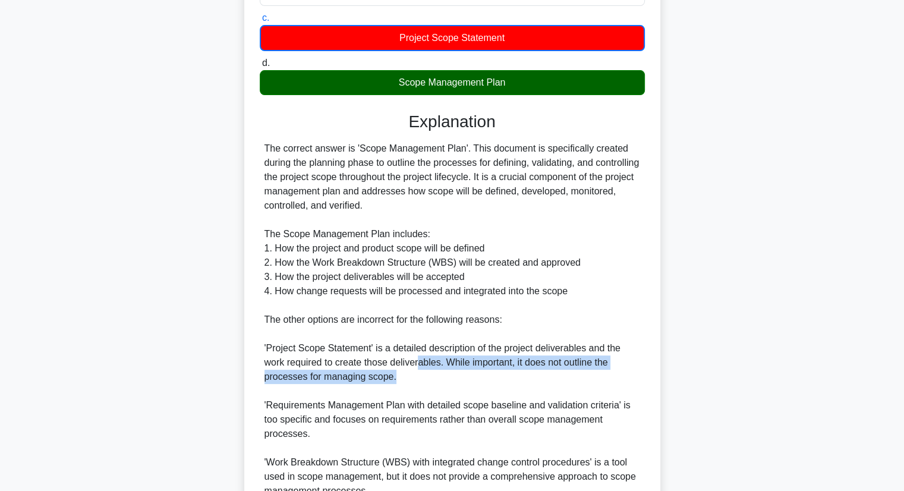
drag, startPoint x: 421, startPoint y: 356, endPoint x: 452, endPoint y: 371, distance: 34.3
click at [452, 371] on div "The correct answer is 'Scope Management Plan'. This document is specifically cr…" at bounding box center [452, 319] width 376 height 357
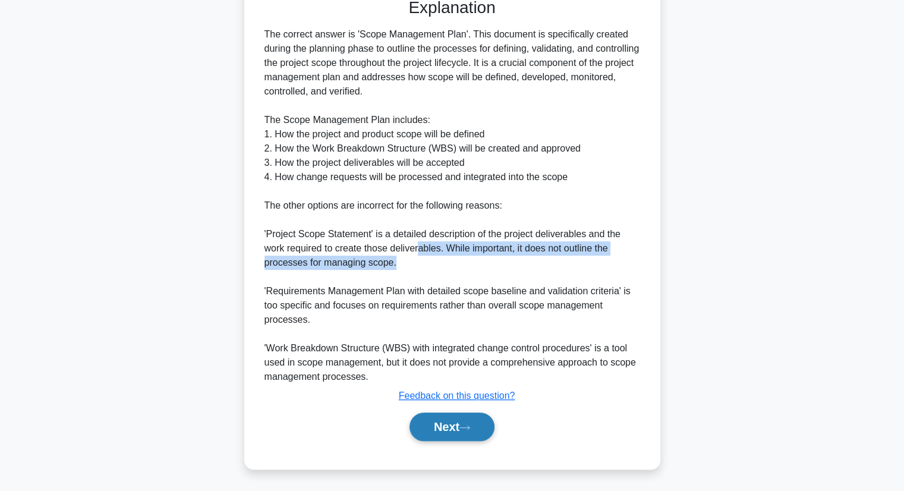
click at [469, 434] on button "Next" at bounding box center [452, 426] width 85 height 29
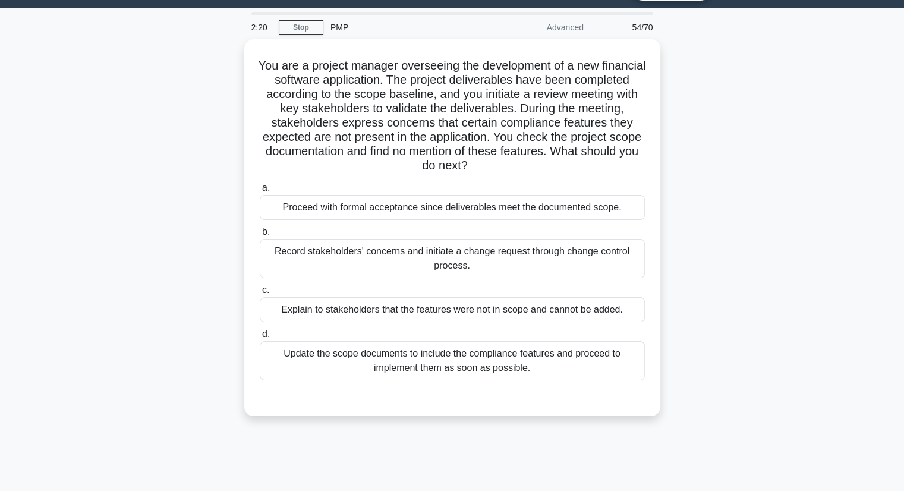
scroll to position [31, 0]
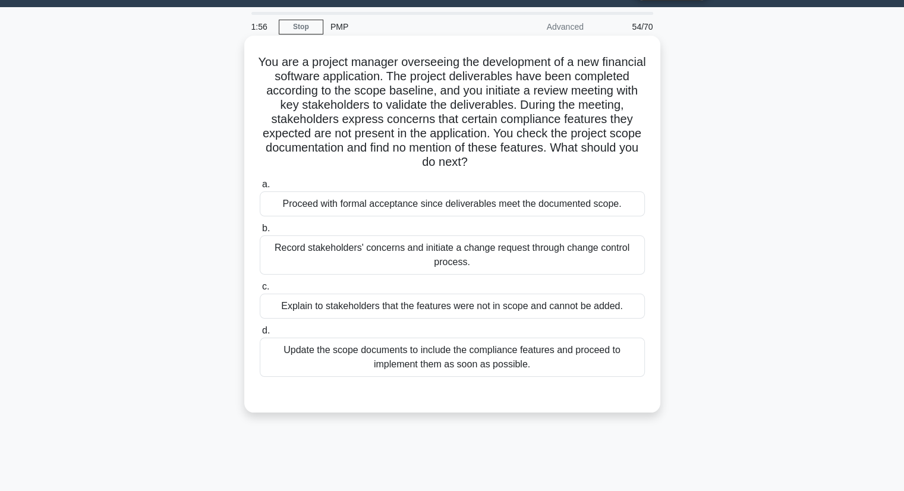
click at [508, 248] on div "Record stakeholders' concerns and initiate a change request through change cont…" at bounding box center [452, 254] width 385 height 39
click at [260, 232] on input "b. Record stakeholders' concerns and initiate a change request through change c…" at bounding box center [260, 229] width 0 height 8
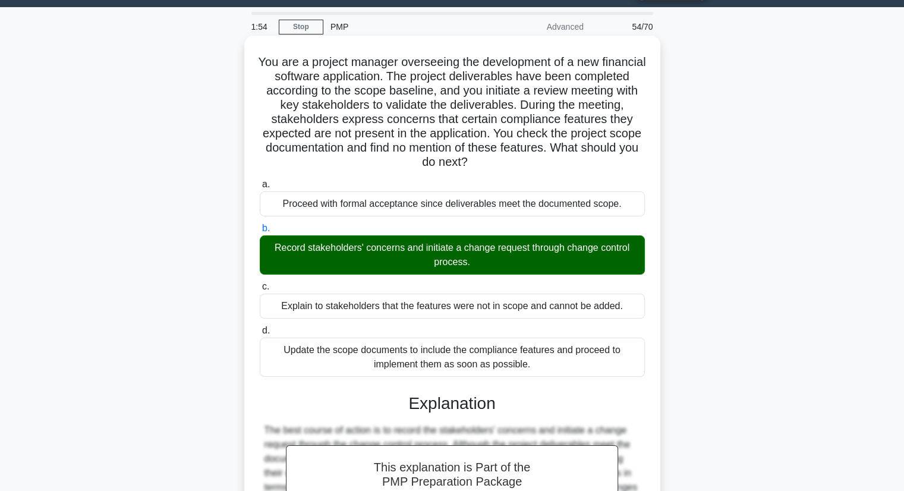
scroll to position [284, 0]
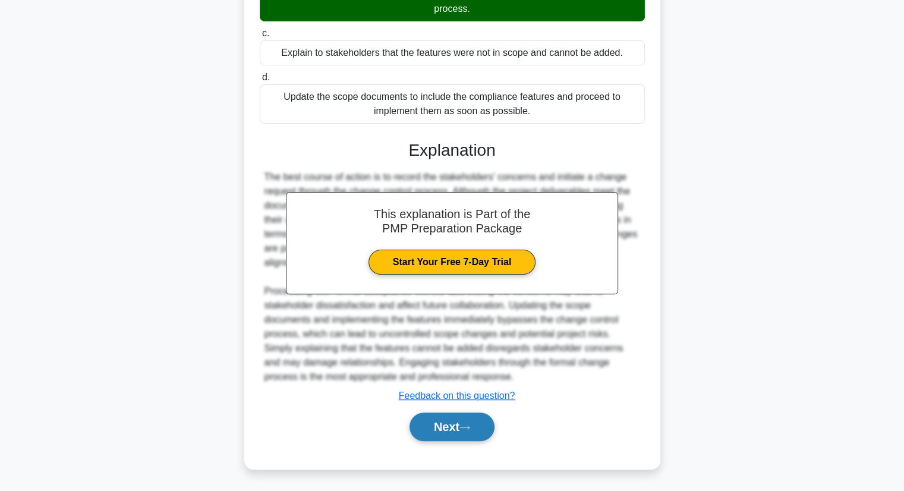
click at [449, 433] on button "Next" at bounding box center [452, 426] width 85 height 29
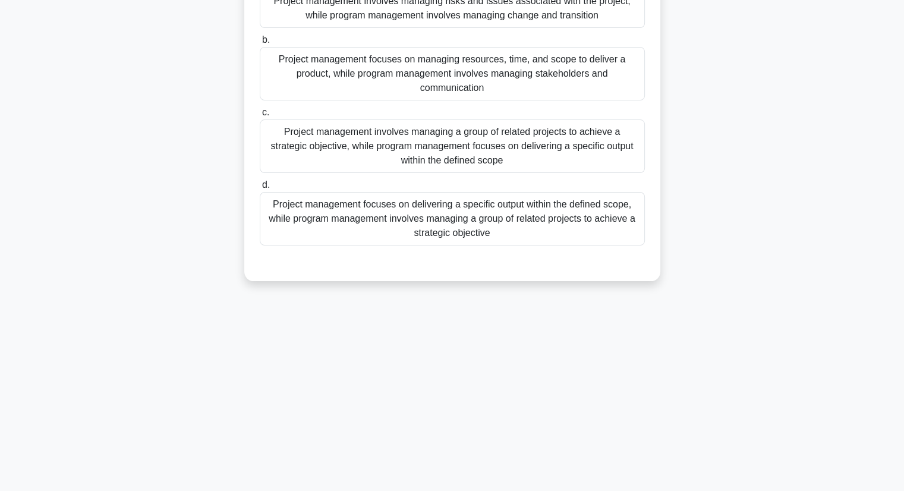
scroll to position [0, 0]
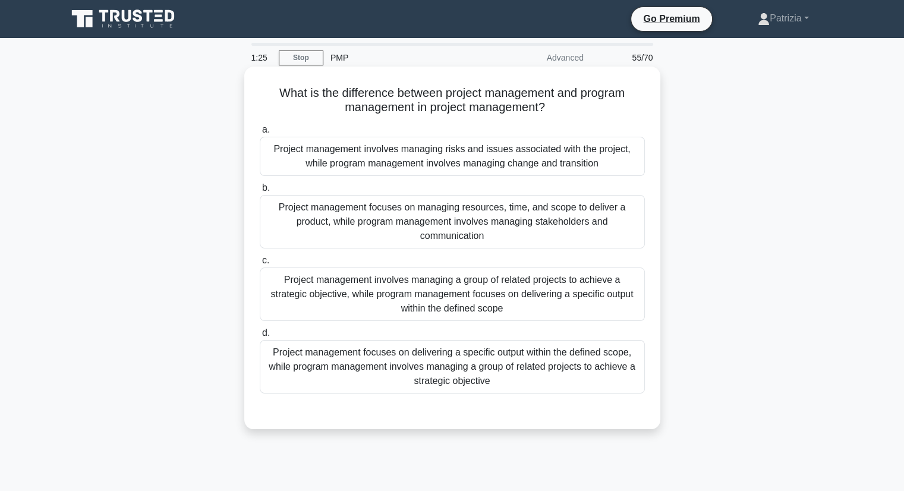
click at [504, 379] on div "Project management focuses on delivering a specific output within the defined s…" at bounding box center [452, 366] width 385 height 53
click at [260, 337] on input "d. Project management focuses on delivering a specific output within the define…" at bounding box center [260, 333] width 0 height 8
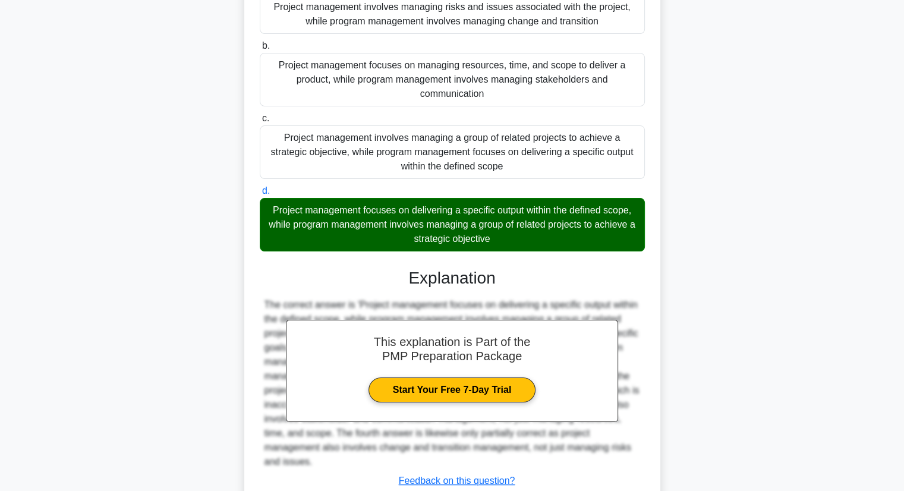
scroll to position [227, 0]
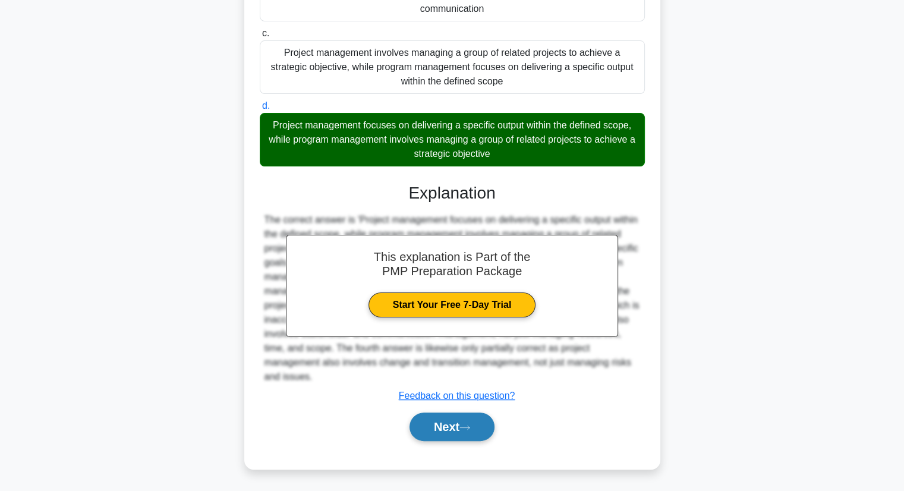
click at [430, 419] on button "Next" at bounding box center [452, 426] width 85 height 29
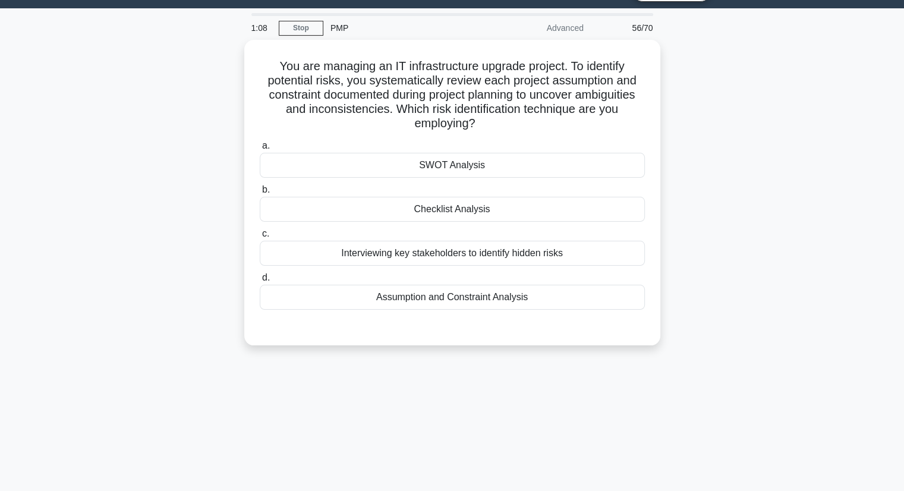
scroll to position [30, 0]
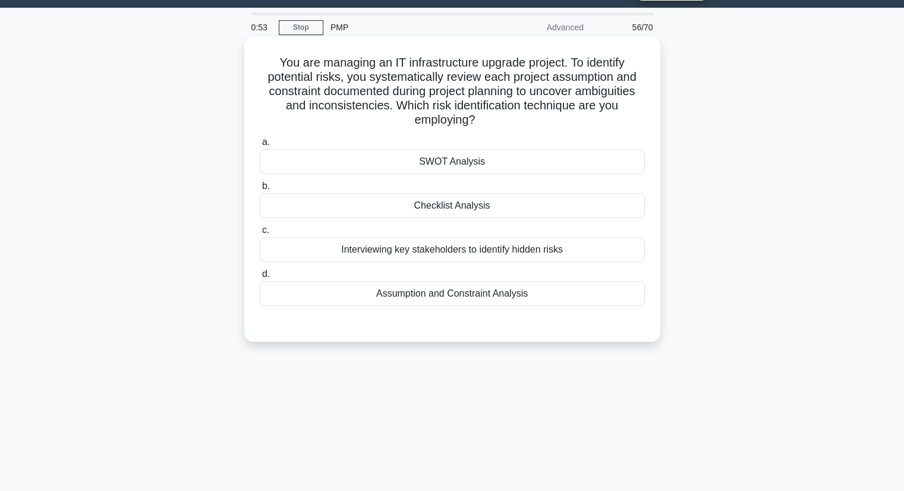
click at [471, 300] on div "Assumption and Constraint Analysis" at bounding box center [452, 293] width 385 height 25
click at [260, 278] on input "d. Assumption and Constraint Analysis" at bounding box center [260, 274] width 0 height 8
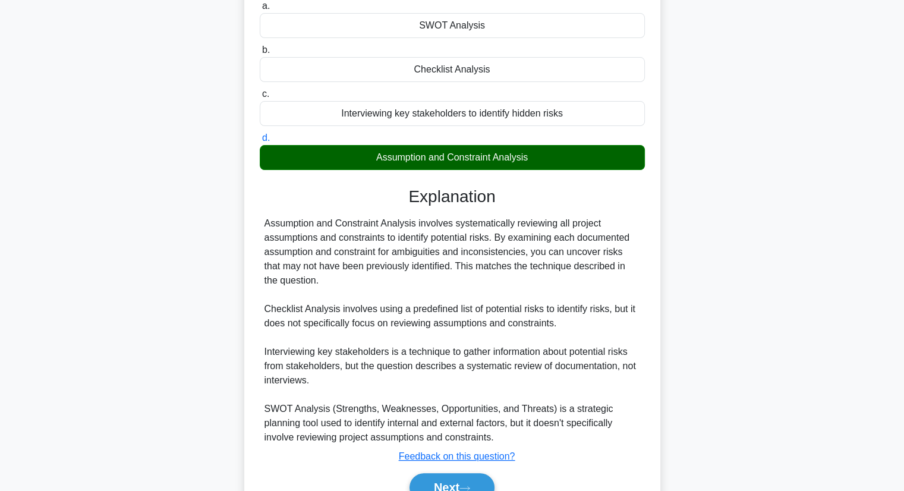
scroll to position [227, 0]
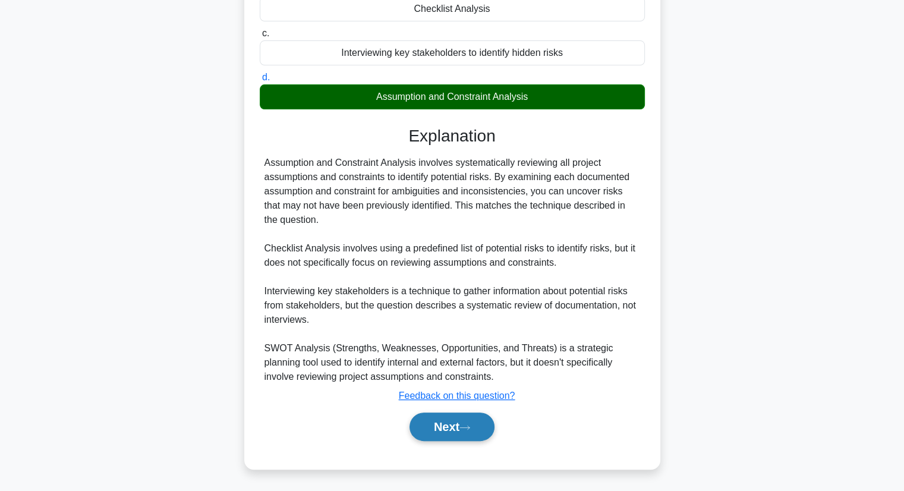
click at [430, 430] on button "Next" at bounding box center [452, 426] width 85 height 29
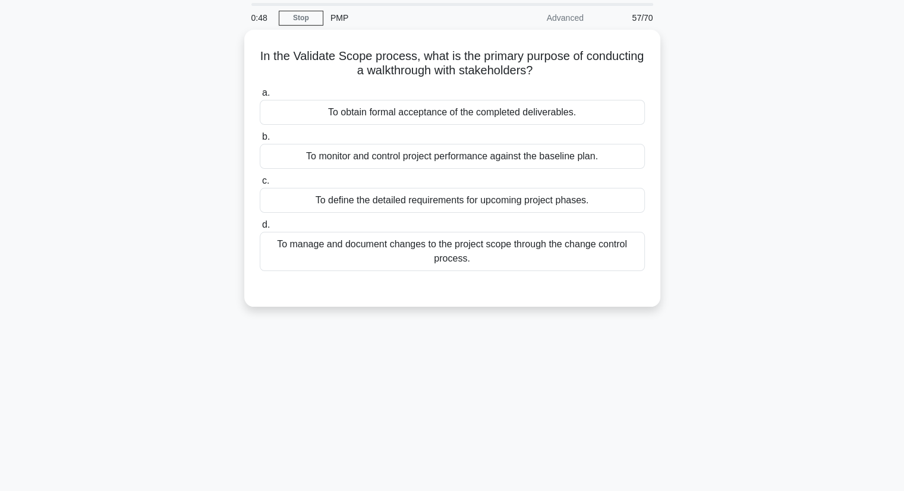
scroll to position [39, 0]
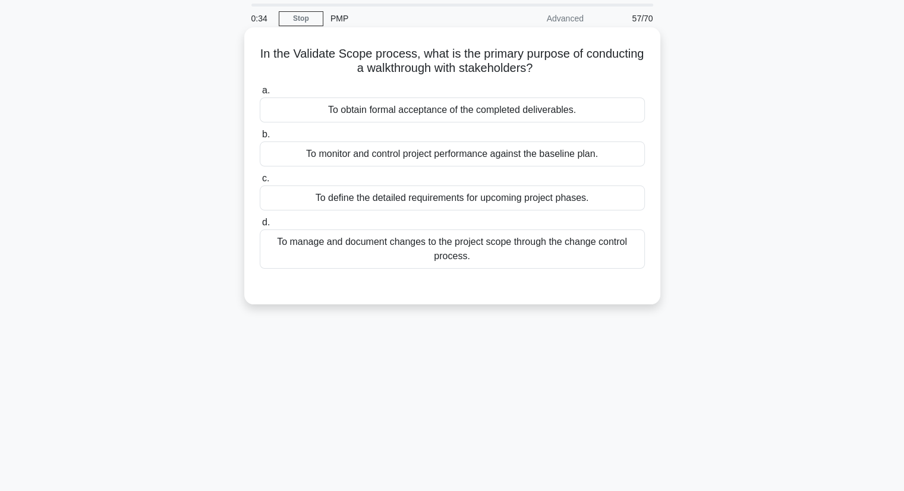
click at [495, 116] on div "To obtain formal acceptance of the completed deliverables." at bounding box center [452, 109] width 385 height 25
click at [260, 95] on input "a. To obtain formal acceptance of the completed deliverables." at bounding box center [260, 91] width 0 height 8
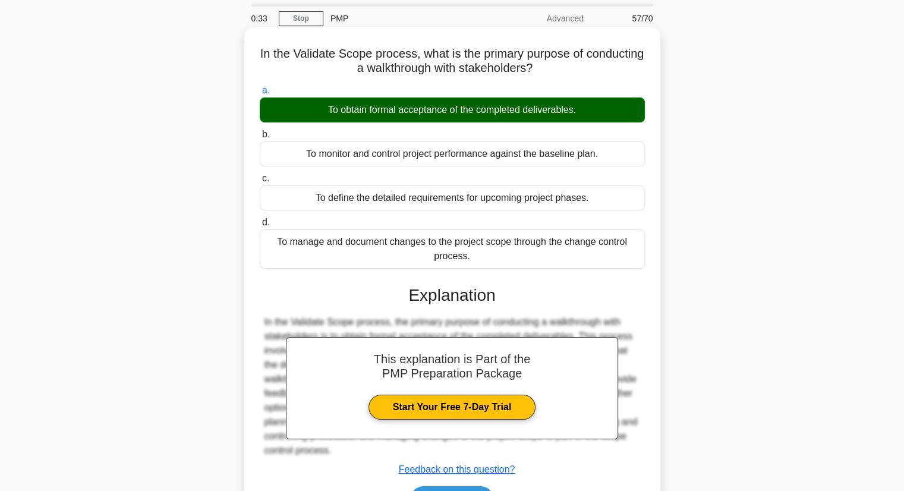
scroll to position [152, 0]
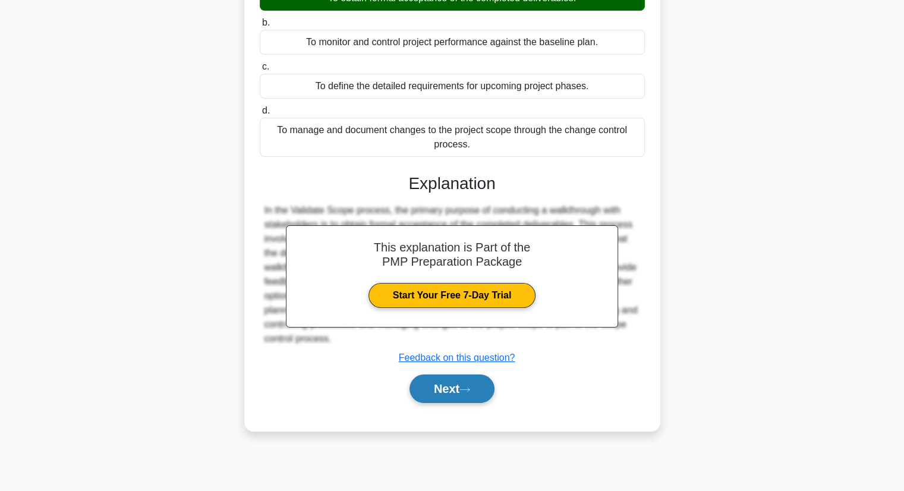
click at [461, 392] on button "Next" at bounding box center [452, 388] width 85 height 29
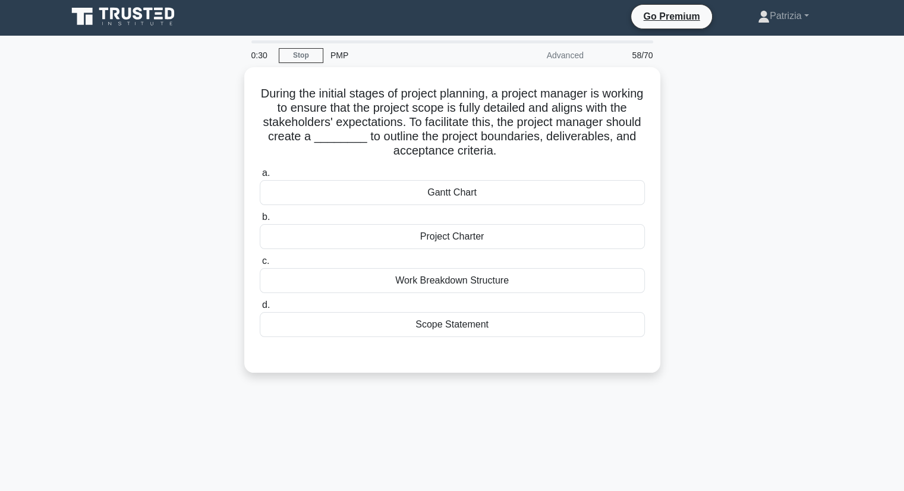
scroll to position [2, 0]
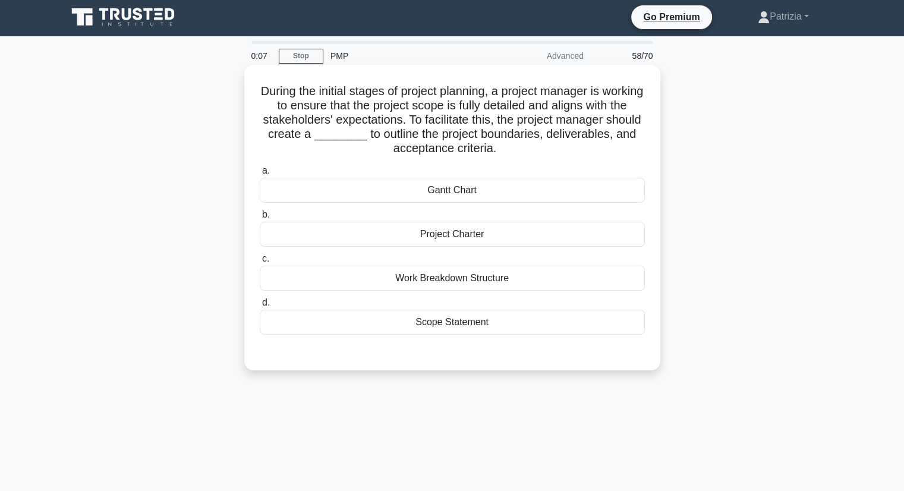
click at [523, 232] on div "Project Charter" at bounding box center [452, 234] width 385 height 25
click at [260, 219] on input "b. Project Charter" at bounding box center [260, 215] width 0 height 8
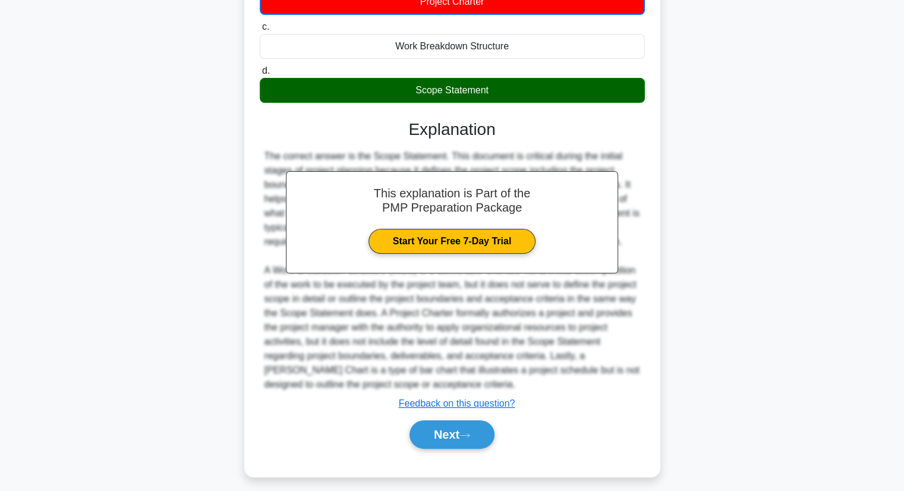
scroll to position [243, 0]
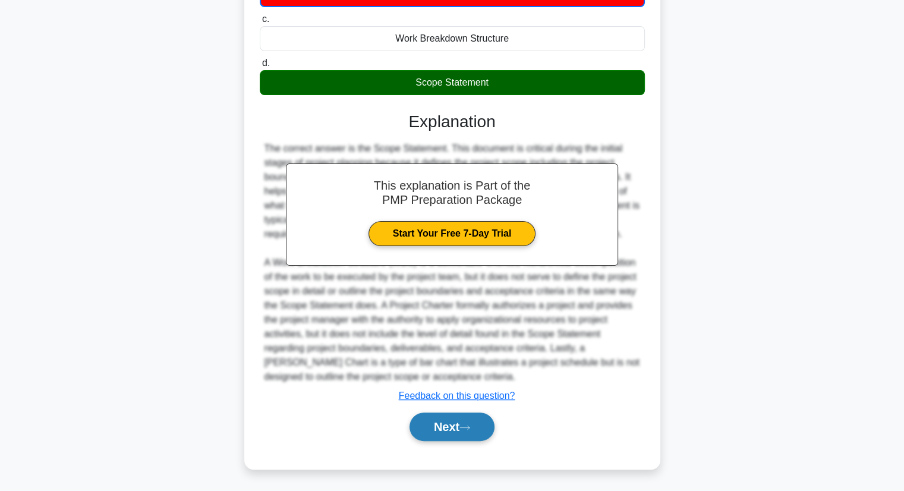
click at [451, 439] on button "Next" at bounding box center [452, 426] width 85 height 29
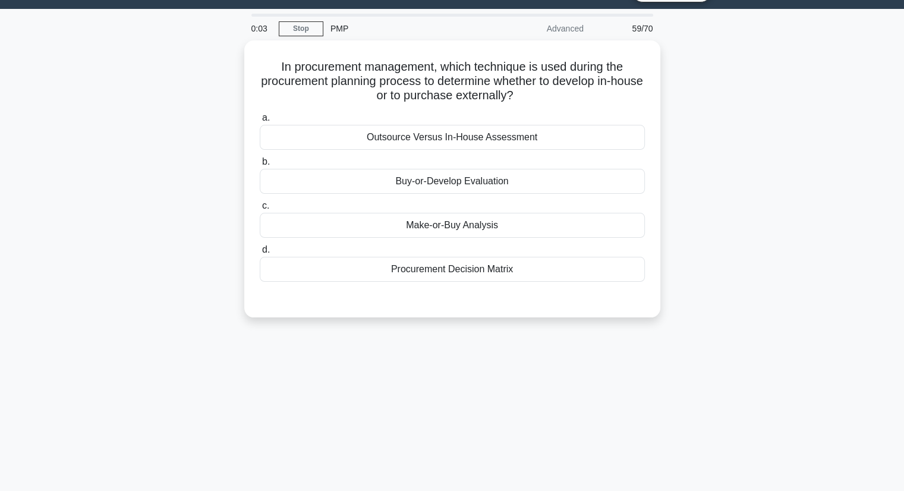
scroll to position [0, 0]
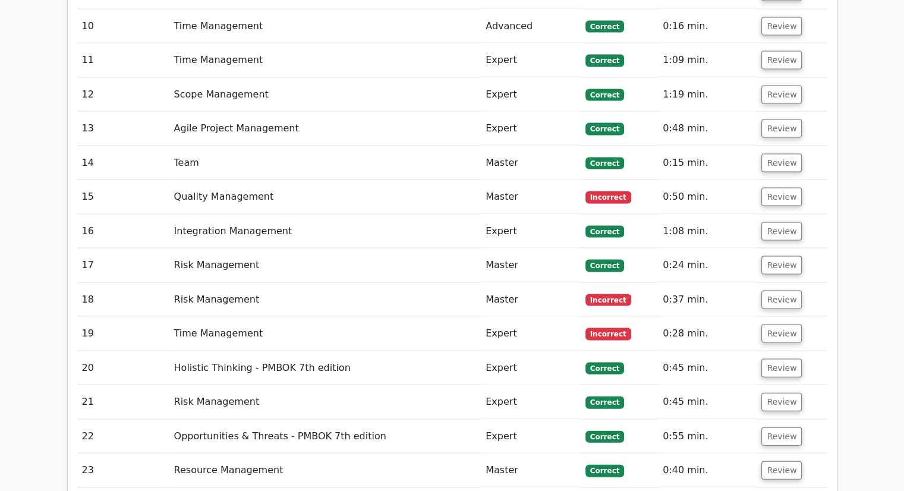
scroll to position [2461, 0]
